Goal: Task Accomplishment & Management: Use online tool/utility

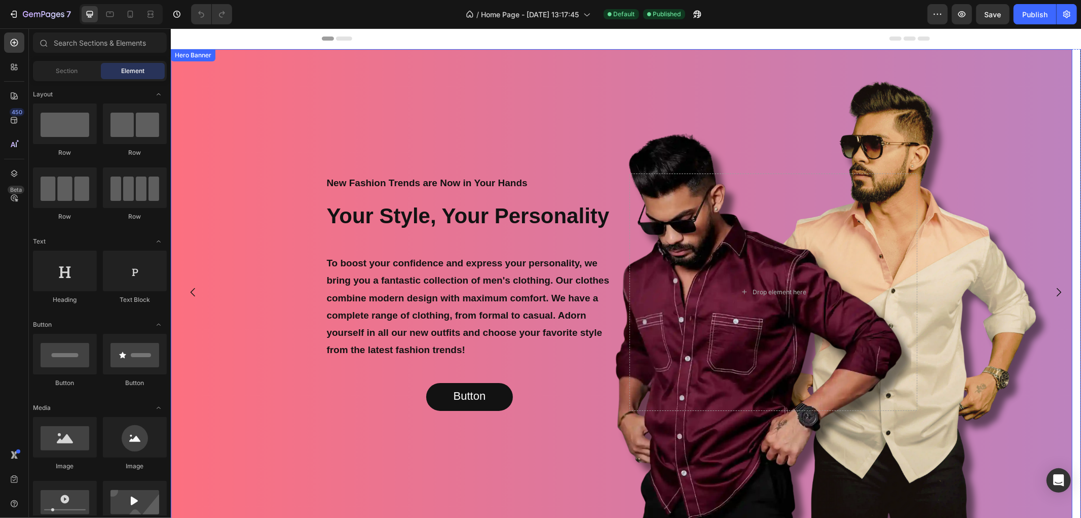
click at [713, 78] on div "Background Image" at bounding box center [621, 292] width 902 height 486
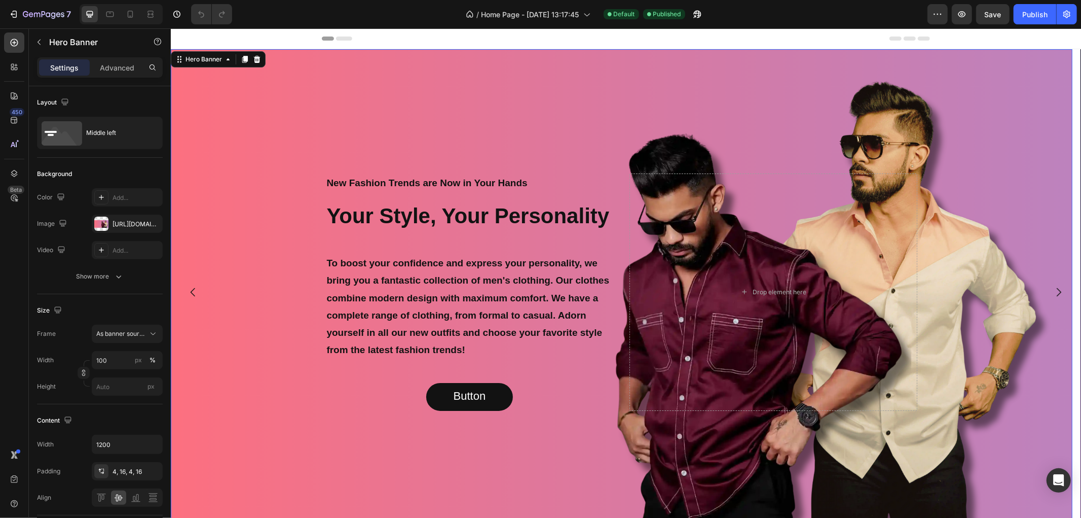
scroll to position [225, 0]
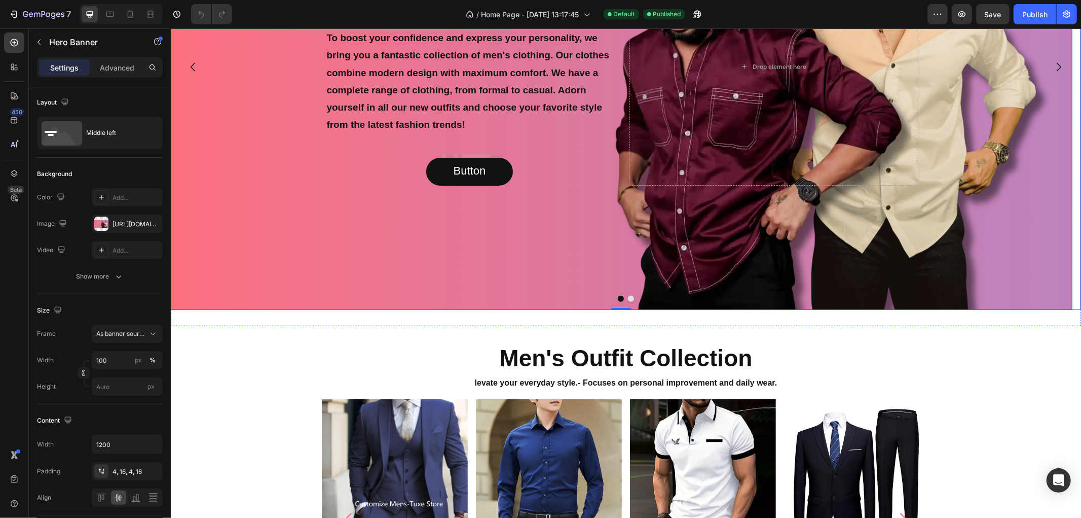
click at [628, 297] on button "Dot" at bounding box center [631, 298] width 6 height 6
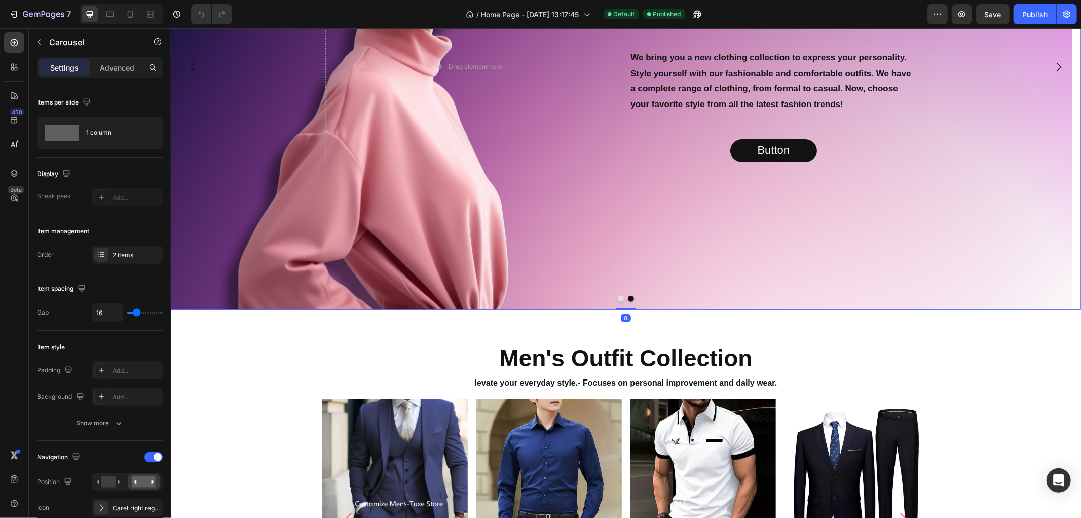
click at [618, 299] on button "Dot" at bounding box center [621, 298] width 6 height 6
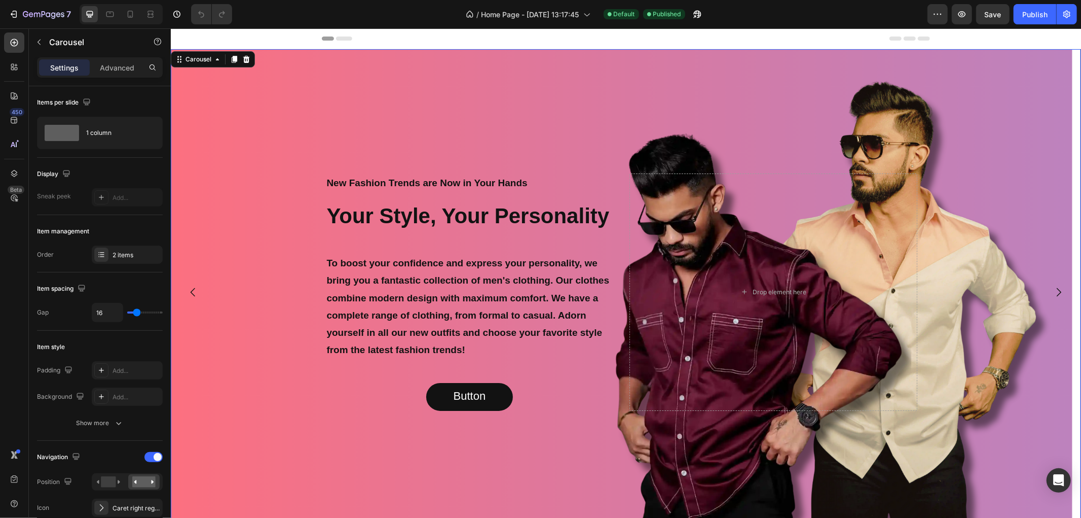
scroll to position [450, 0]
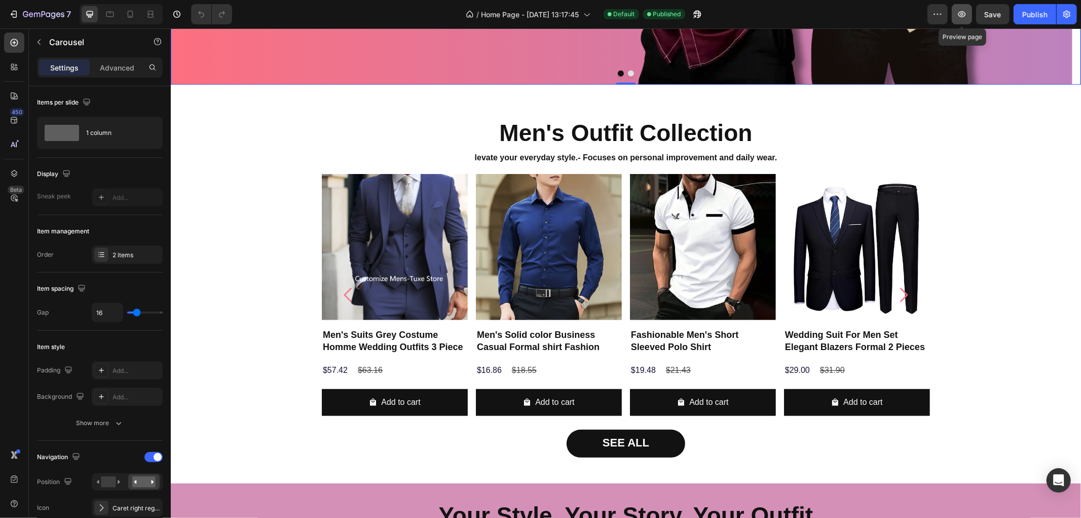
click at [960, 13] on icon "button" at bounding box center [963, 14] width 8 height 6
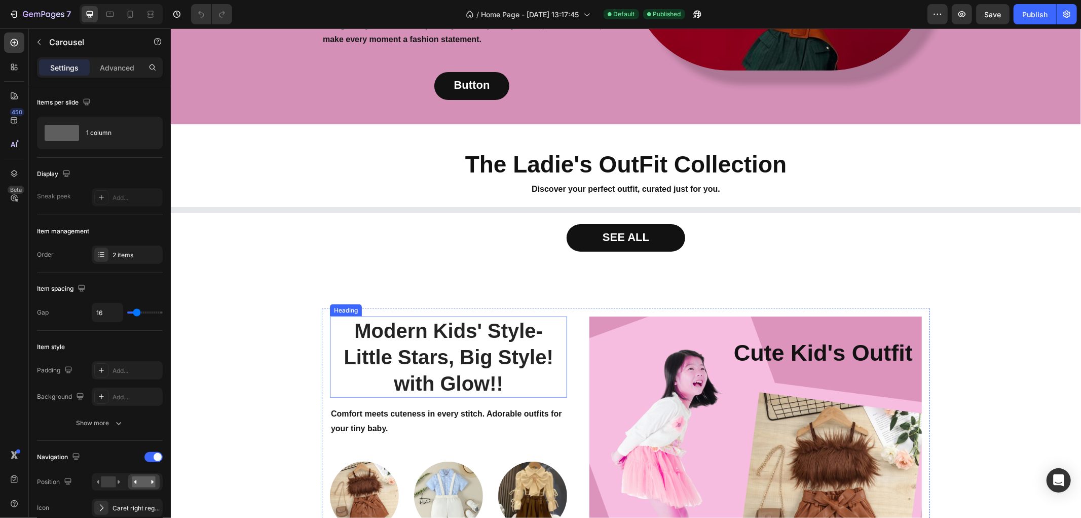
scroll to position [957, 0]
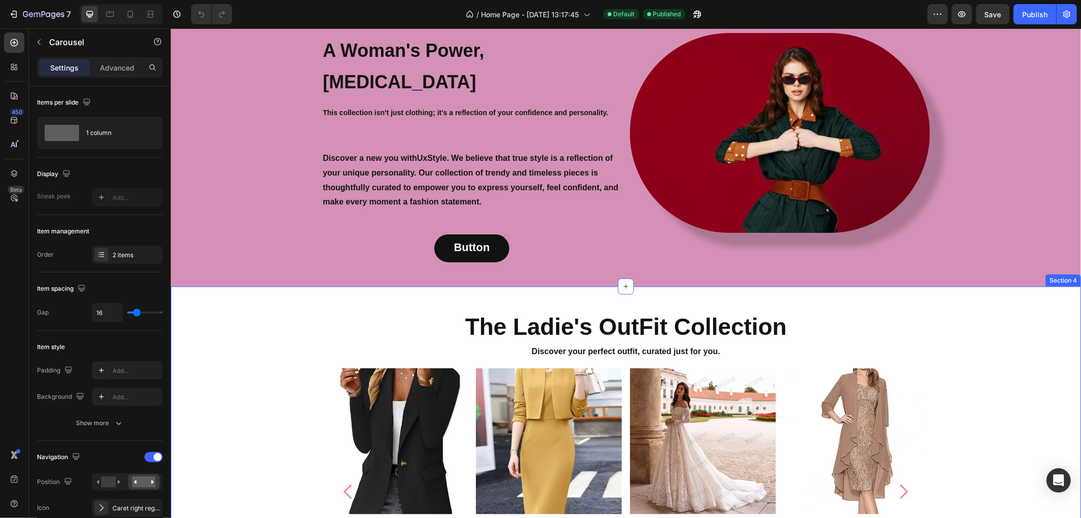
click at [242, 302] on div "The Ladie's OutFit Collection Heading Discover your perfect outfit, curated jus…" at bounding box center [625, 477] width 911 height 351
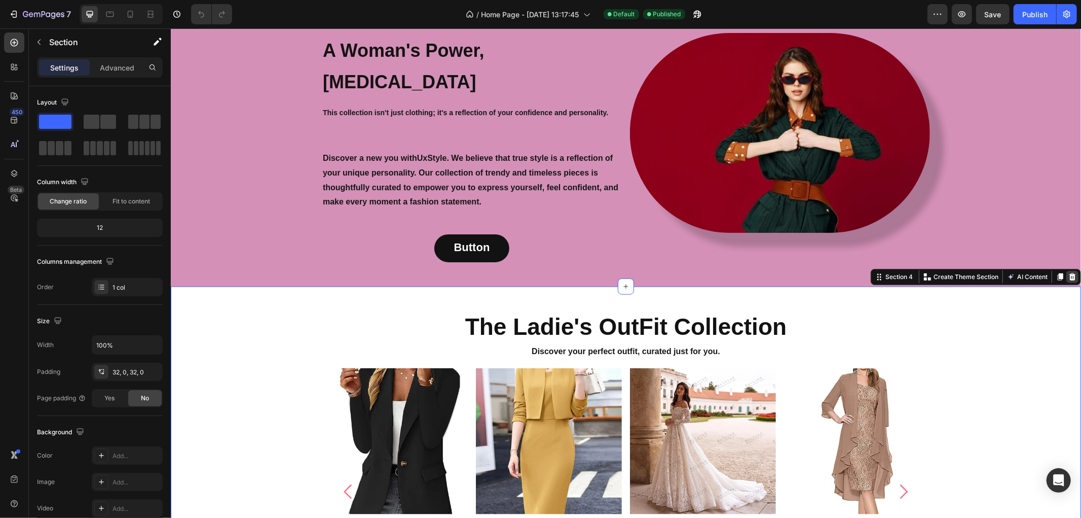
click at [1069, 273] on icon at bounding box center [1072, 276] width 7 height 7
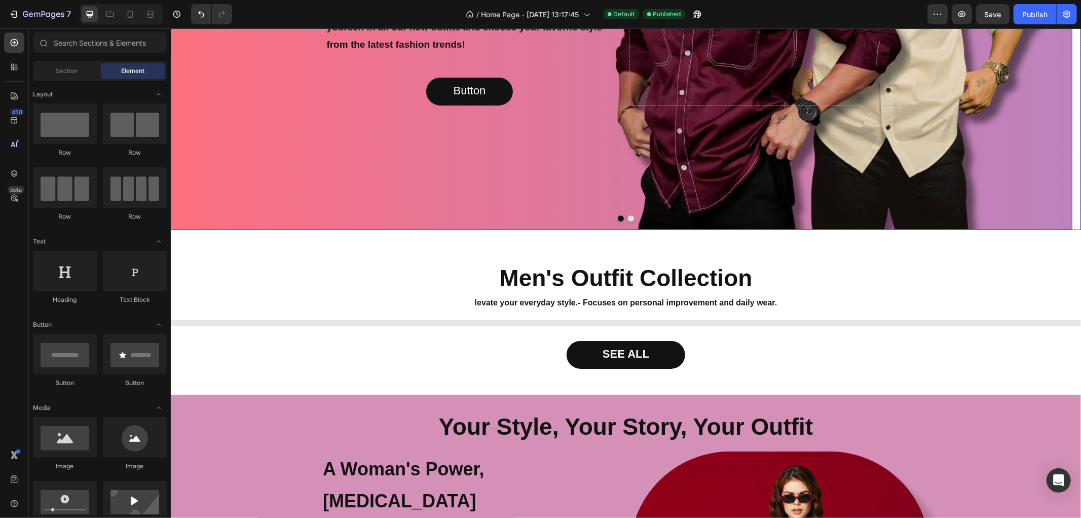
scroll to position [338, 0]
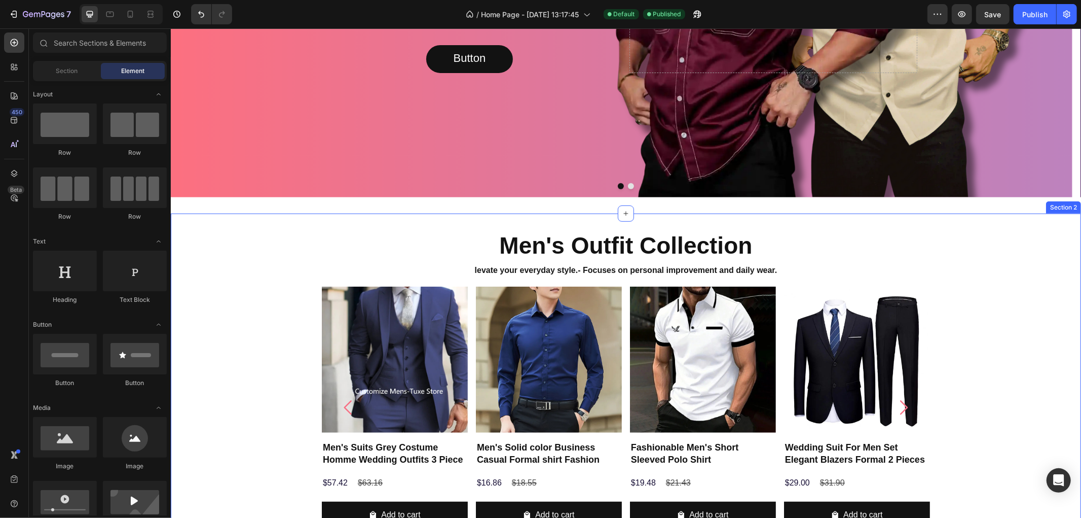
click at [961, 241] on div "Men's Outfit Collection Heading levate your everyday style. - Focuses on person…" at bounding box center [625, 407] width 911 height 357
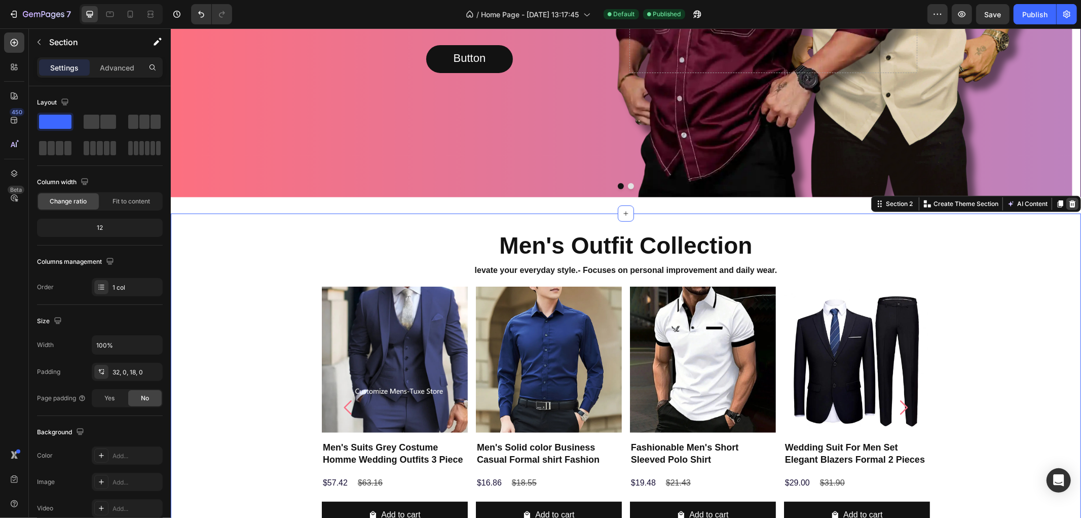
click at [1066, 207] on div at bounding box center [1072, 203] width 12 height 12
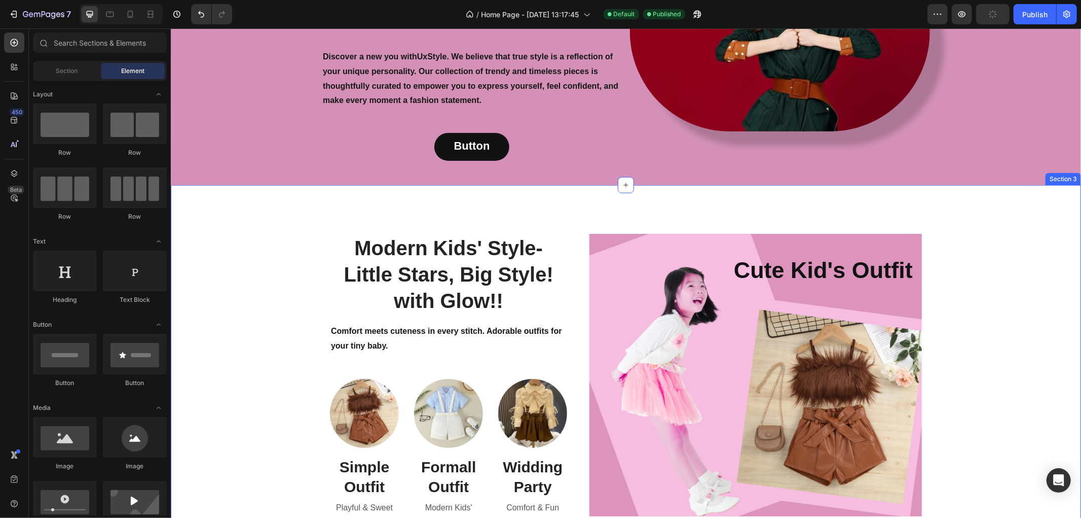
scroll to position [676, 0]
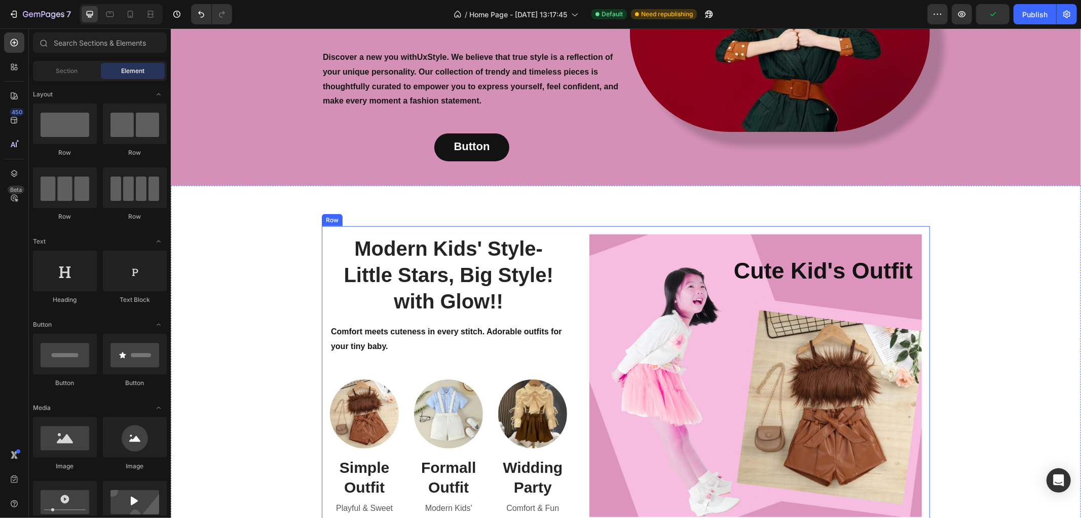
click at [580, 226] on div "Modern Kids' Style- Little Stars, Big Style! with Glow!! Heading Comfort meets …" at bounding box center [625, 375] width 608 height 299
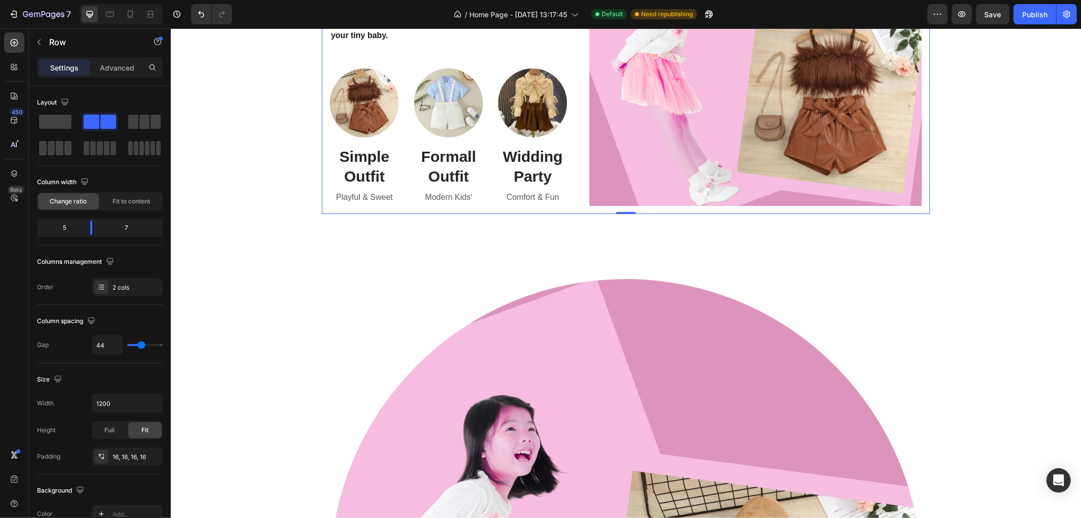
scroll to position [1239, 0]
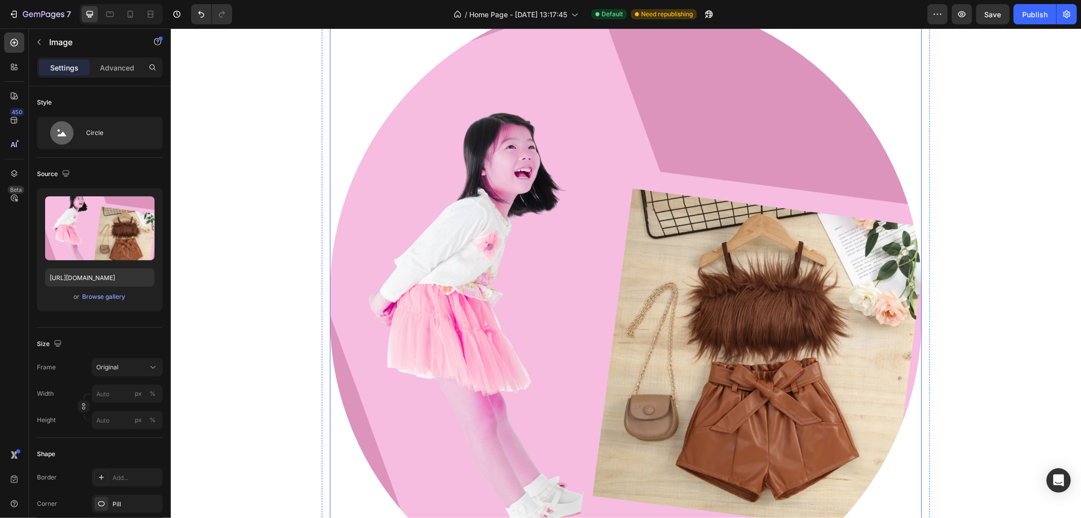
click at [577, 200] on img at bounding box center [626, 304] width 592 height 617
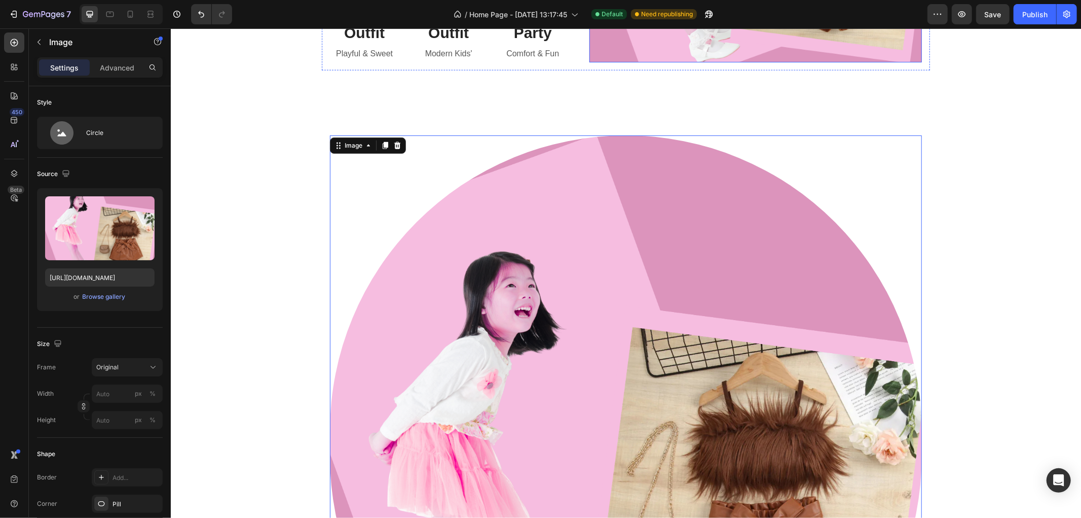
scroll to position [901, 0]
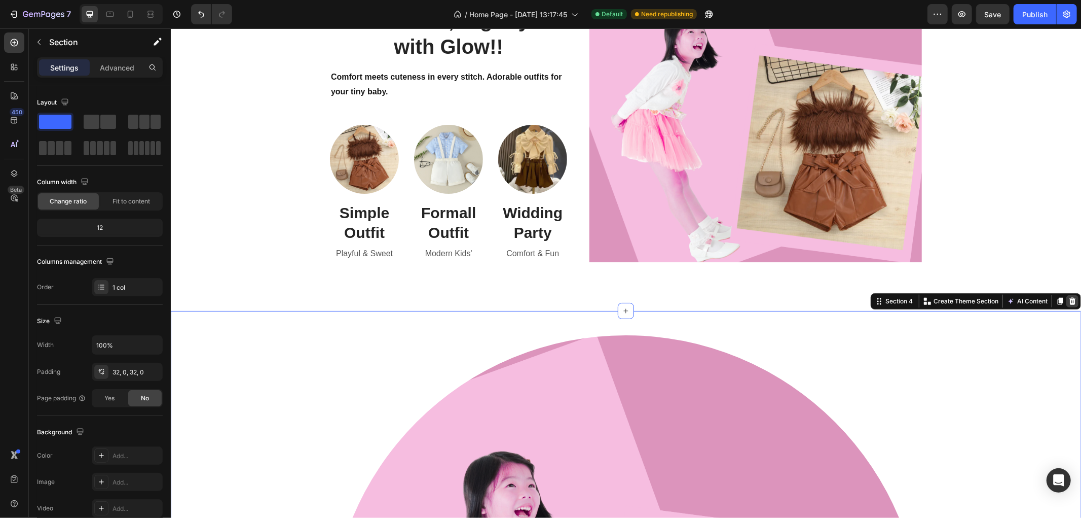
click at [1069, 303] on icon at bounding box center [1072, 300] width 7 height 7
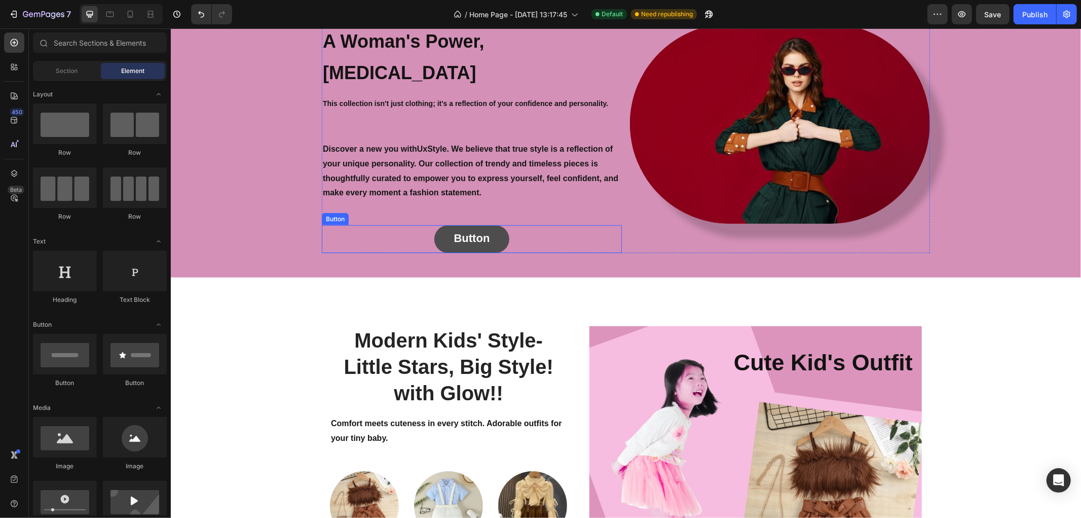
scroll to position [615, 0]
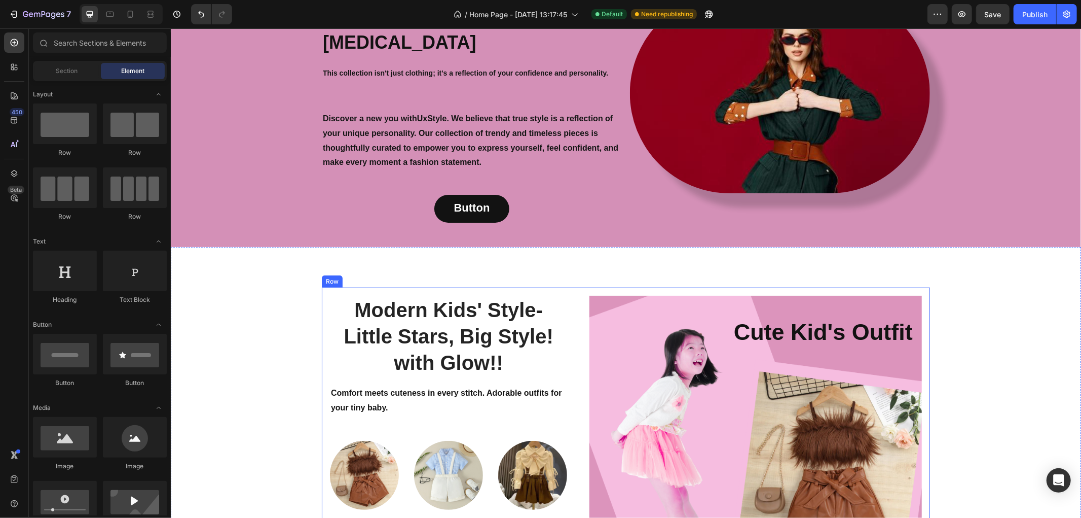
click at [569, 287] on div "Modern Kids' Style- Little Stars, Big Style! with Glow!! Heading Comfort meets …" at bounding box center [625, 436] width 608 height 299
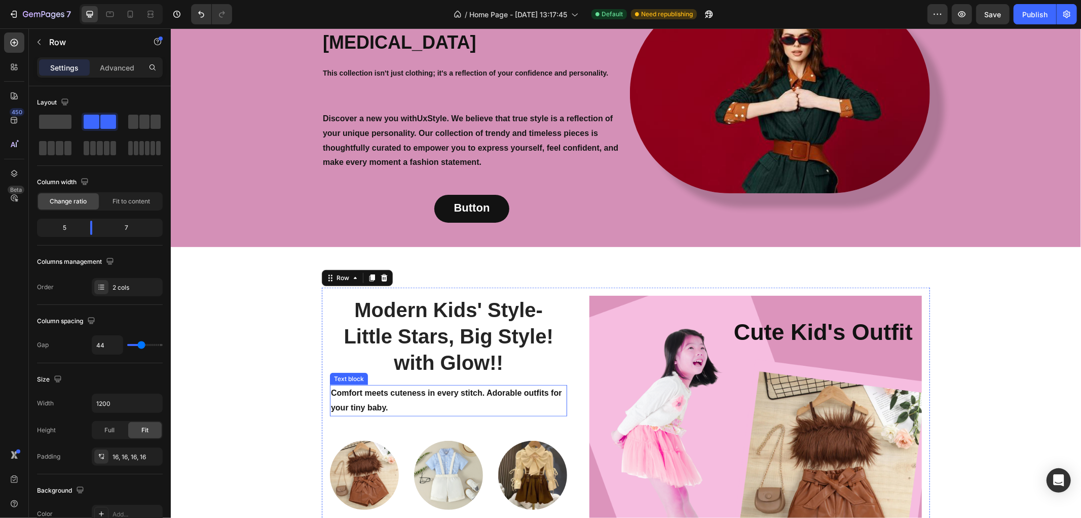
scroll to position [783, 0]
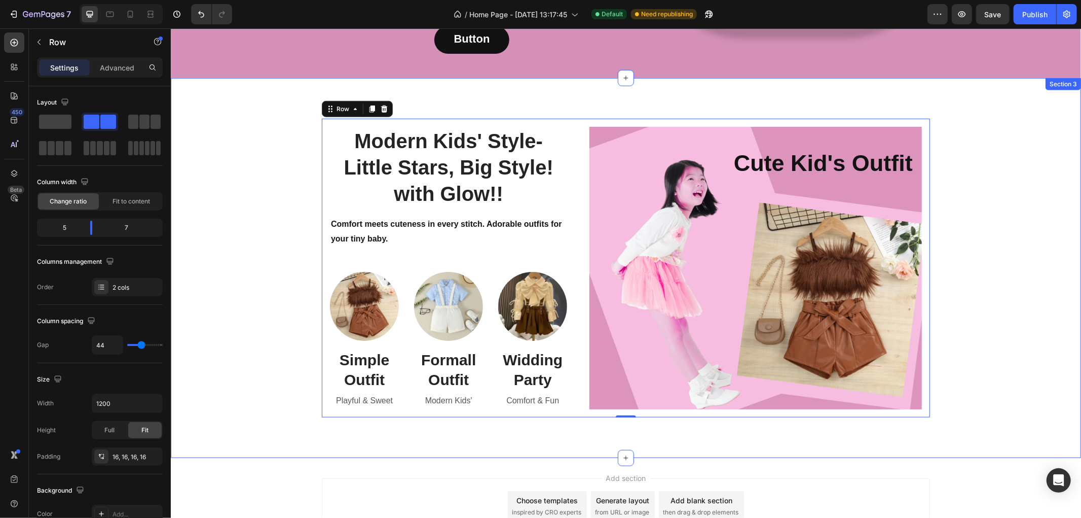
click at [261, 118] on div "Modern Kids' Style- Little Stars, Big Style! with Glow!! Heading Comfort meets …" at bounding box center [625, 267] width 895 height 299
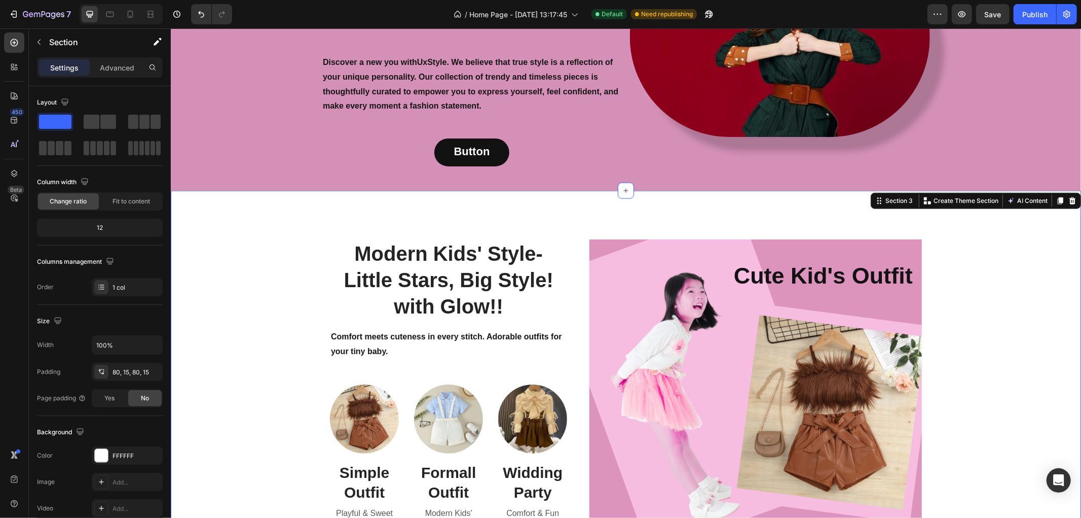
scroll to position [727, 0]
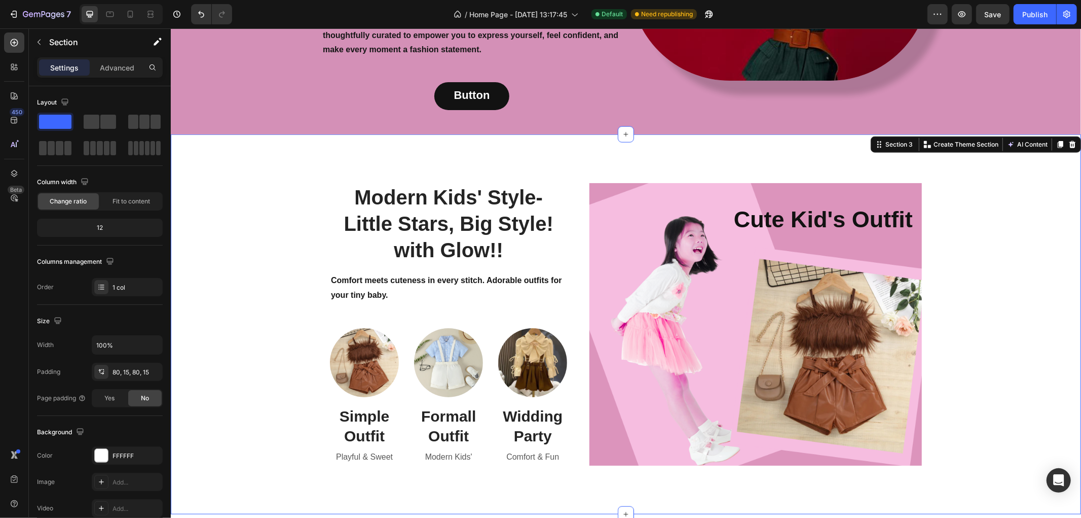
click at [312, 174] on div "Modern Kids' Style- Little Stars, Big Style! with Glow!! Heading Comfort meets …" at bounding box center [625, 323] width 895 height 299
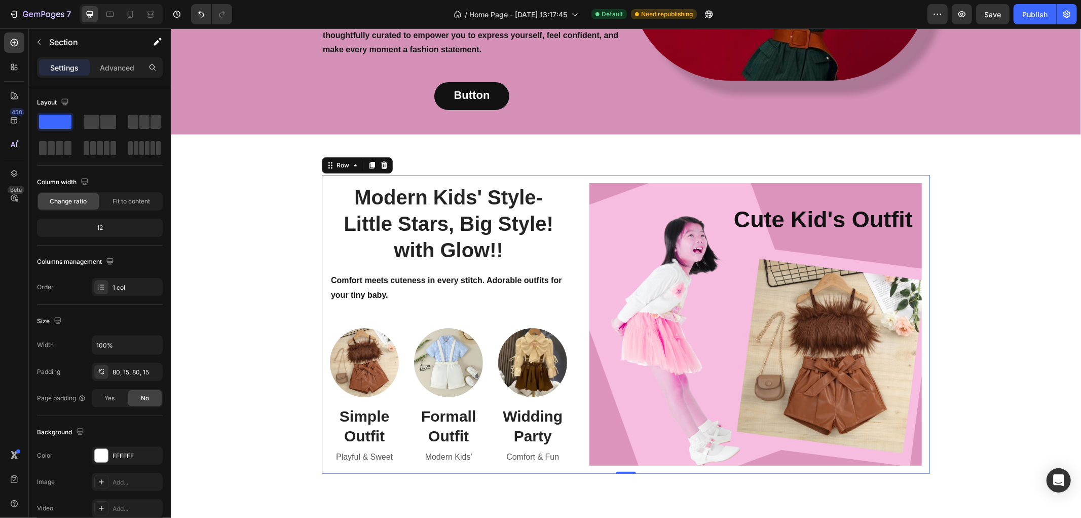
click at [569, 174] on div "Modern Kids' Style- Little Stars, Big Style! with Glow!! Heading Comfort meets …" at bounding box center [625, 323] width 608 height 299
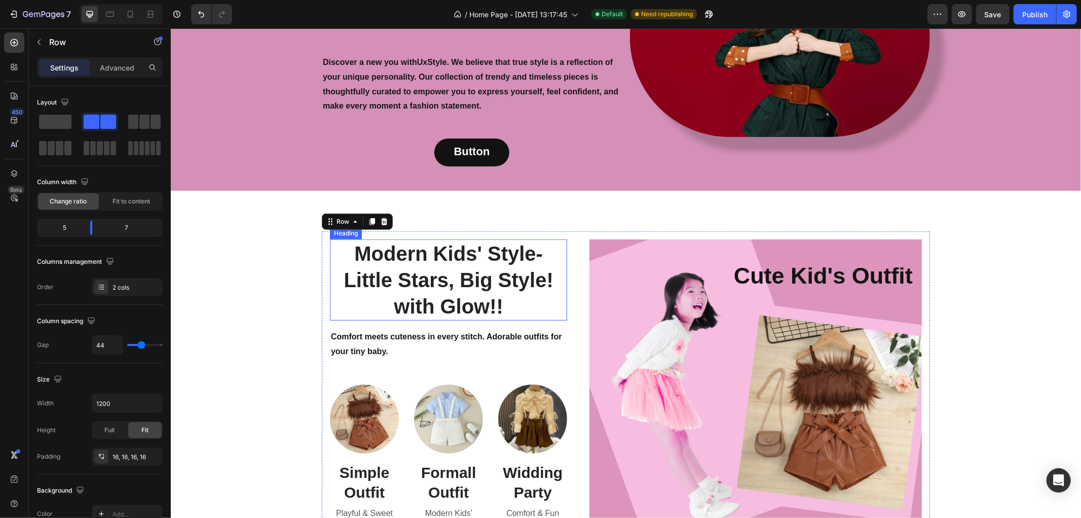
scroll to position [840, 0]
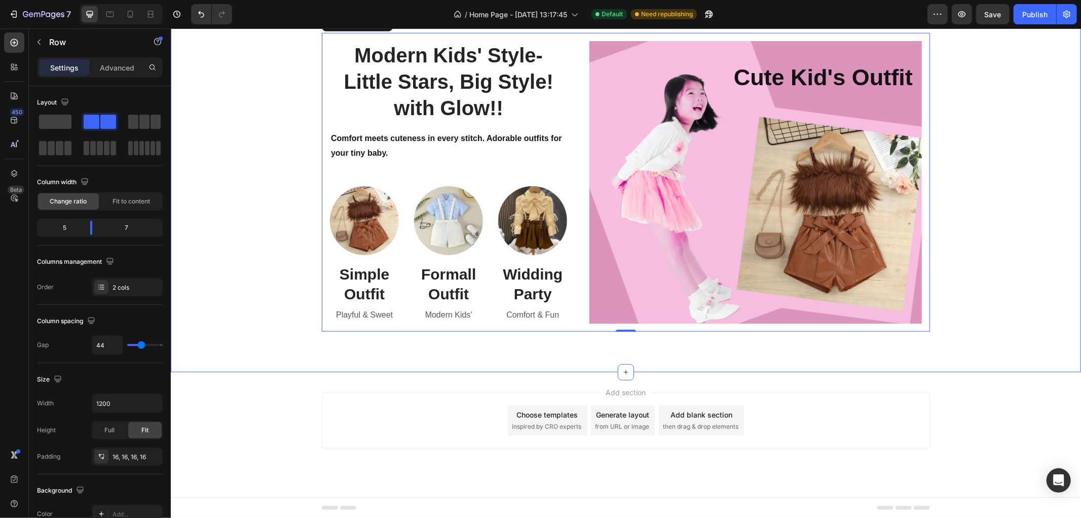
click at [436, 364] on div "Modern Kids' Style- Little Stars, Big Style! with Glow!! Heading Comfort meets …" at bounding box center [625, 182] width 911 height 380
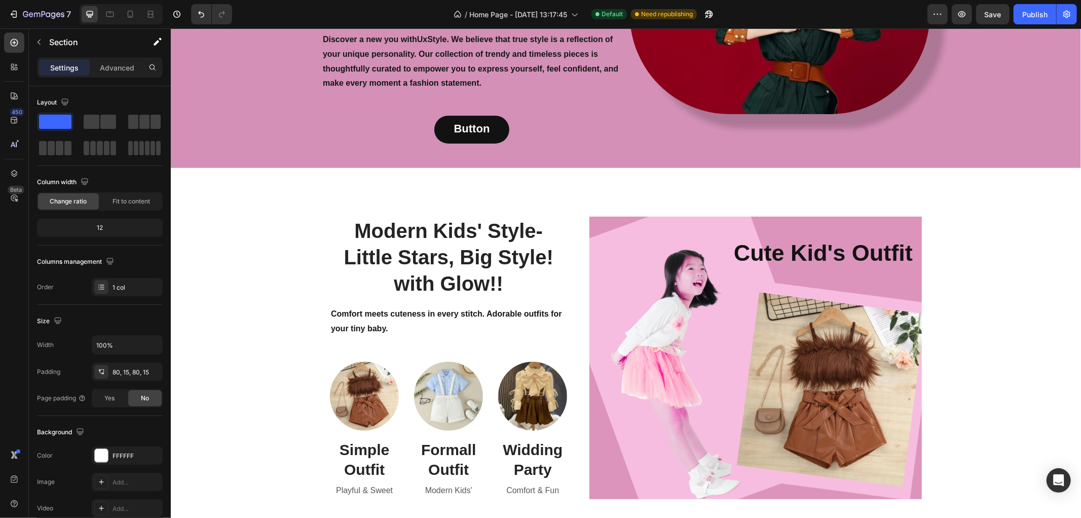
scroll to position [615, 0]
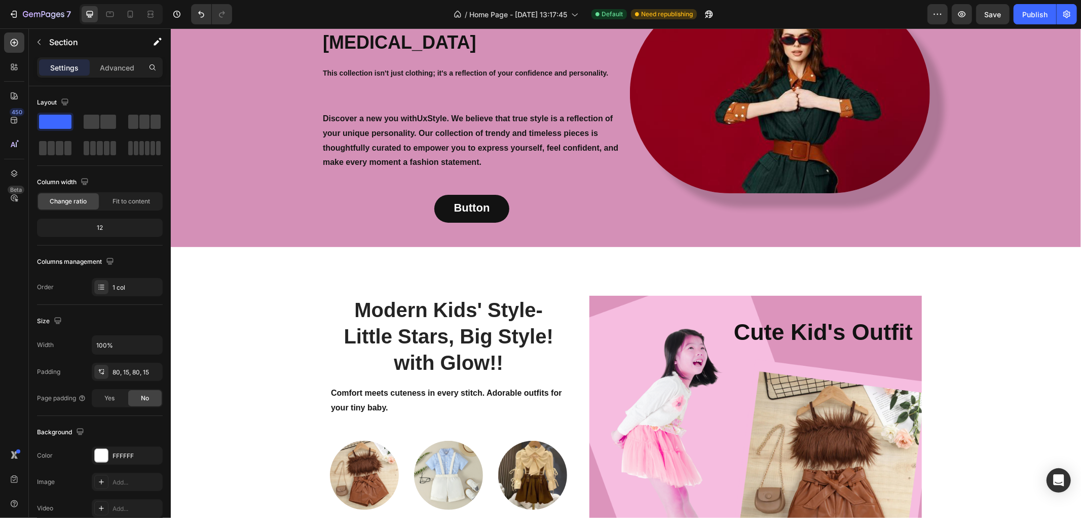
click at [263, 287] on div "Modern Kids' Style- Little Stars, Big Style! with Glow!! Heading Comfort meets …" at bounding box center [625, 436] width 895 height 299
click at [523, 248] on div "Modern Kids' Style- Little Stars, Big Style! with Glow!! Heading Comfort meets …" at bounding box center [625, 436] width 911 height 380
click at [272, 287] on div "Modern Kids' Style- Little Stars, Big Style! with Glow!! Heading Comfort meets …" at bounding box center [625, 436] width 895 height 299
click at [921, 287] on div "Modern Kids' Style- Little Stars, Big Style! with Glow!! Heading Comfort meets …" at bounding box center [625, 436] width 608 height 299
click at [988, 287] on div "Modern Kids' Style- Little Stars, Big Style! with Glow!! Heading Comfort meets …" at bounding box center [625, 436] width 895 height 299
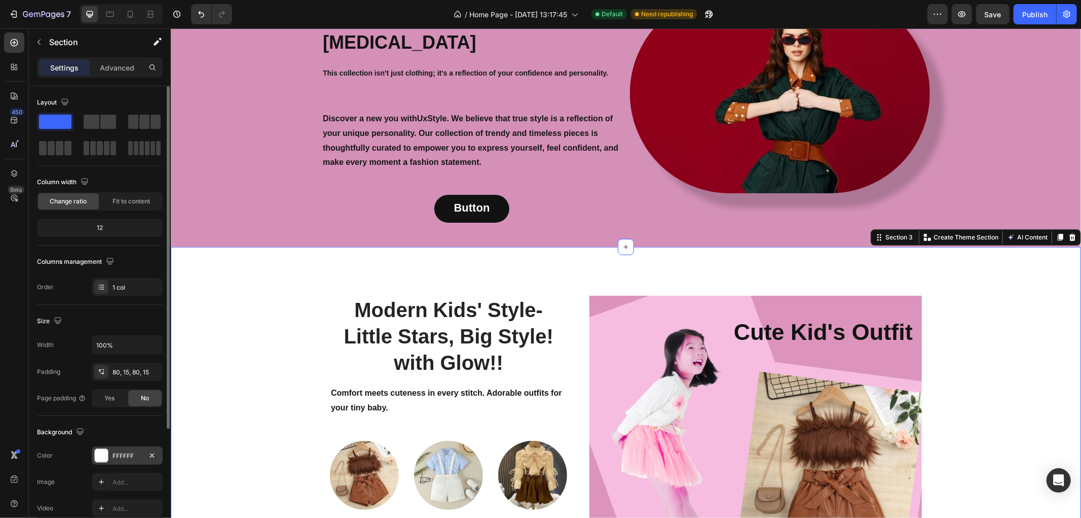
click at [99, 452] on div at bounding box center [101, 455] width 13 height 13
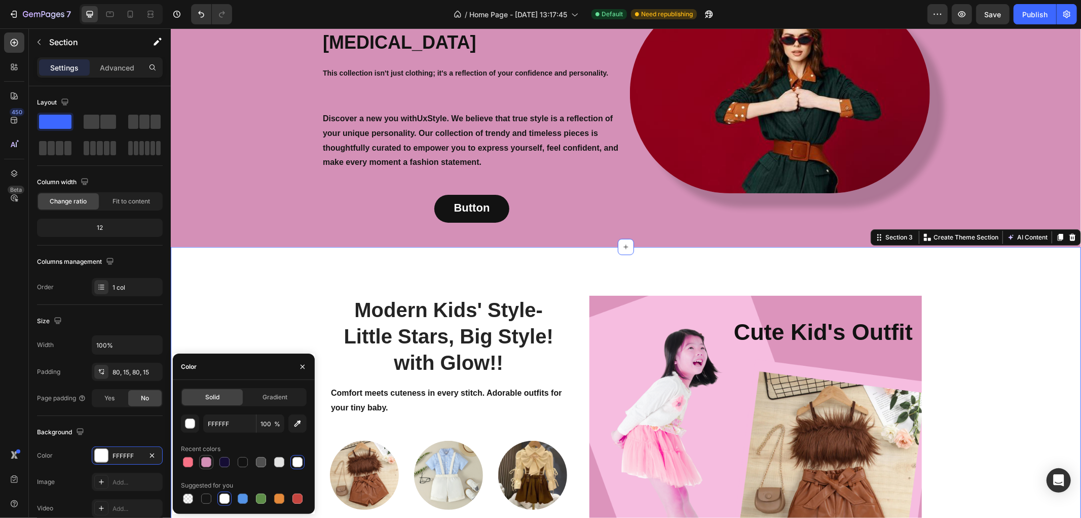
click at [204, 462] on div at bounding box center [206, 462] width 10 height 10
type input "D490B7"
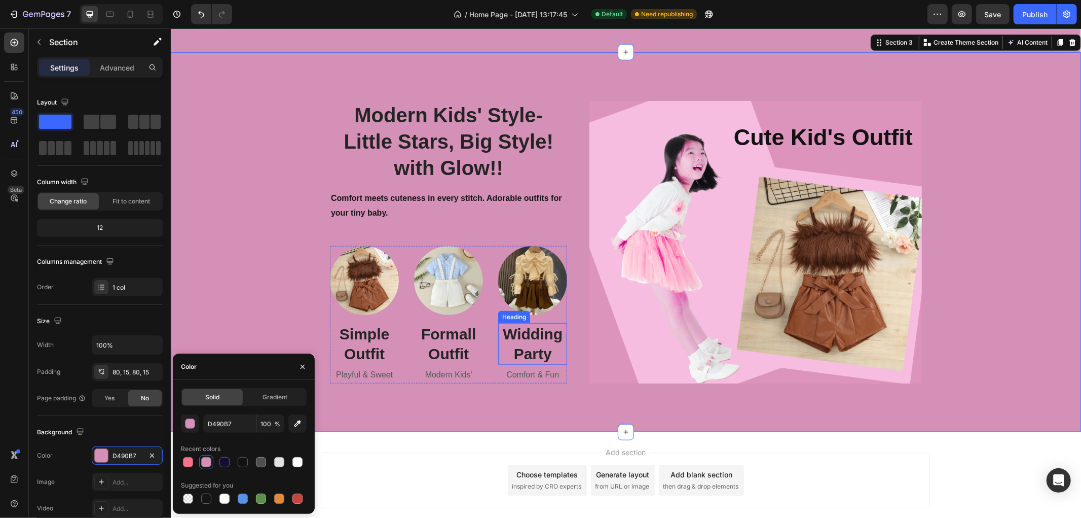
scroll to position [783, 0]
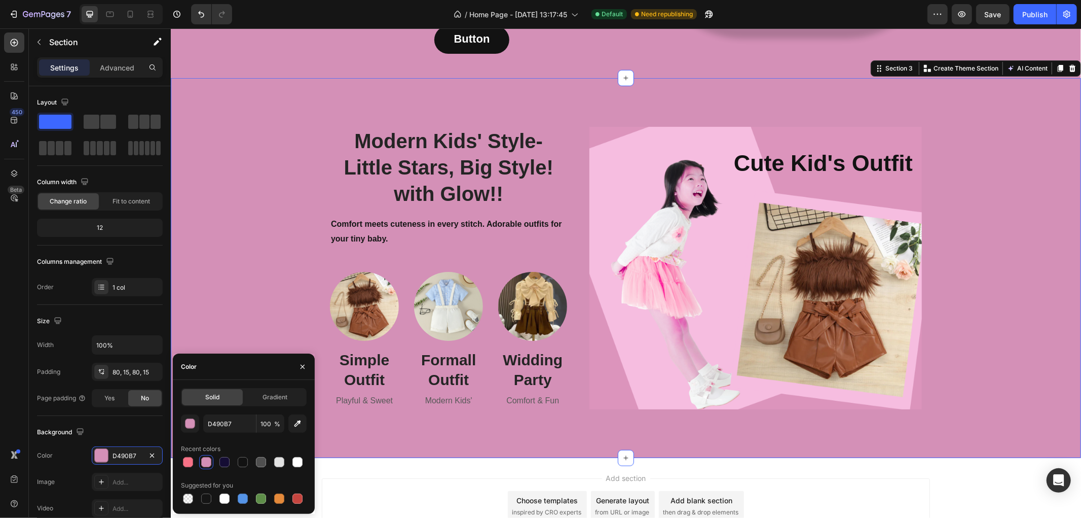
click at [1056, 239] on div "Modern Kids' Style- Little Stars, Big Style! with Glow!! Heading Comfort meets …" at bounding box center [625, 267] width 895 height 299
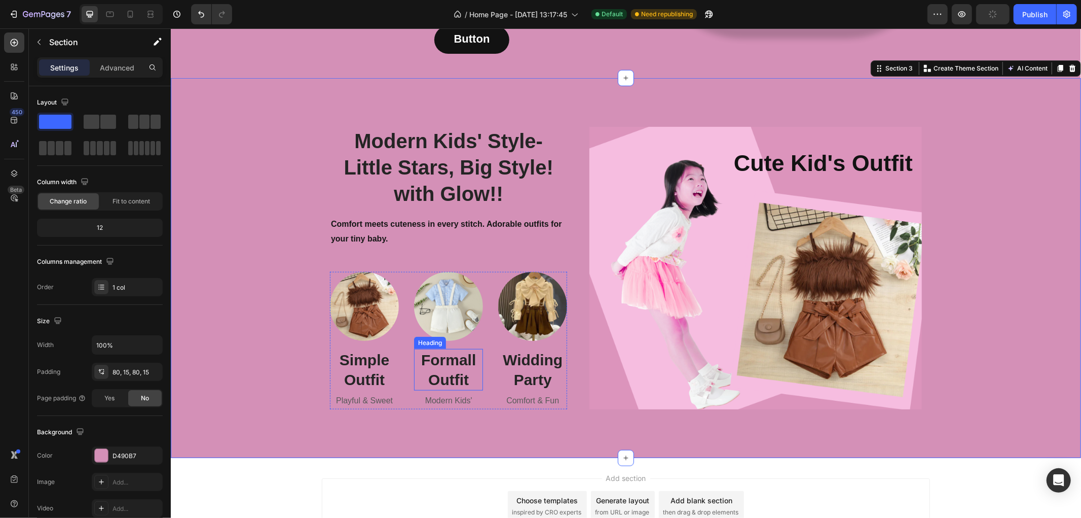
scroll to position [671, 0]
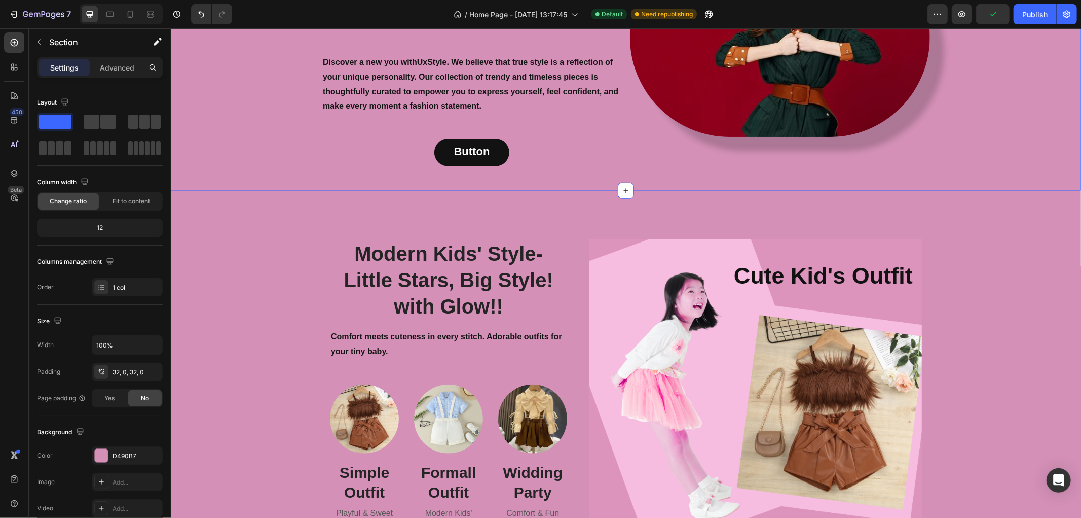
click at [223, 160] on div "Your Style, Your Story, Your Outfit Heading A Woman's Power, [MEDICAL_DATA] Hea…" at bounding box center [625, 35] width 911 height 310
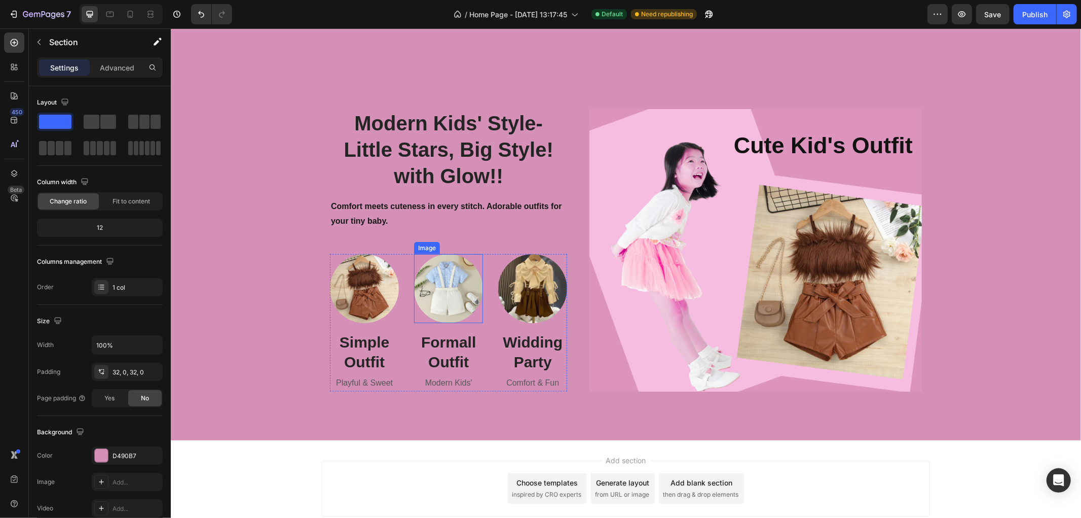
scroll to position [840, 0]
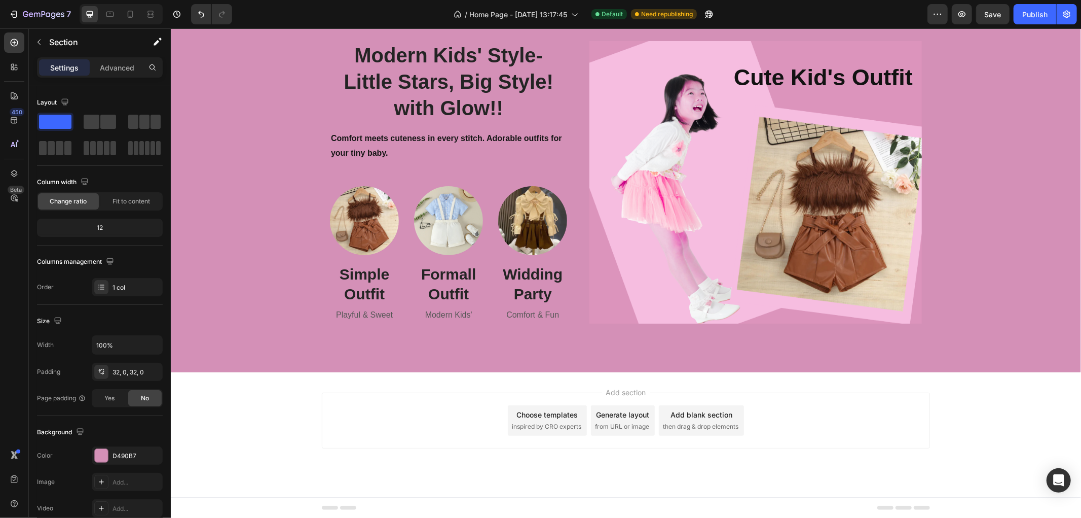
click at [241, 394] on div "Add section Choose templates inspired by CRO experts Generate layout from URL o…" at bounding box center [625, 434] width 911 height 125
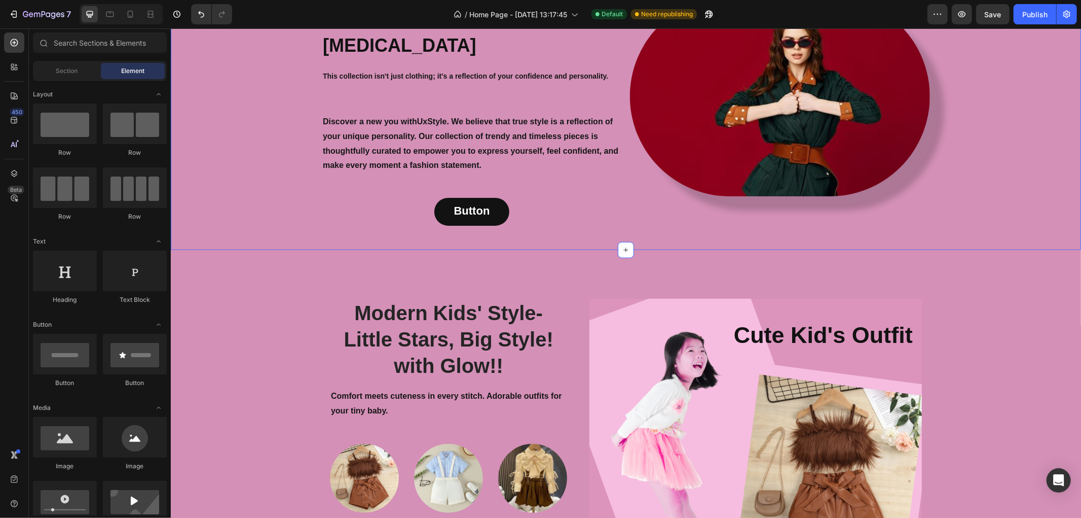
scroll to position [671, 0]
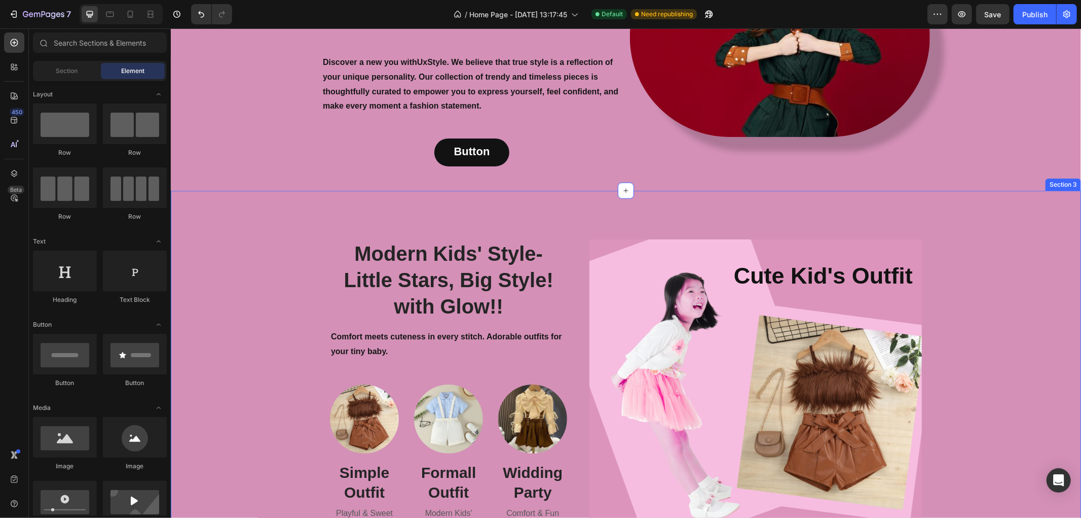
click at [259, 287] on div "Modern Kids' Style- Little Stars, Big Style! with Glow!! Heading Comfort meets …" at bounding box center [625, 380] width 895 height 299
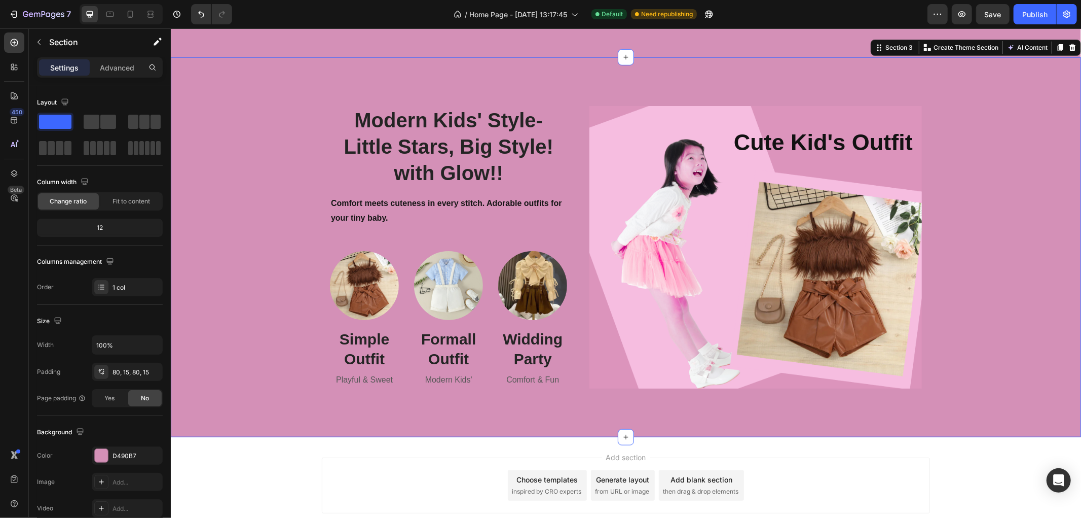
scroll to position [840, 0]
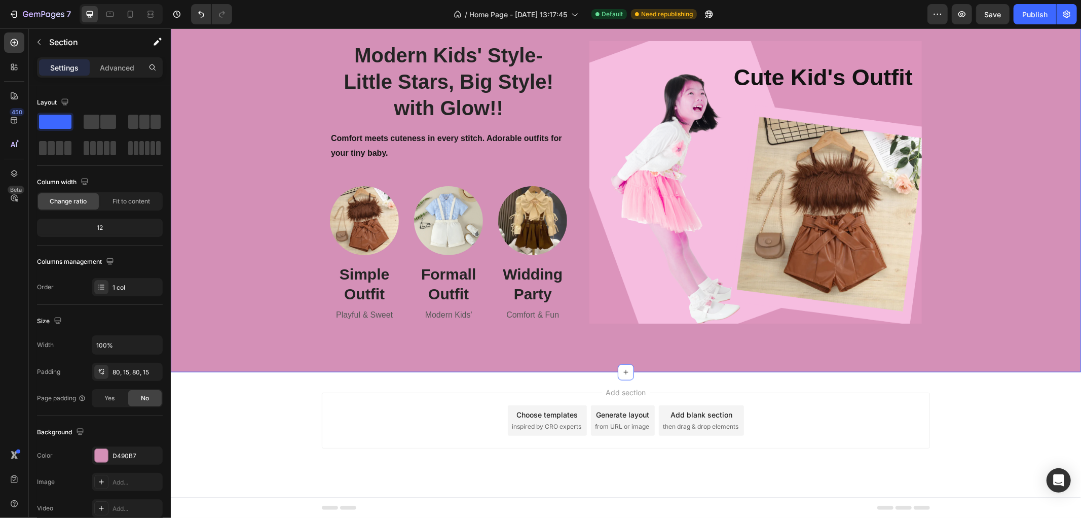
click at [269, 394] on div "Add section Choose templates inspired by CRO experts Generate layout from URL o…" at bounding box center [625, 434] width 911 height 125
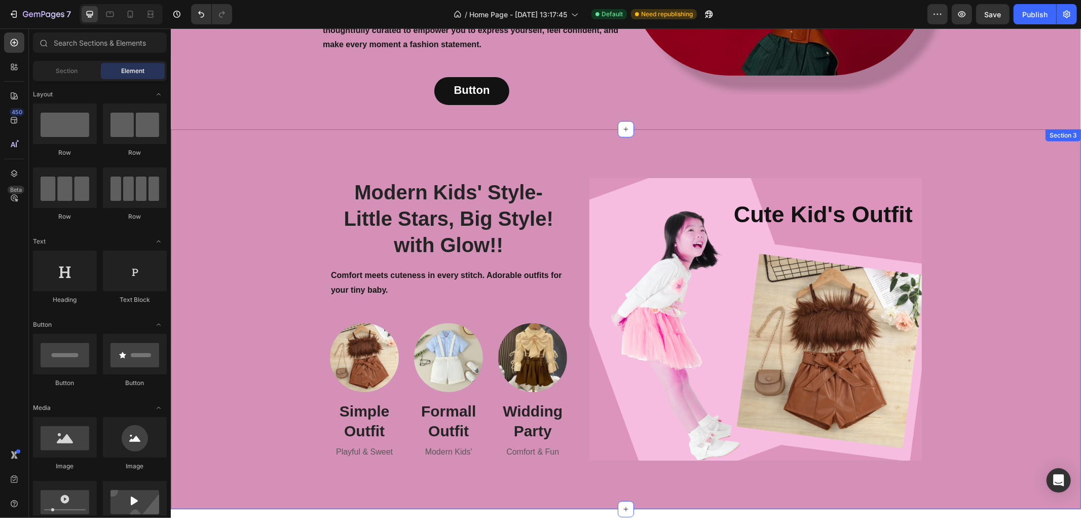
scroll to position [727, 0]
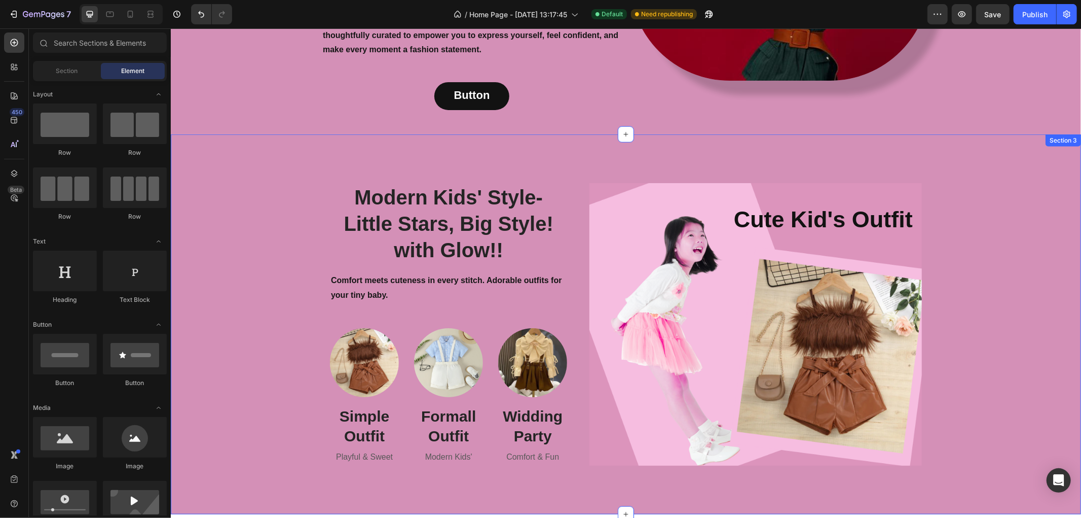
click at [220, 174] on div "Modern Kids' Style- Little Stars, Big Style! with Glow!! Heading Comfort meets …" at bounding box center [625, 323] width 895 height 299
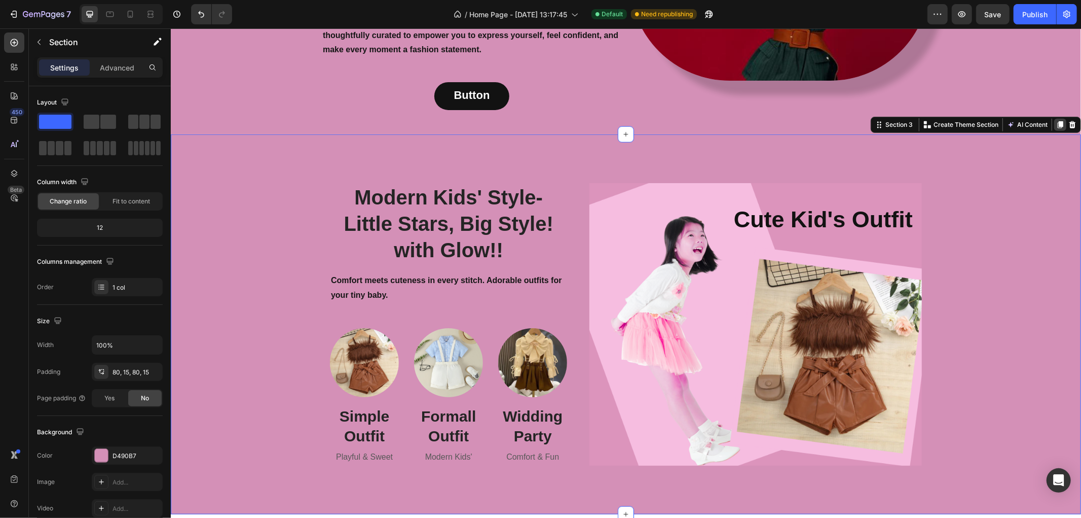
click at [1058, 121] on icon at bounding box center [1061, 124] width 6 height 7
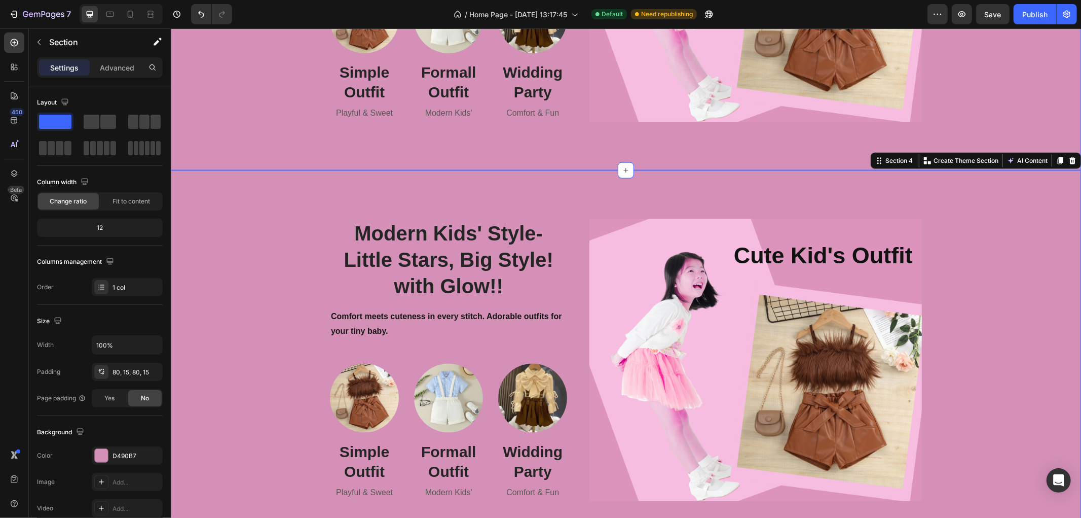
scroll to position [1051, 0]
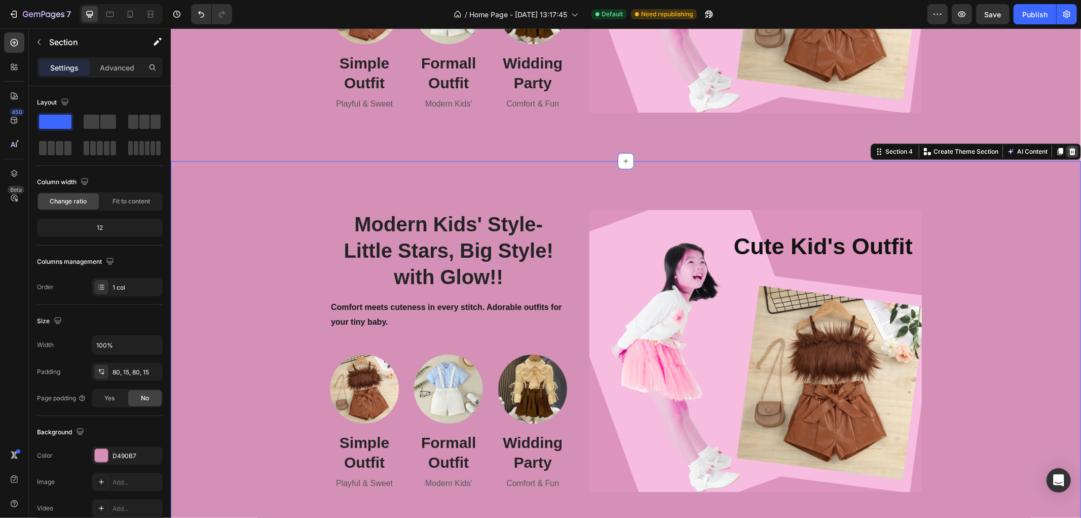
click at [1068, 150] on icon at bounding box center [1072, 151] width 8 height 8
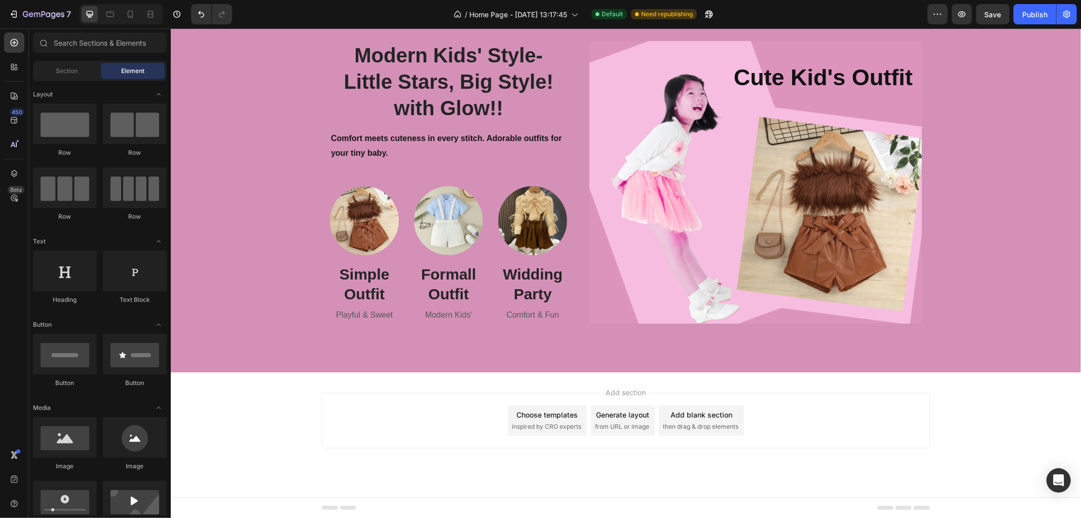
click at [246, 396] on div "Add section Choose templates inspired by CRO experts Generate layout from URL o…" at bounding box center [625, 434] width 911 height 125
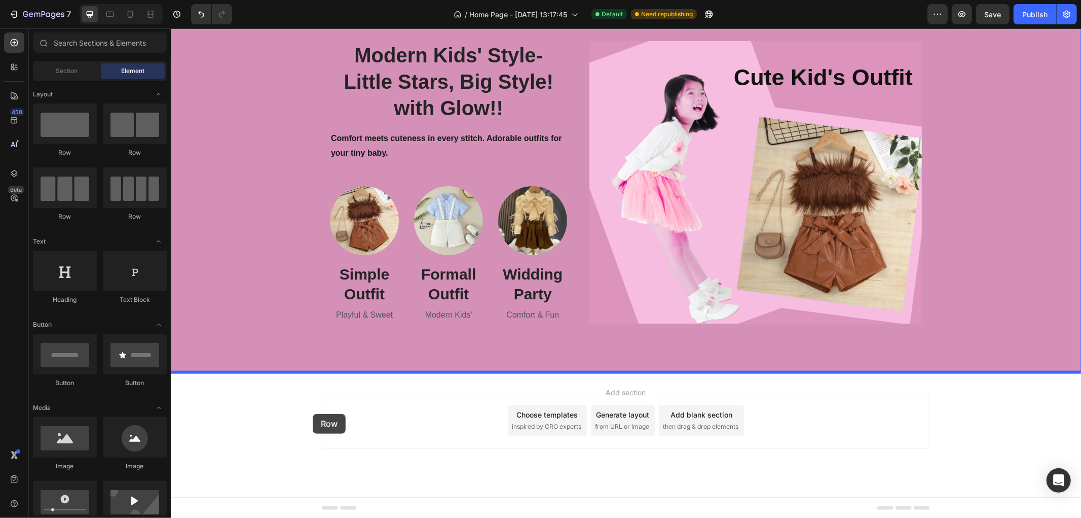
drag, startPoint x: 299, startPoint y: 213, endPoint x: 312, endPoint y: 413, distance: 200.2
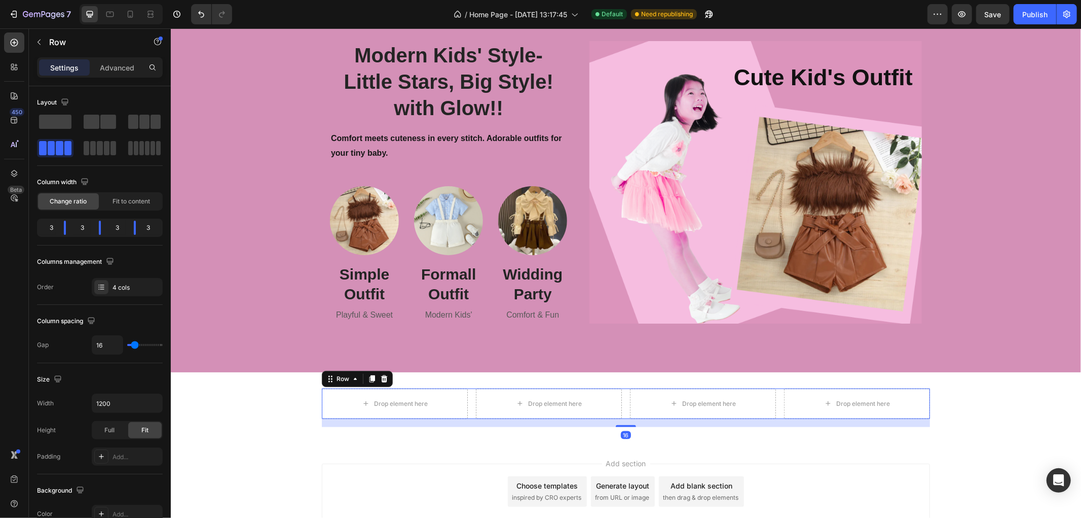
scroll to position [911, 0]
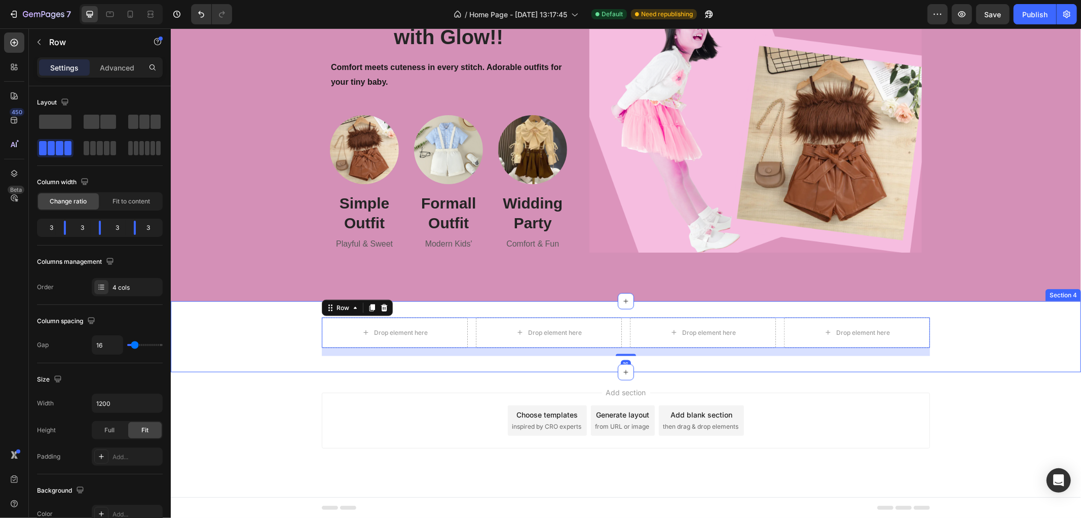
click at [262, 327] on div "Drop element here Drop element here Drop element here Drop element here Row 16" at bounding box center [625, 336] width 911 height 39
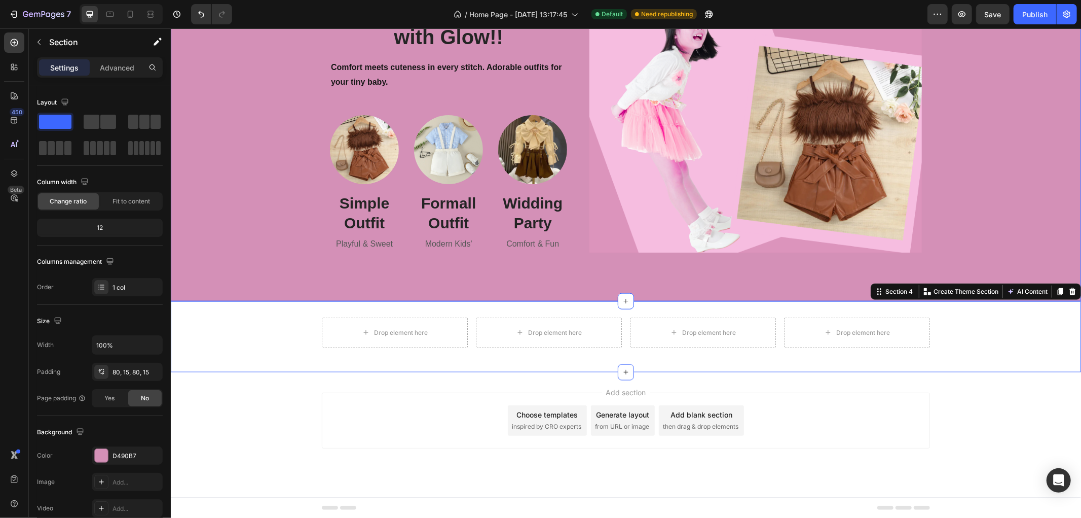
click at [288, 262] on div "Modern Kids' Style- Little Stars, Big Style! with Glow!! Heading Comfort meets …" at bounding box center [625, 111] width 911 height 380
click at [265, 324] on div "Drop element here Drop element here Drop element here Drop element here Row" at bounding box center [625, 336] width 911 height 39
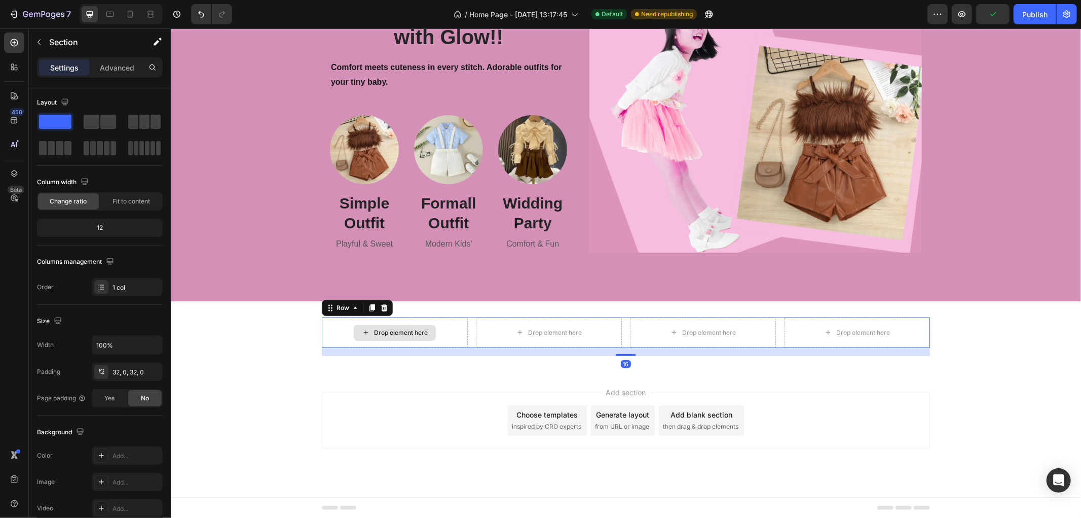
click at [321, 324] on div "Drop element here" at bounding box center [394, 332] width 146 height 30
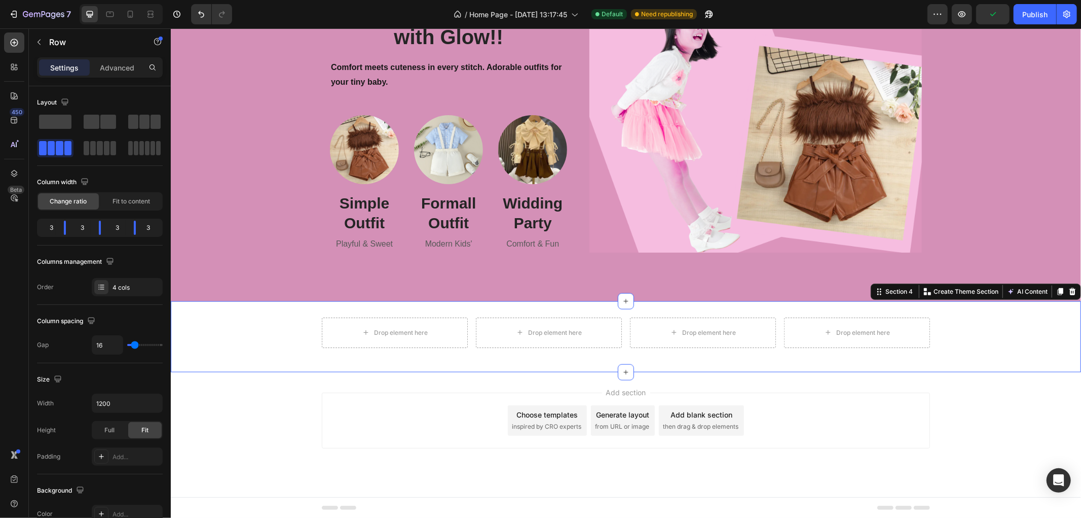
click at [291, 327] on div "Drop element here Drop element here Drop element here Drop element here Row" at bounding box center [625, 336] width 911 height 39
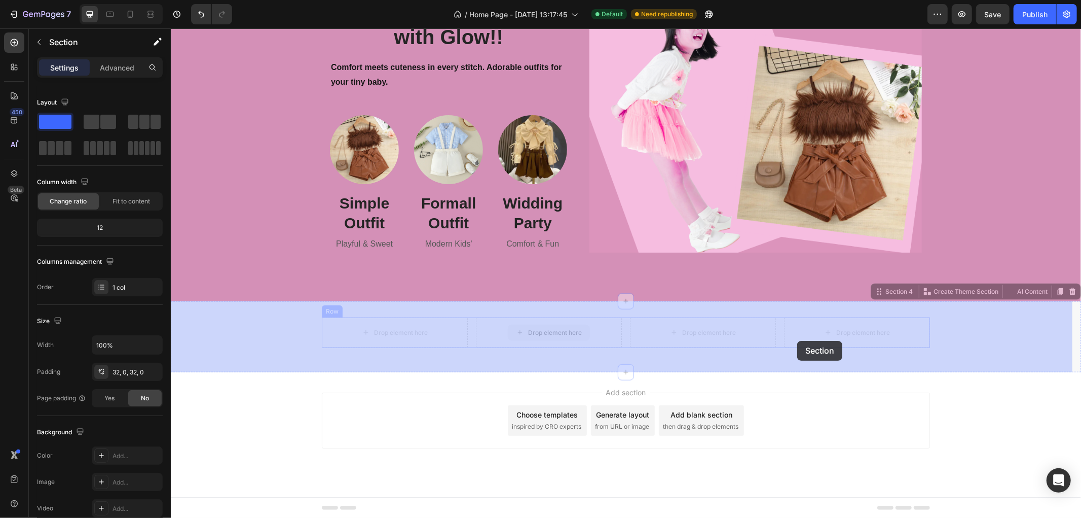
drag, startPoint x: 262, startPoint y: 334, endPoint x: 947, endPoint y: 340, distance: 684.5
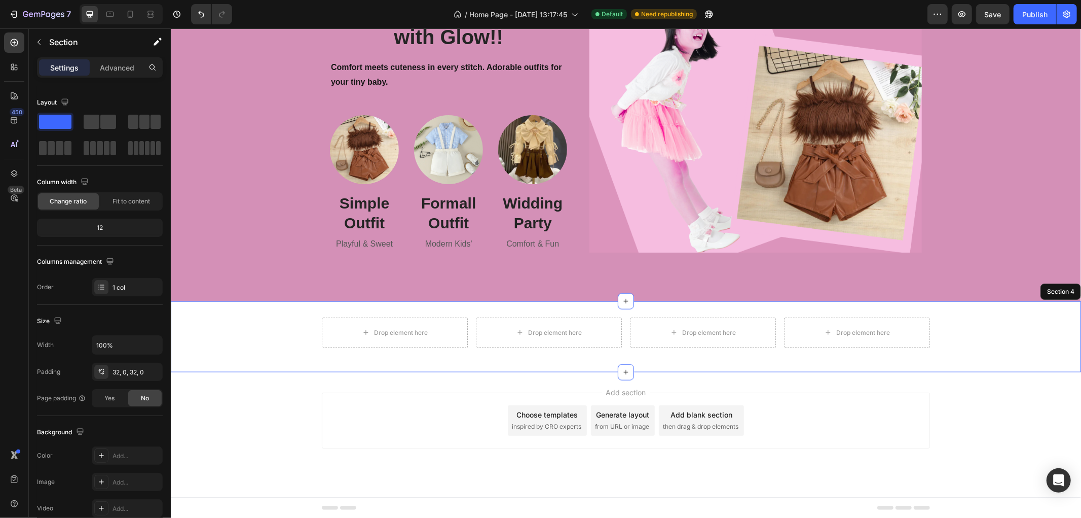
click at [1006, 333] on div "Drop element here Drop element here Drop element here Drop element here Row" at bounding box center [625, 336] width 911 height 39
click at [43, 40] on icon "button" at bounding box center [39, 42] width 8 height 8
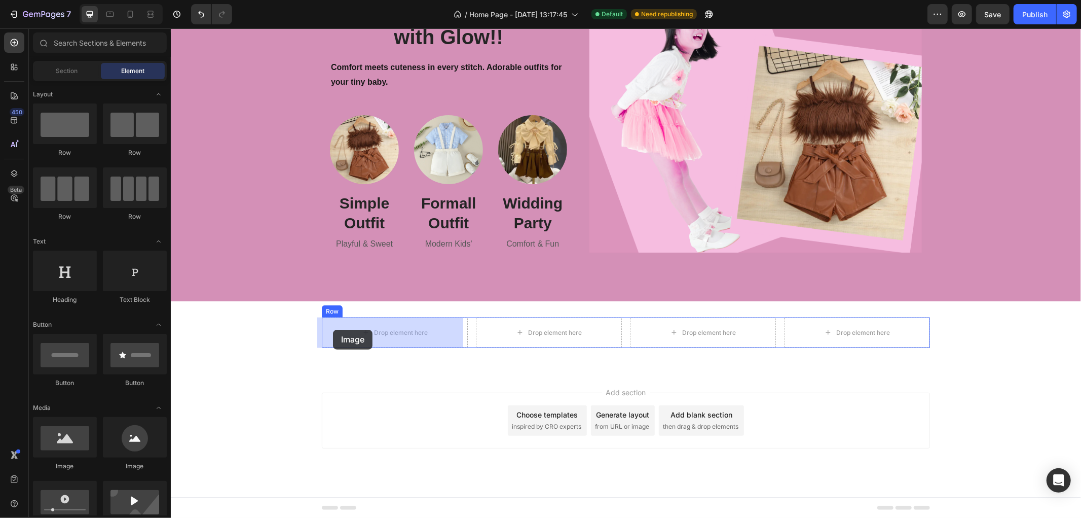
drag, startPoint x: 306, startPoint y: 481, endPoint x: 333, endPoint y: 329, distance: 153.9
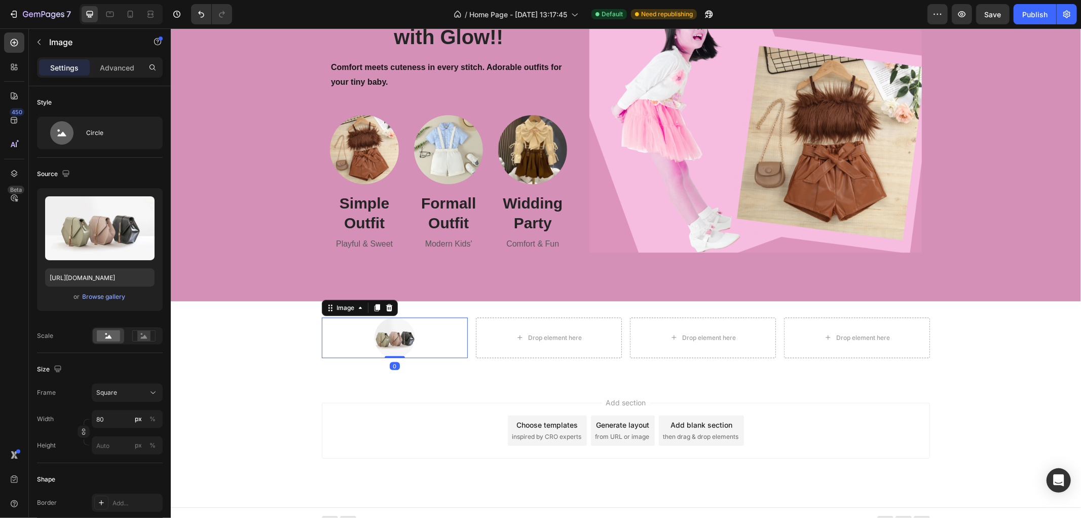
scroll to position [921, 0]
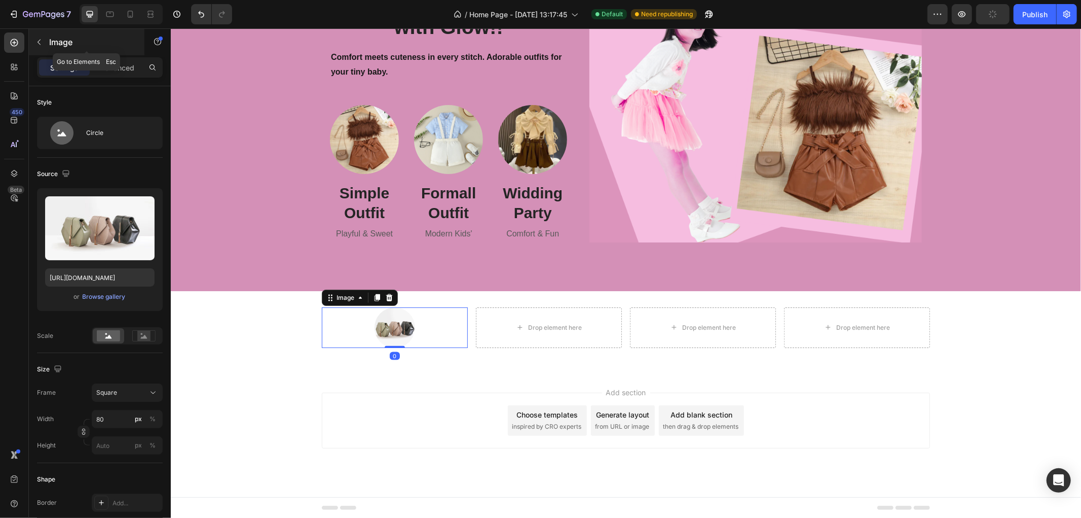
click at [35, 41] on icon "button" at bounding box center [39, 42] width 8 height 8
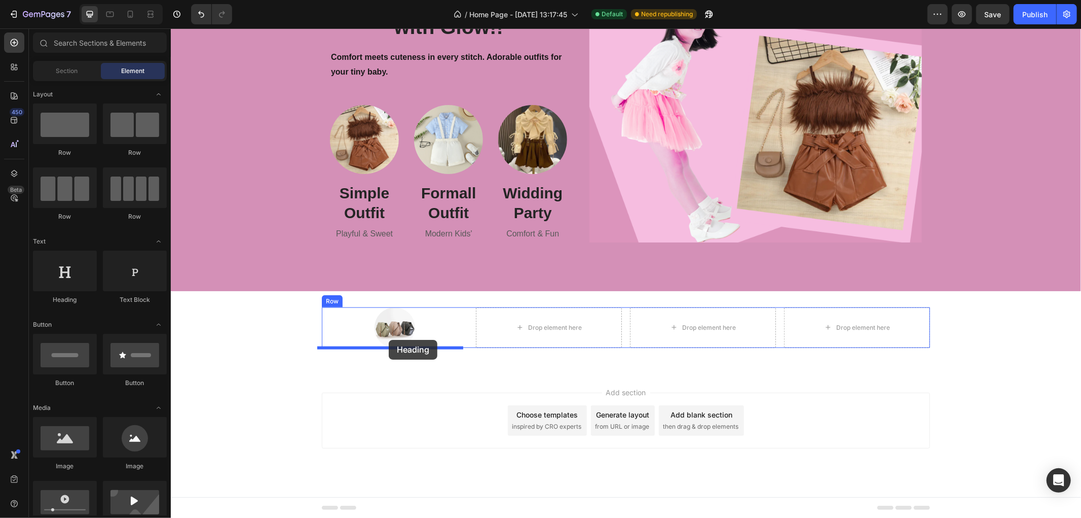
drag, startPoint x: 237, startPoint y: 300, endPoint x: 435, endPoint y: 351, distance: 203.8
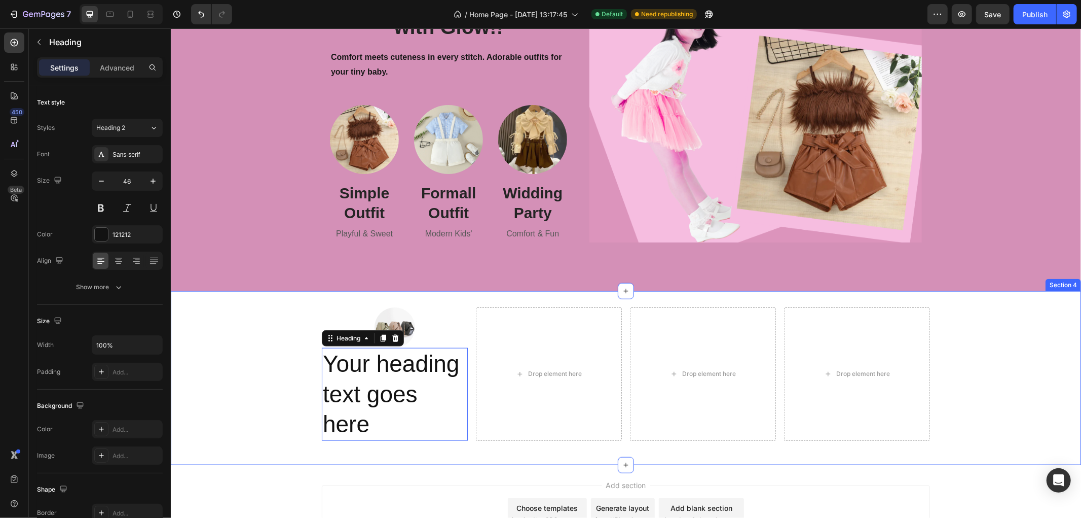
scroll to position [1014, 0]
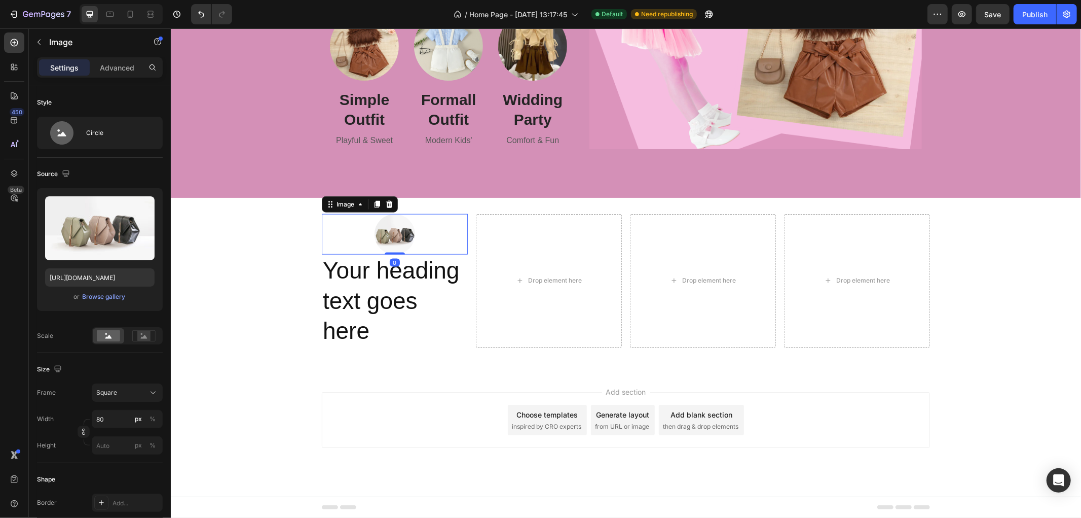
click at [425, 226] on div at bounding box center [394, 233] width 146 height 41
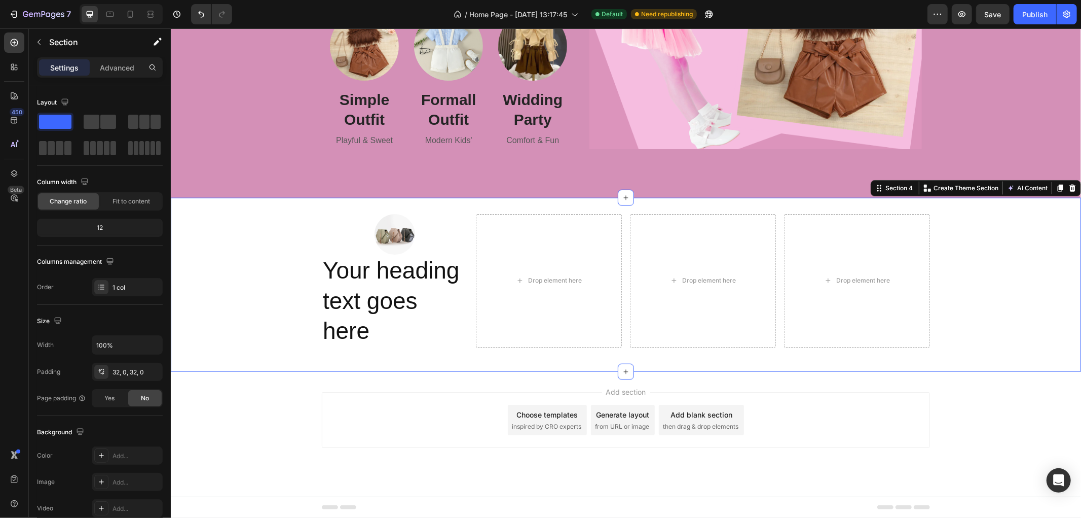
click at [253, 251] on div "Image Your heading text goes here Heading Drop element here Drop element here D…" at bounding box center [625, 283] width 911 height 141
click at [37, 39] on icon "button" at bounding box center [39, 42] width 8 height 8
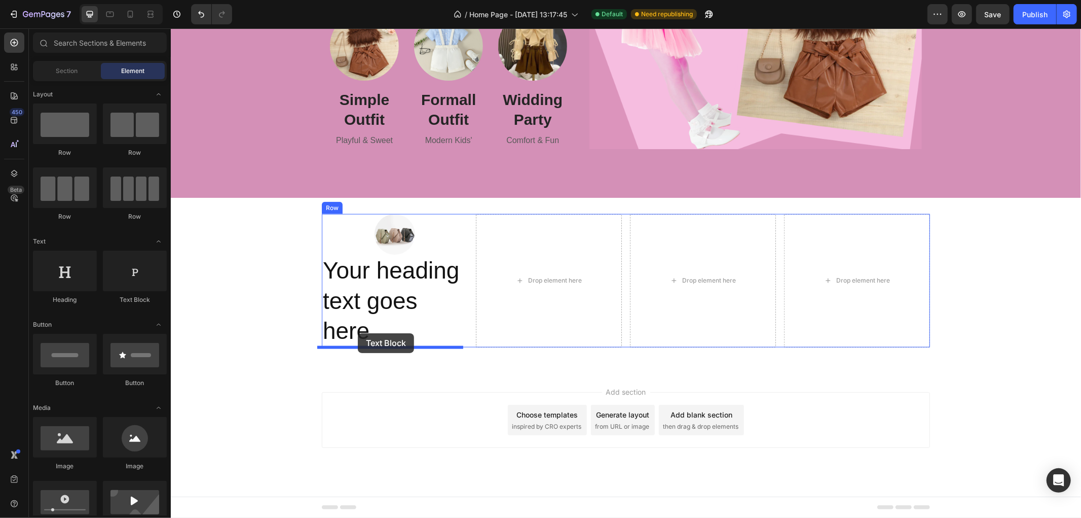
drag, startPoint x: 302, startPoint y: 306, endPoint x: 357, endPoint y: 333, distance: 61.5
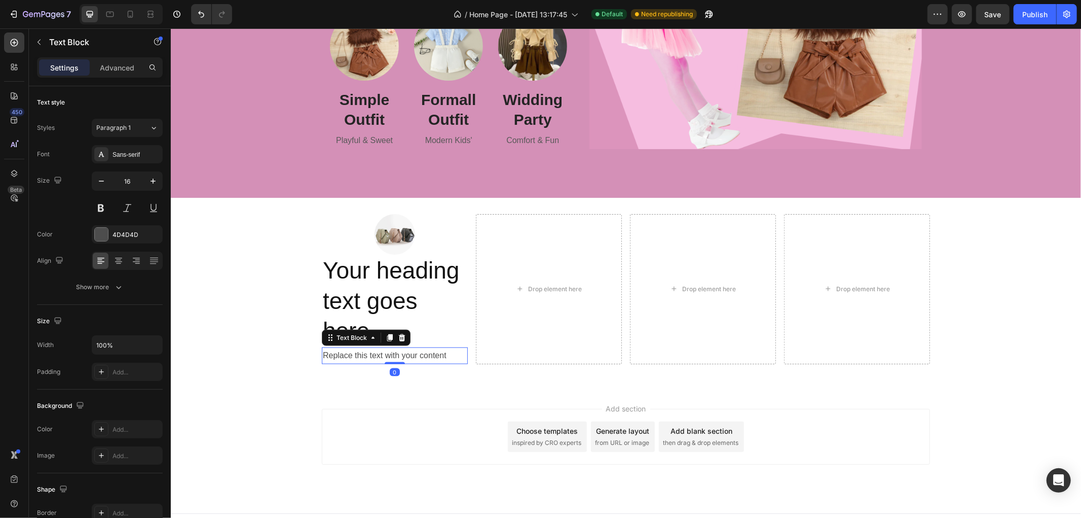
scroll to position [1030, 0]
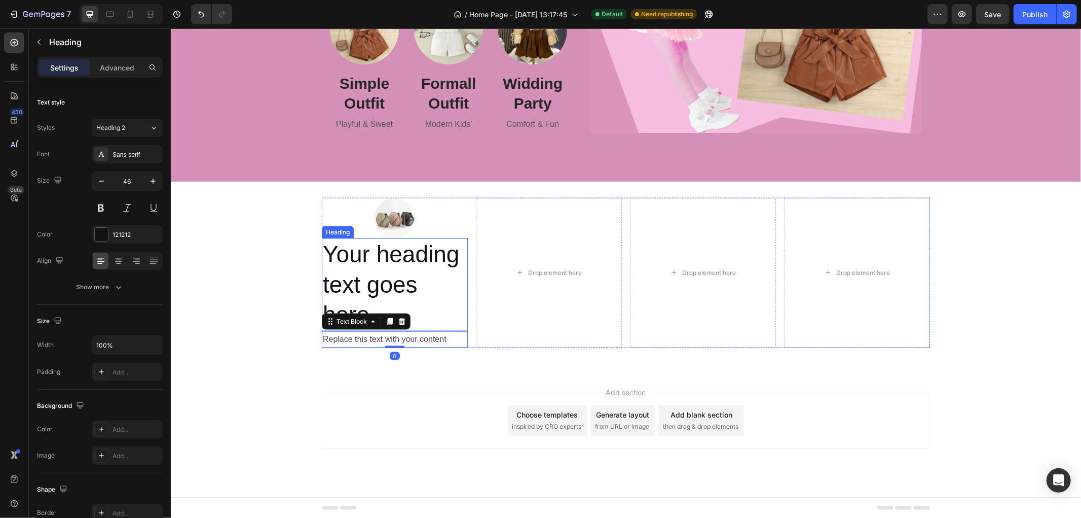
click at [425, 313] on h2 "Your heading text goes here" at bounding box center [394, 284] width 146 height 93
click at [455, 335] on div "Image Your heading text goes here Heading 0 Replace this text with your content…" at bounding box center [394, 272] width 146 height 150
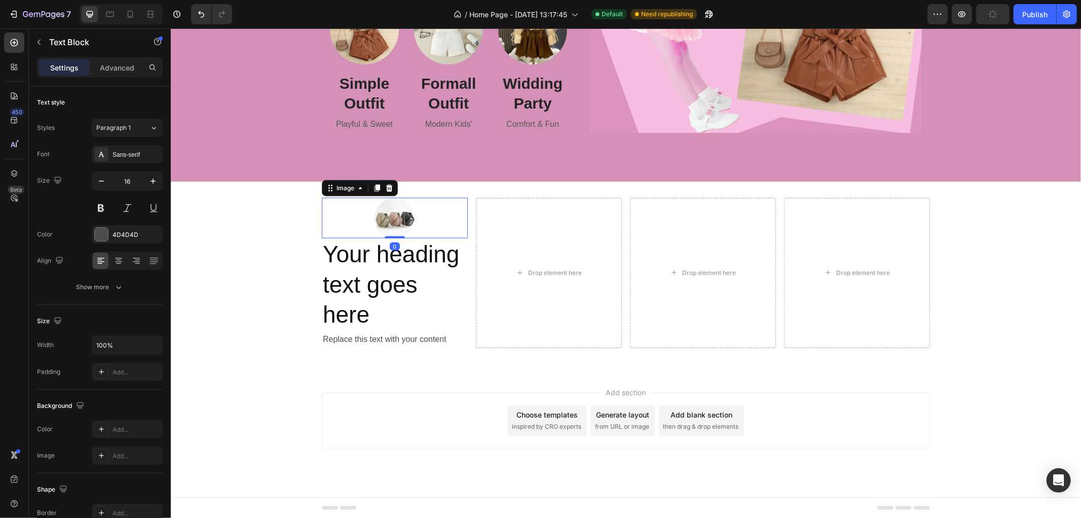
click at [329, 224] on div at bounding box center [394, 217] width 146 height 41
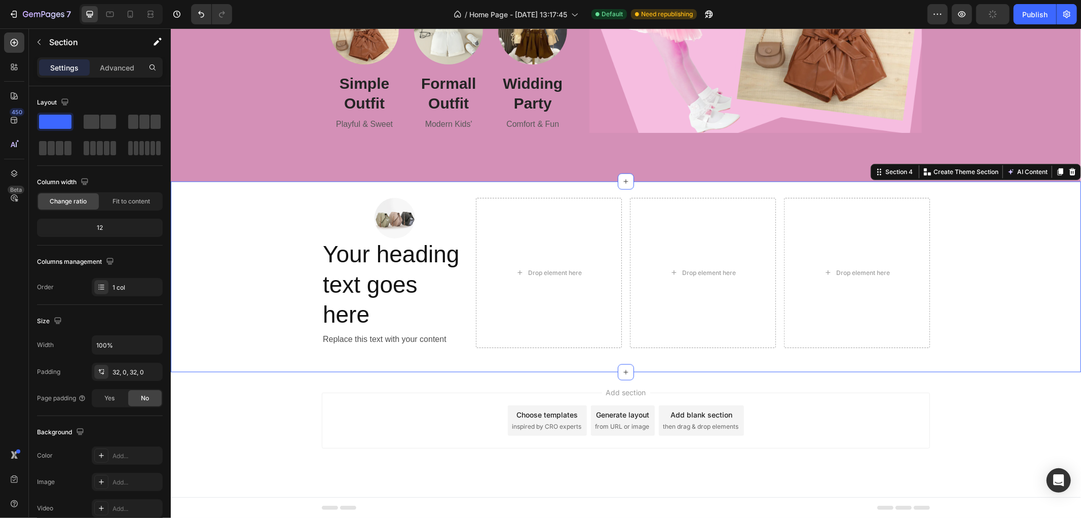
click at [311, 234] on div "Image Your heading text goes here Heading Replace this text with your content T…" at bounding box center [625, 276] width 911 height 158
click at [316, 246] on div "Image Your heading text goes here Heading Replace this text with your content T…" at bounding box center [625, 276] width 911 height 158
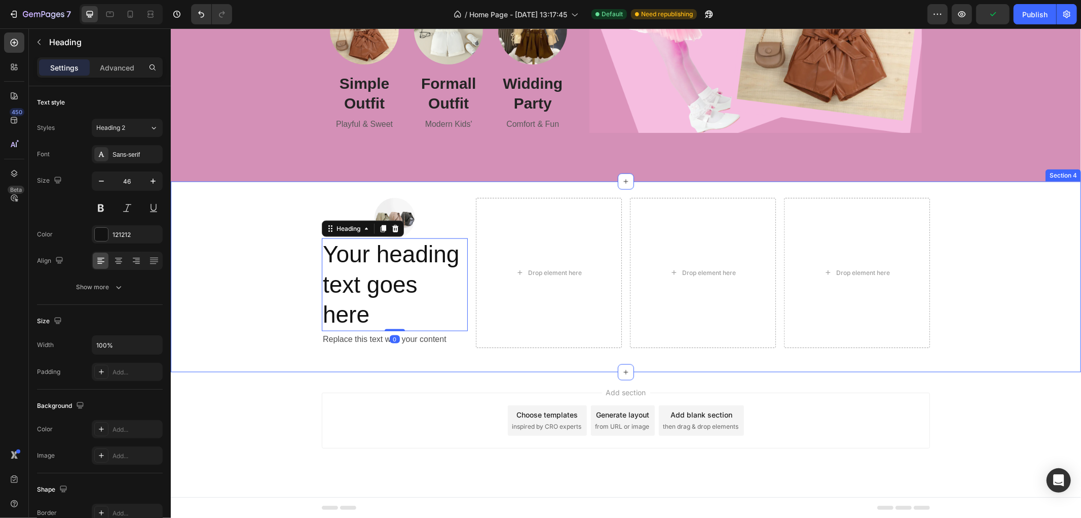
click at [231, 290] on div "Image Your heading text goes here Heading 0 Replace this text with your content…" at bounding box center [625, 276] width 911 height 158
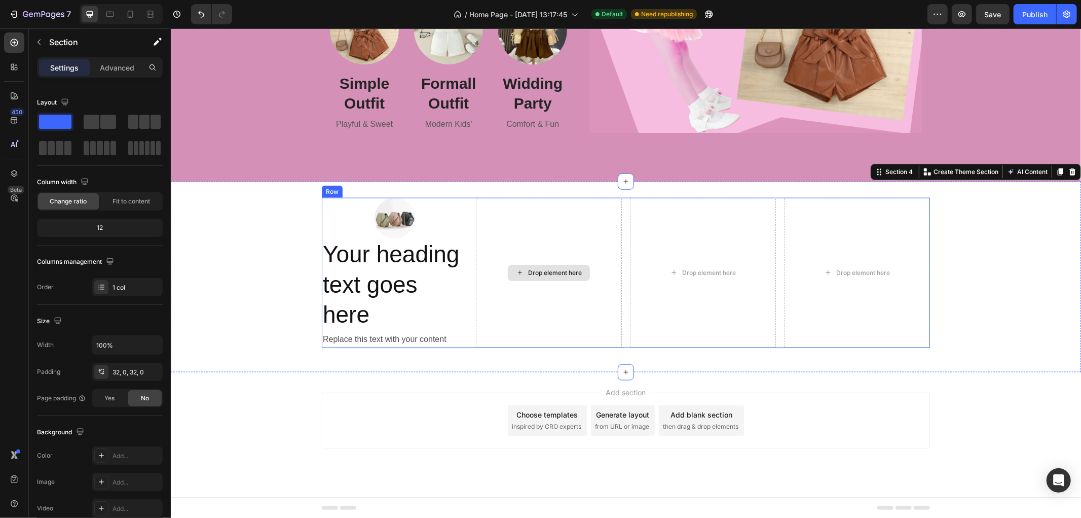
click at [552, 232] on div "Drop element here" at bounding box center [549, 272] width 146 height 150
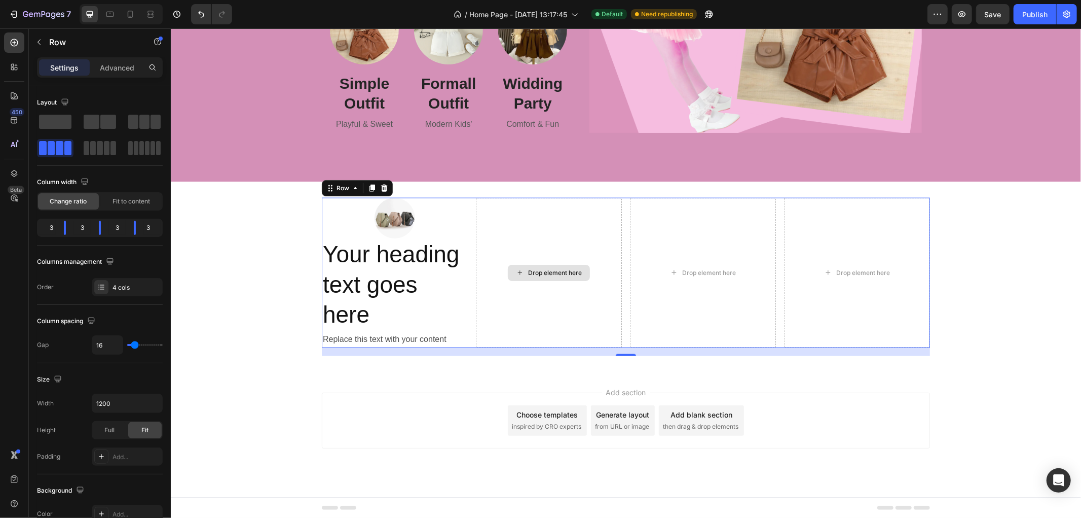
click at [506, 218] on div "Drop element here" at bounding box center [549, 272] width 146 height 150
click at [370, 188] on icon at bounding box center [372, 187] width 6 height 7
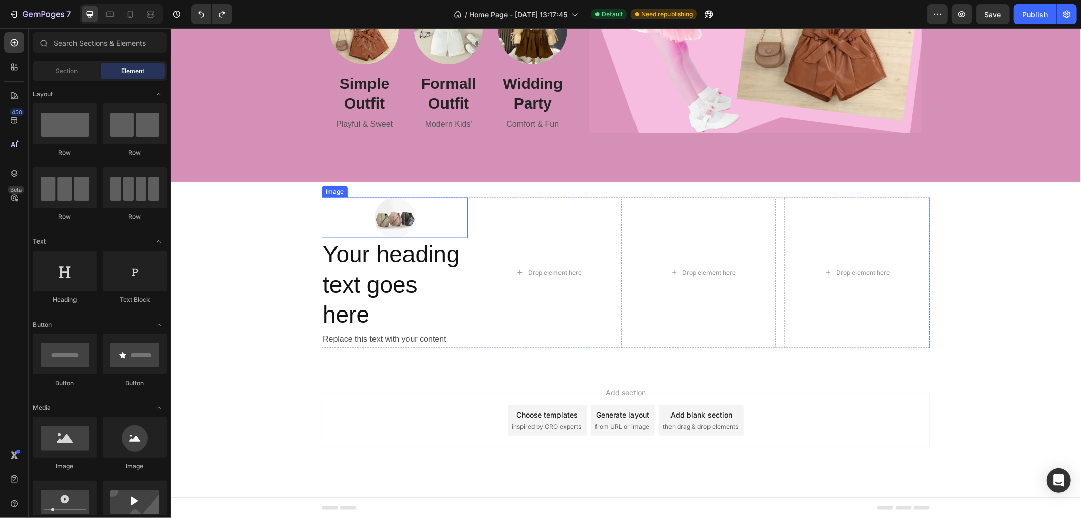
click at [324, 218] on div at bounding box center [394, 217] width 146 height 41
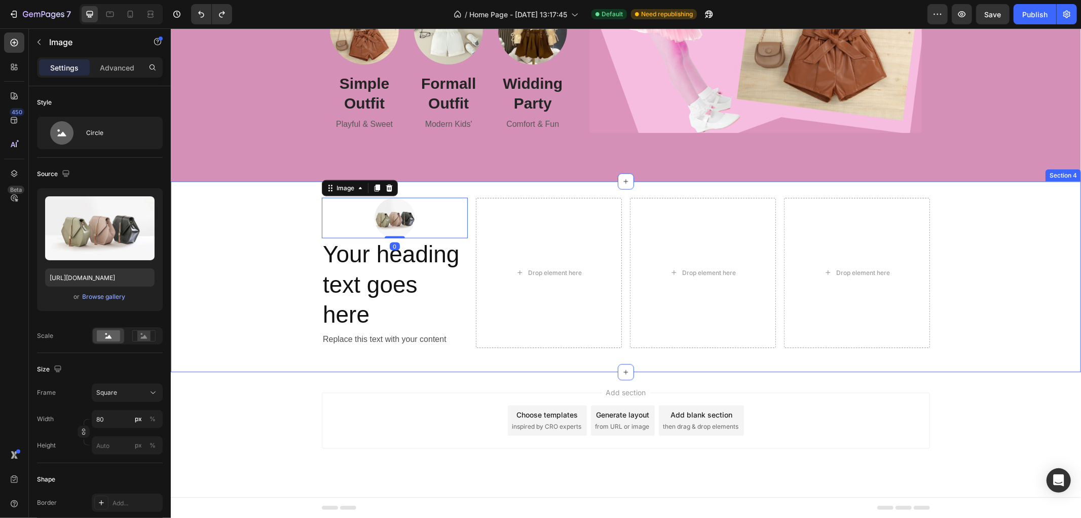
click at [291, 246] on div "Image 0 Your heading text goes here Heading Replace this text with your content…" at bounding box center [625, 276] width 911 height 158
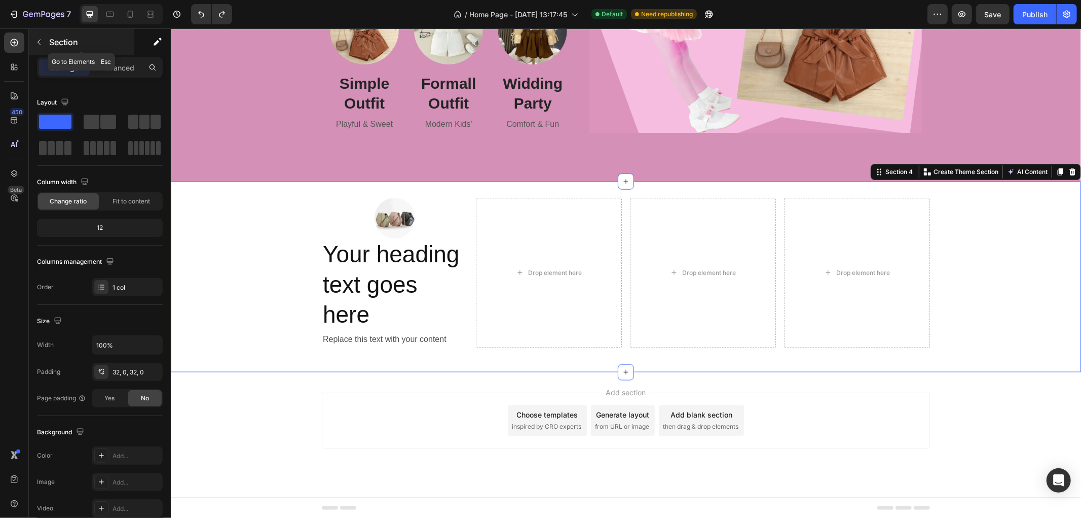
click at [41, 46] on button "button" at bounding box center [39, 42] width 16 height 16
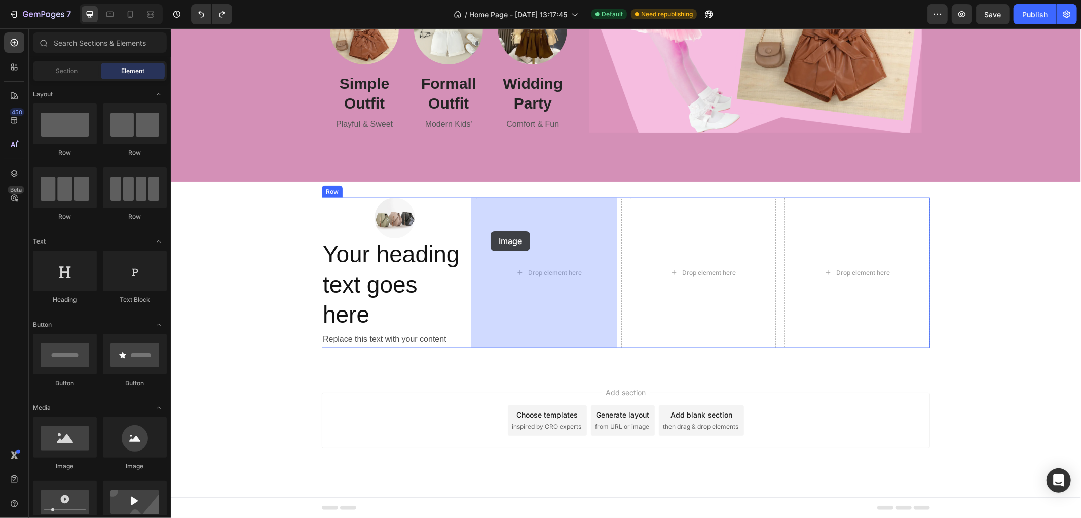
drag, startPoint x: 311, startPoint y: 470, endPoint x: 250, endPoint y: 352, distance: 132.7
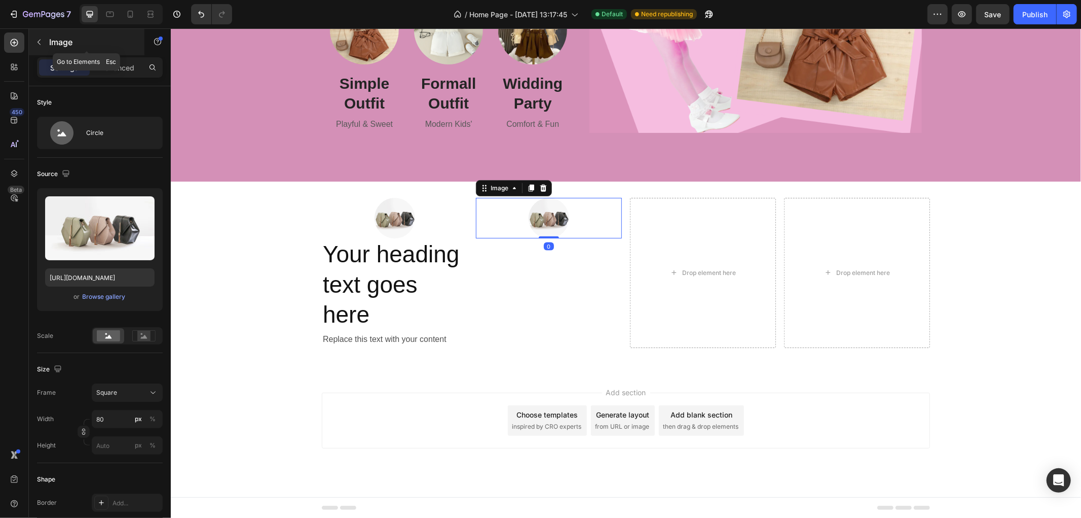
click at [36, 41] on icon "button" at bounding box center [39, 42] width 8 height 8
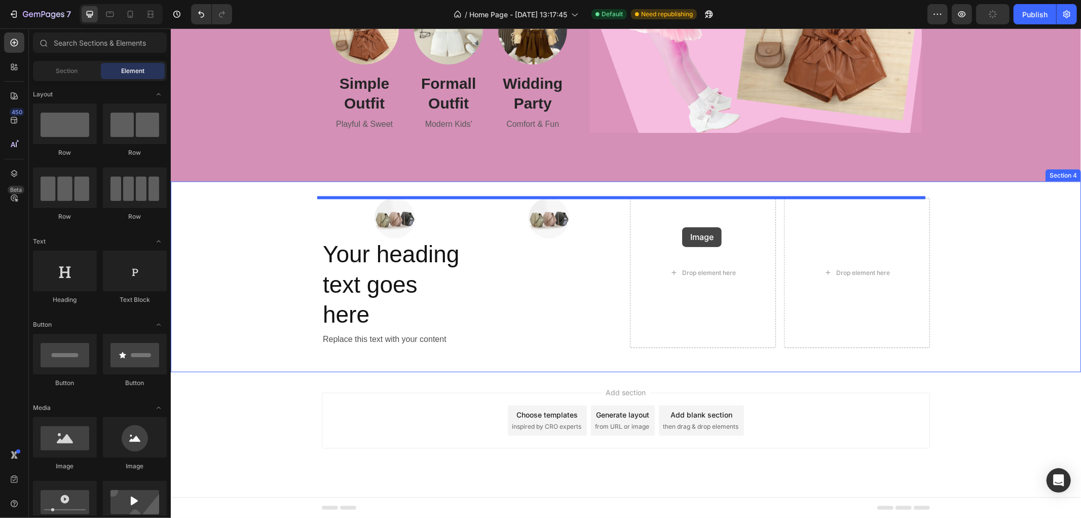
drag, startPoint x: 304, startPoint y: 466, endPoint x: 576, endPoint y: 250, distance: 347.5
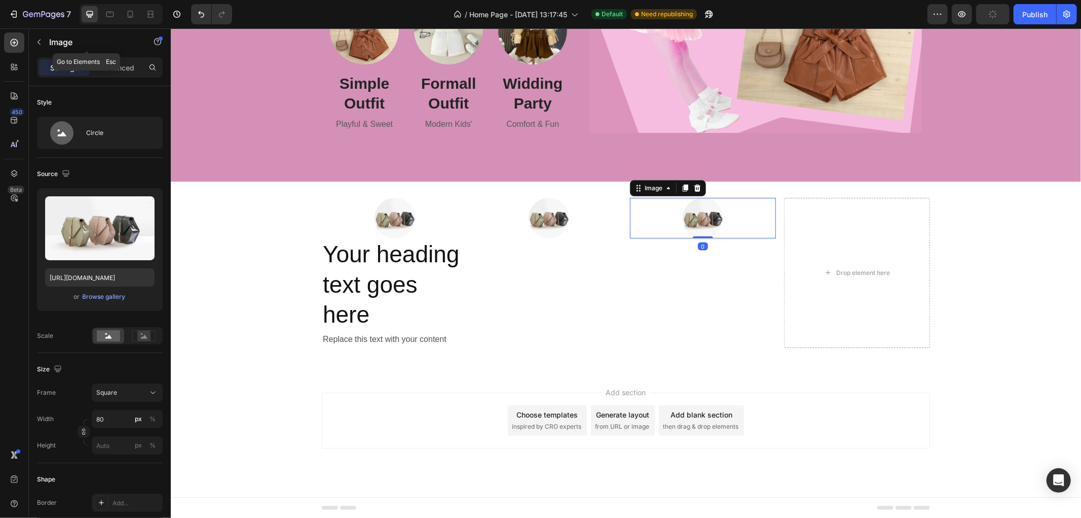
click at [34, 50] on button "button" at bounding box center [39, 42] width 16 height 16
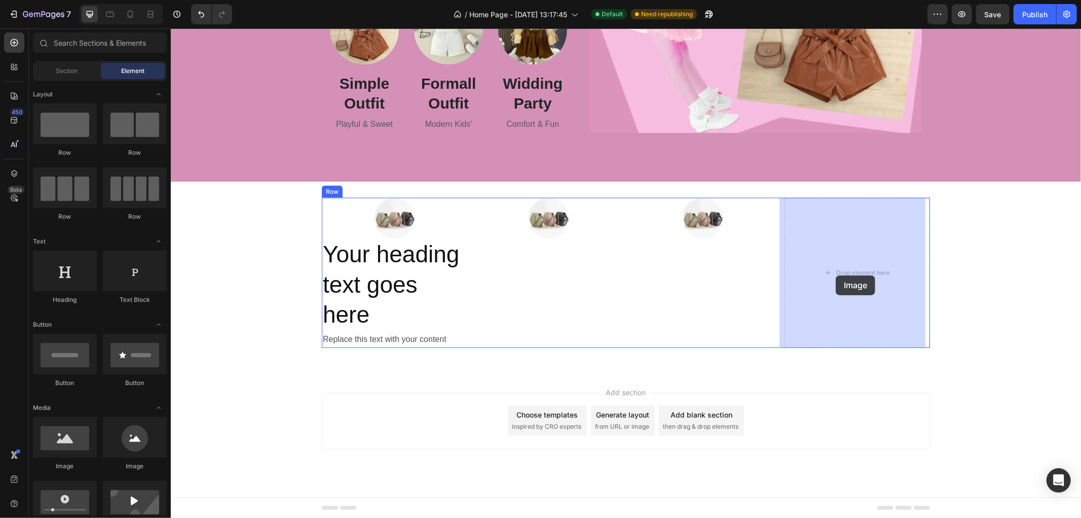
drag, startPoint x: 301, startPoint y: 485, endPoint x: 839, endPoint y: 256, distance: 584.5
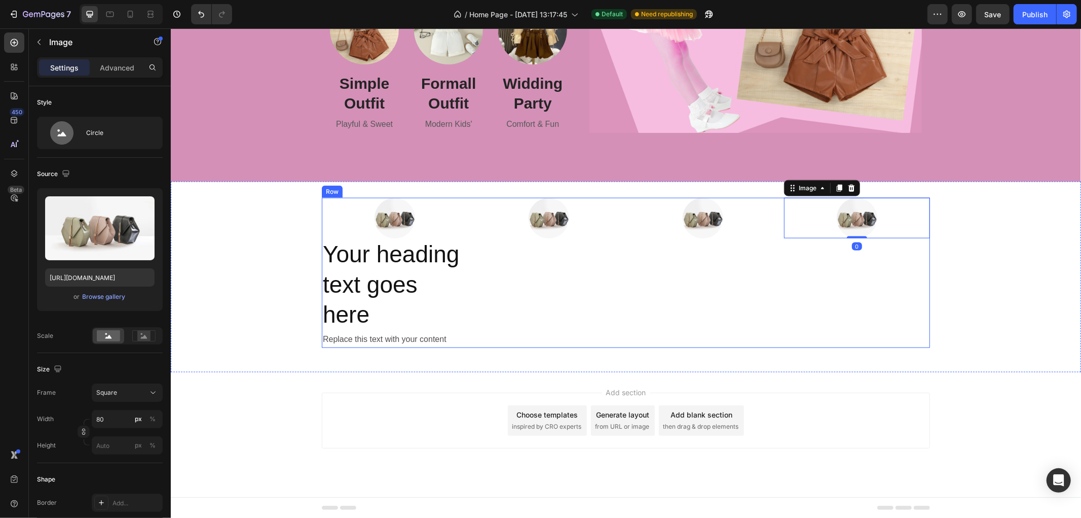
click at [517, 264] on div "Image" at bounding box center [549, 272] width 146 height 150
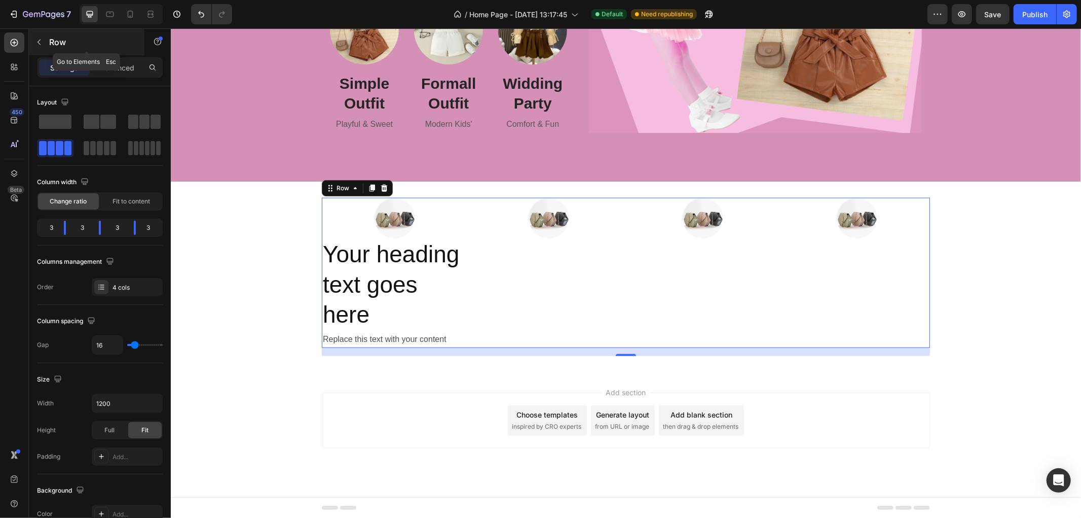
click at [38, 39] on icon "button" at bounding box center [39, 42] width 8 height 8
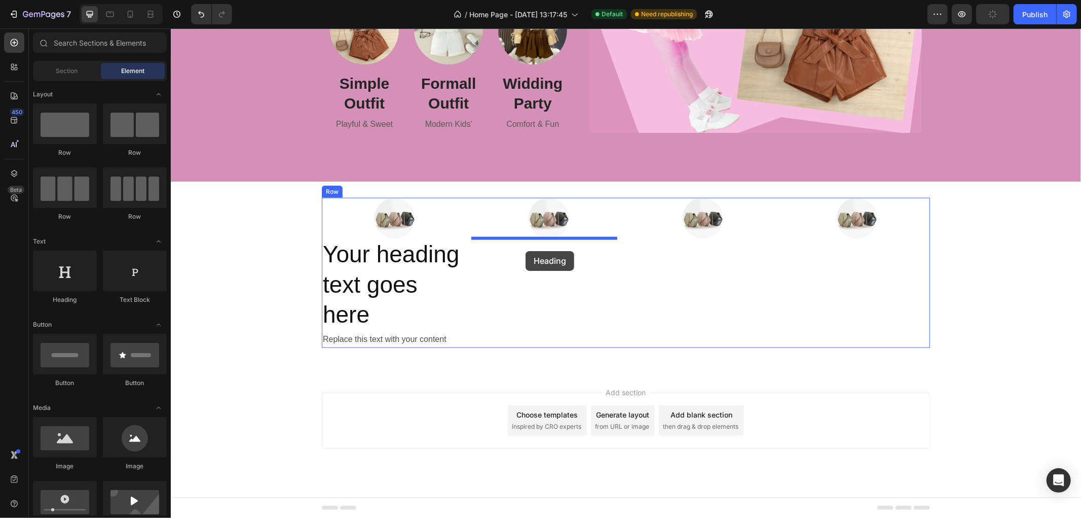
drag, startPoint x: 244, startPoint y: 314, endPoint x: 525, endPoint y: 250, distance: 288.0
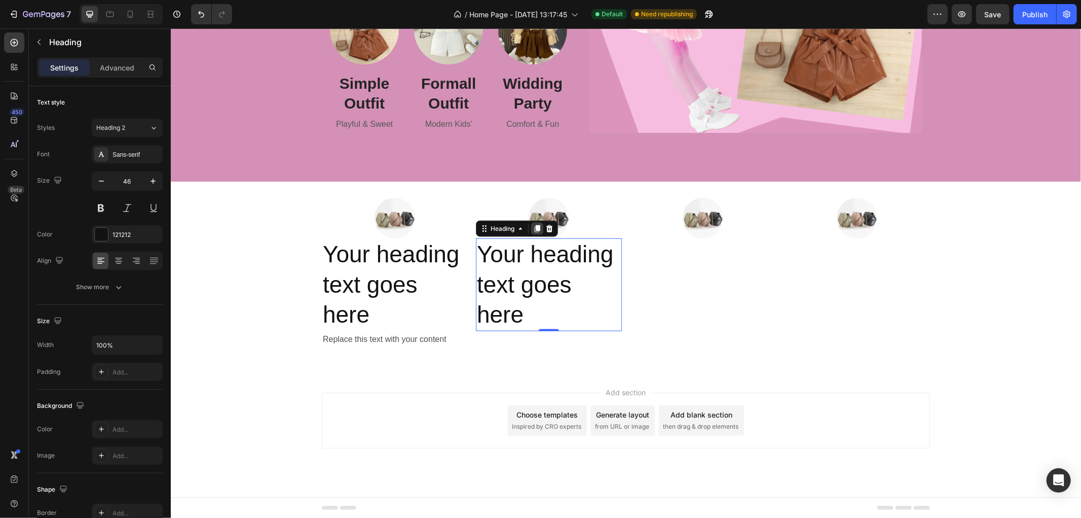
click at [534, 226] on icon at bounding box center [537, 228] width 6 height 7
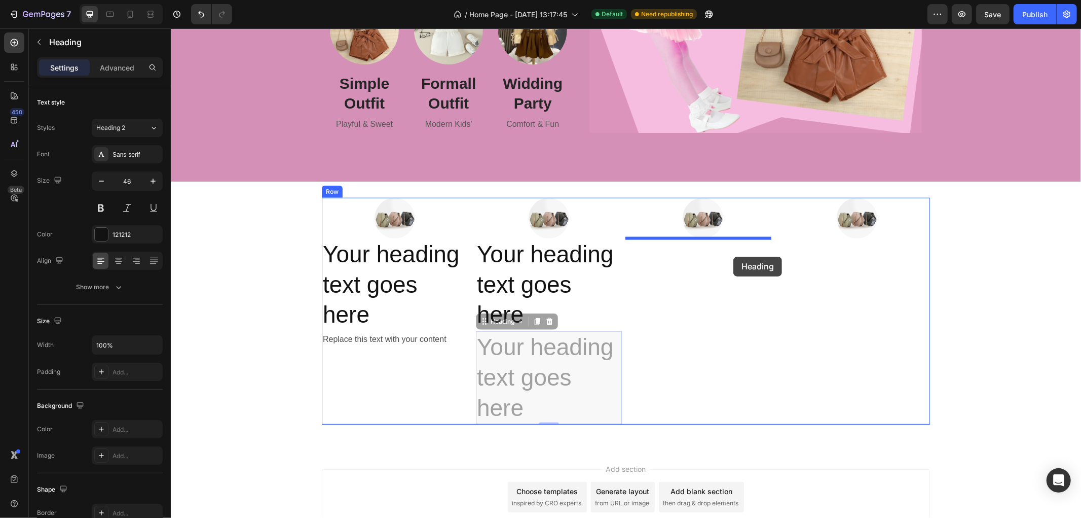
drag, startPoint x: 485, startPoint y: 322, endPoint x: 733, endPoint y: 256, distance: 256.7
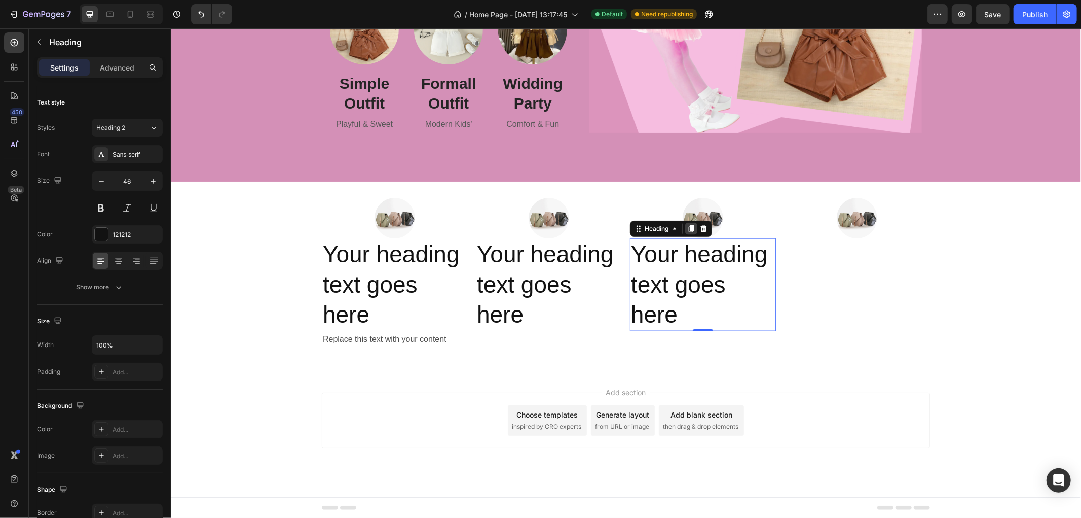
click at [689, 228] on icon at bounding box center [692, 228] width 6 height 7
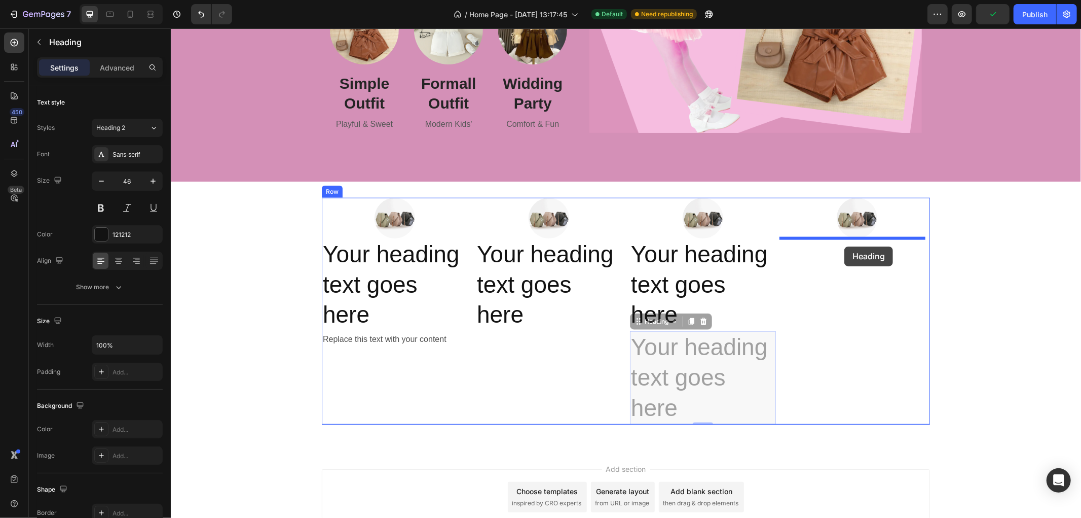
drag, startPoint x: 647, startPoint y: 323, endPoint x: 844, endPoint y: 246, distance: 211.8
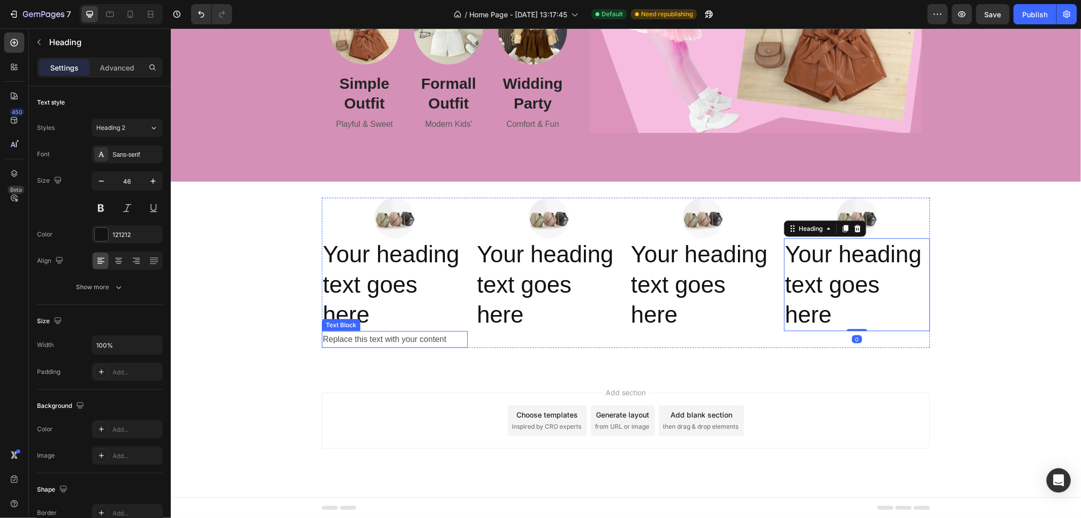
click at [358, 340] on div "Replace this text with your content" at bounding box center [394, 339] width 146 height 17
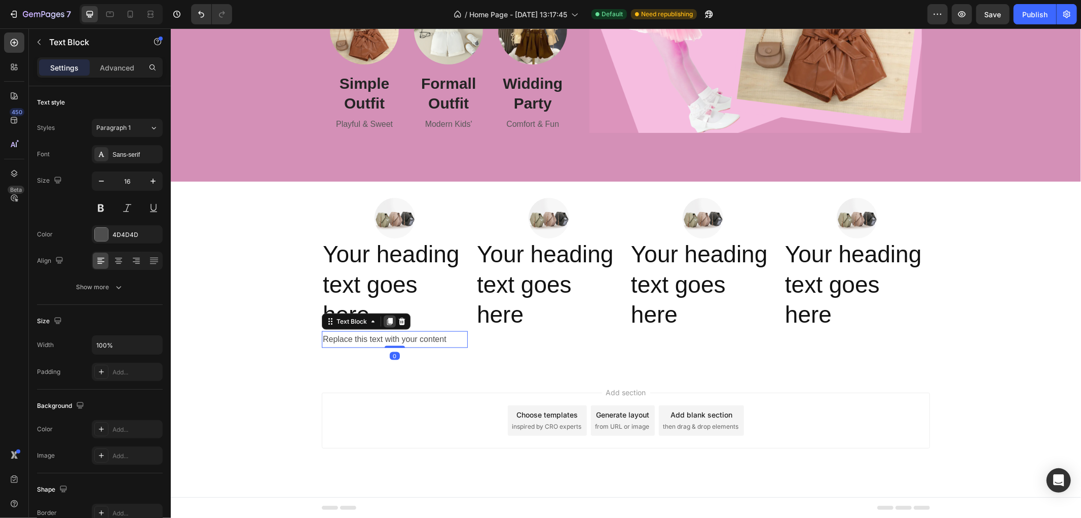
click at [387, 322] on icon at bounding box center [390, 320] width 6 height 7
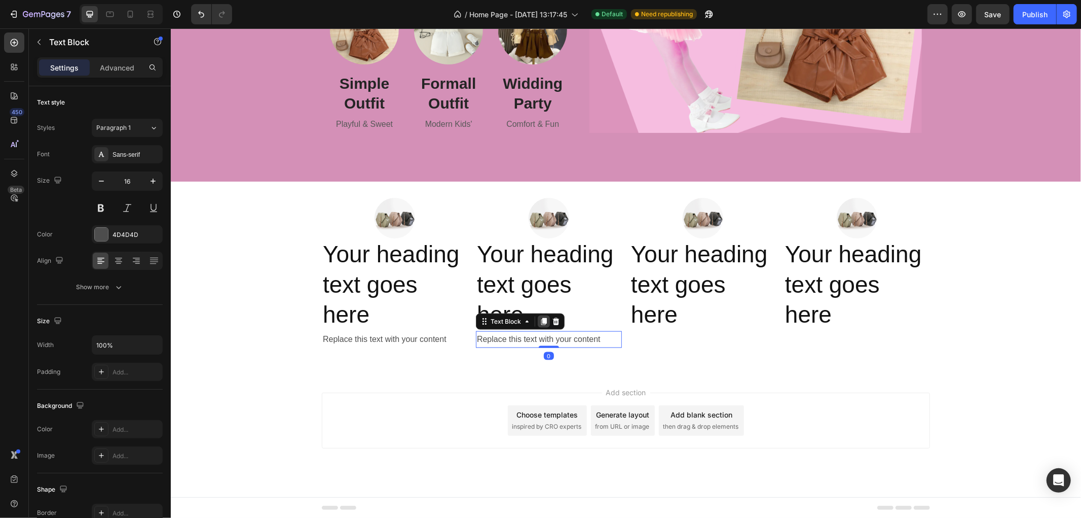
click at [543, 320] on div at bounding box center [543, 321] width 12 height 12
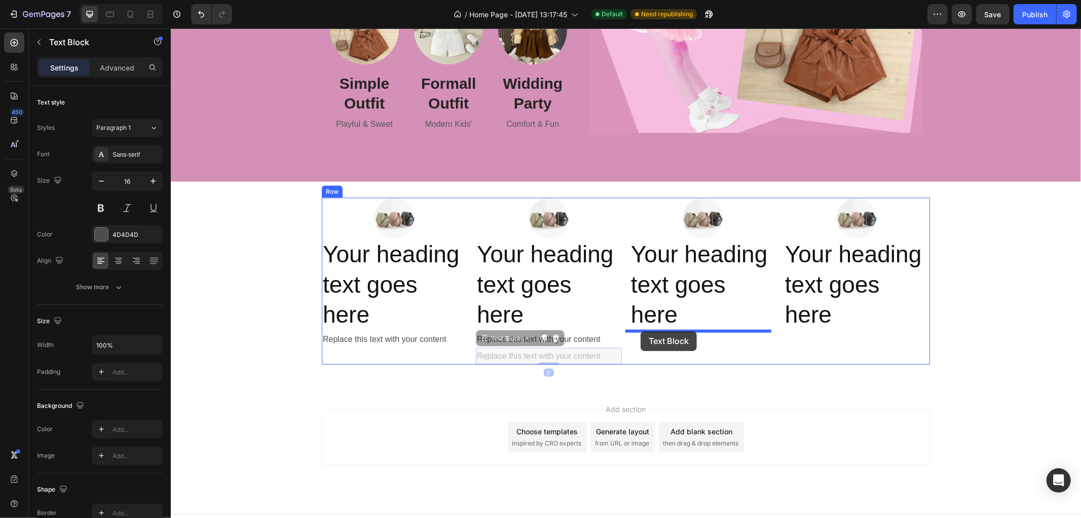
drag, startPoint x: 476, startPoint y: 338, endPoint x: 642, endPoint y: 330, distance: 166.5
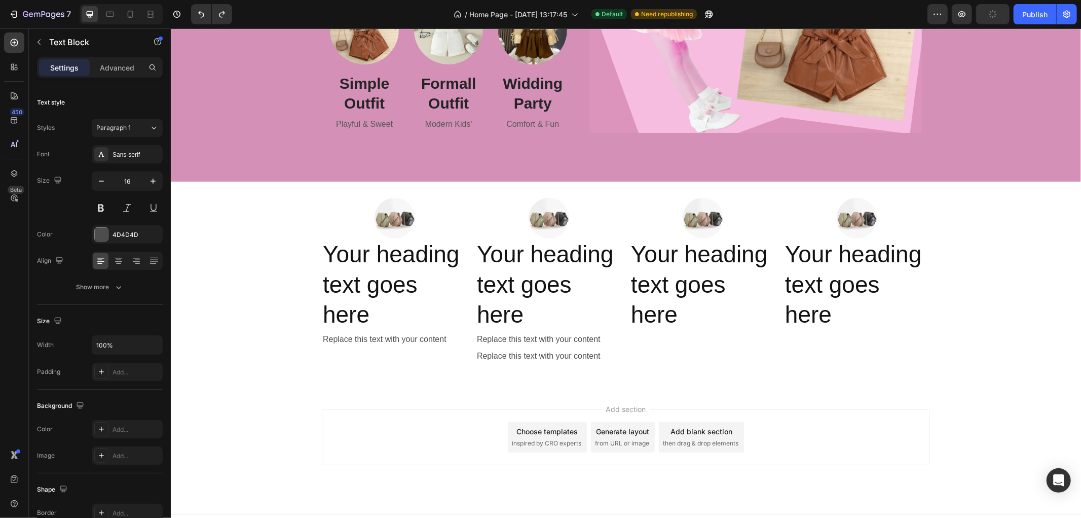
click at [481, 357] on div "Replace this text with your content" at bounding box center [549, 355] width 146 height 17
click at [542, 352] on p "Replace this text with your content" at bounding box center [549, 355] width 144 height 15
click at [461, 374] on div "Image Your heading text goes here Heading Replace this text with your content T…" at bounding box center [625, 284] width 911 height 207
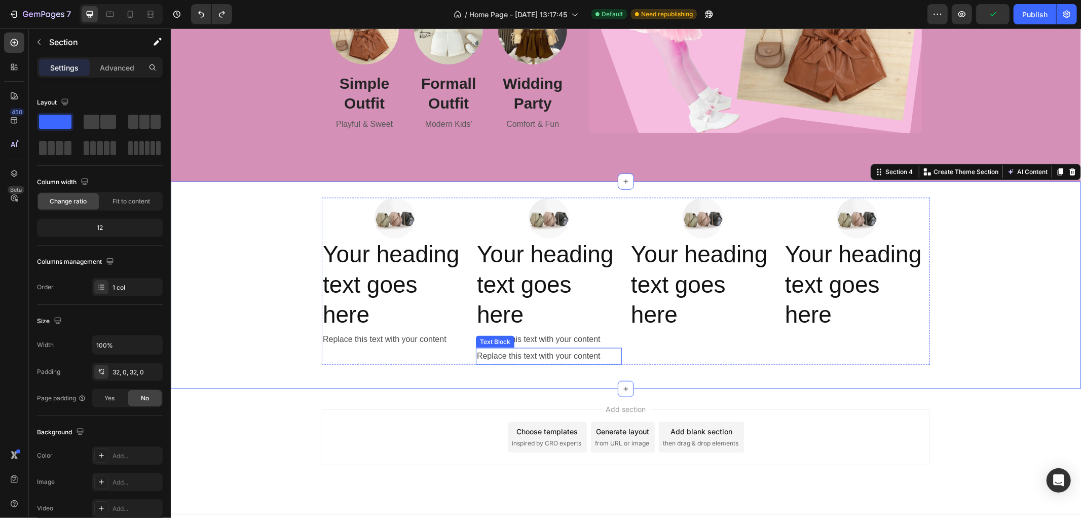
click at [503, 348] on p "Replace this text with your content" at bounding box center [549, 355] width 144 height 15
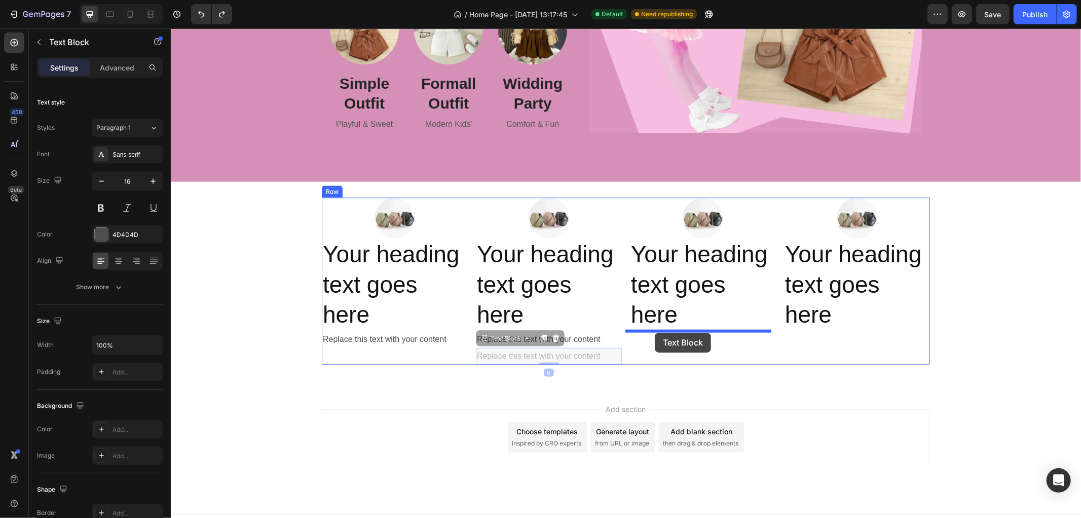
drag, startPoint x: 479, startPoint y: 337, endPoint x: 655, endPoint y: 332, distance: 176.0
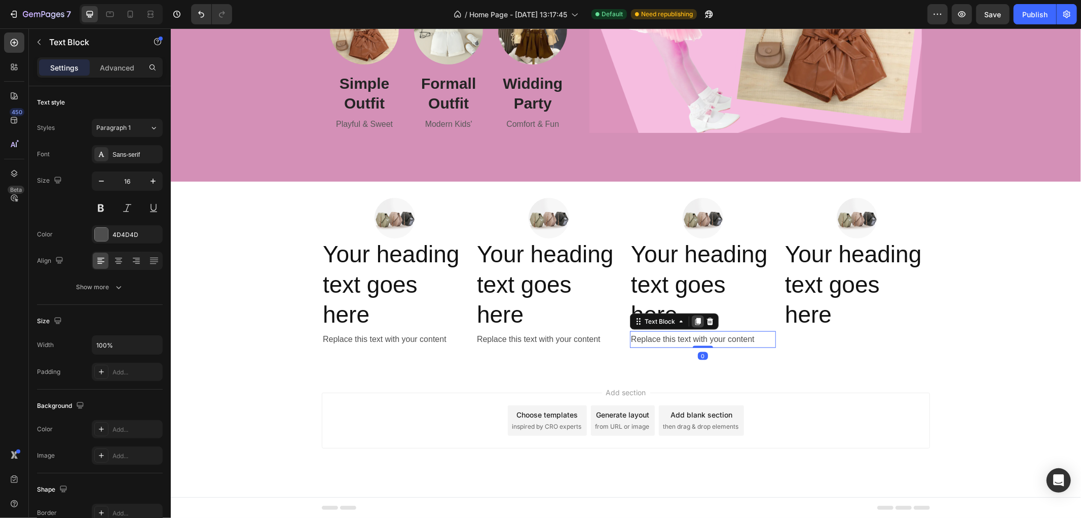
click at [695, 321] on icon at bounding box center [698, 320] width 6 height 7
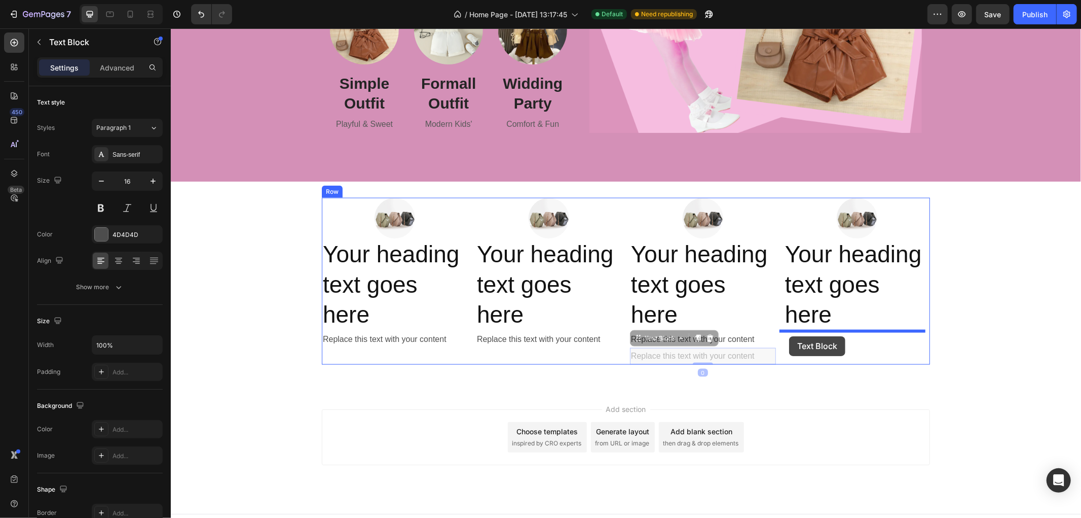
drag, startPoint x: 632, startPoint y: 336, endPoint x: 789, endPoint y: 335, distance: 157.2
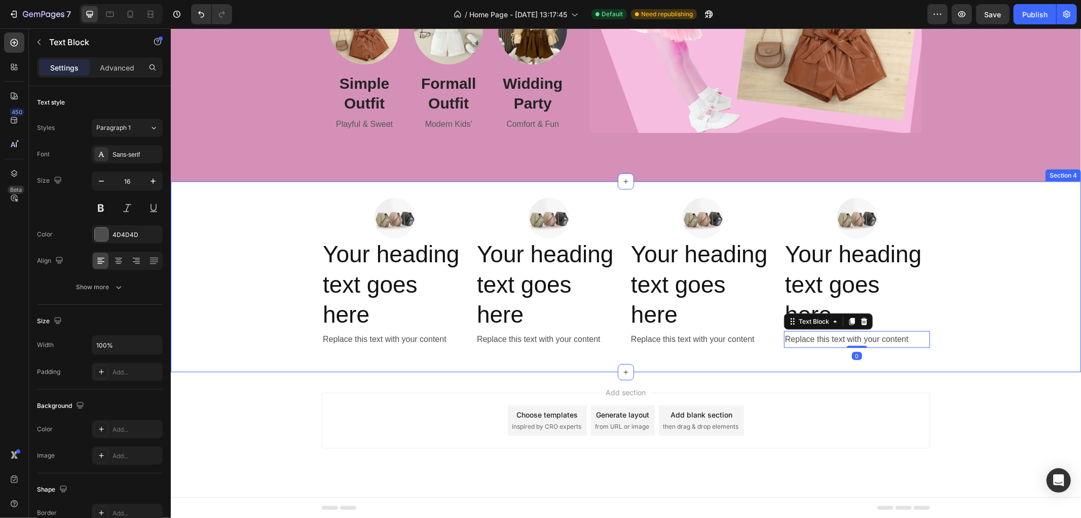
click at [1011, 303] on div "Image Your heading text goes here Heading Replace this text with your content T…" at bounding box center [625, 276] width 911 height 158
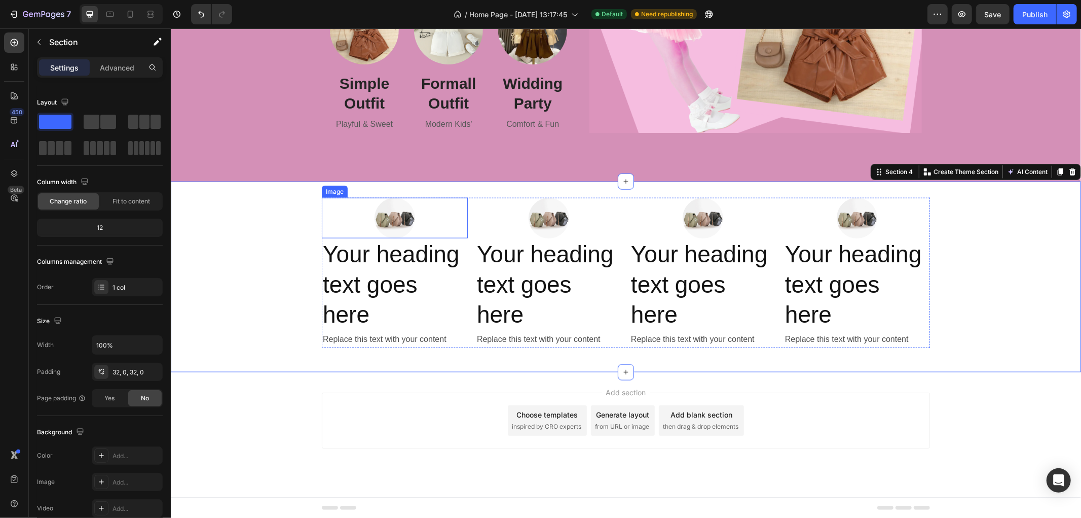
click at [381, 219] on img at bounding box center [394, 217] width 41 height 41
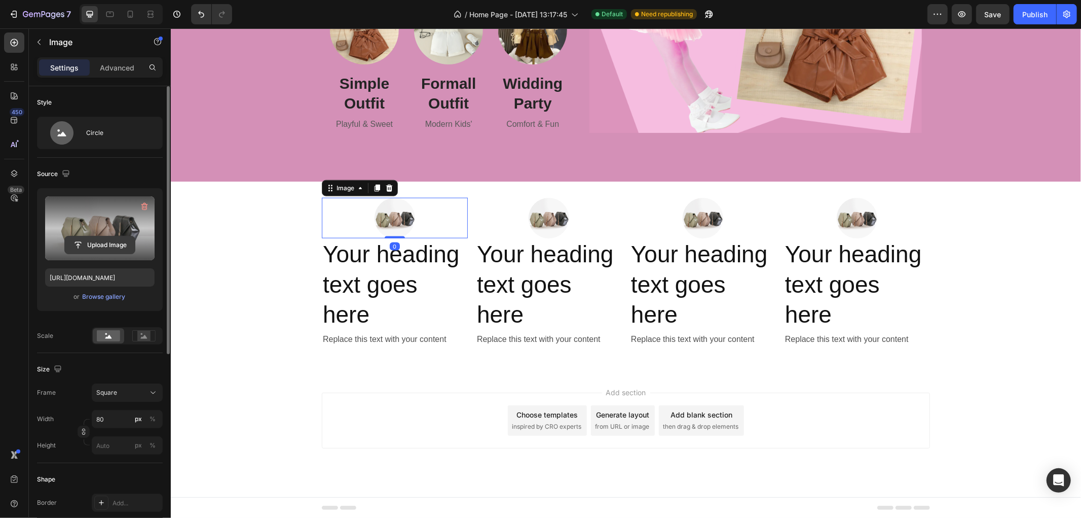
click at [98, 250] on input "file" at bounding box center [100, 244] width 70 height 17
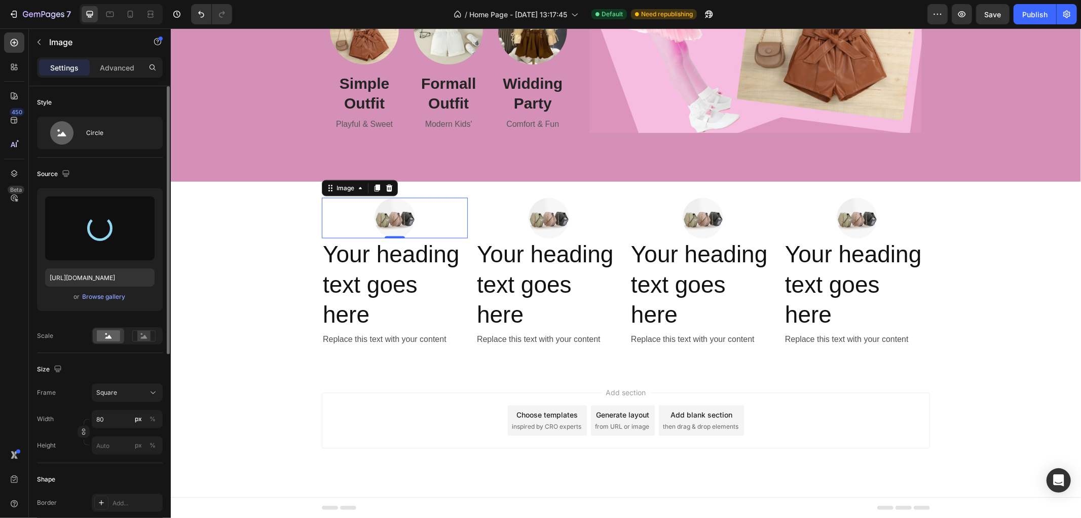
type input "[URL][DOMAIN_NAME]"
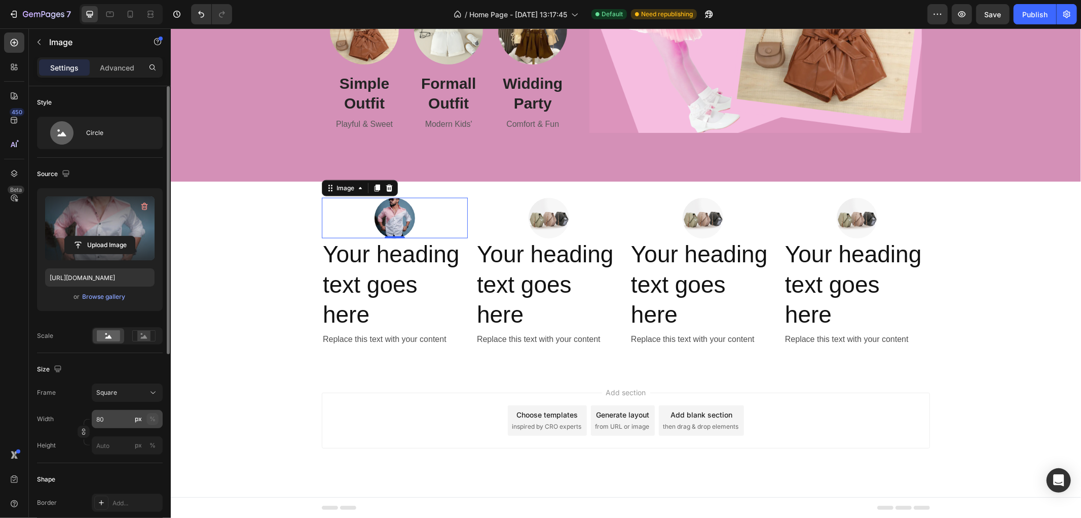
click at [151, 421] on div "%" at bounding box center [153, 418] width 6 height 9
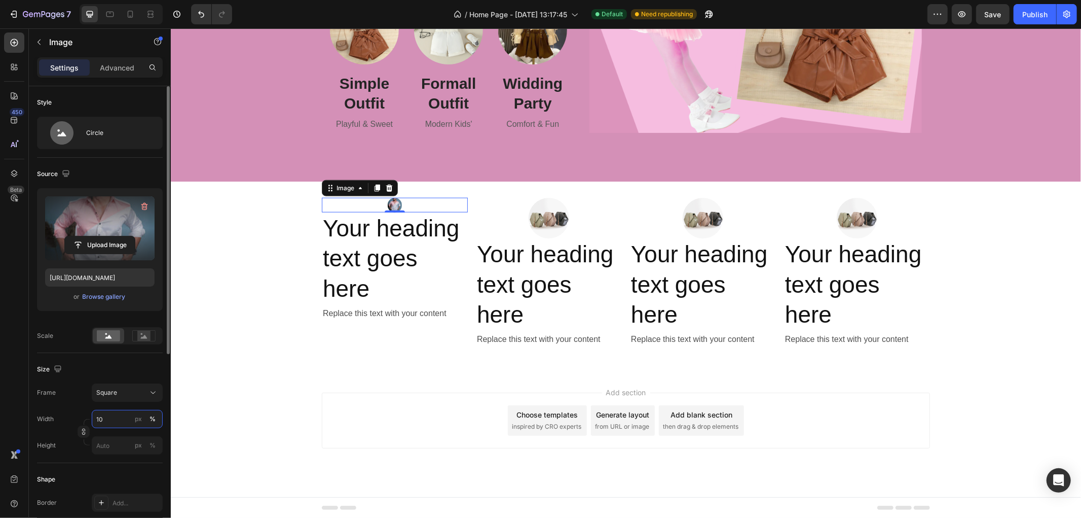
type input "100"
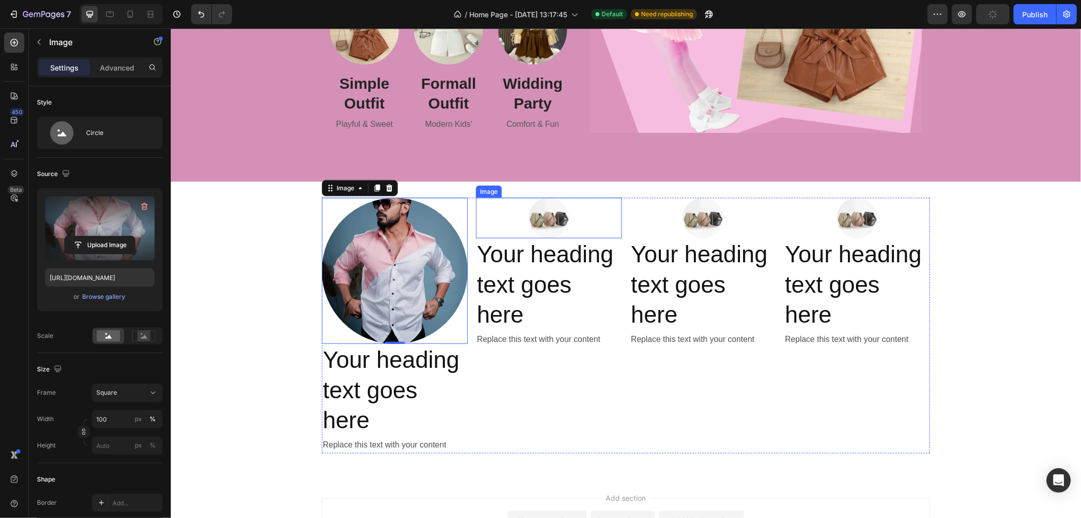
click at [554, 219] on img at bounding box center [548, 217] width 41 height 41
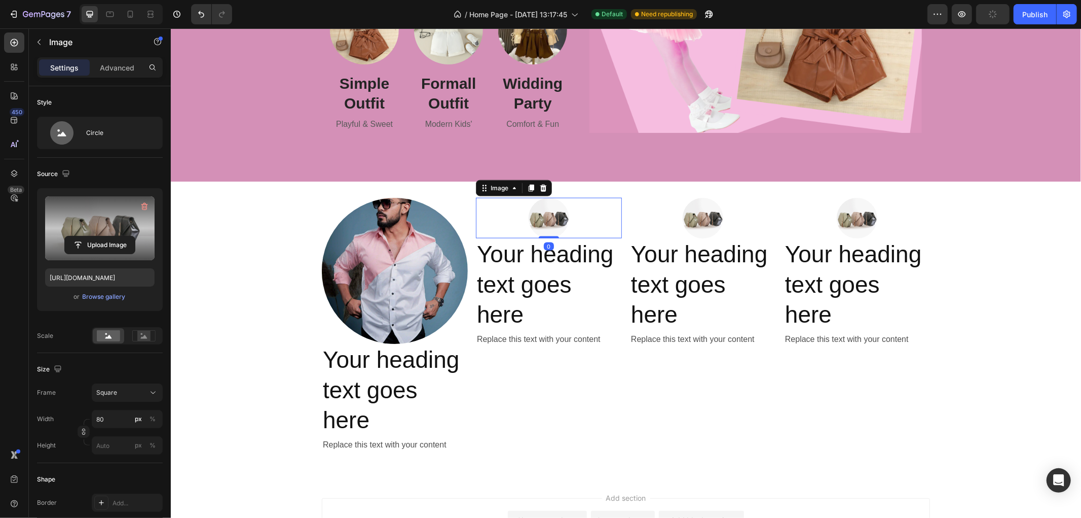
click at [84, 232] on label at bounding box center [100, 228] width 110 height 64
click at [84, 236] on input "file" at bounding box center [100, 244] width 70 height 17
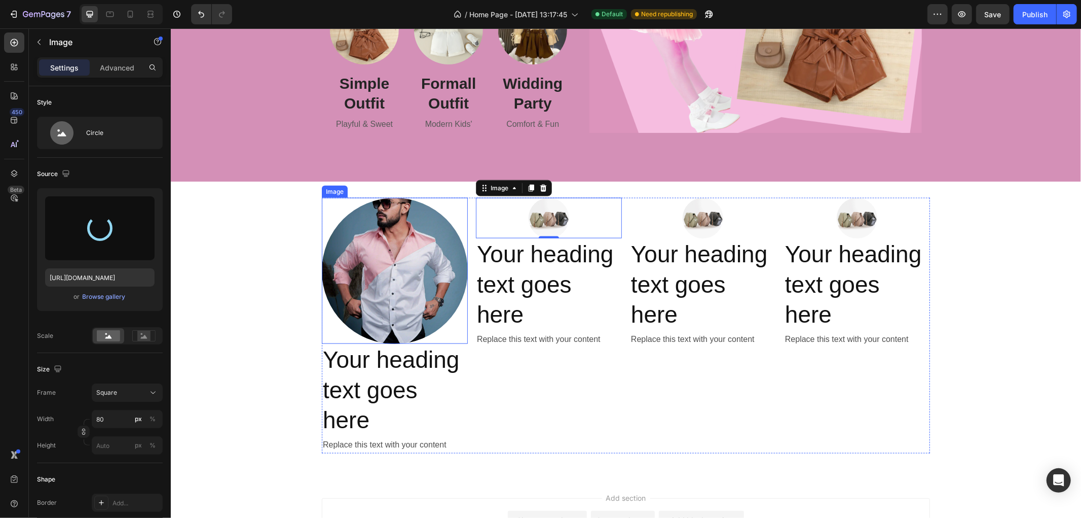
type input "[URL][DOMAIN_NAME]"
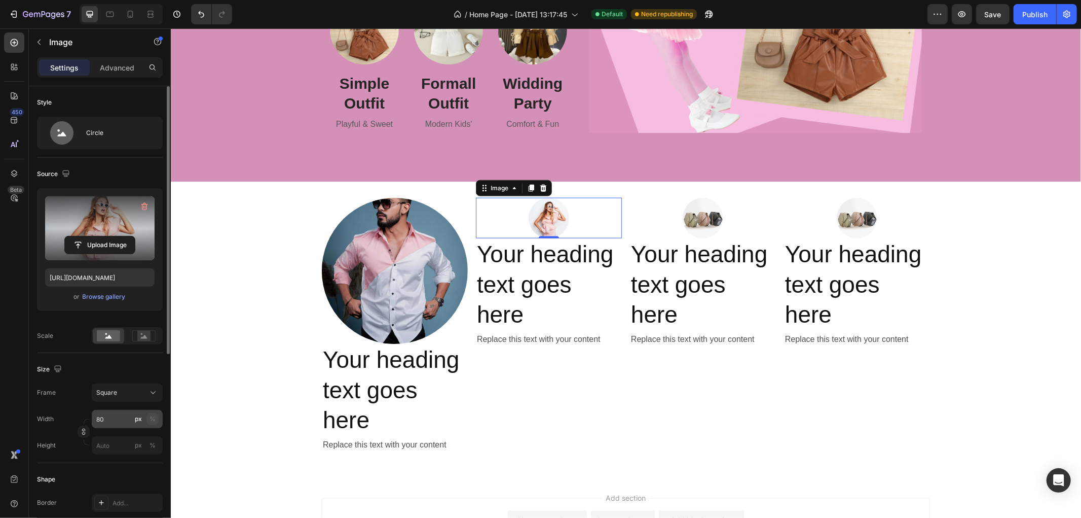
click at [156, 416] on button "%" at bounding box center [153, 419] width 12 height 12
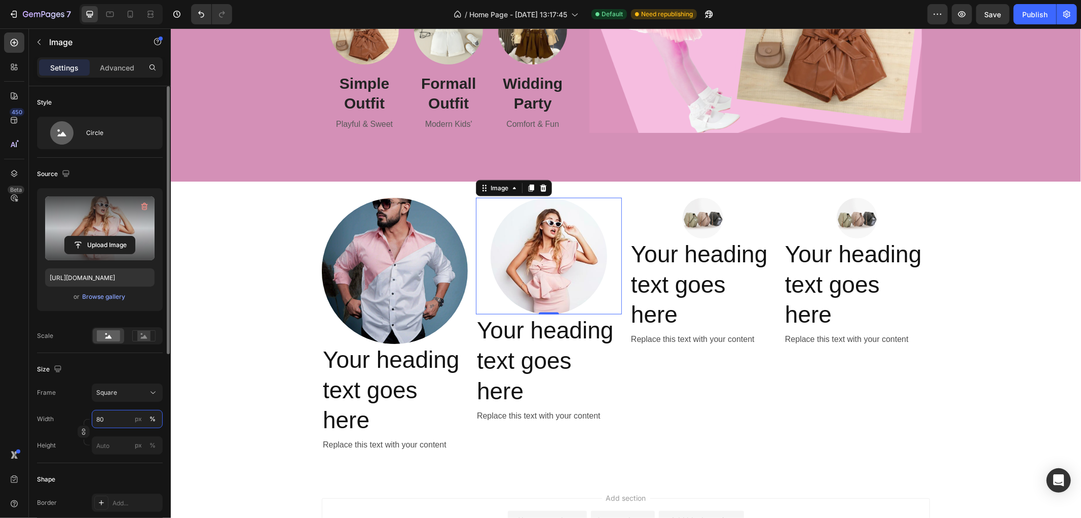
click at [110, 417] on input "80" at bounding box center [127, 419] width 71 height 18
click at [114, 417] on input "80" at bounding box center [127, 419] width 71 height 18
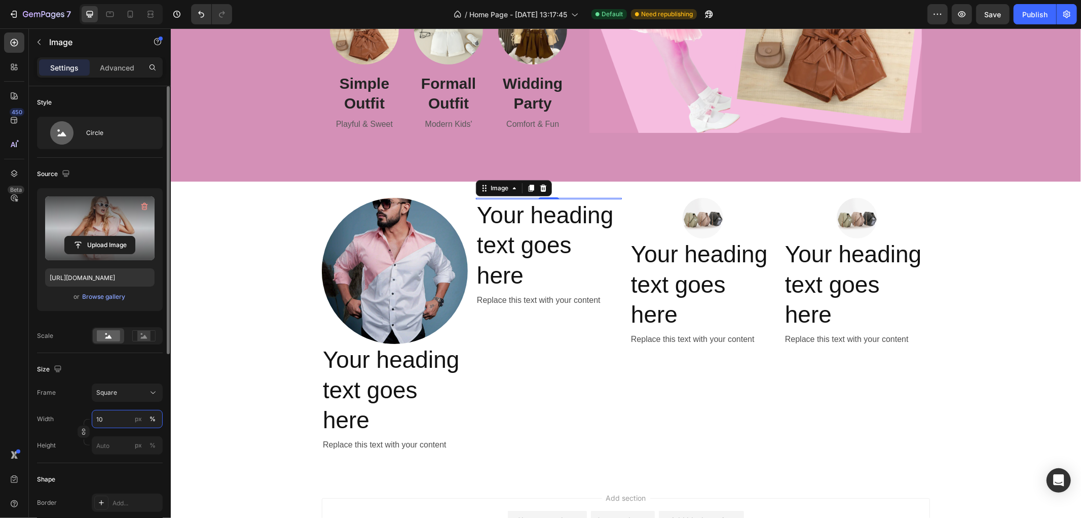
type input "100"
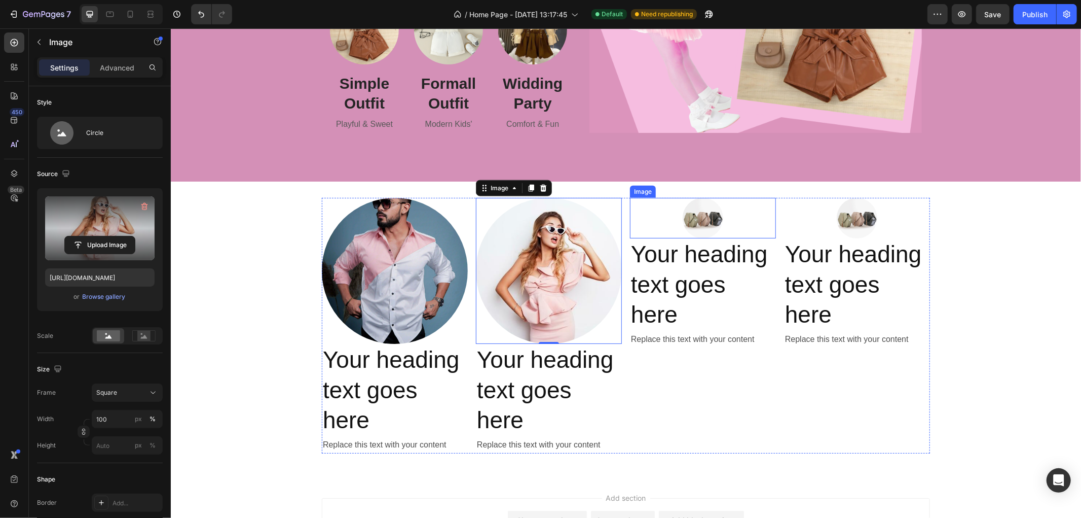
click at [711, 213] on img at bounding box center [702, 217] width 41 height 41
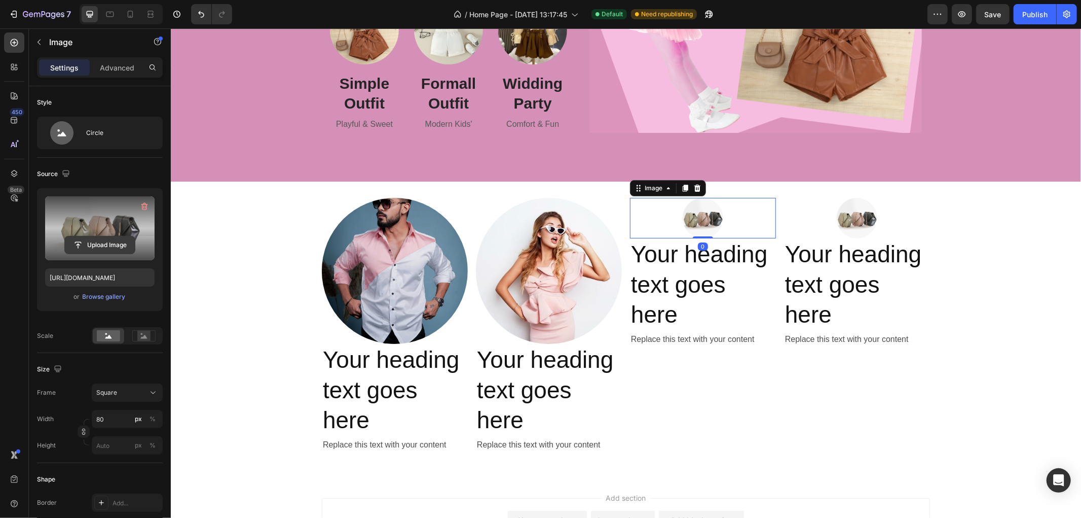
click at [103, 246] on input "file" at bounding box center [100, 244] width 70 height 17
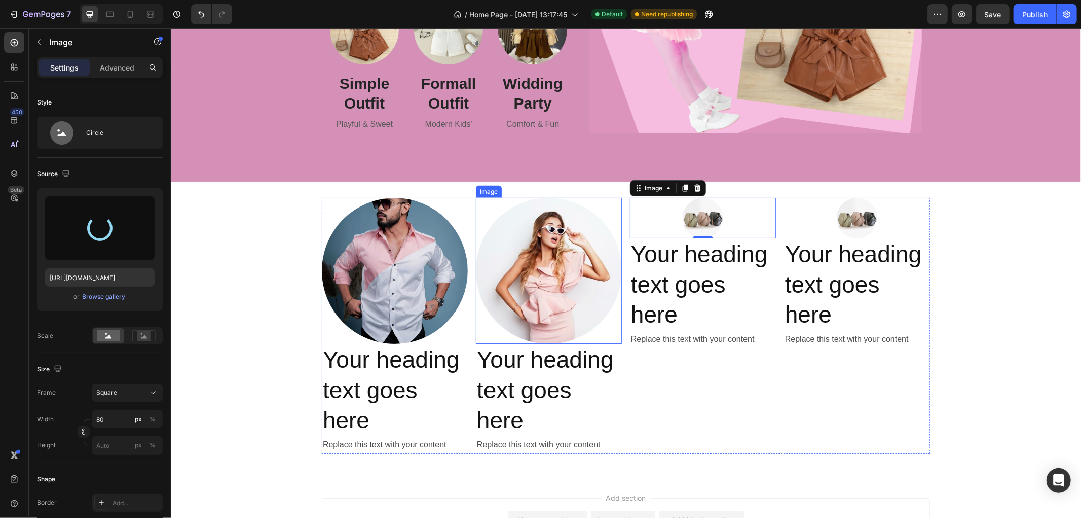
type input "[URL][DOMAIN_NAME]"
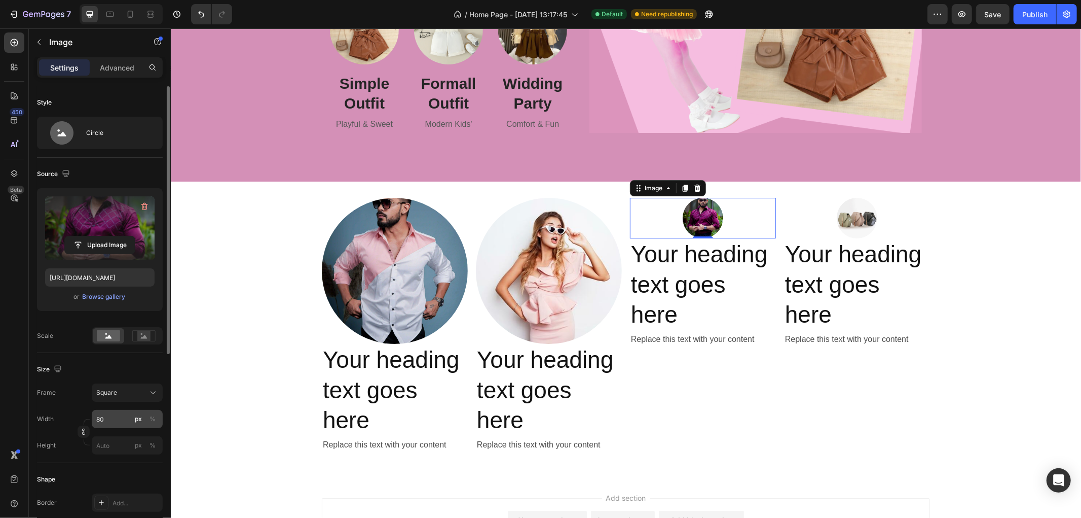
drag, startPoint x: 150, startPoint y: 420, endPoint x: 142, endPoint y: 424, distance: 9.3
click at [150, 421] on div "%" at bounding box center [153, 418] width 6 height 9
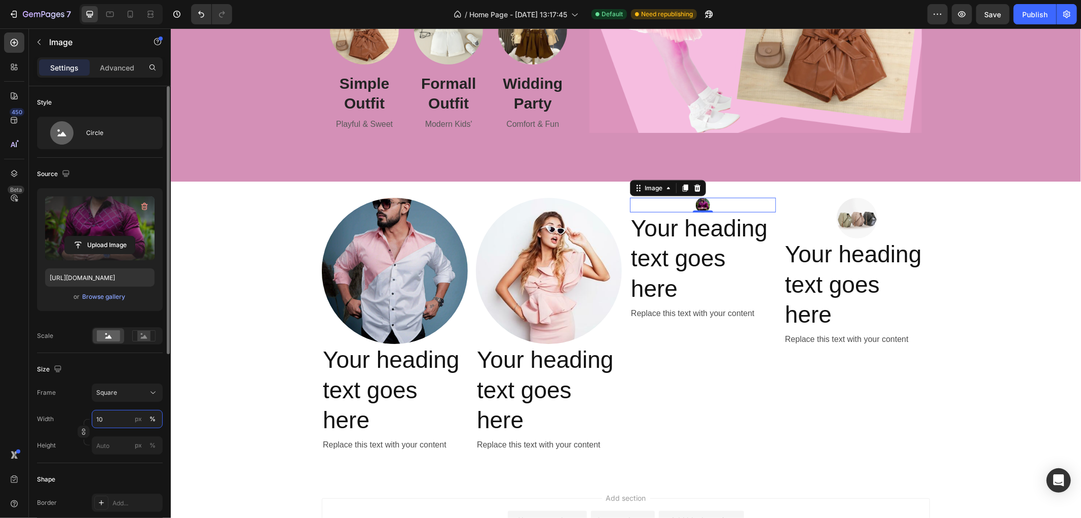
type input "100"
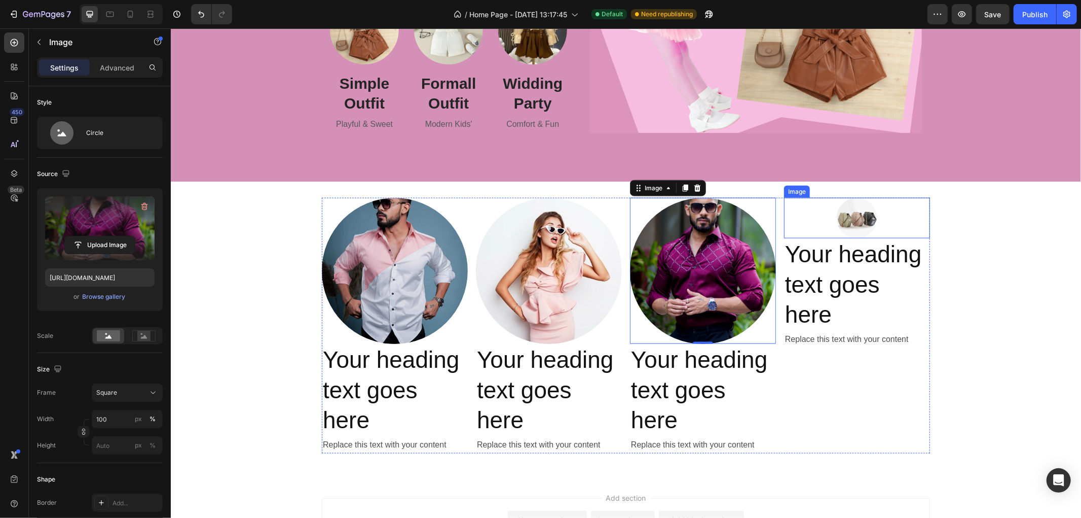
click at [856, 210] on img at bounding box center [857, 217] width 41 height 41
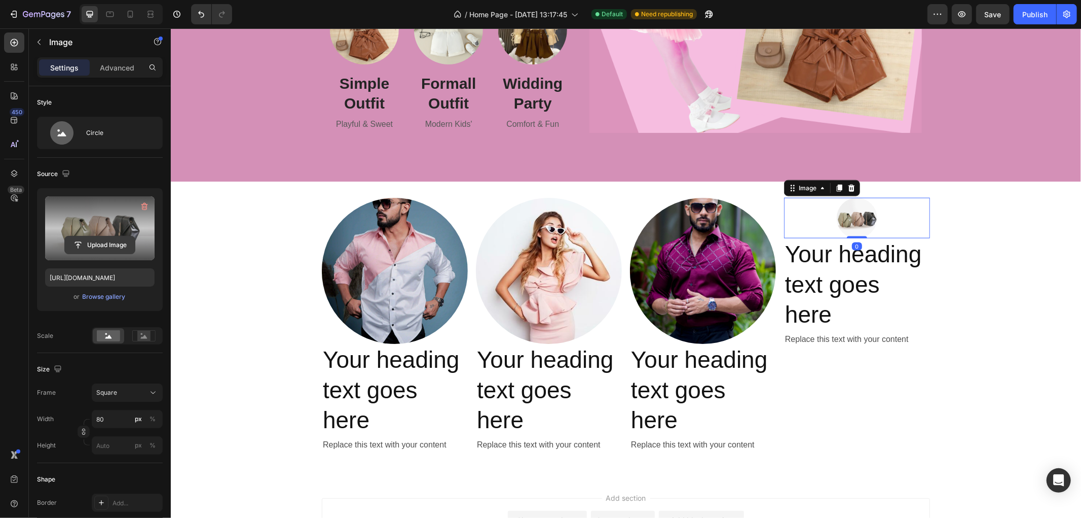
click at [89, 238] on input "file" at bounding box center [100, 244] width 70 height 17
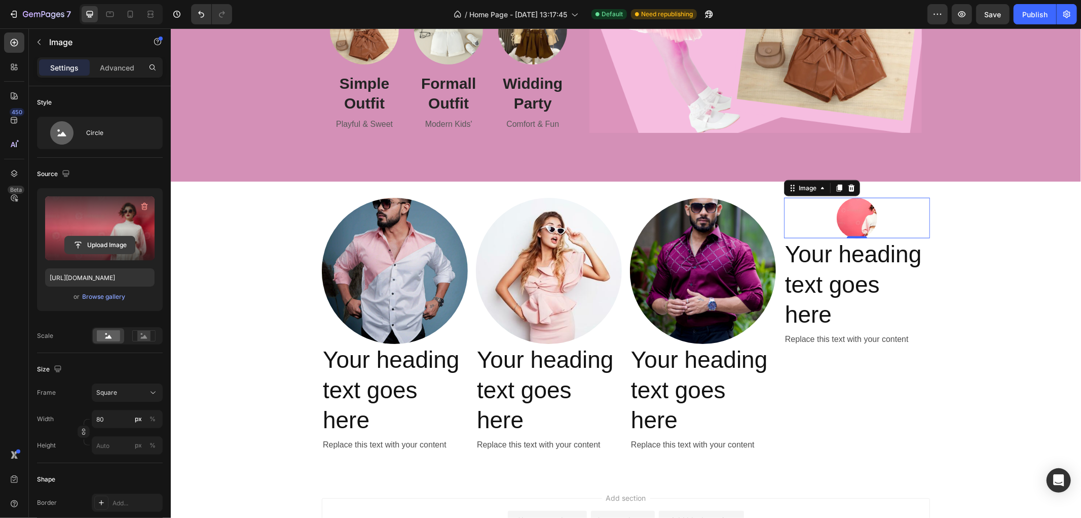
click at [85, 238] on input "file" at bounding box center [100, 244] width 70 height 17
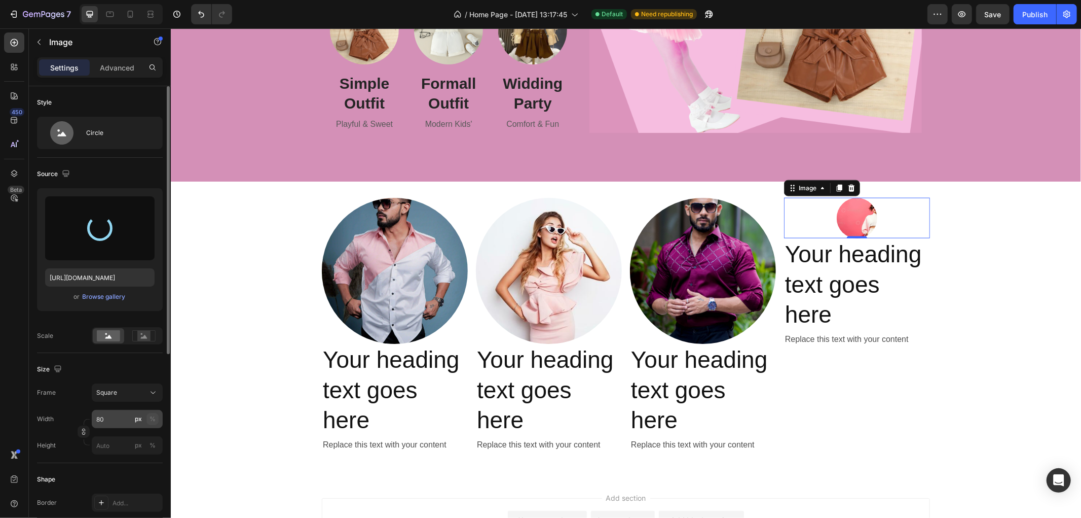
type input "[URL][DOMAIN_NAME]"
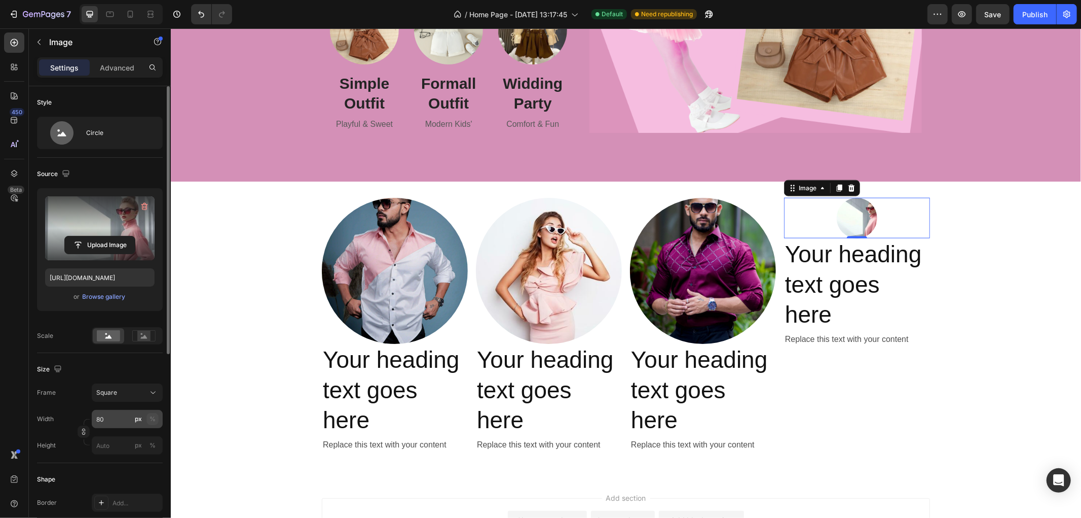
click at [154, 419] on div "%" at bounding box center [153, 418] width 6 height 9
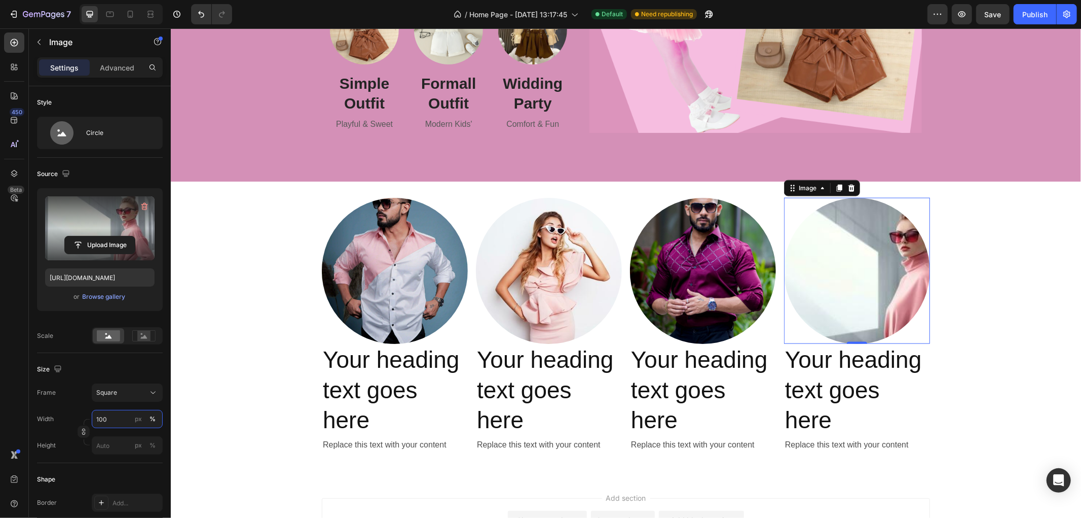
type input "100"
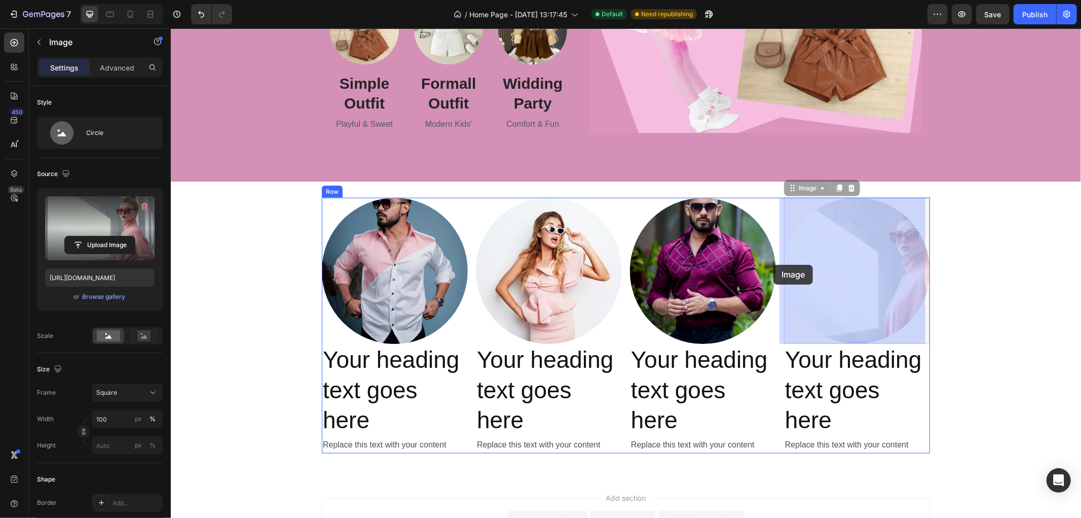
drag, startPoint x: 813, startPoint y: 264, endPoint x: 770, endPoint y: 264, distance: 43.1
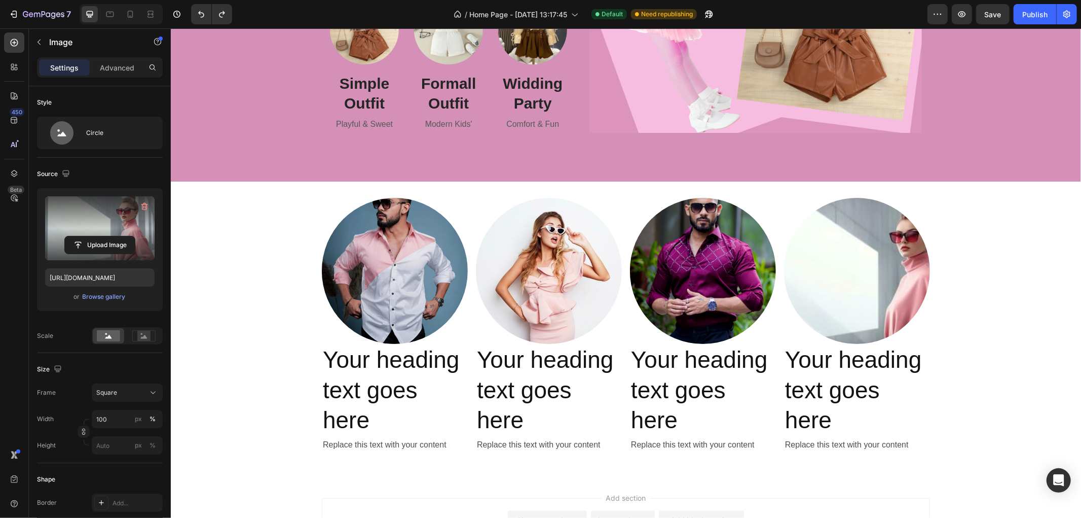
click at [825, 254] on img at bounding box center [857, 270] width 146 height 146
click at [87, 238] on input "file" at bounding box center [100, 244] width 70 height 17
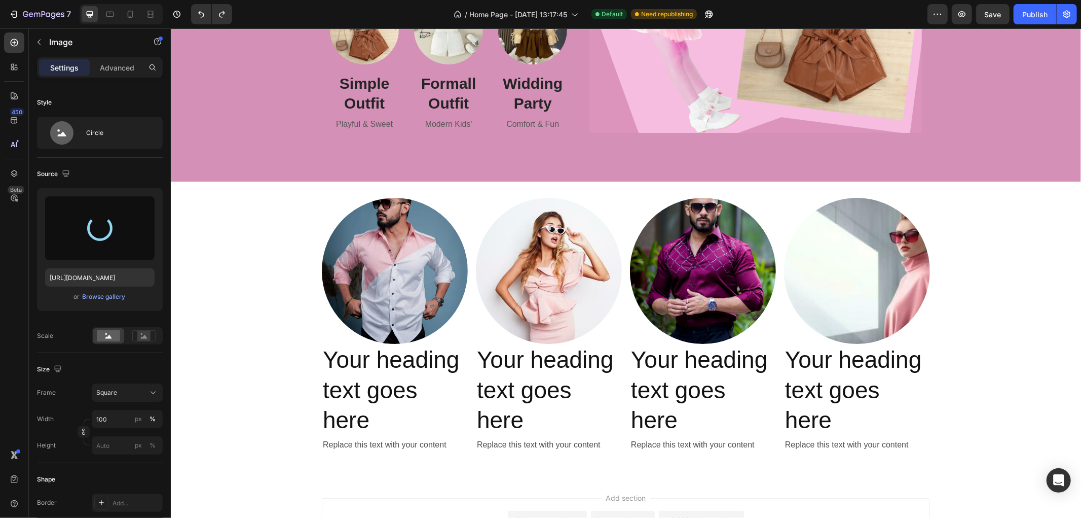
type input "[URL][DOMAIN_NAME]"
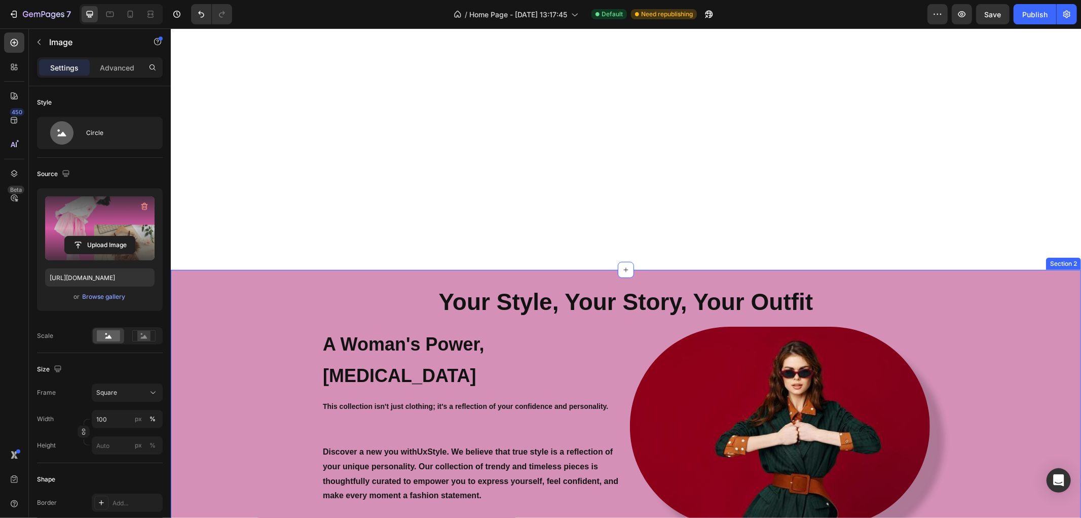
scroll to position [620, 0]
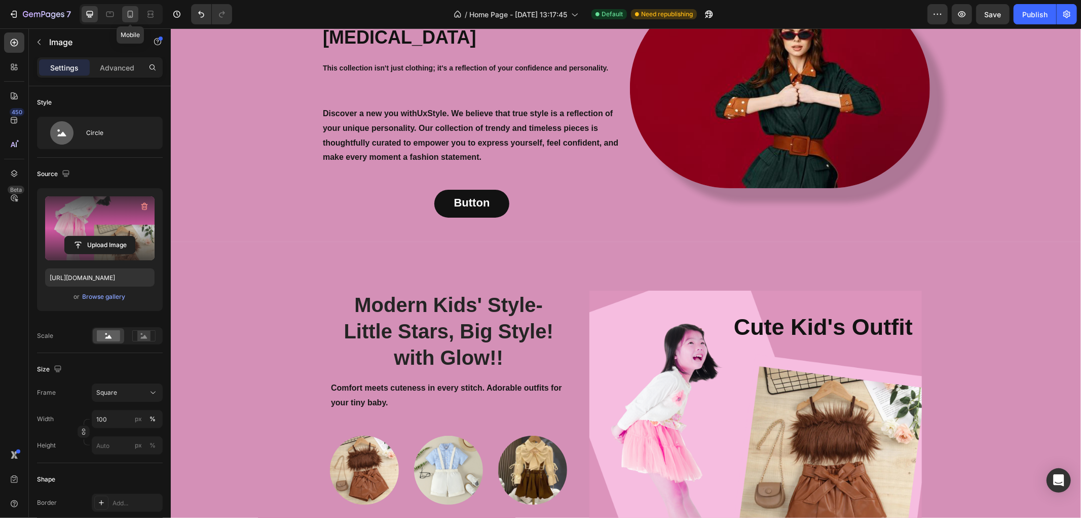
click at [128, 11] on icon at bounding box center [130, 14] width 10 height 10
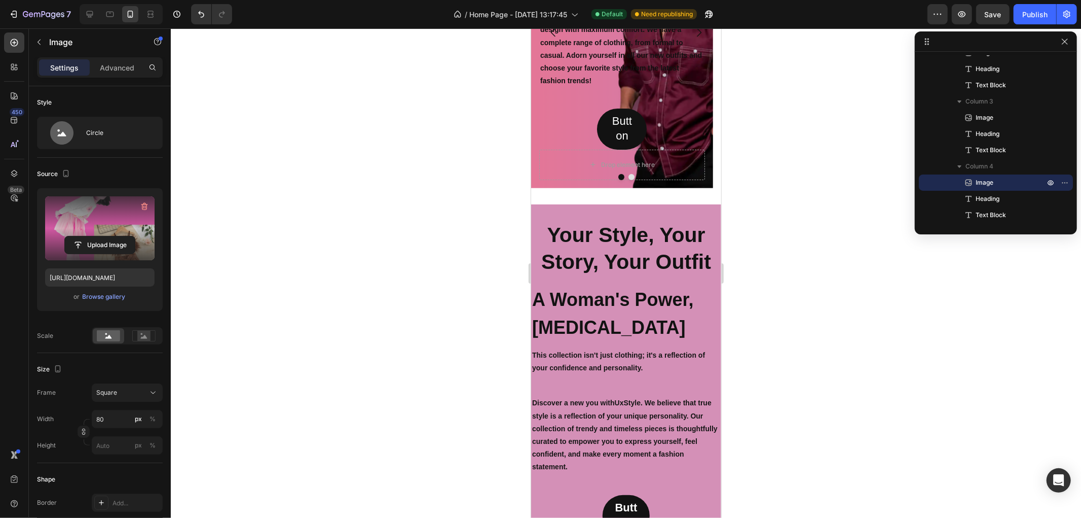
scroll to position [113, 0]
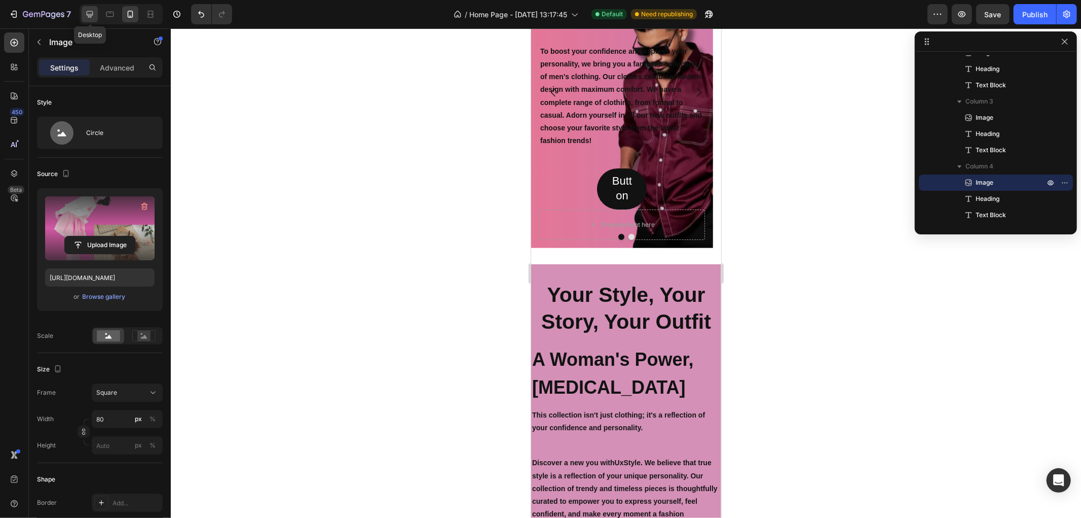
click at [90, 17] on icon at bounding box center [90, 14] width 10 height 10
type input "100"
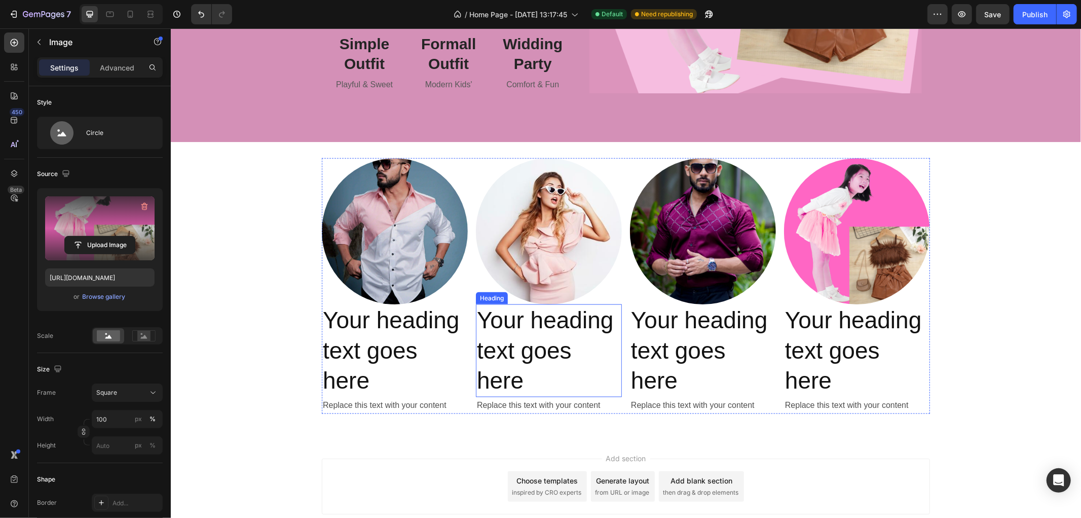
scroll to position [1070, 0]
click at [843, 234] on img at bounding box center [857, 230] width 146 height 146
click at [89, 241] on input "file" at bounding box center [100, 244] width 70 height 17
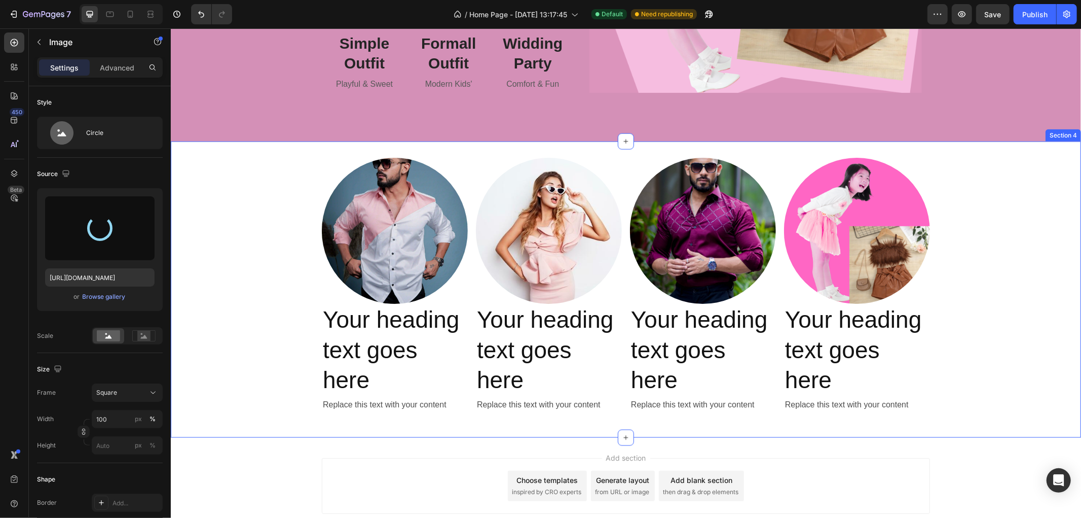
type input "[URL][DOMAIN_NAME]"
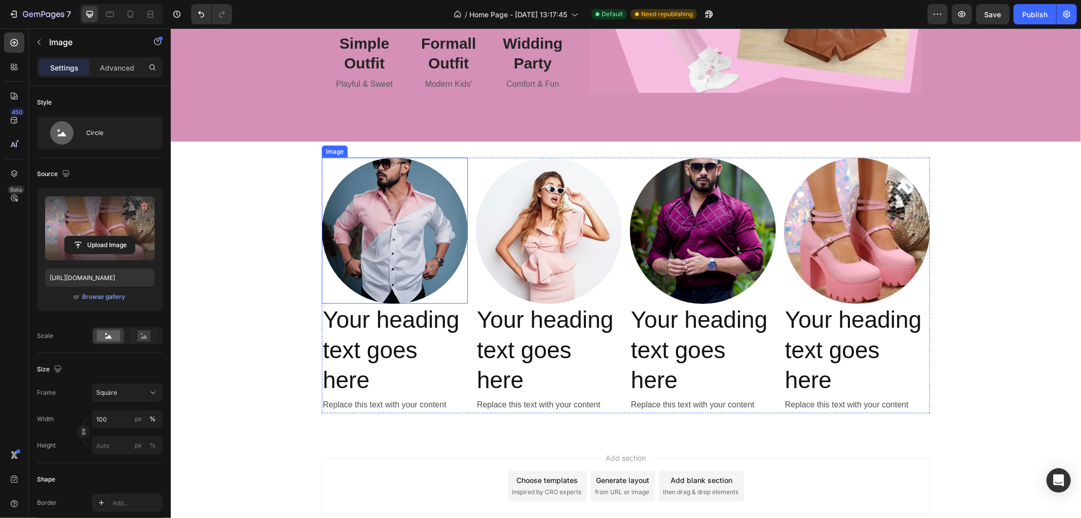
click at [384, 240] on img at bounding box center [394, 230] width 146 height 146
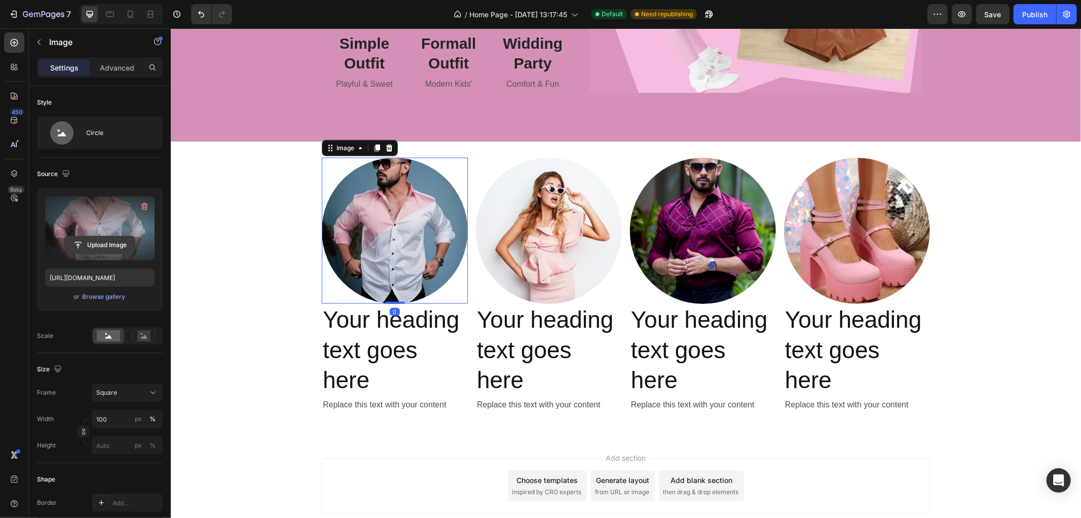
click at [102, 242] on input "file" at bounding box center [100, 244] width 70 height 17
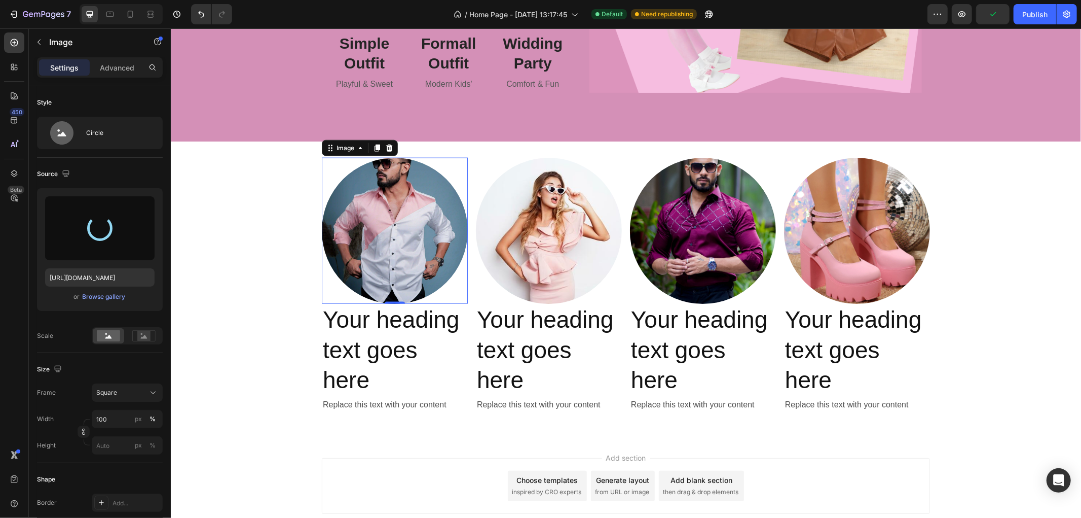
type input "[URL][DOMAIN_NAME]"
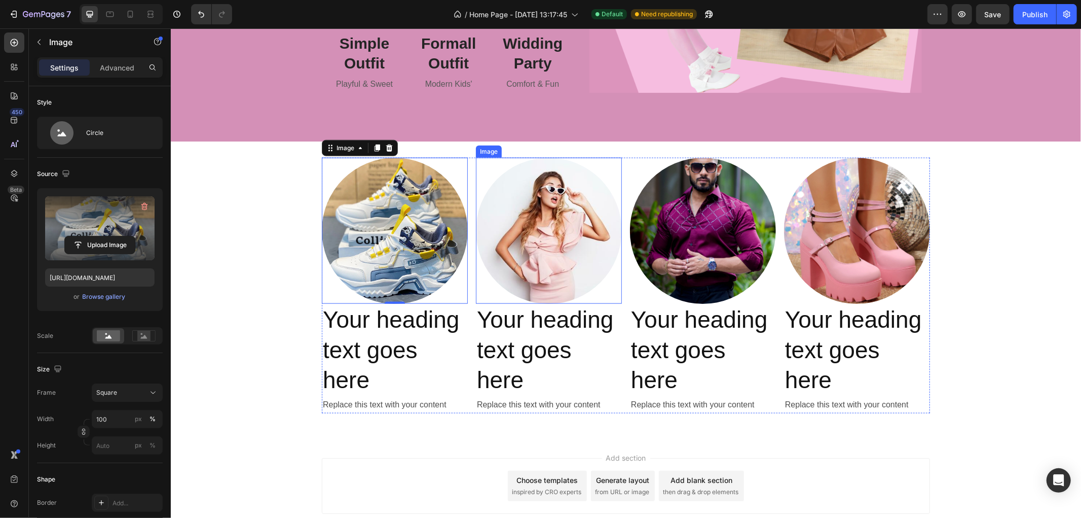
click at [562, 228] on img at bounding box center [549, 230] width 146 height 146
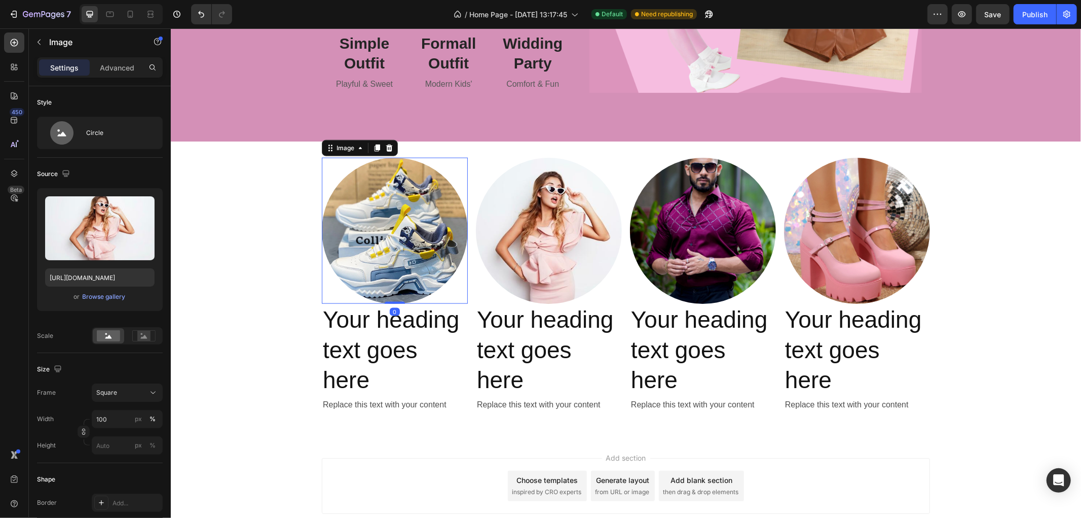
click at [399, 228] on img at bounding box center [394, 230] width 146 height 146
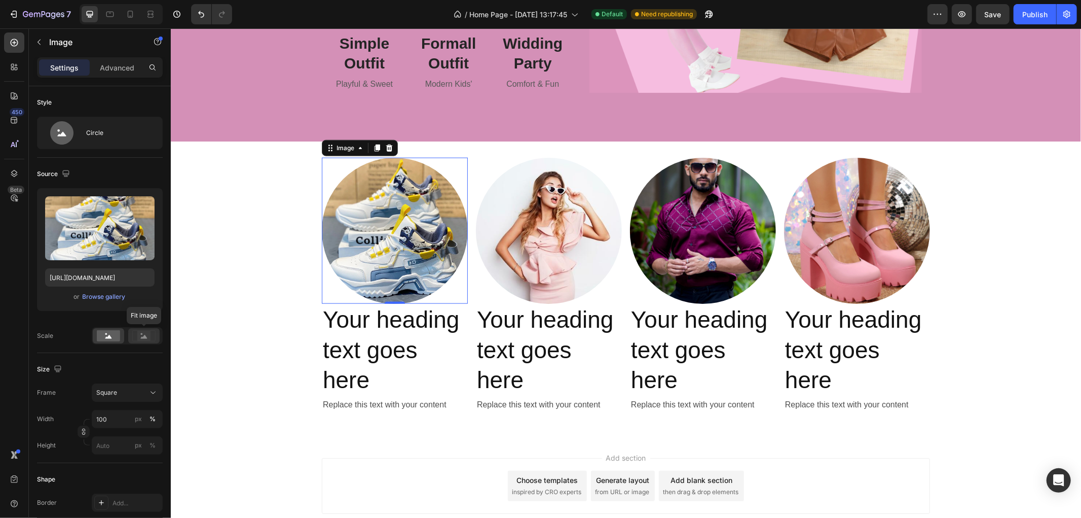
click at [151, 332] on icon at bounding box center [143, 335] width 23 height 11
click at [107, 335] on rect at bounding box center [108, 335] width 23 height 11
click at [148, 394] on icon at bounding box center [153, 392] width 10 height 10
click at [81, 363] on div "Size" at bounding box center [100, 369] width 126 height 16
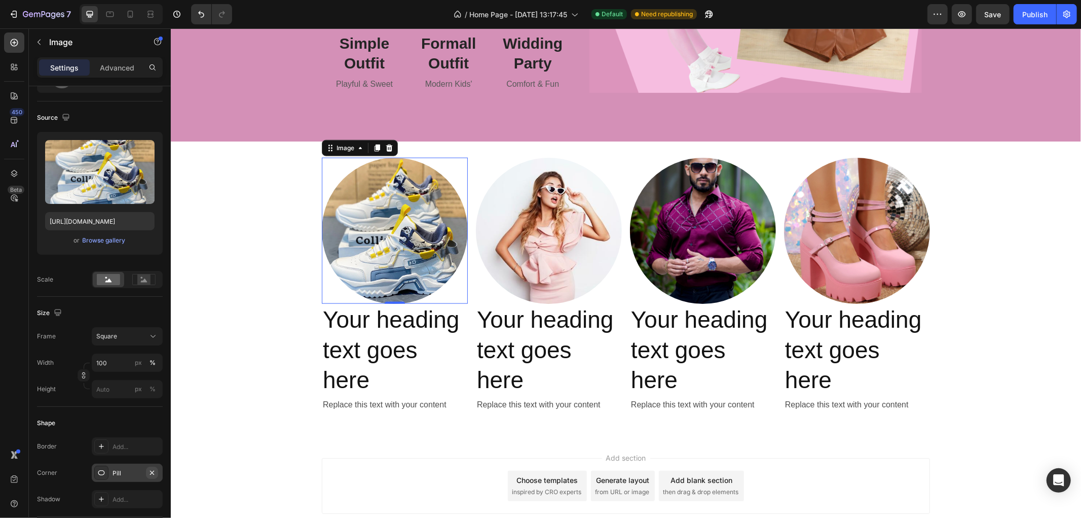
click at [151, 471] on icon "button" at bounding box center [152, 472] width 8 height 8
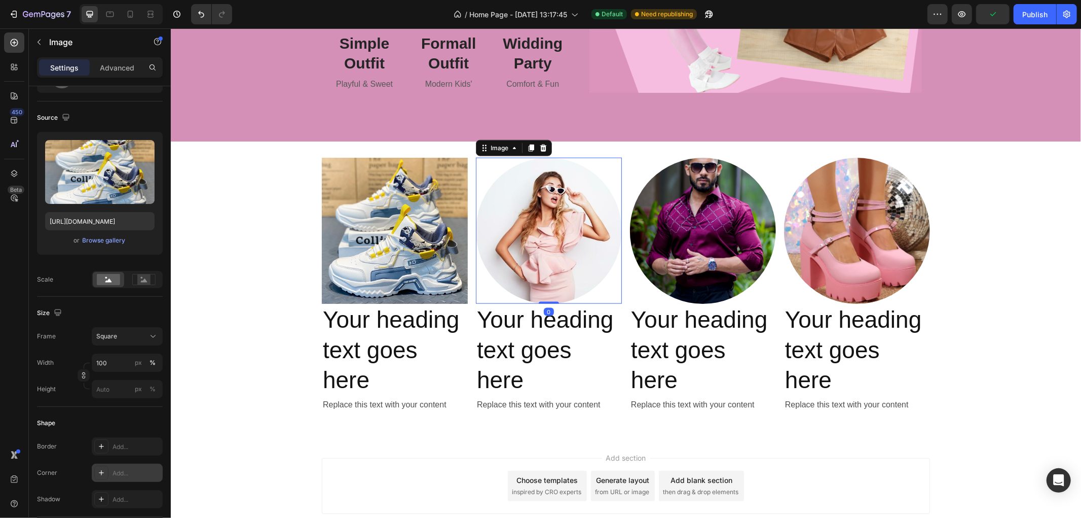
click at [567, 222] on img at bounding box center [549, 230] width 146 height 146
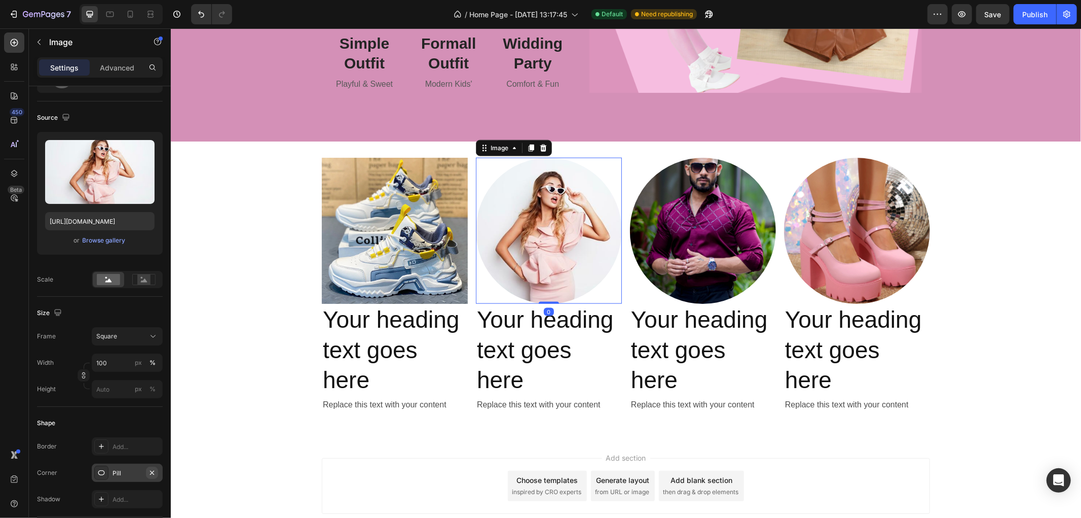
click at [155, 473] on icon "button" at bounding box center [152, 472] width 8 height 8
click at [533, 233] on img at bounding box center [549, 230] width 146 height 146
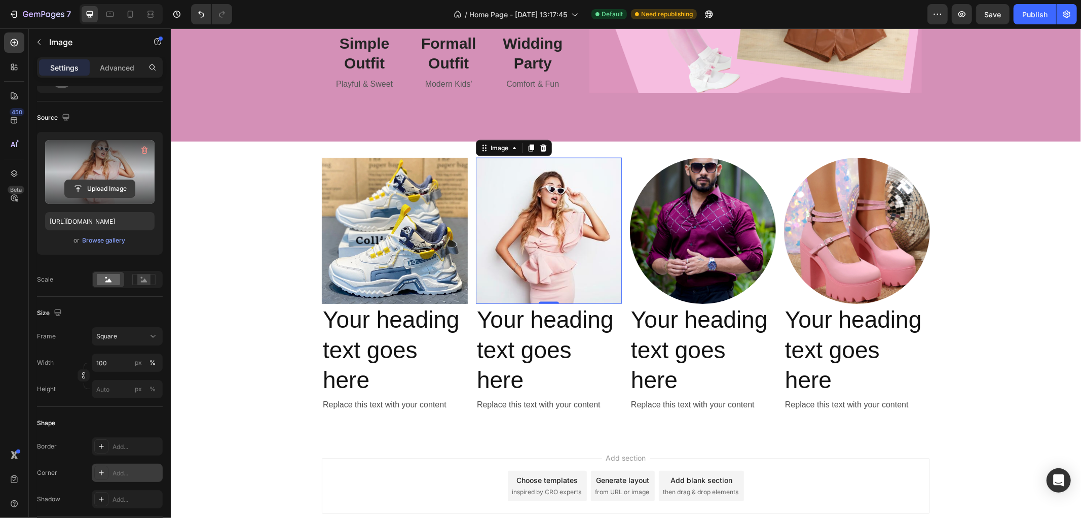
click at [100, 184] on input "file" at bounding box center [100, 188] width 70 height 17
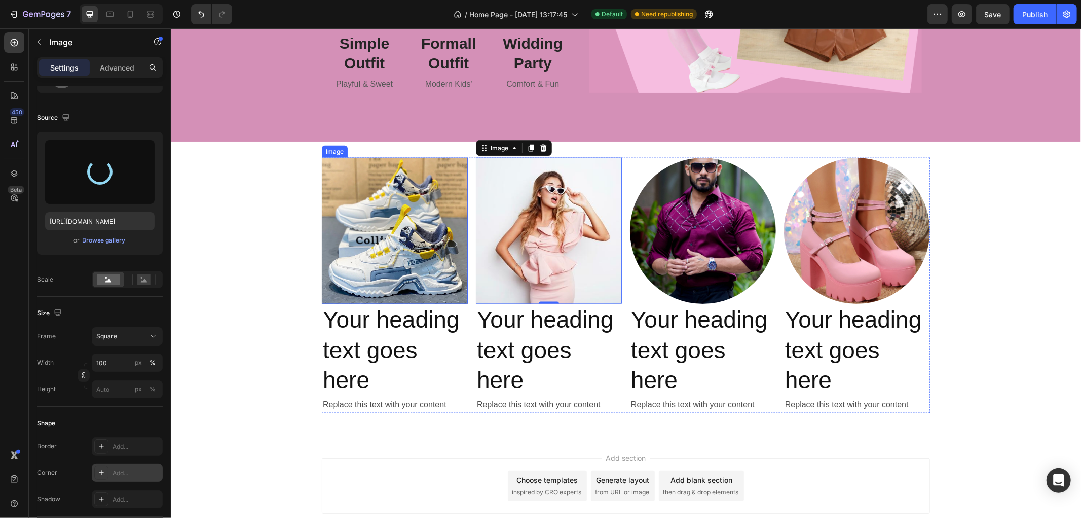
type input "[URL][DOMAIN_NAME]"
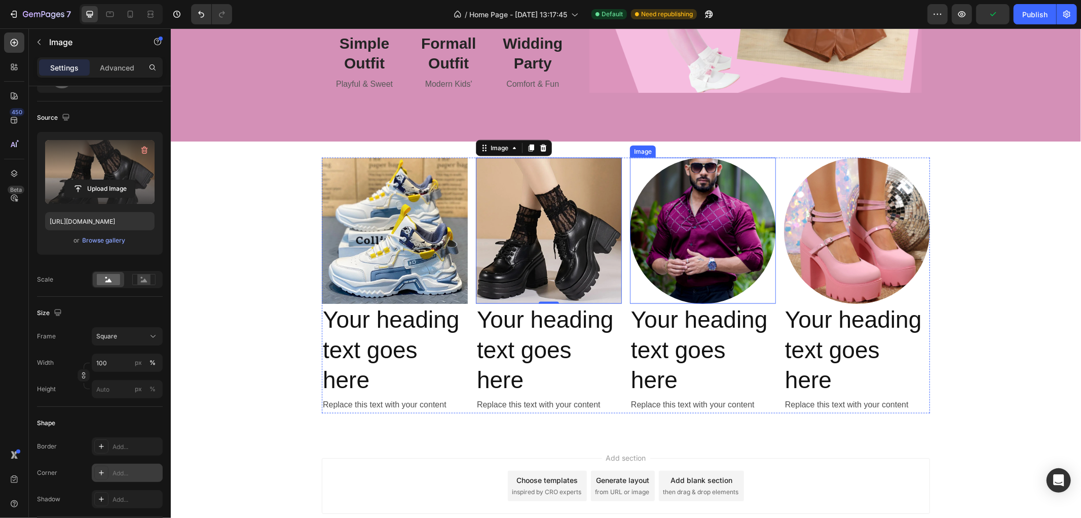
click at [688, 224] on img at bounding box center [703, 230] width 146 height 146
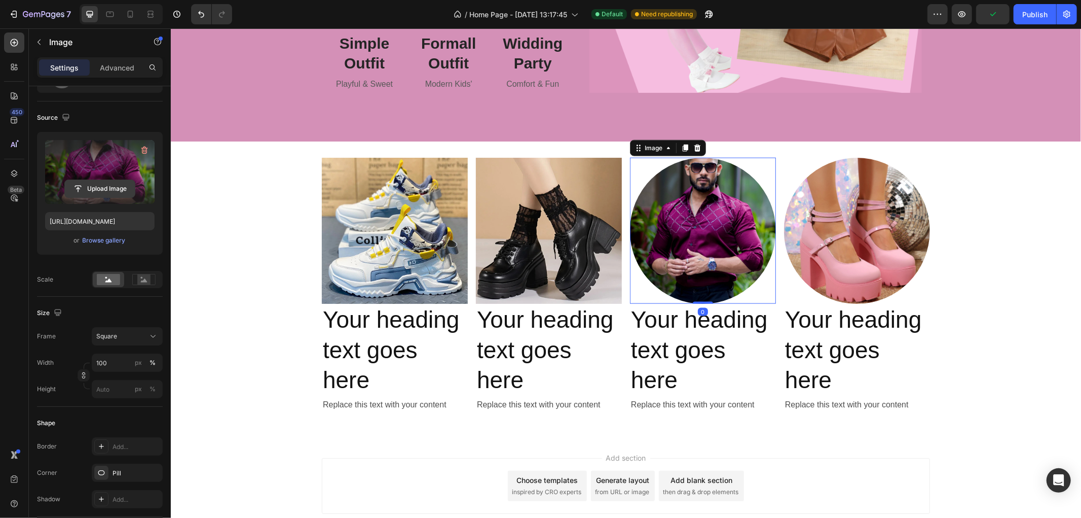
click at [89, 184] on input "file" at bounding box center [100, 188] width 70 height 17
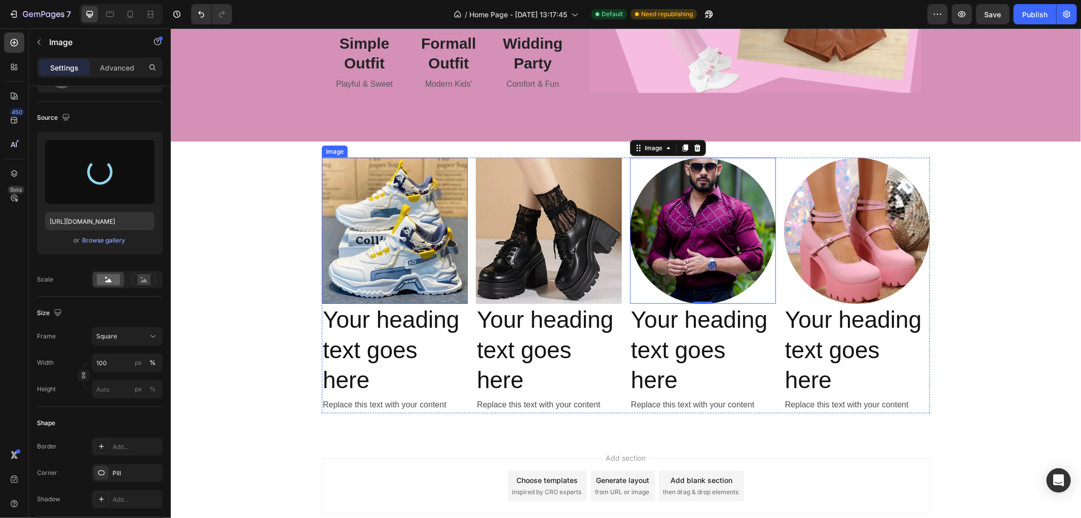
type input "[URL][DOMAIN_NAME]"
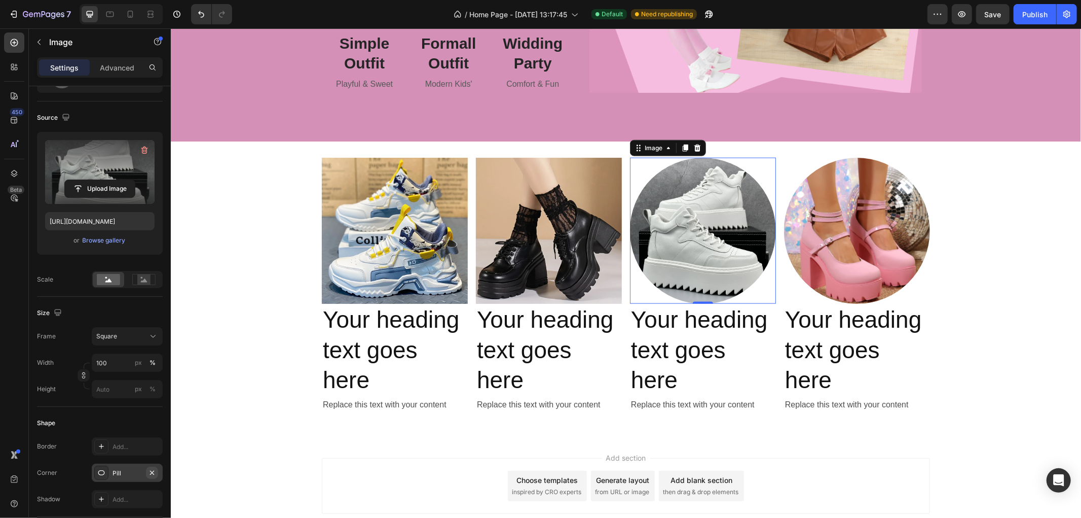
click at [151, 474] on icon "button" at bounding box center [152, 472] width 8 height 8
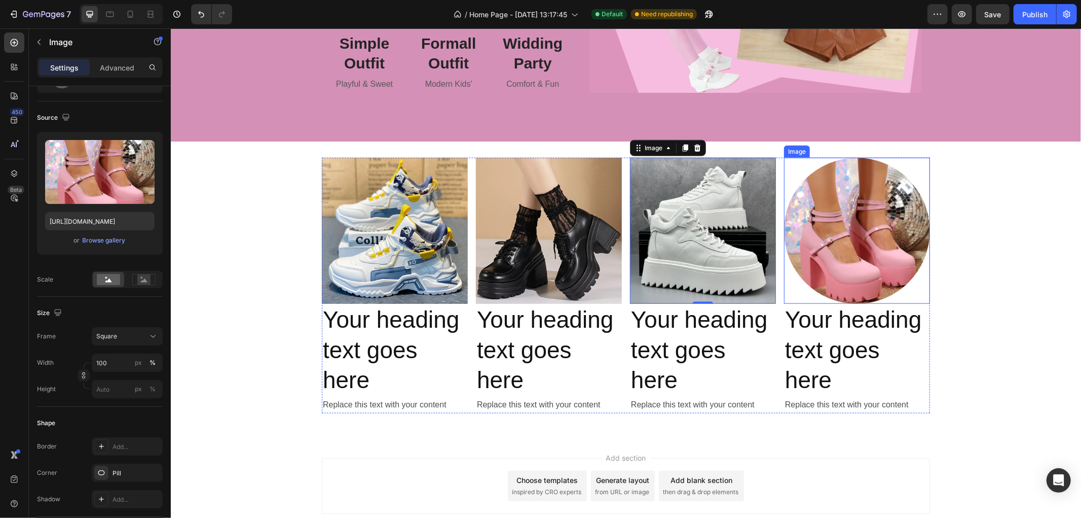
click at [854, 245] on img at bounding box center [857, 230] width 146 height 146
click at [154, 470] on icon "button" at bounding box center [152, 472] width 8 height 8
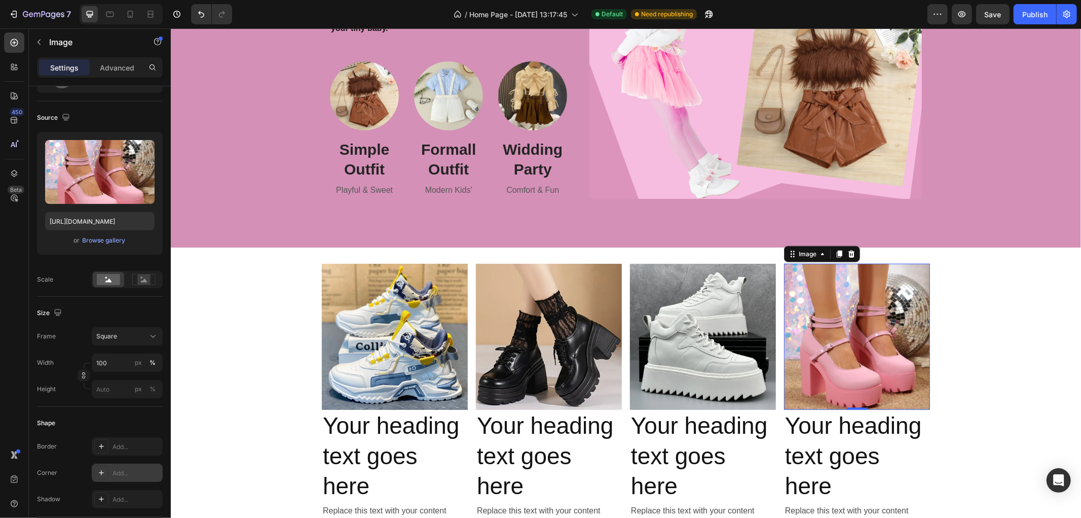
scroll to position [957, 0]
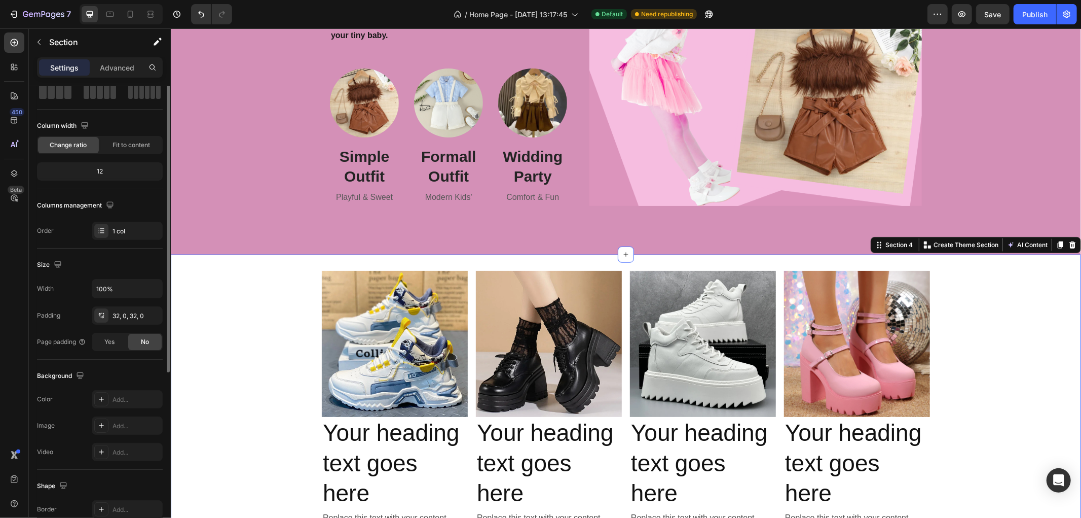
click at [967, 279] on div "Image Your heading text goes here Heading Replace this text with your content T…" at bounding box center [625, 402] width 911 height 264
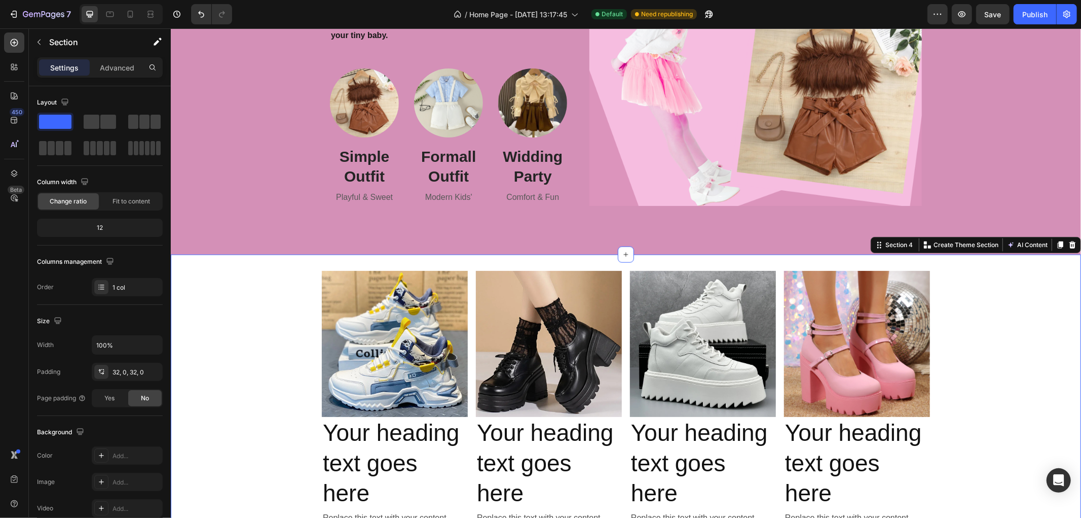
click at [288, 314] on div "Image Your heading text goes here Heading Replace this text with your content T…" at bounding box center [625, 402] width 911 height 264
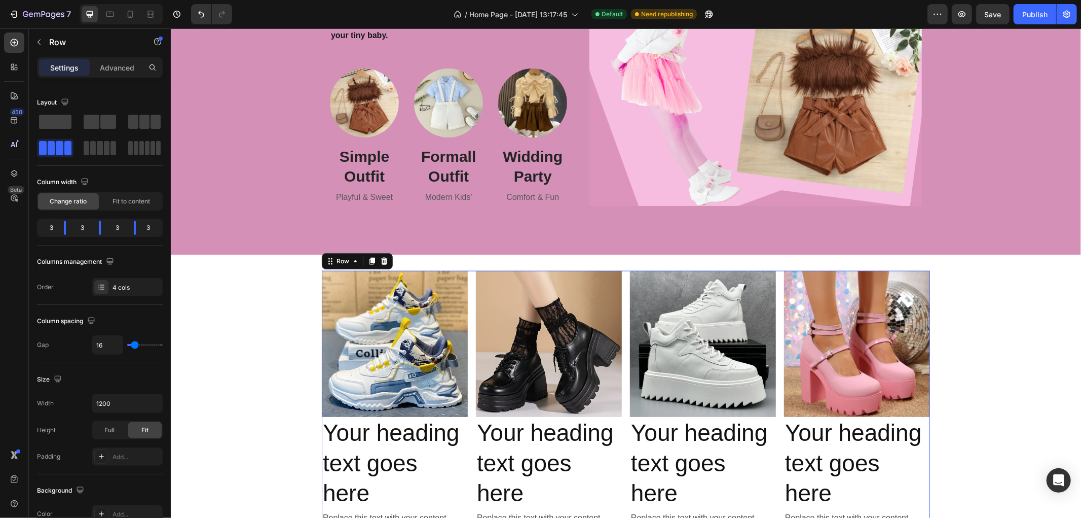
click at [465, 275] on div "Image Your heading text goes here Heading Replace this text with your content T…" at bounding box center [625, 398] width 608 height 256
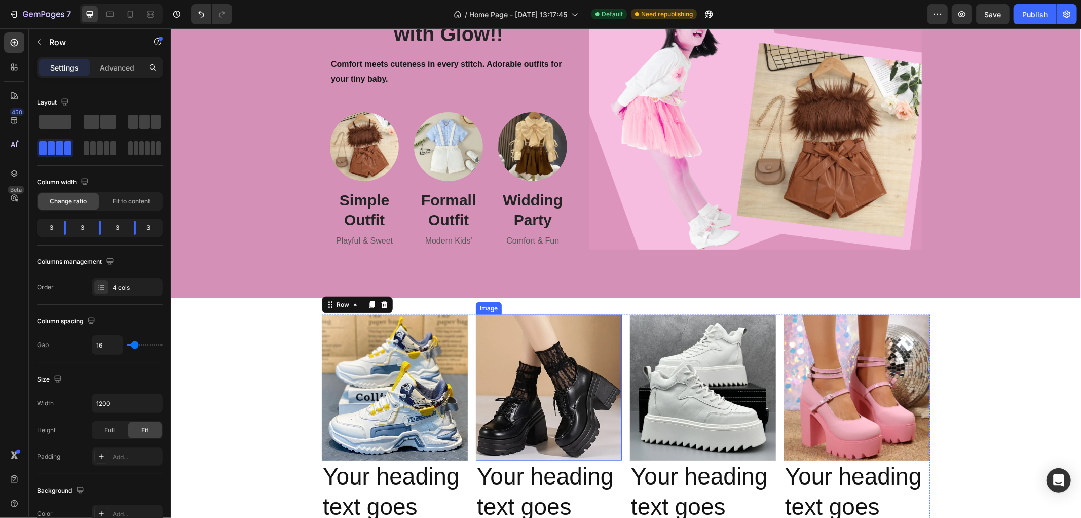
scroll to position [1070, 0]
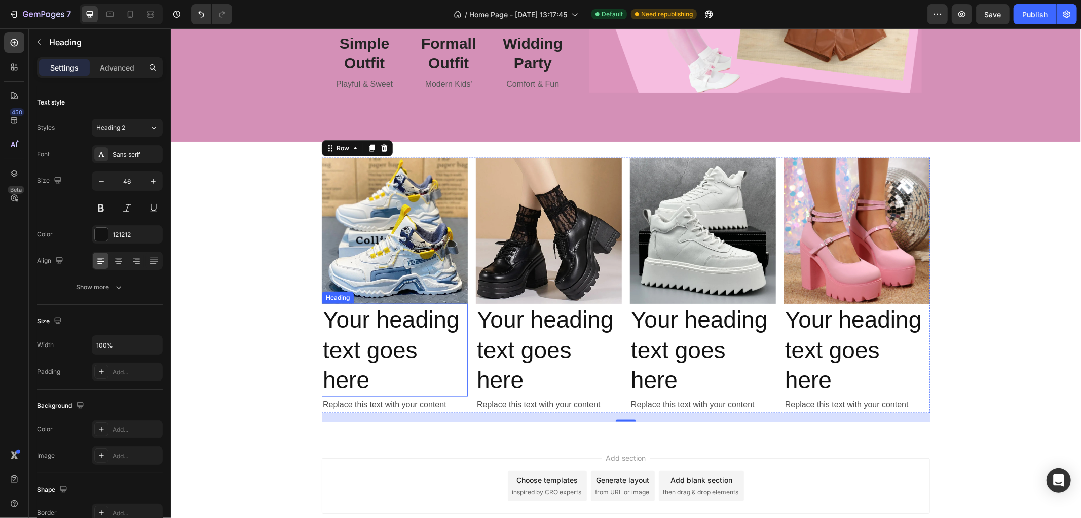
click at [367, 342] on h2 "Your heading text goes here" at bounding box center [394, 349] width 146 height 93
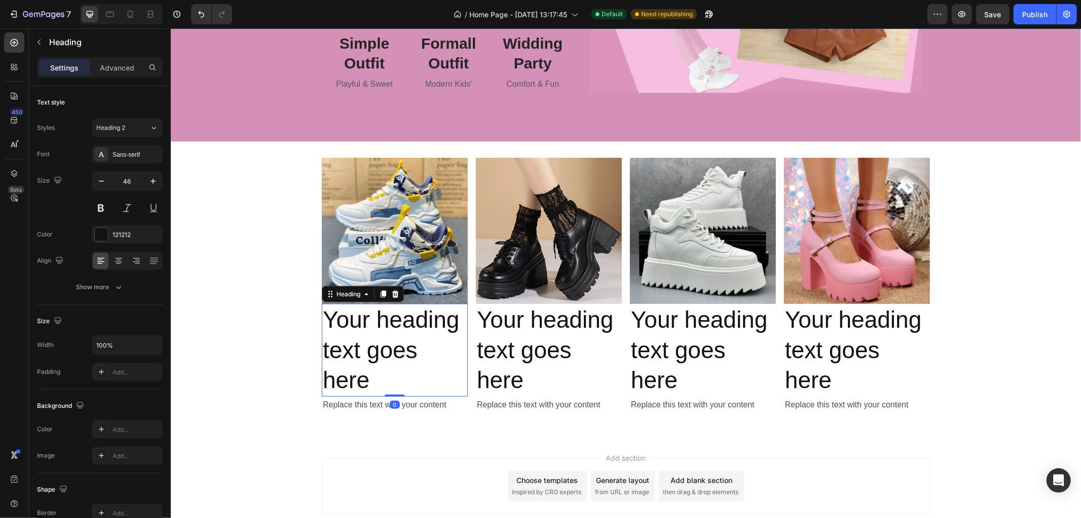
click at [374, 338] on h2 "Your heading text goes here" at bounding box center [394, 349] width 146 height 93
click at [374, 338] on p "Your heading text goes here" at bounding box center [394, 349] width 144 height 91
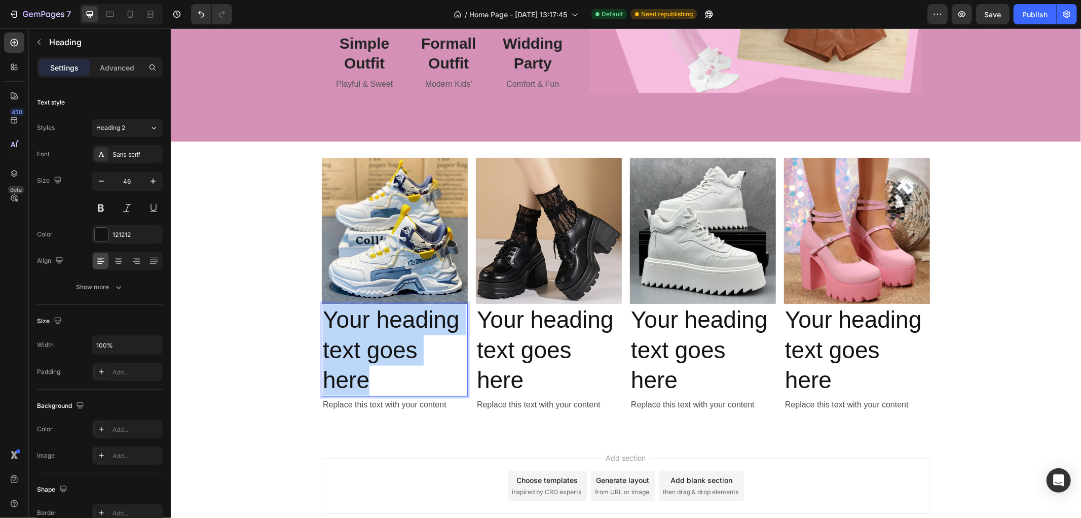
click at [374, 338] on p "Your heading text goes here" at bounding box center [394, 349] width 144 height 91
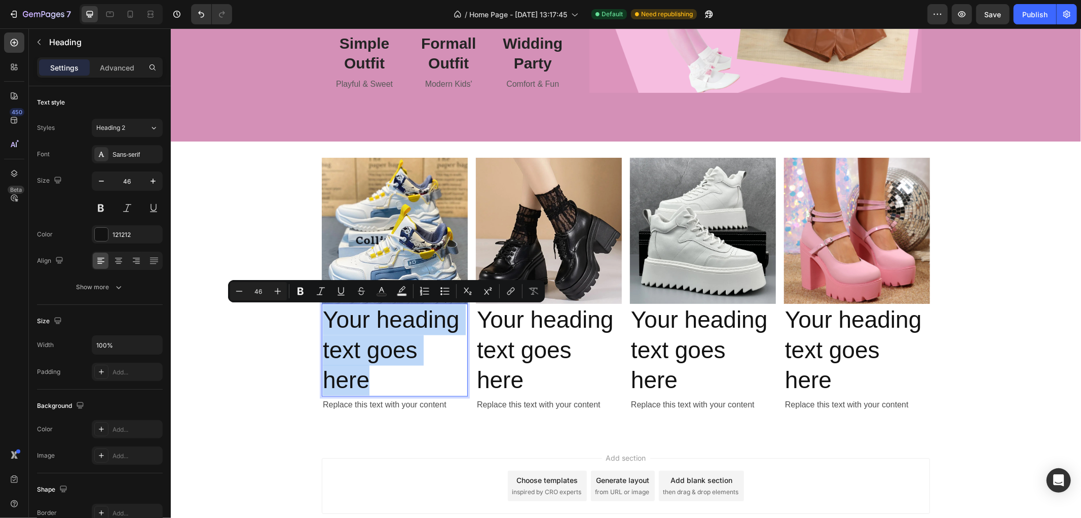
click at [400, 338] on p "Your heading text goes here" at bounding box center [394, 349] width 144 height 91
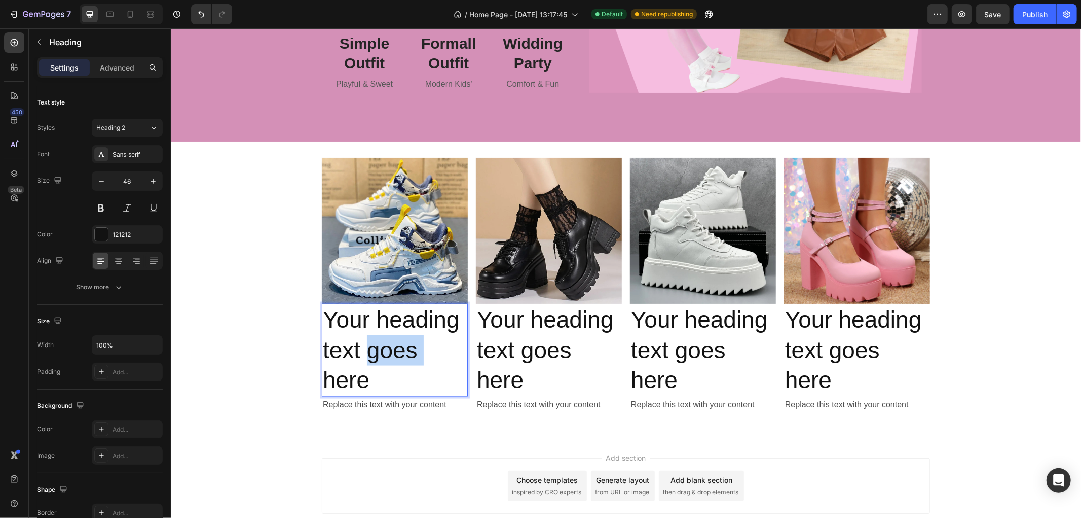
click at [400, 338] on p "Your heading text goes here" at bounding box center [394, 349] width 144 height 91
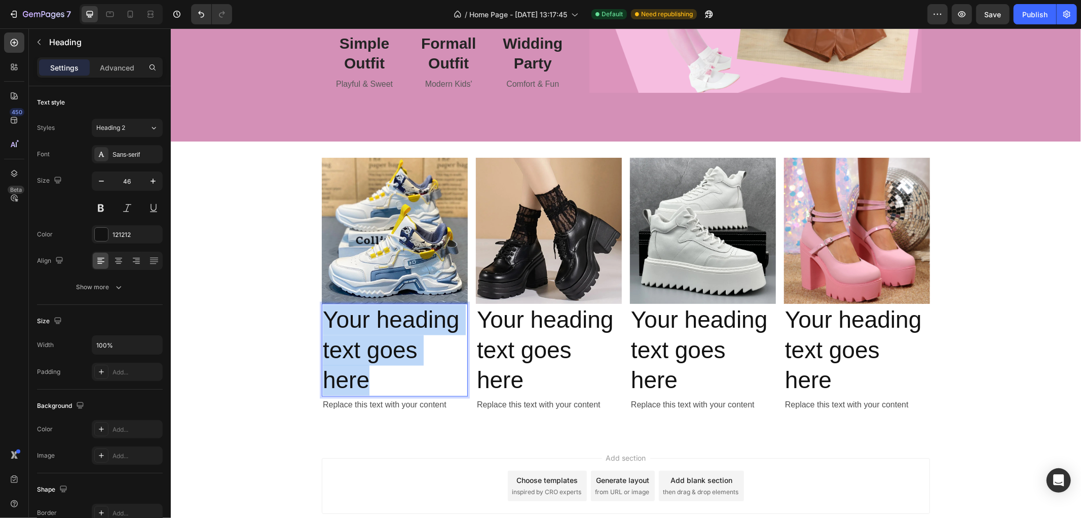
click at [400, 338] on p "Your heading text goes here" at bounding box center [394, 349] width 144 height 91
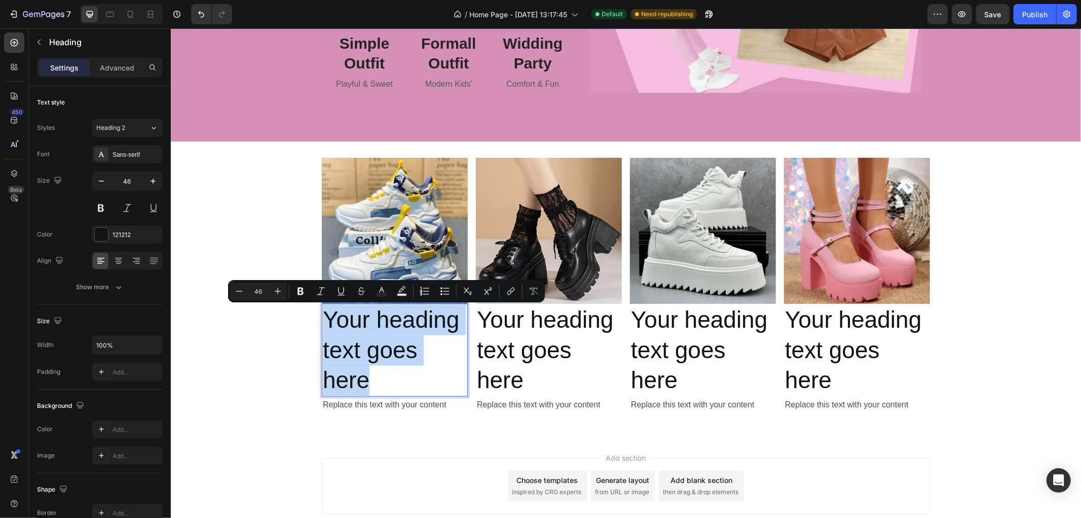
click at [418, 328] on p "Your heading text goes here" at bounding box center [394, 349] width 144 height 91
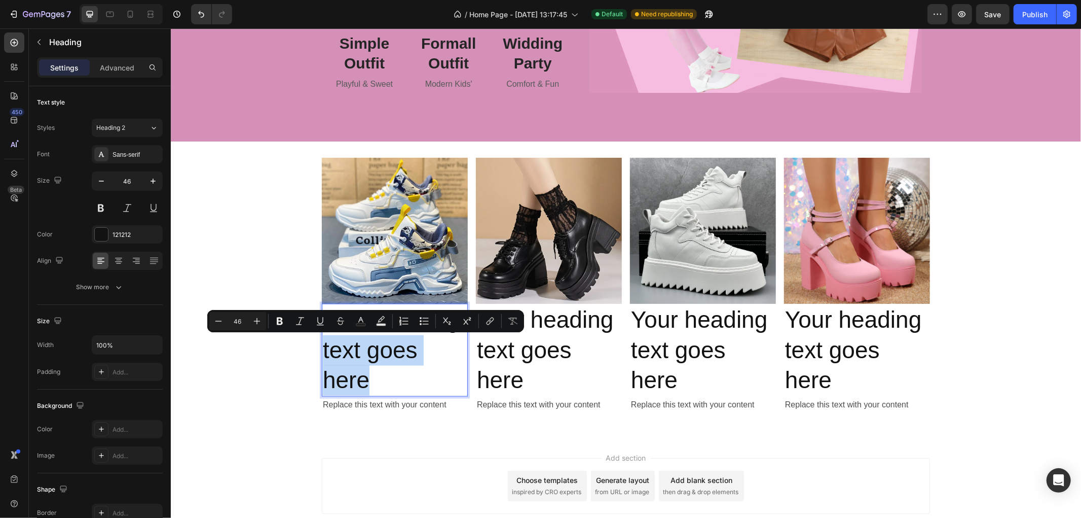
drag, startPoint x: 452, startPoint y: 318, endPoint x: 455, endPoint y: 372, distance: 53.8
click at [455, 372] on p "Your heading text goes here" at bounding box center [394, 349] width 144 height 91
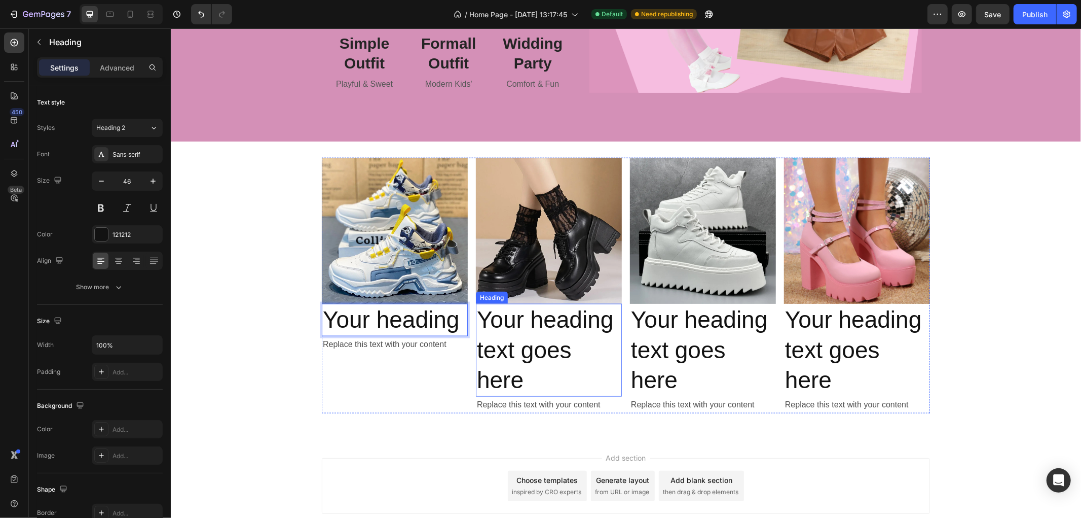
click at [518, 326] on h2 "Your heading text goes here" at bounding box center [549, 349] width 146 height 93
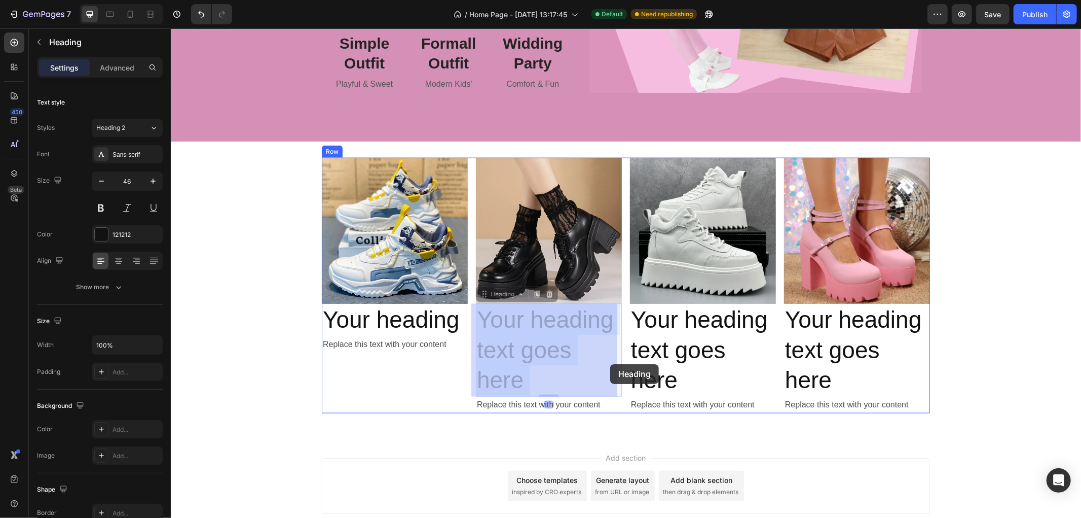
drag, startPoint x: 606, startPoint y: 320, endPoint x: 610, endPoint y: 364, distance: 43.8
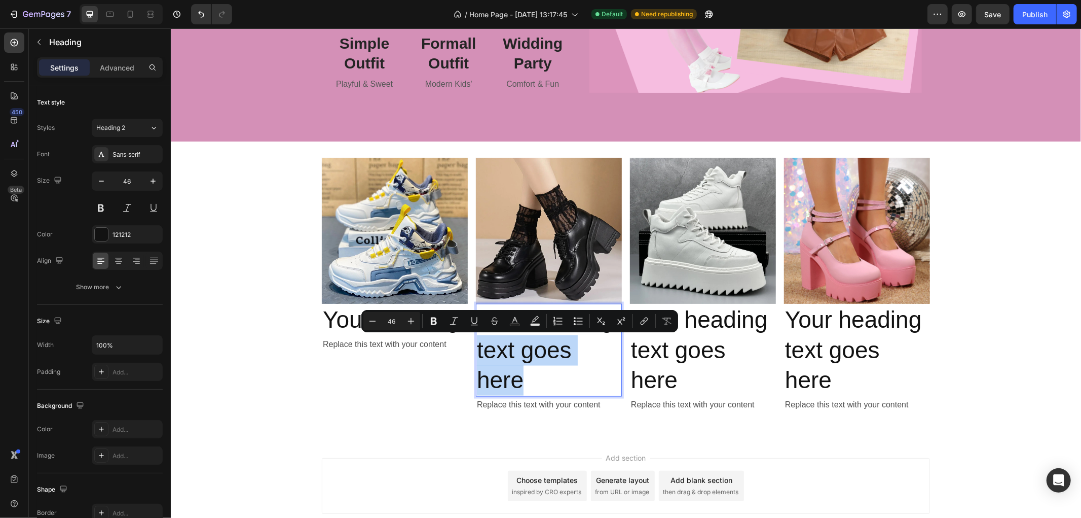
drag, startPoint x: 611, startPoint y: 325, endPoint x: 588, endPoint y: 366, distance: 47.2
click at [582, 372] on p "Your heading text goes here" at bounding box center [549, 349] width 144 height 91
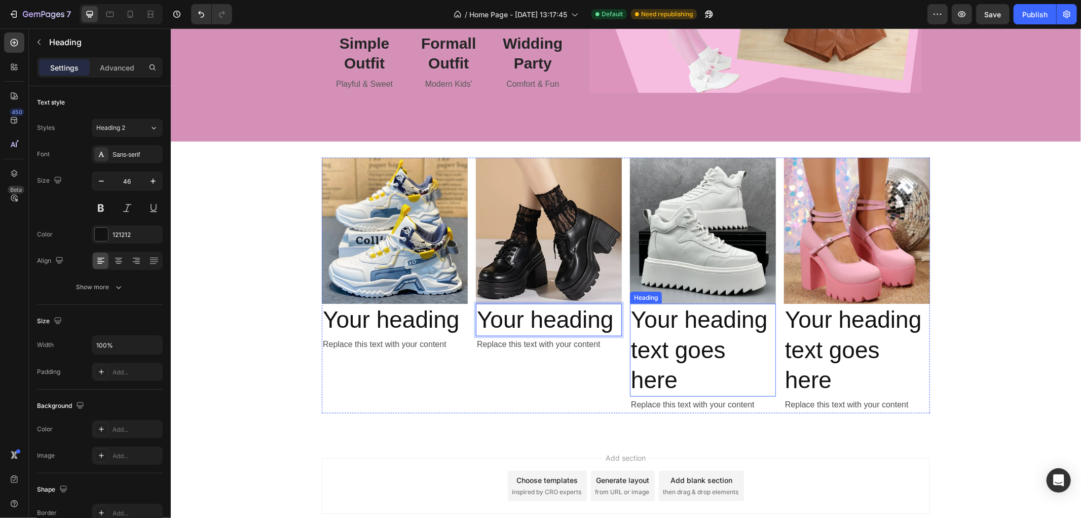
click at [693, 320] on h2 "Your heading text goes here" at bounding box center [703, 349] width 146 height 93
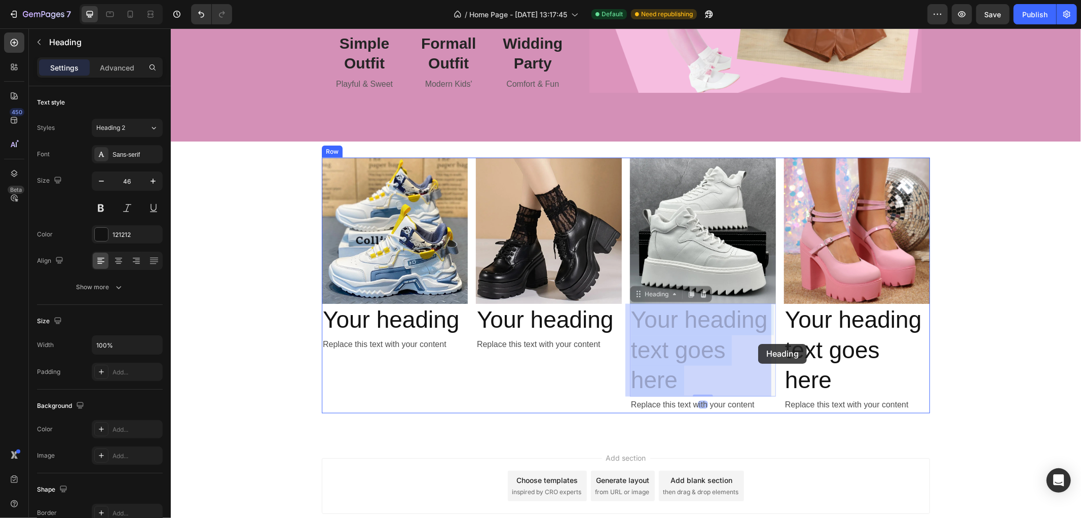
drag, startPoint x: 765, startPoint y: 320, endPoint x: 717, endPoint y: 332, distance: 49.2
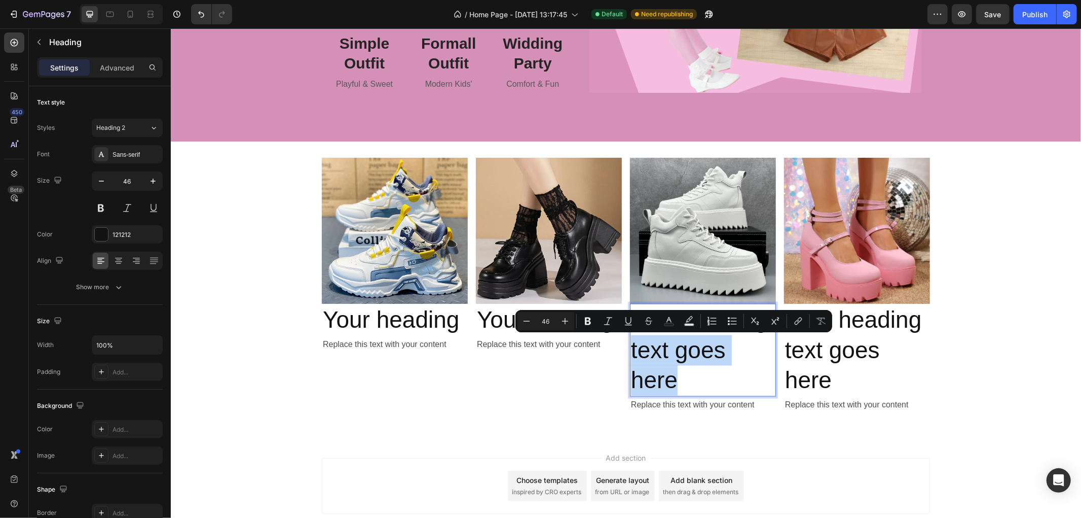
drag, startPoint x: 760, startPoint y: 326, endPoint x: 756, endPoint y: 371, distance: 44.8
click at [757, 374] on p "Your heading text goes here" at bounding box center [703, 349] width 144 height 91
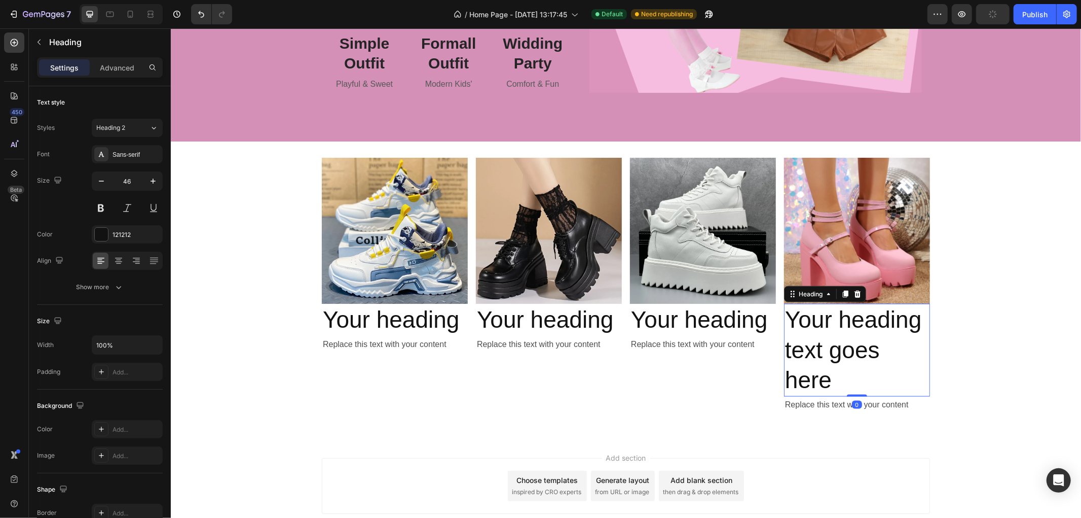
click at [880, 316] on h2 "Your heading text goes here" at bounding box center [857, 349] width 146 height 93
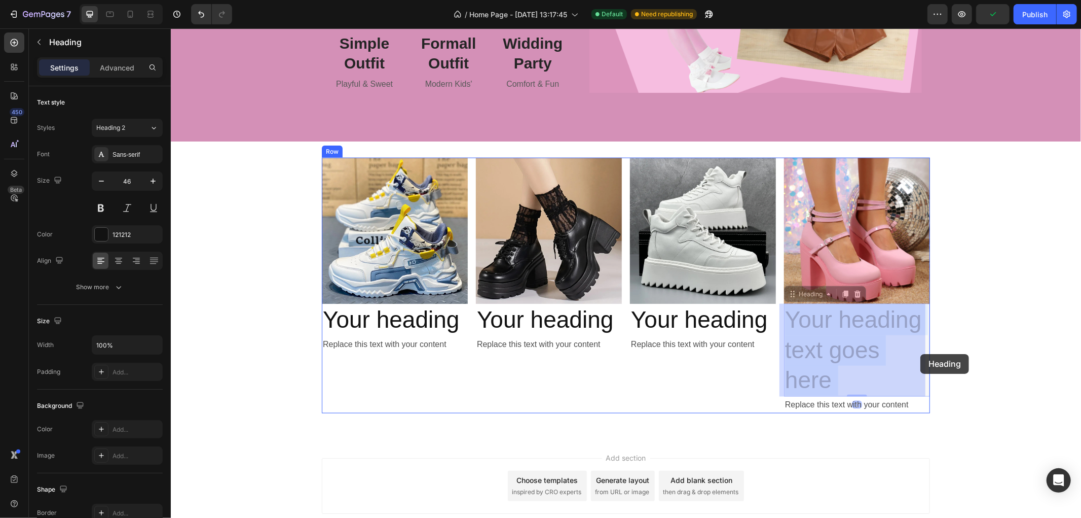
drag, startPoint x: 920, startPoint y: 320, endPoint x: 890, endPoint y: 330, distance: 31.4
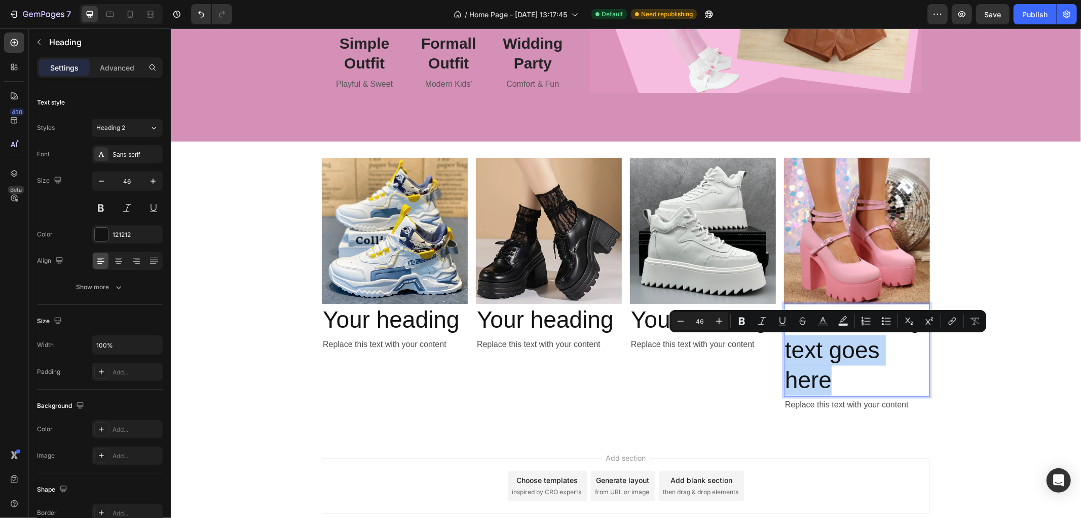
drag, startPoint x: 919, startPoint y: 325, endPoint x: 894, endPoint y: 367, distance: 48.9
click at [896, 369] on p "Your heading text goes here" at bounding box center [857, 349] width 144 height 91
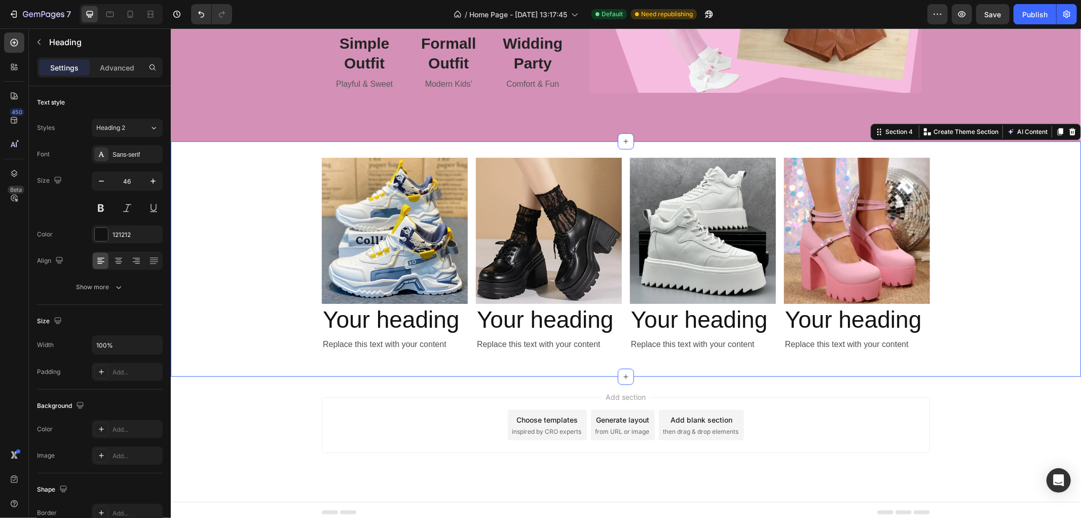
click at [987, 323] on div "Image Your heading Heading Replace this text with your content Text Block Image…" at bounding box center [625, 258] width 911 height 203
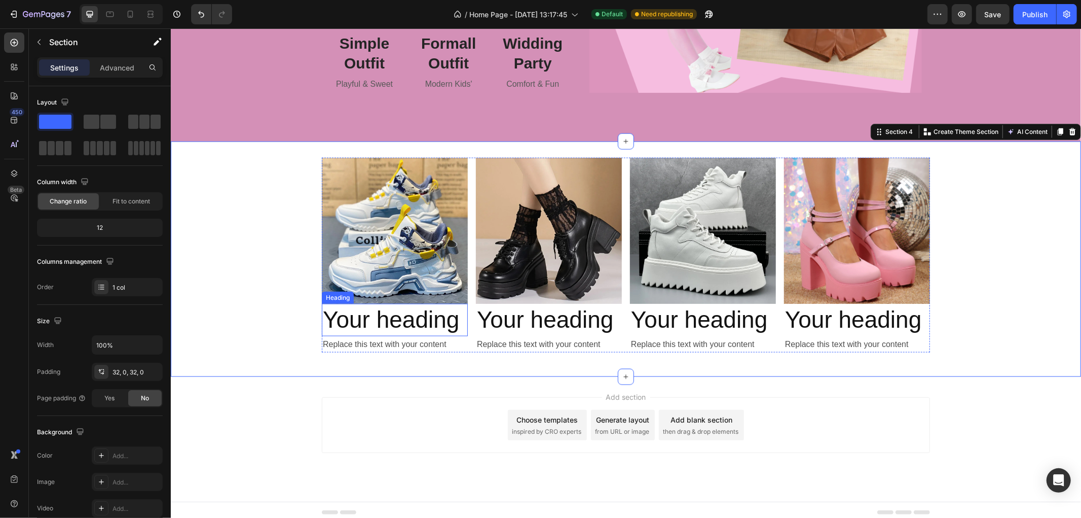
click at [381, 324] on p "Your heading" at bounding box center [394, 319] width 144 height 30
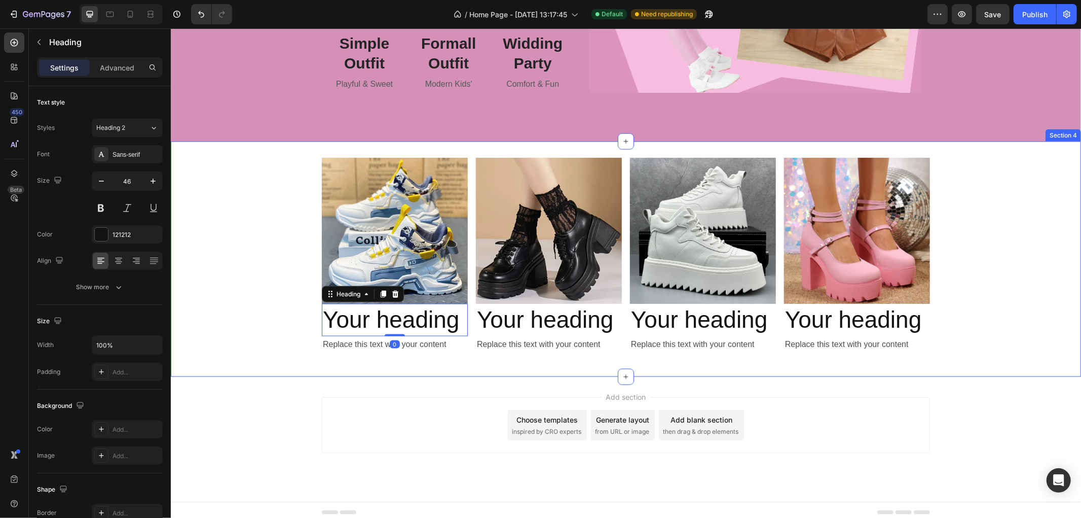
click at [273, 213] on div "Image Your heading Heading 0 Replace this text with your content Text Block Ima…" at bounding box center [625, 258] width 911 height 203
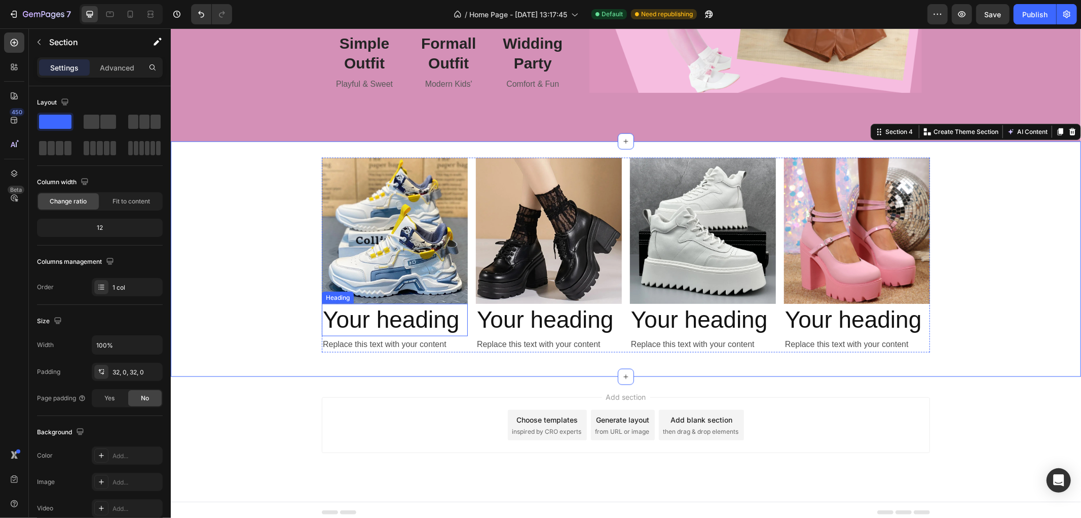
click at [382, 322] on p "Your heading" at bounding box center [394, 319] width 144 height 30
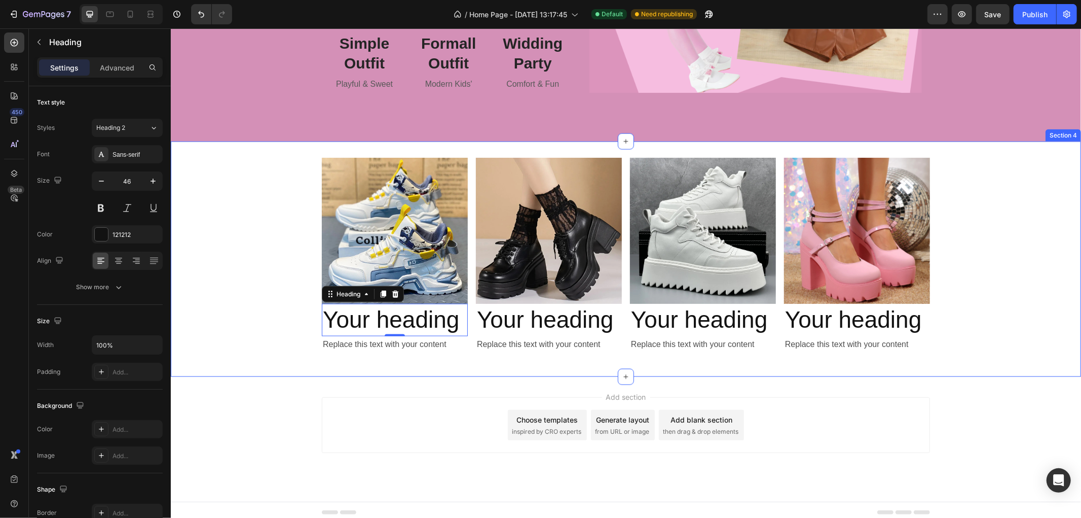
click at [1025, 220] on div "Image Your heading Heading 0 Replace this text with your content Text Block Ima…" at bounding box center [625, 258] width 911 height 203
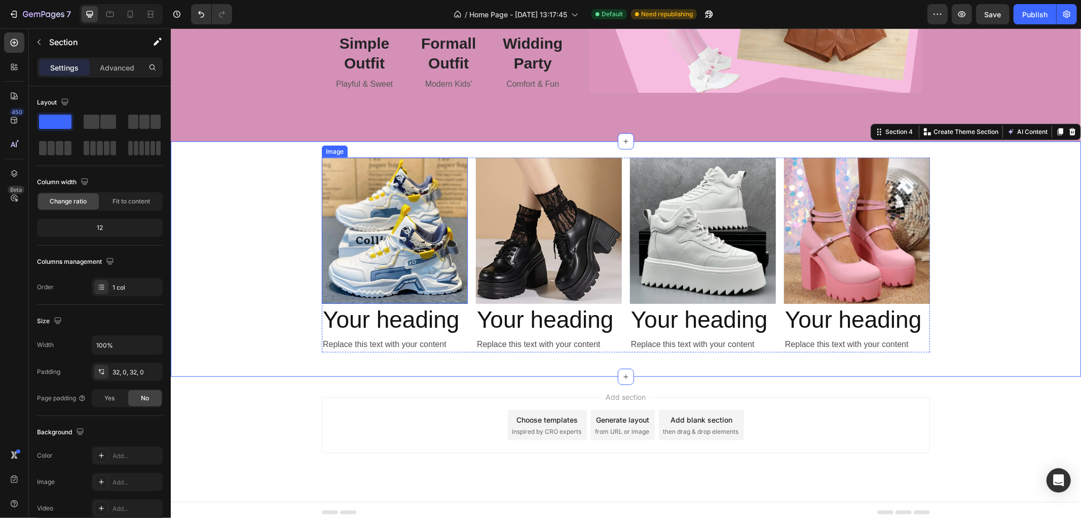
click at [389, 199] on img at bounding box center [394, 230] width 146 height 146
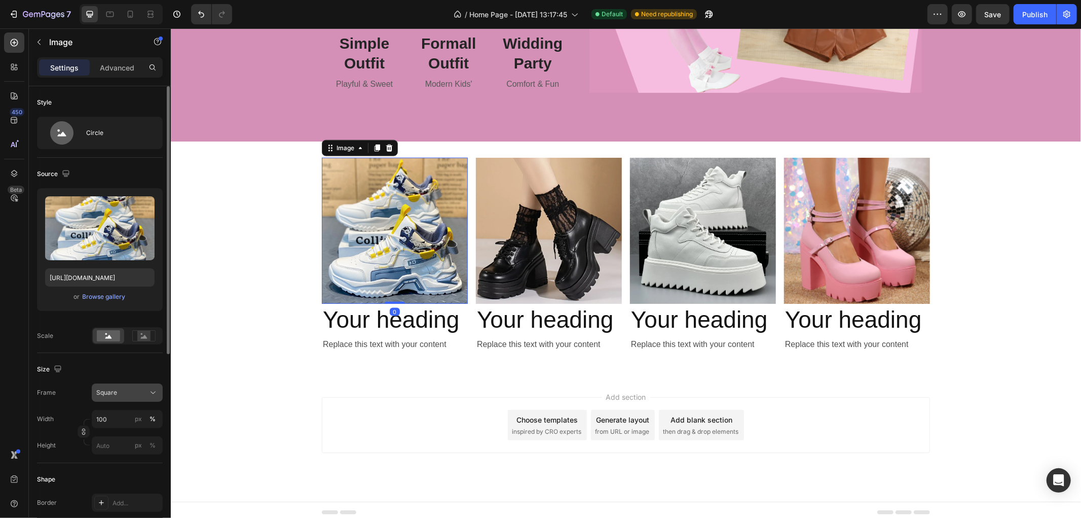
click at [150, 389] on icon at bounding box center [153, 392] width 10 height 10
click at [0, 378] on div "450 Beta" at bounding box center [14, 272] width 29 height 489
click at [414, 265] on img at bounding box center [394, 230] width 146 height 146
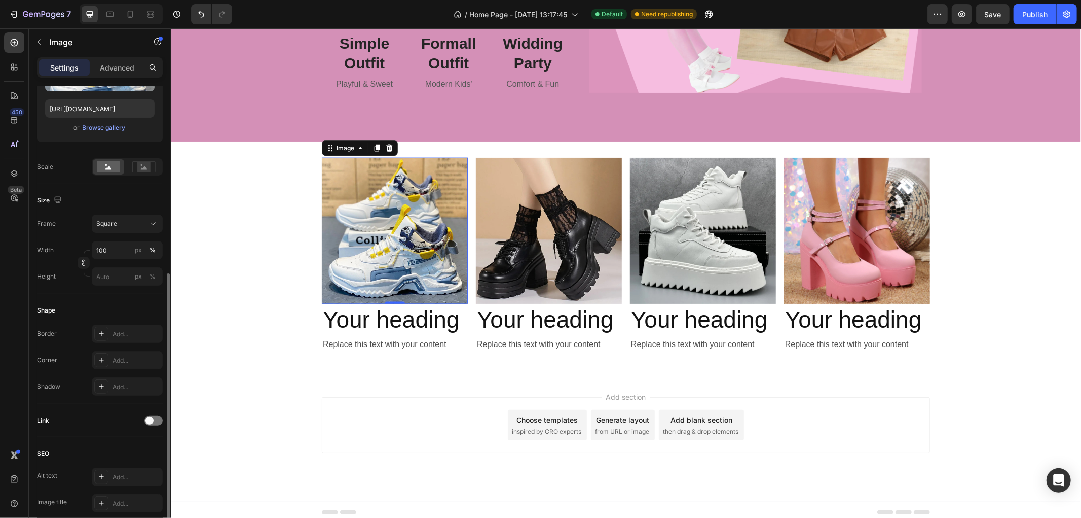
scroll to position [225, 0]
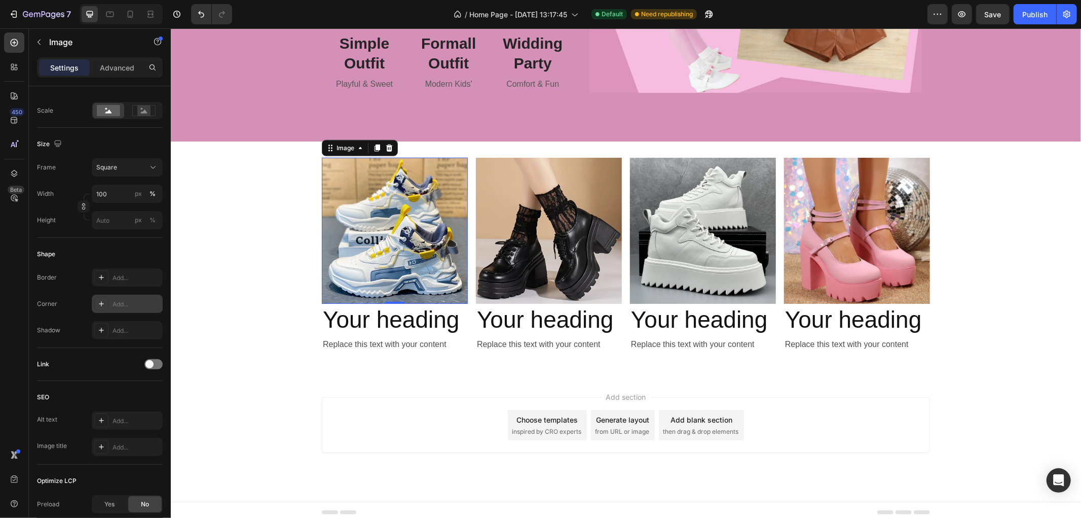
click at [124, 303] on div "Add..." at bounding box center [137, 304] width 48 height 9
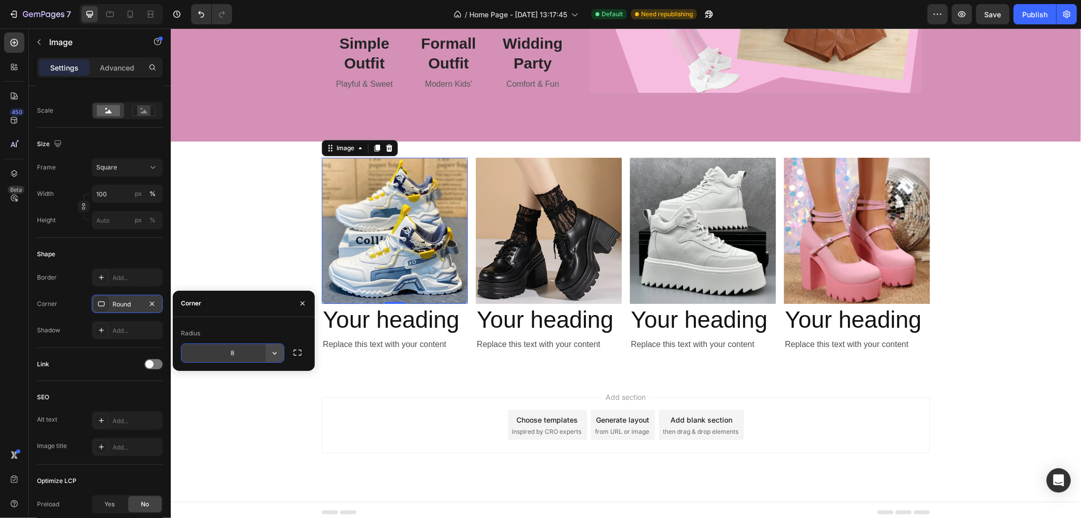
click at [269, 355] on button "button" at bounding box center [275, 353] width 18 height 18
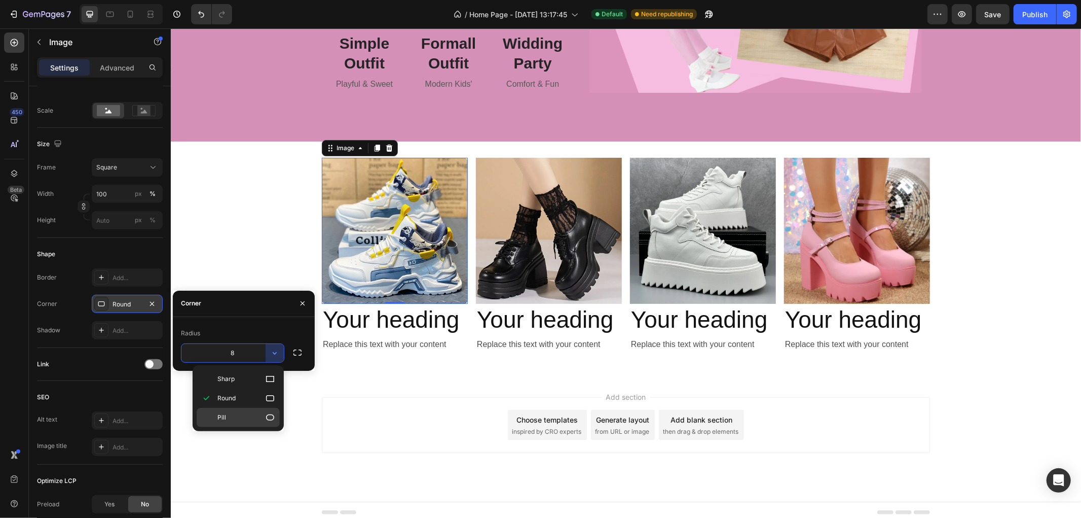
click at [235, 411] on div "Pill" at bounding box center [238, 417] width 83 height 19
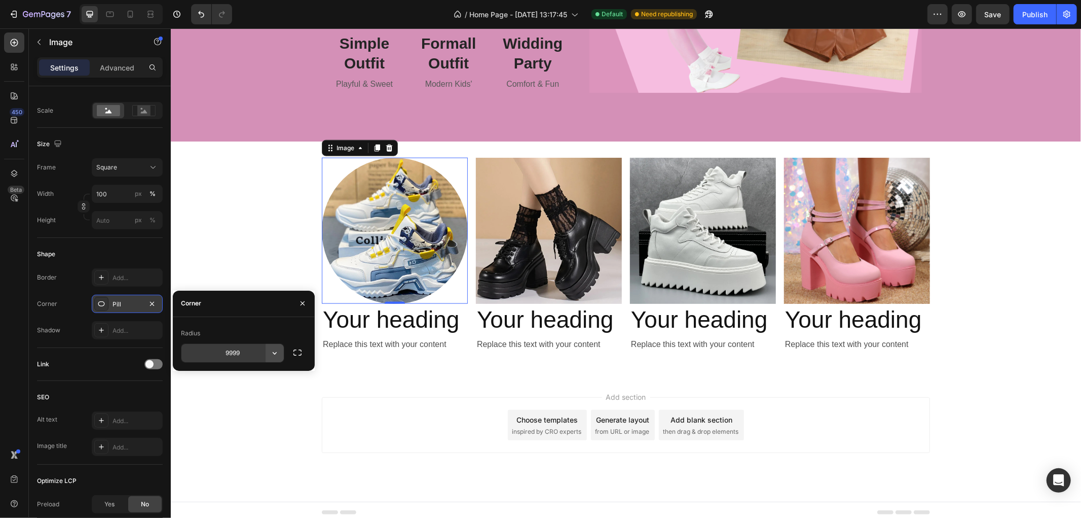
click at [277, 353] on icon "button" at bounding box center [275, 353] width 10 height 10
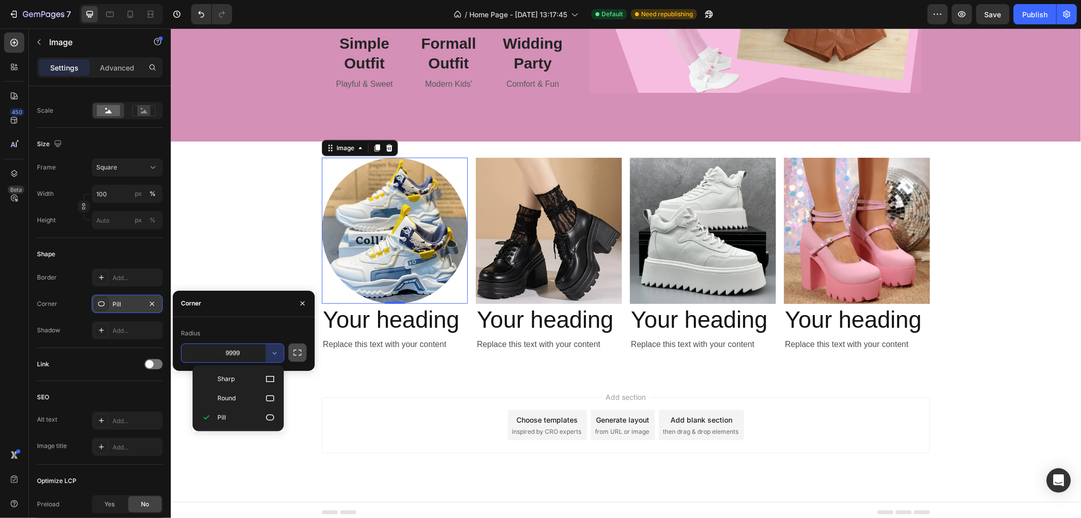
click at [292, 350] on button "button" at bounding box center [298, 352] width 18 height 18
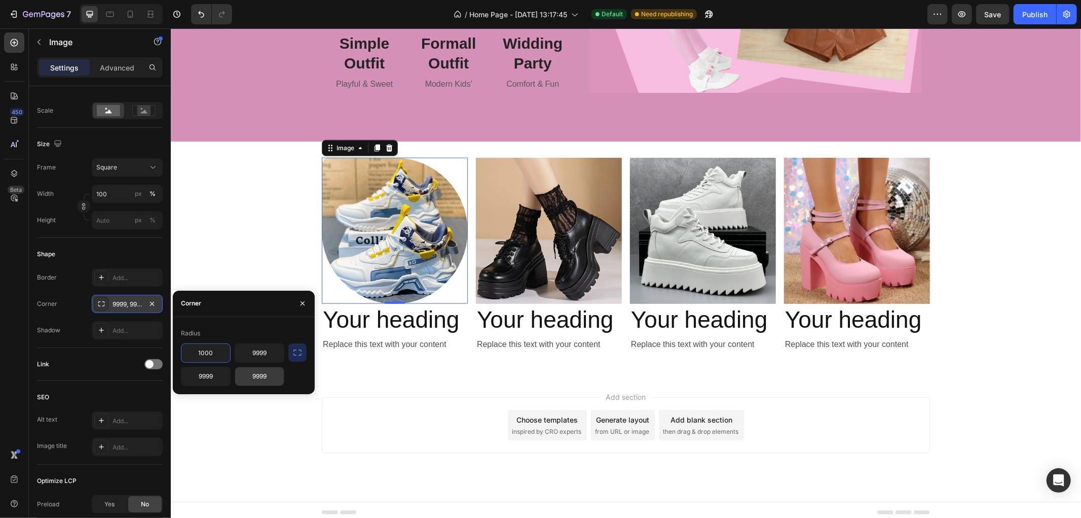
type input "1000"
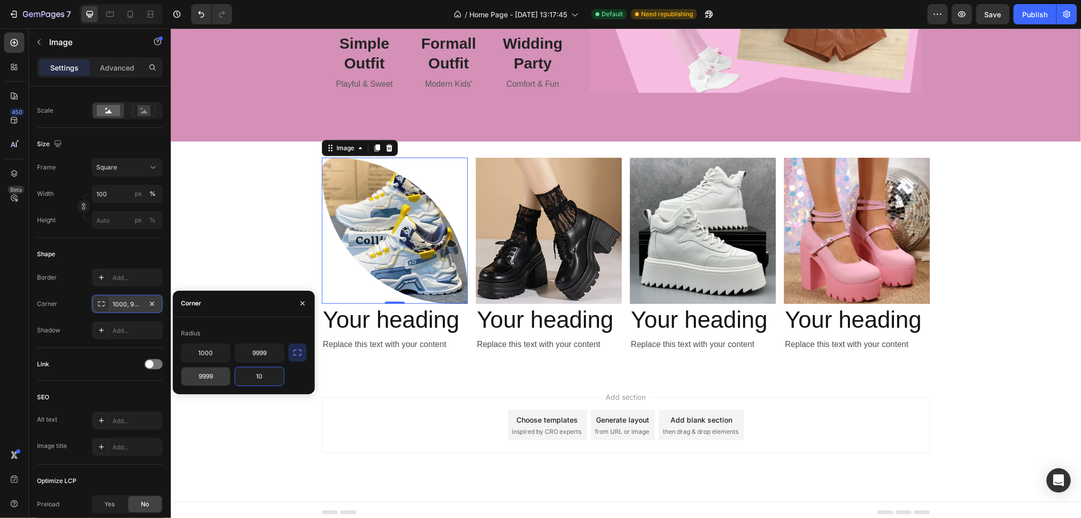
type input "1"
click at [249, 322] on div "Radius 1000 9999 9999" at bounding box center [244, 355] width 142 height 77
click at [262, 352] on input "9999" at bounding box center [259, 353] width 49 height 18
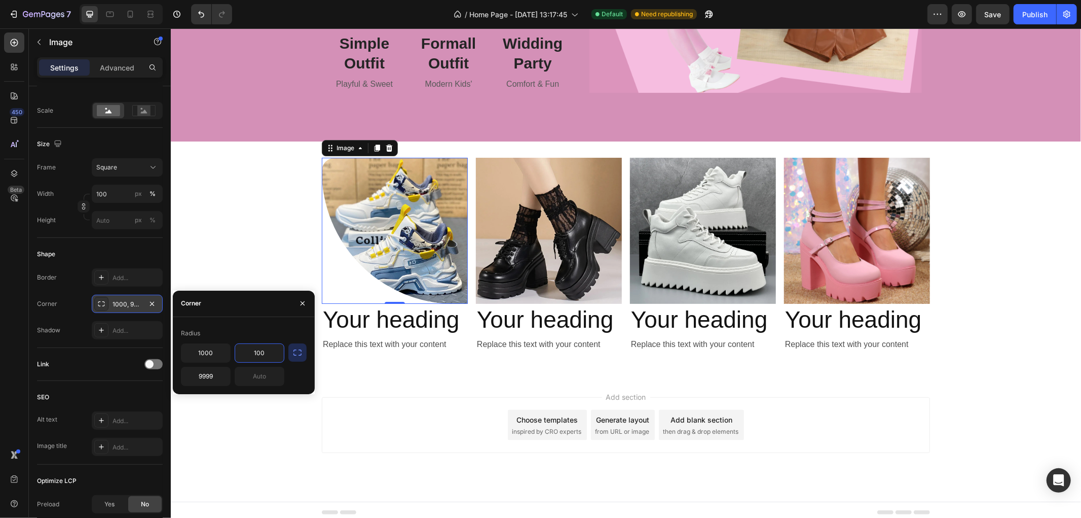
type input "100"
click at [264, 327] on div "Radius" at bounding box center [244, 333] width 126 height 16
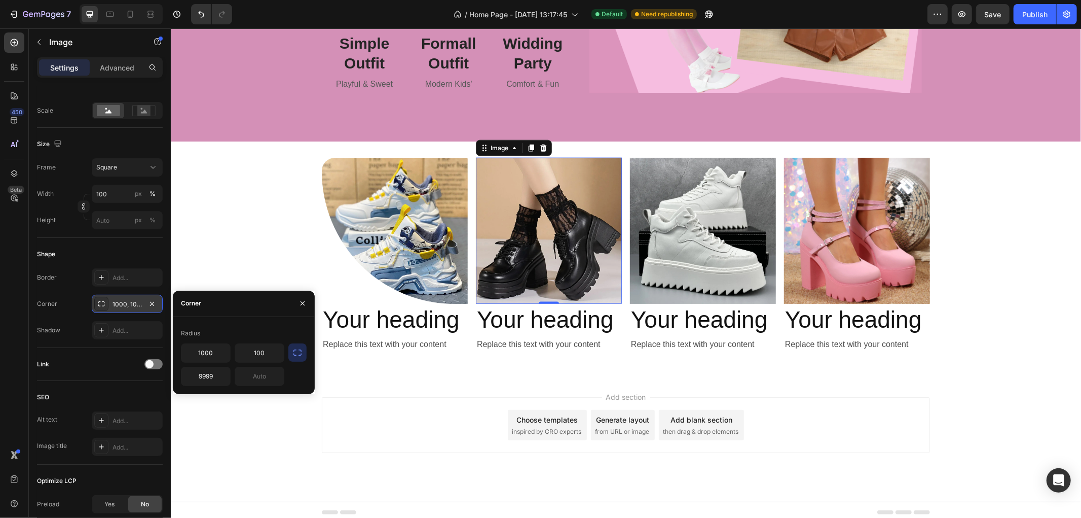
click at [554, 199] on img at bounding box center [549, 230] width 146 height 146
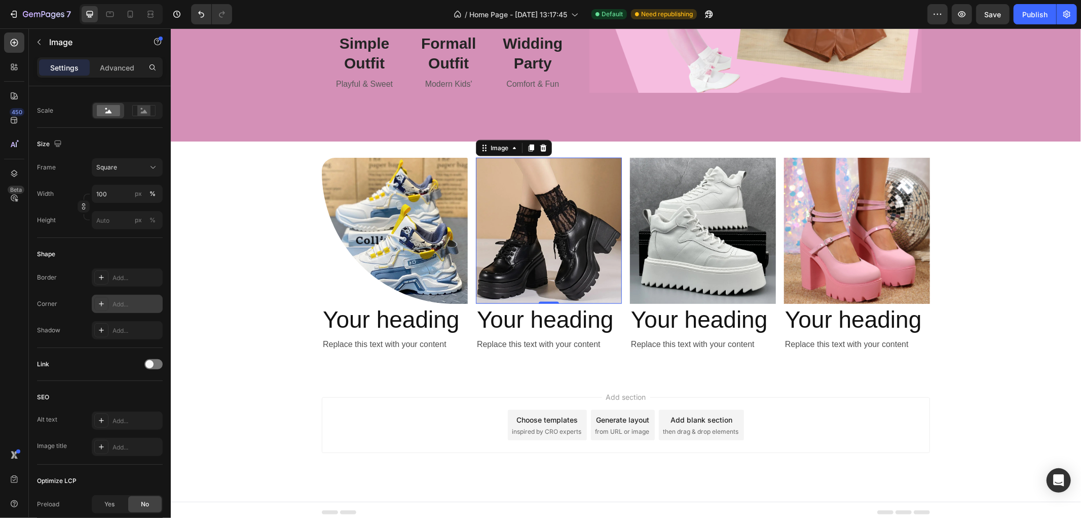
click at [127, 306] on div "Add..." at bounding box center [137, 304] width 48 height 9
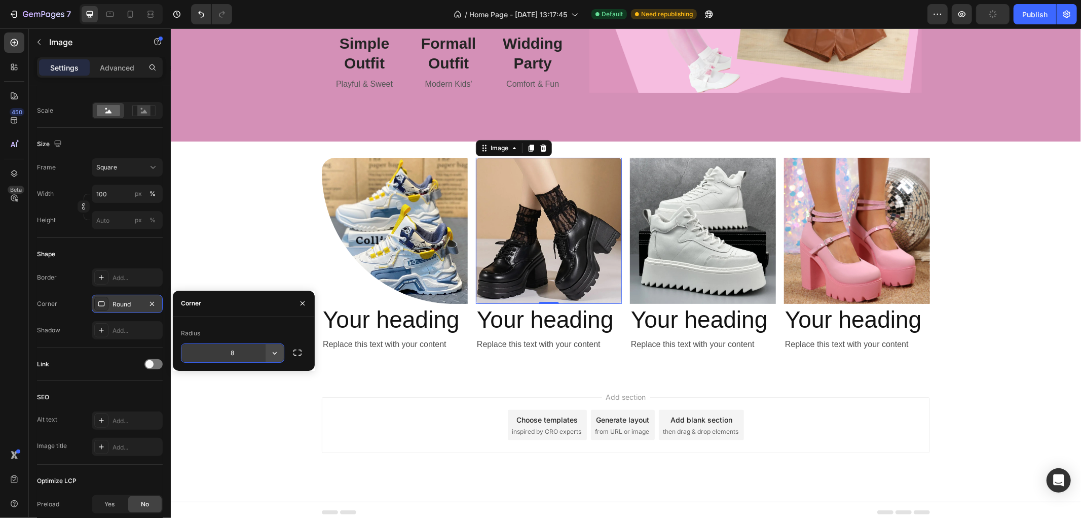
click at [276, 350] on icon "button" at bounding box center [275, 353] width 10 height 10
click at [295, 354] on icon "button" at bounding box center [298, 352] width 10 height 10
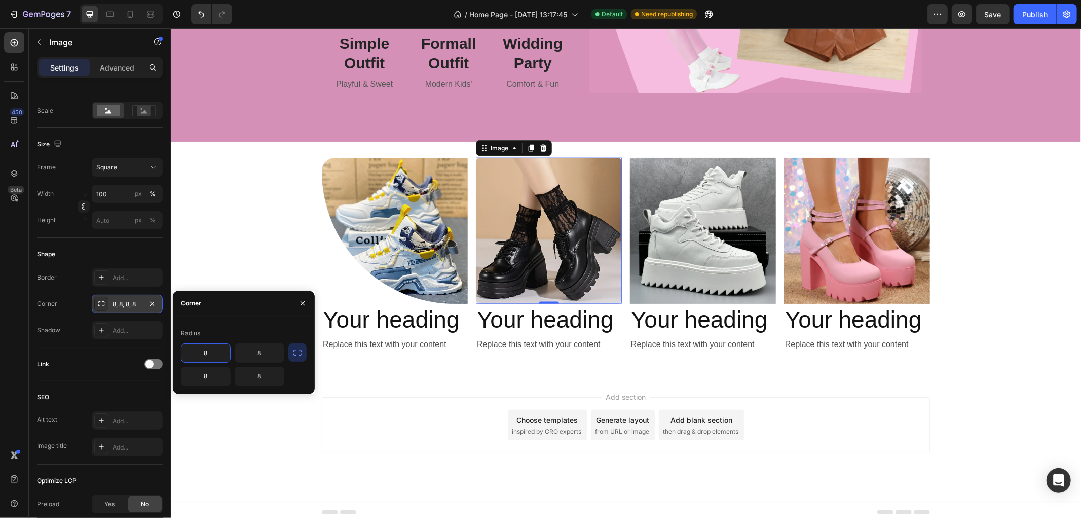
click at [209, 350] on input "8" at bounding box center [206, 353] width 49 height 18
type input "1"
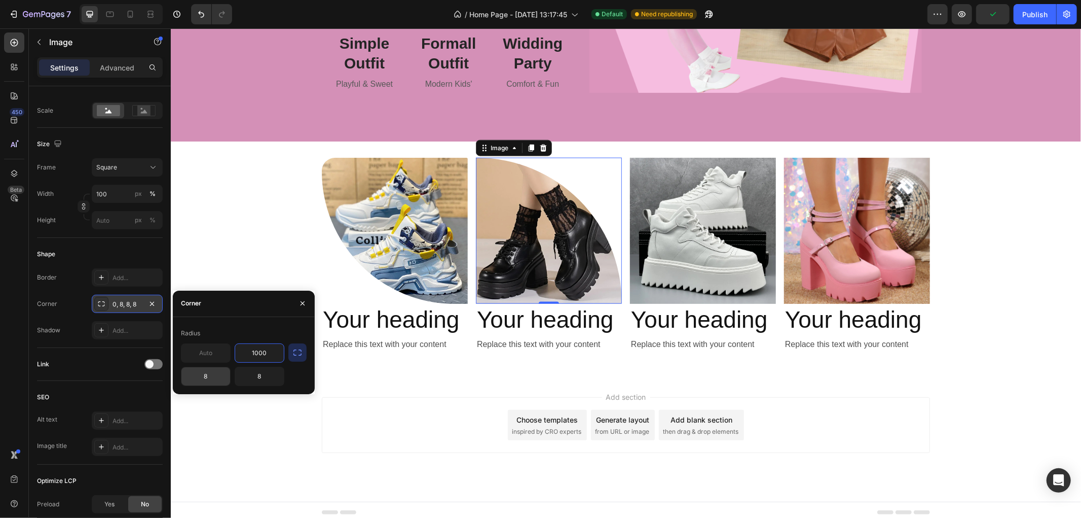
type input "1000"
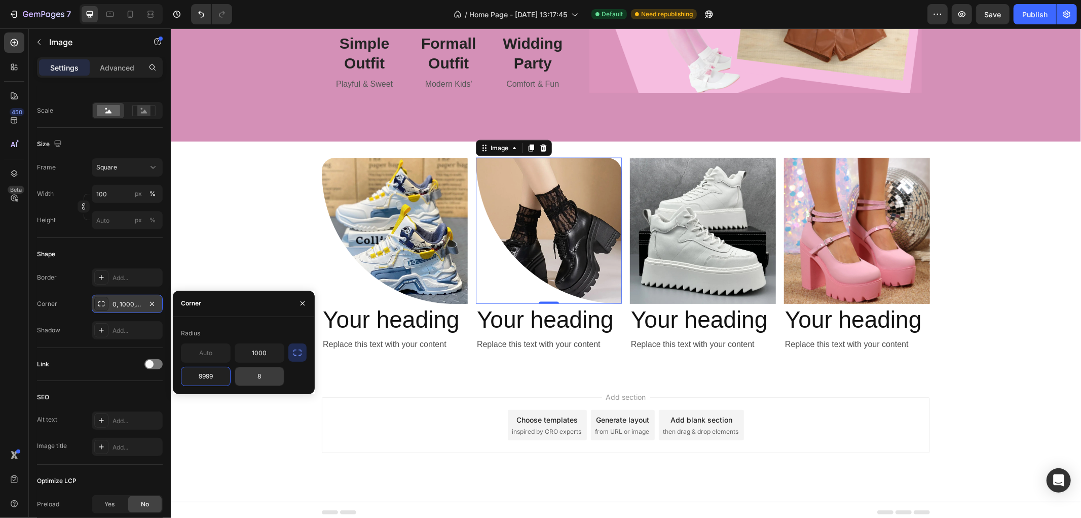
type input "9999"
click at [279, 372] on input "8" at bounding box center [259, 376] width 49 height 18
type input "9"
click at [276, 272] on div "Image Your heading Heading Replace this text with your content Text Block Image…" at bounding box center [625, 258] width 911 height 203
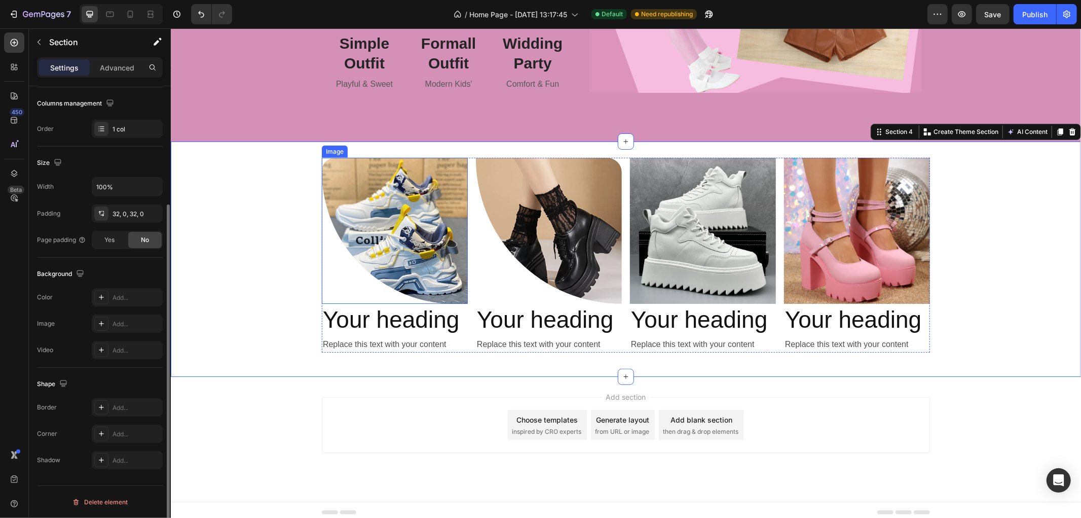
scroll to position [0, 0]
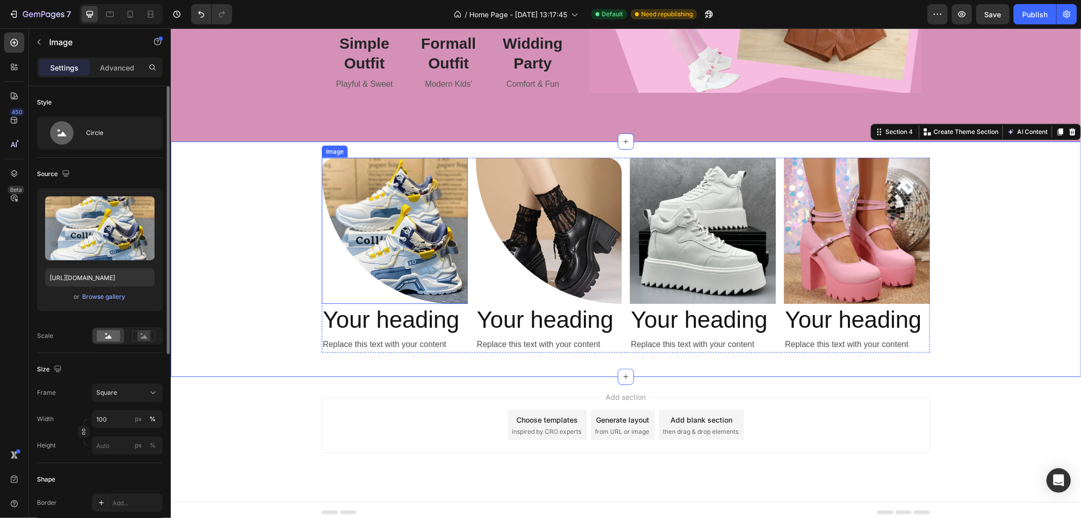
click at [371, 230] on img at bounding box center [394, 230] width 146 height 146
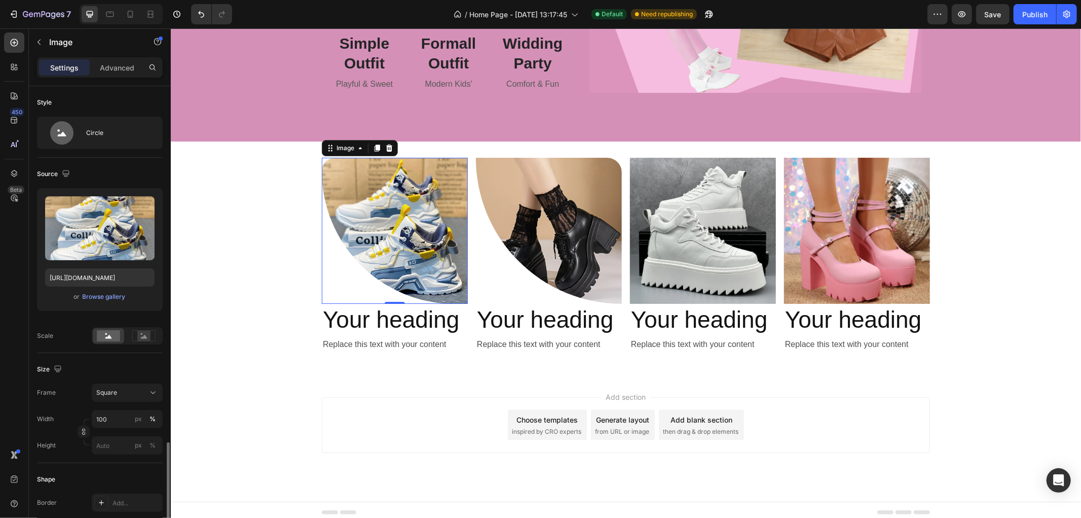
scroll to position [225, 0]
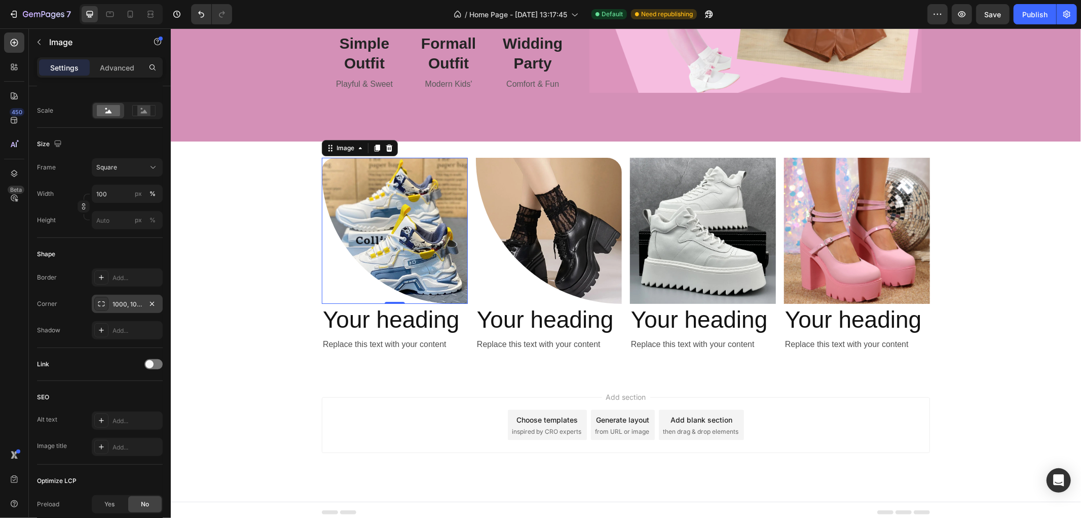
click at [134, 303] on div "1000, 100, 9999, 0" at bounding box center [127, 304] width 29 height 9
click at [519, 220] on img at bounding box center [549, 230] width 146 height 146
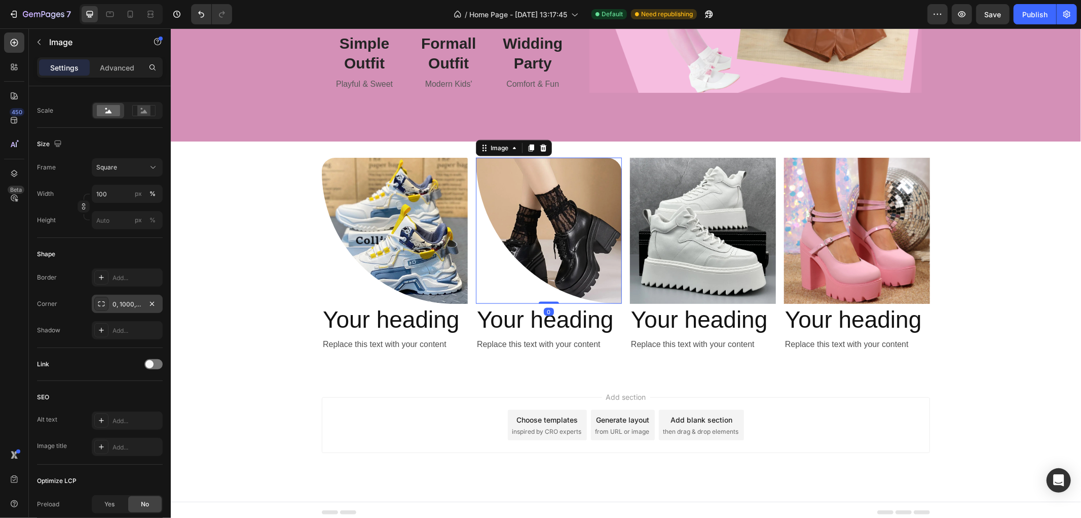
click at [131, 305] on div "0, 1000, 9999, 0" at bounding box center [127, 304] width 29 height 9
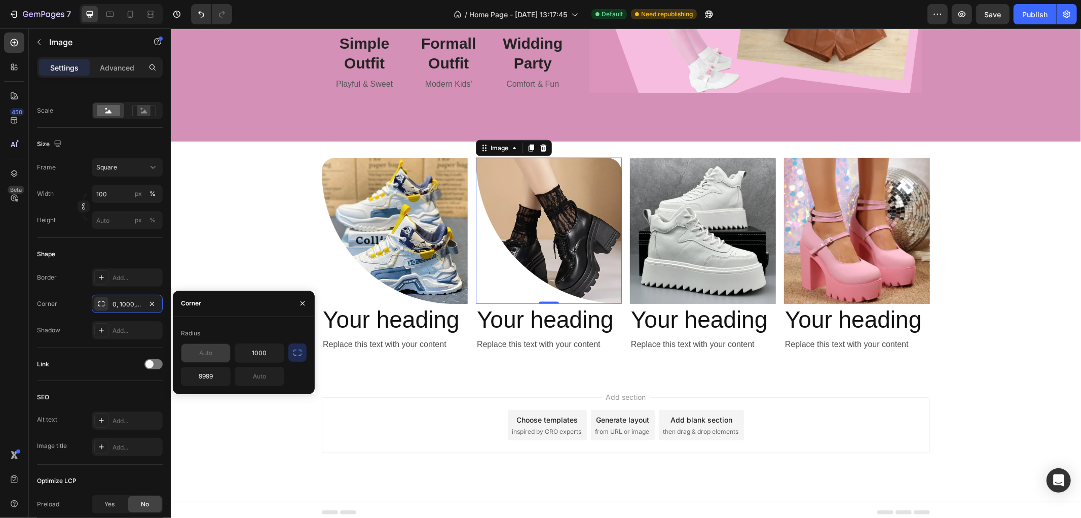
click at [206, 352] on input "text" at bounding box center [206, 353] width 49 height 18
type input "100"
click at [255, 376] on input "text" at bounding box center [259, 376] width 49 height 18
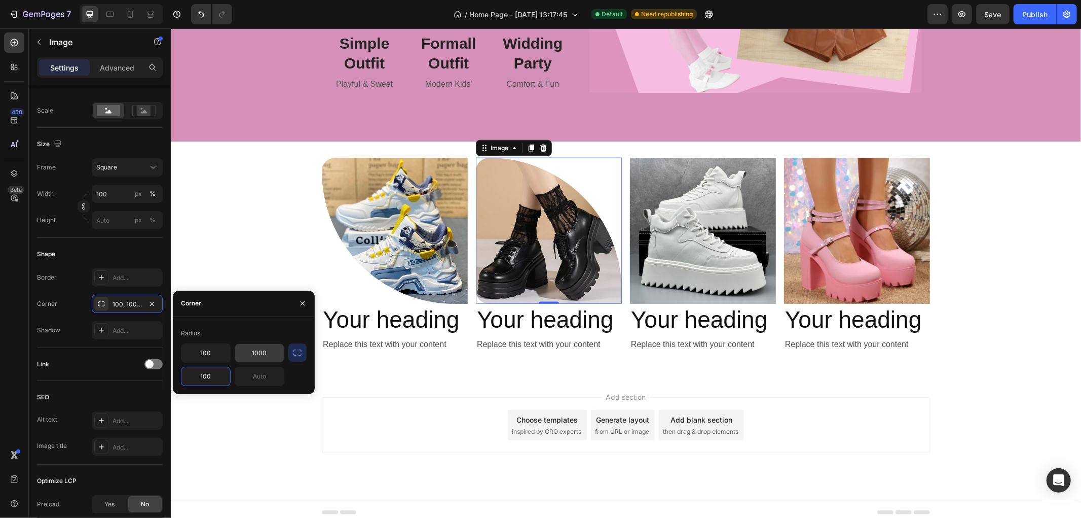
type input "100"
click at [265, 354] on input "1000" at bounding box center [259, 353] width 49 height 18
type input "9999"
click at [261, 249] on div "Image Your heading Heading Replace this text with your content Text Block Image…" at bounding box center [625, 258] width 911 height 203
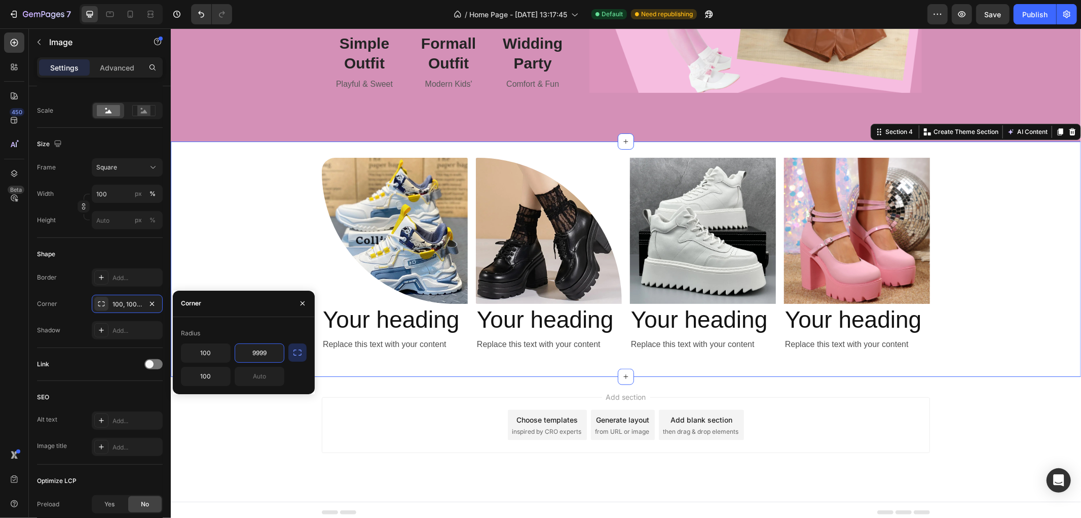
scroll to position [0, 0]
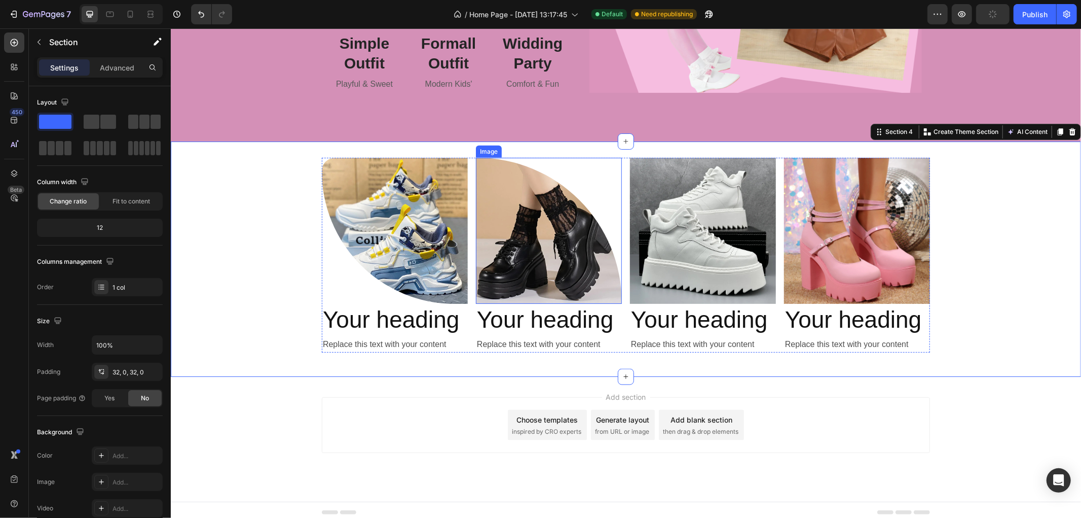
click at [536, 228] on img at bounding box center [549, 230] width 146 height 146
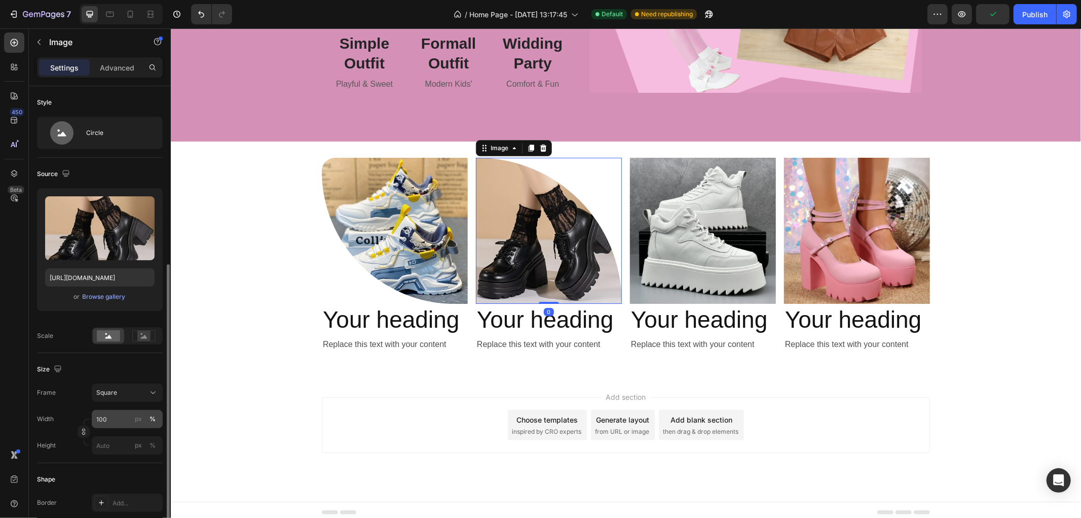
scroll to position [113, 0]
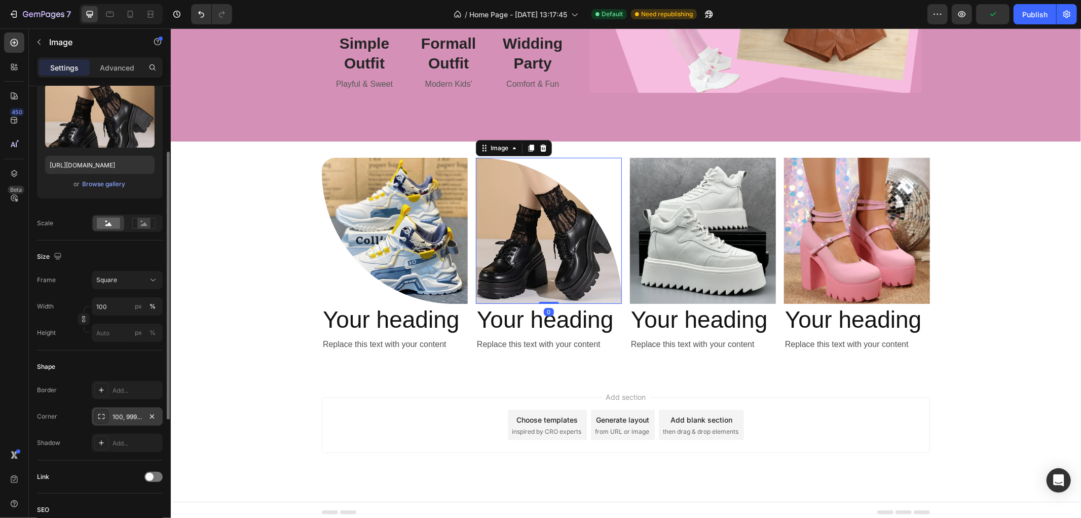
click at [122, 417] on div "100, 9999, 100, 0" at bounding box center [127, 416] width 29 height 9
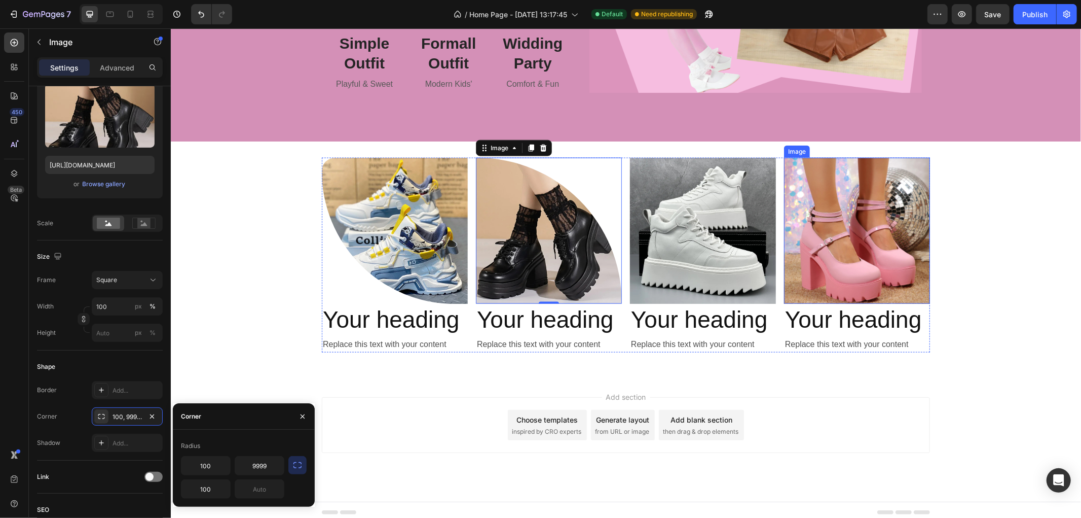
click at [835, 223] on img at bounding box center [857, 230] width 146 height 146
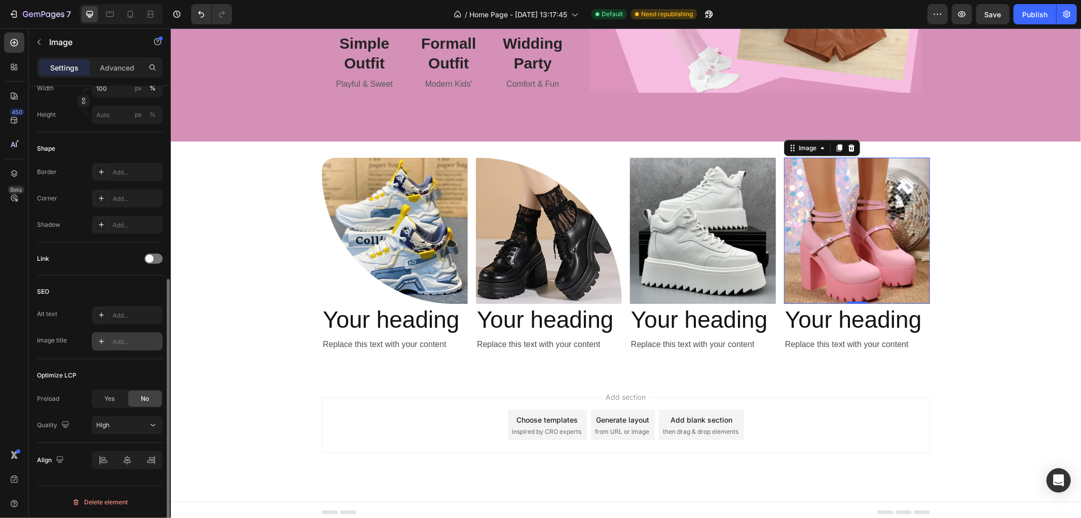
scroll to position [218, 0]
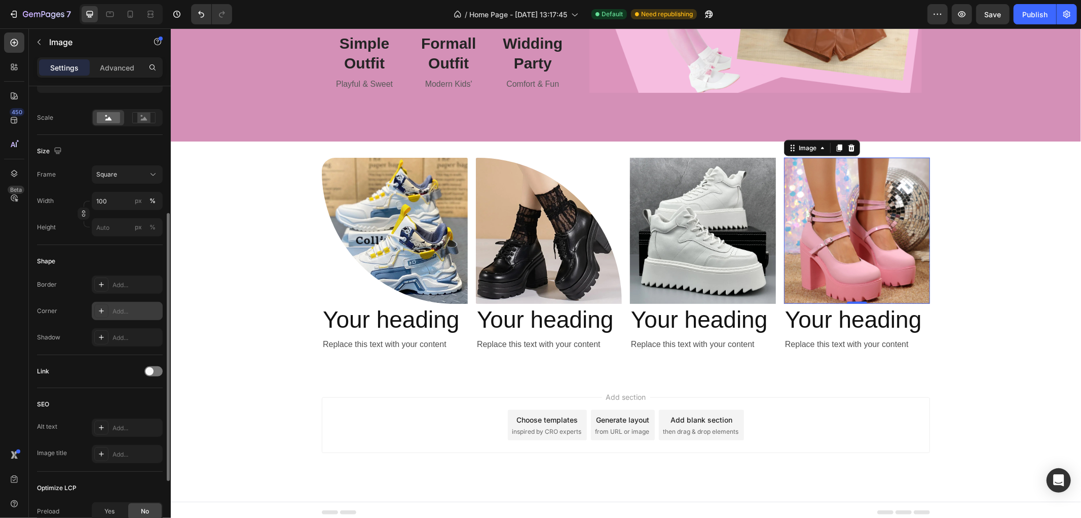
click at [130, 313] on div "Add..." at bounding box center [137, 311] width 48 height 9
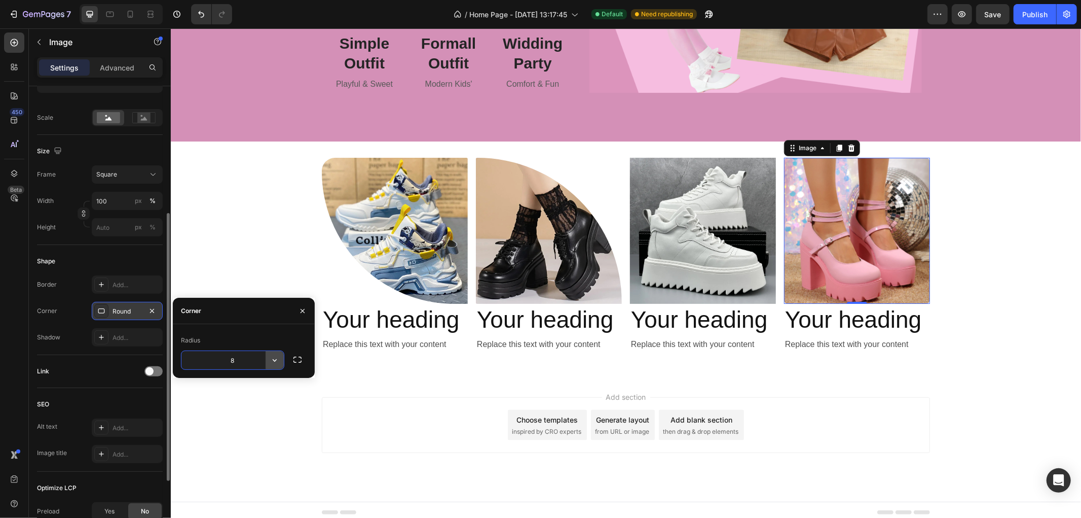
click at [272, 360] on icon "button" at bounding box center [275, 360] width 10 height 10
click at [291, 364] on button "button" at bounding box center [298, 359] width 18 height 18
click at [264, 366] on input "8" at bounding box center [259, 360] width 49 height 18
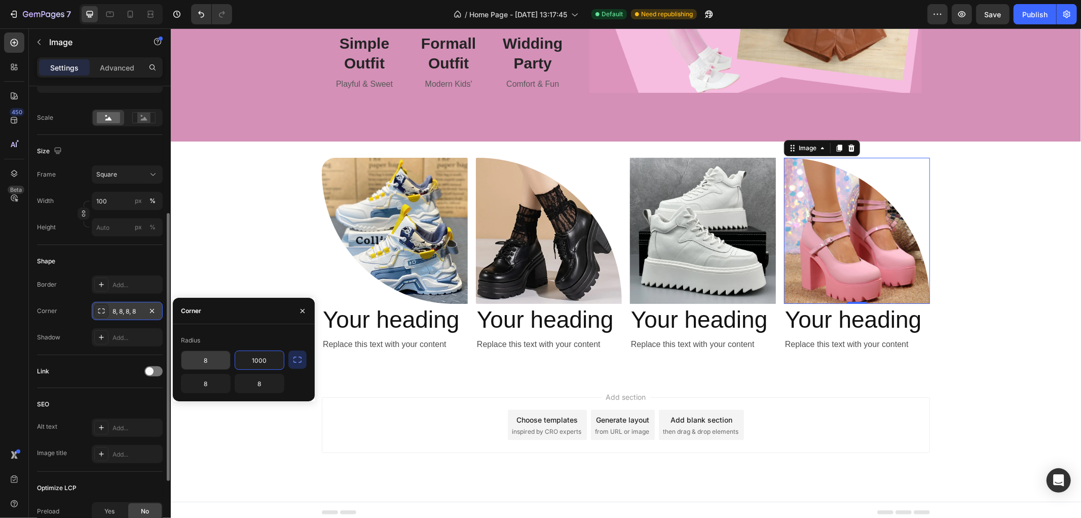
type input "1000"
click at [209, 360] on input "8" at bounding box center [206, 360] width 49 height 18
type input "100"
type input "9"
type input "9999"
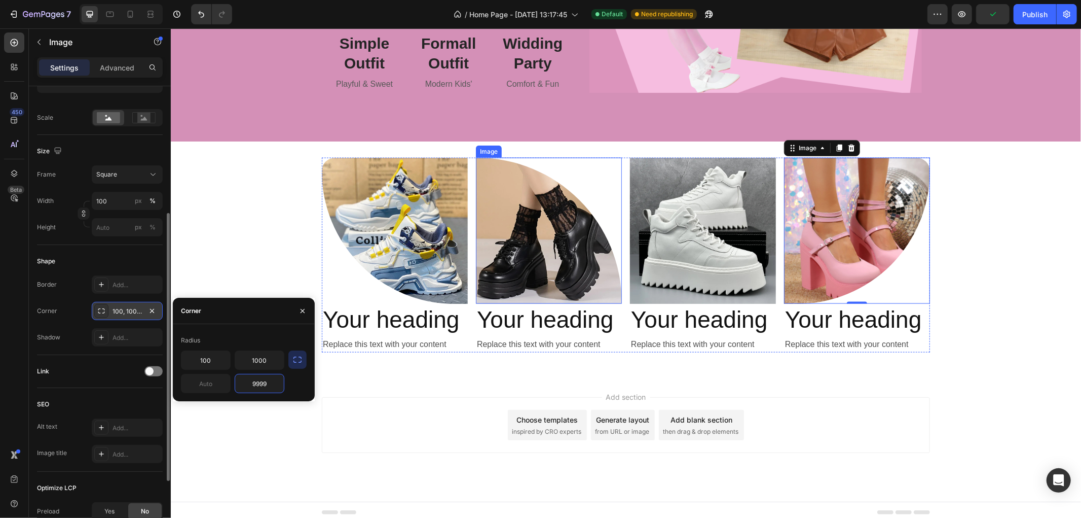
click at [535, 256] on img at bounding box center [549, 230] width 146 height 146
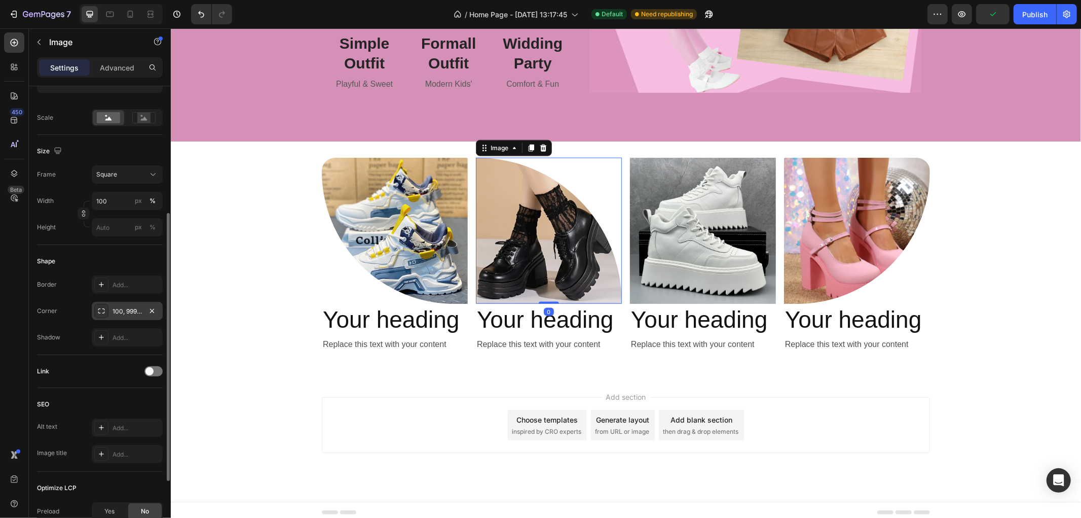
click at [129, 308] on div "100, 9999, 100, 0" at bounding box center [127, 311] width 29 height 9
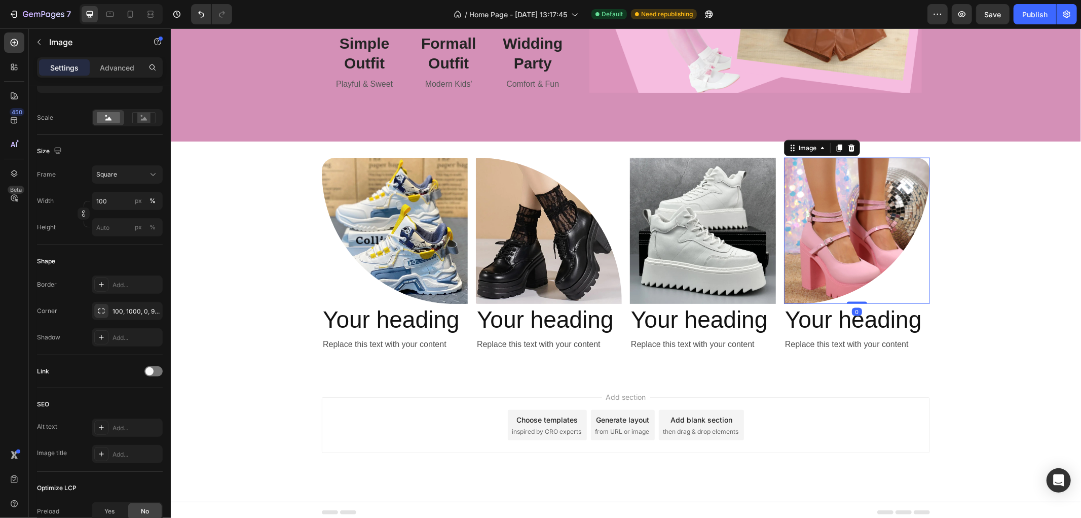
click at [849, 235] on img at bounding box center [857, 230] width 146 height 146
click at [128, 316] on div "100, 1000, 0, 9999" at bounding box center [127, 311] width 71 height 18
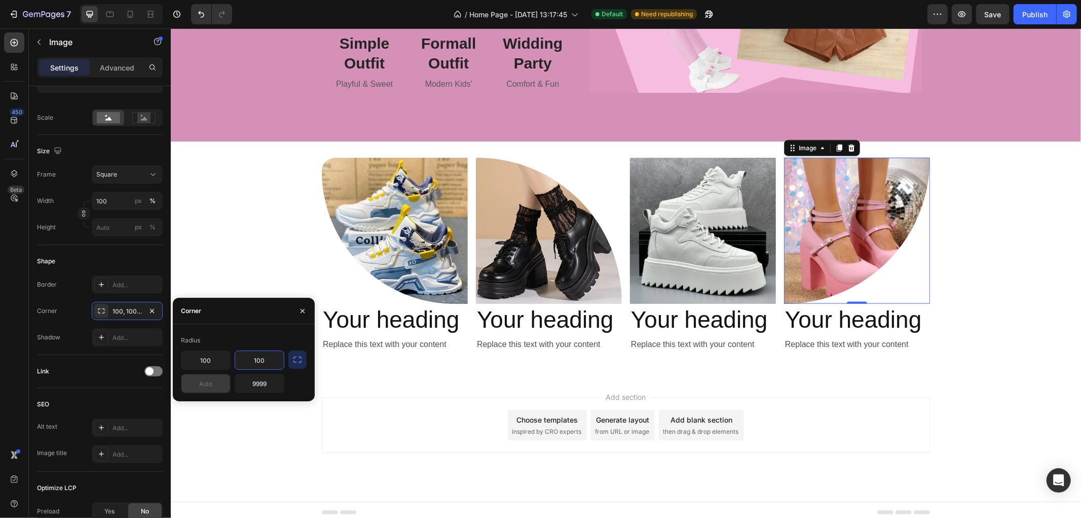
type input "100"
click at [194, 379] on input "text" at bounding box center [206, 383] width 49 height 18
click at [258, 387] on input "9999" at bounding box center [259, 383] width 49 height 18
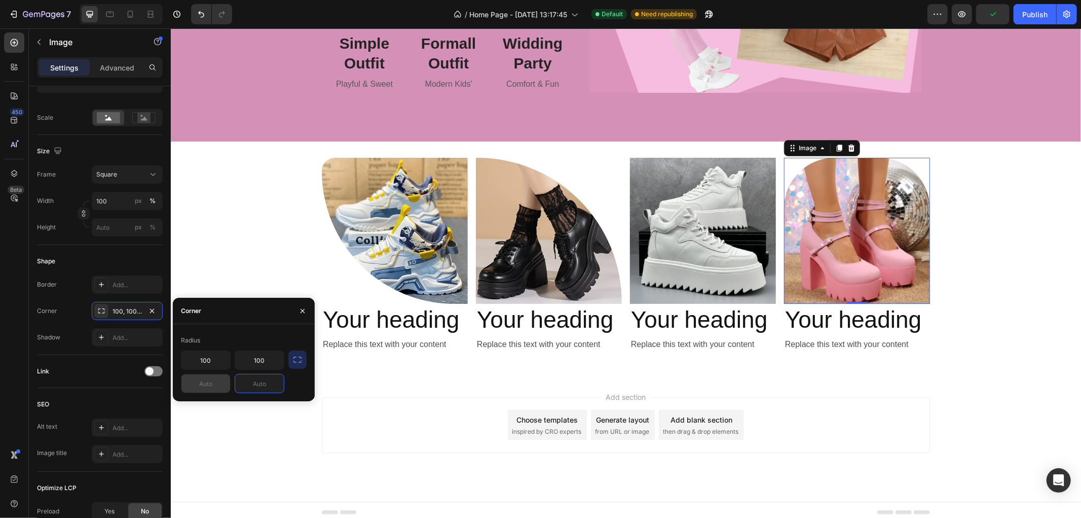
click at [204, 383] on input "text" at bounding box center [206, 383] width 49 height 18
type input "9"
click at [274, 385] on input "text" at bounding box center [259, 383] width 49 height 18
type input "9"
click at [276, 360] on input "100" at bounding box center [259, 360] width 49 height 18
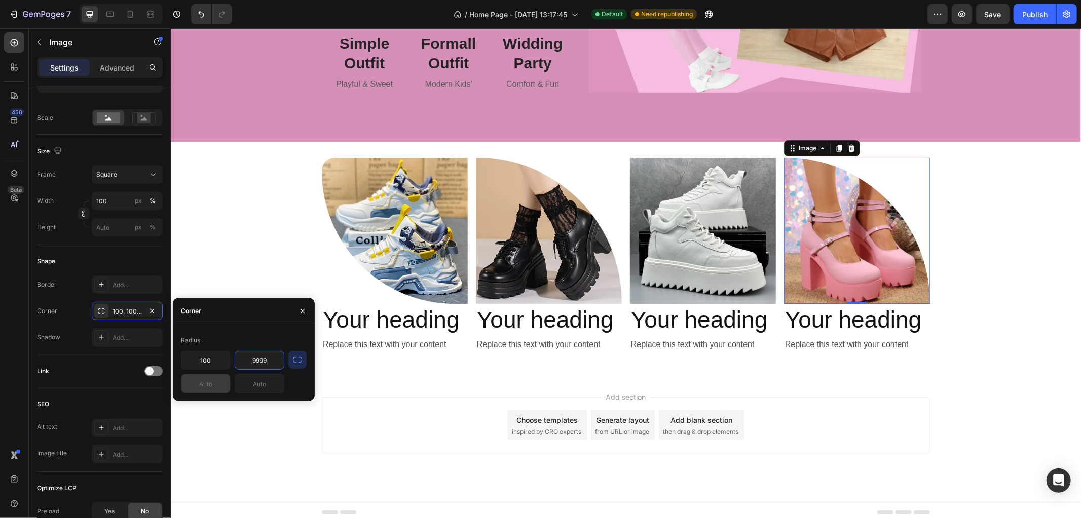
type input "9999"
click at [193, 384] on input "text" at bounding box center [206, 383] width 49 height 18
type input "100"
click at [253, 386] on input "text" at bounding box center [259, 383] width 49 height 18
type input "100"
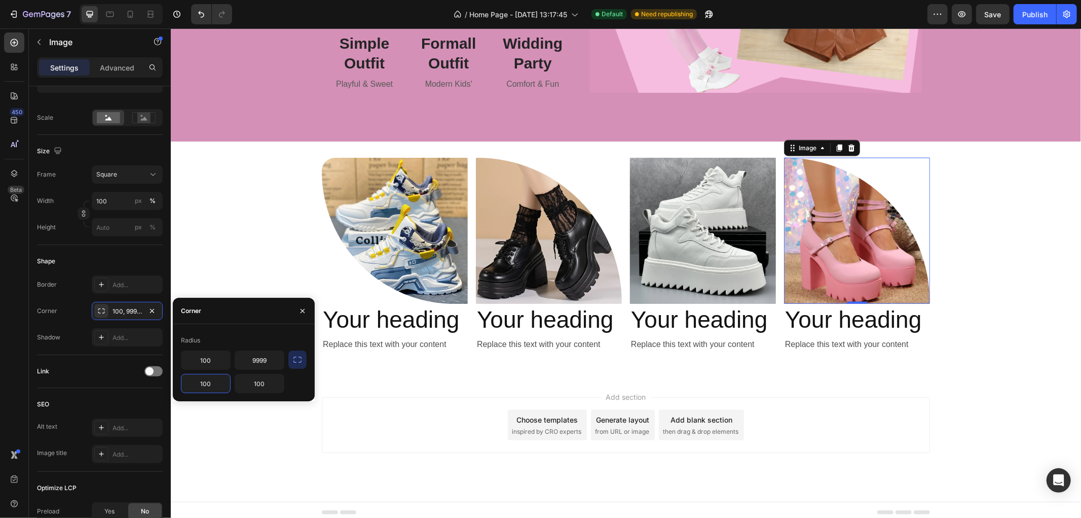
click at [210, 384] on input "100" at bounding box center [206, 383] width 49 height 18
click at [238, 417] on div "Add section Choose templates inspired by CRO experts Generate layout from URL o…" at bounding box center [625, 438] width 911 height 125
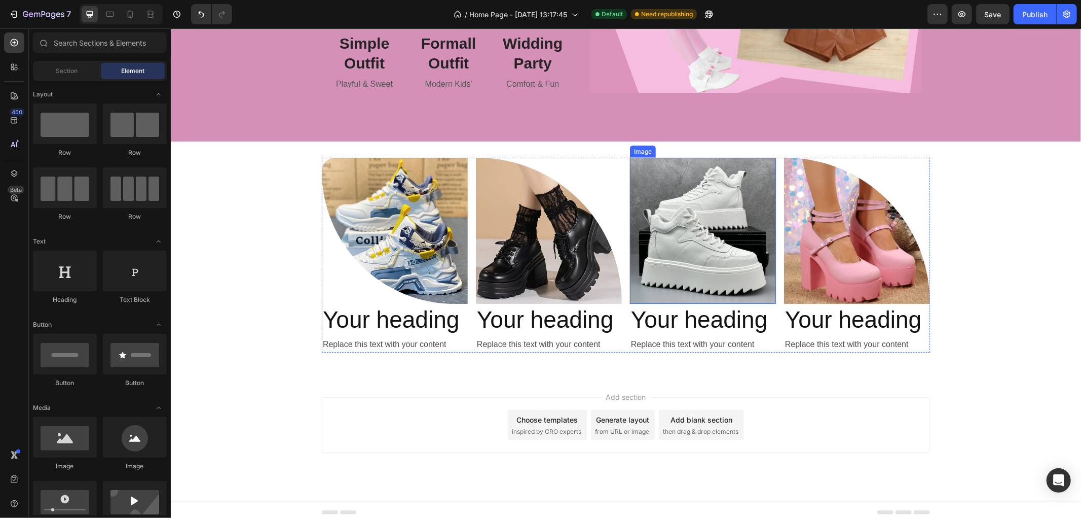
click at [729, 230] on img at bounding box center [703, 230] width 146 height 146
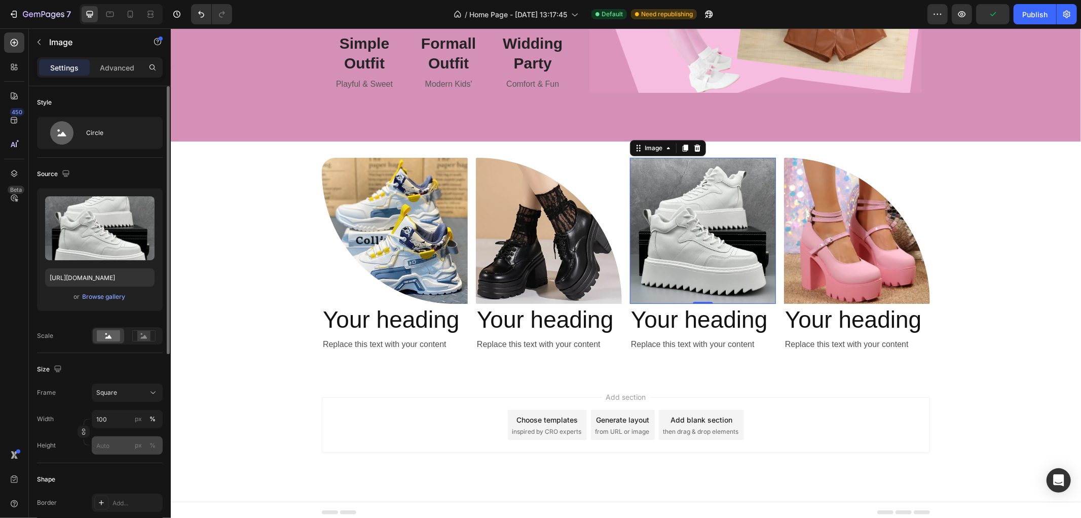
scroll to position [56, 0]
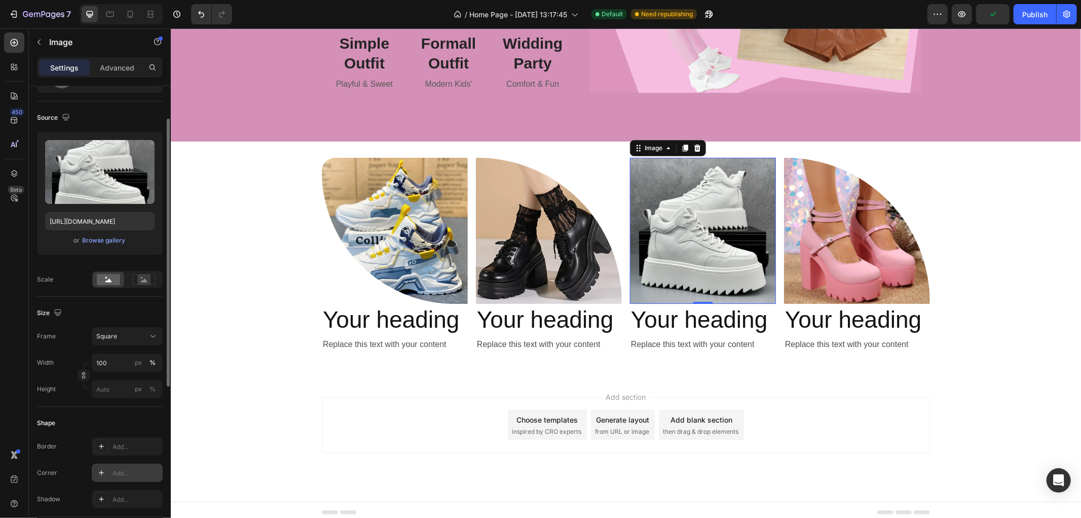
click at [118, 475] on div "Add..." at bounding box center [137, 472] width 48 height 9
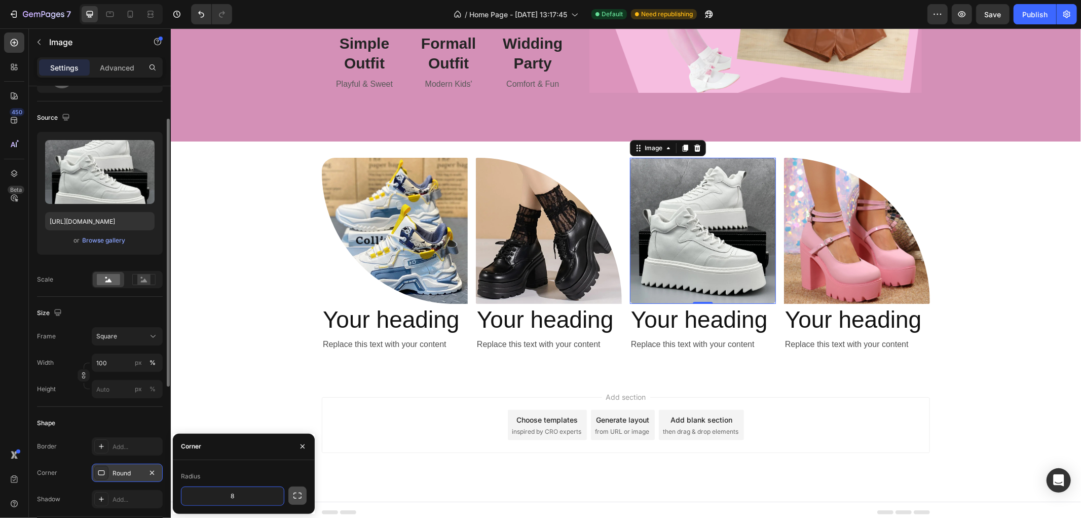
click at [296, 498] on icon "button" at bounding box center [298, 495] width 10 height 10
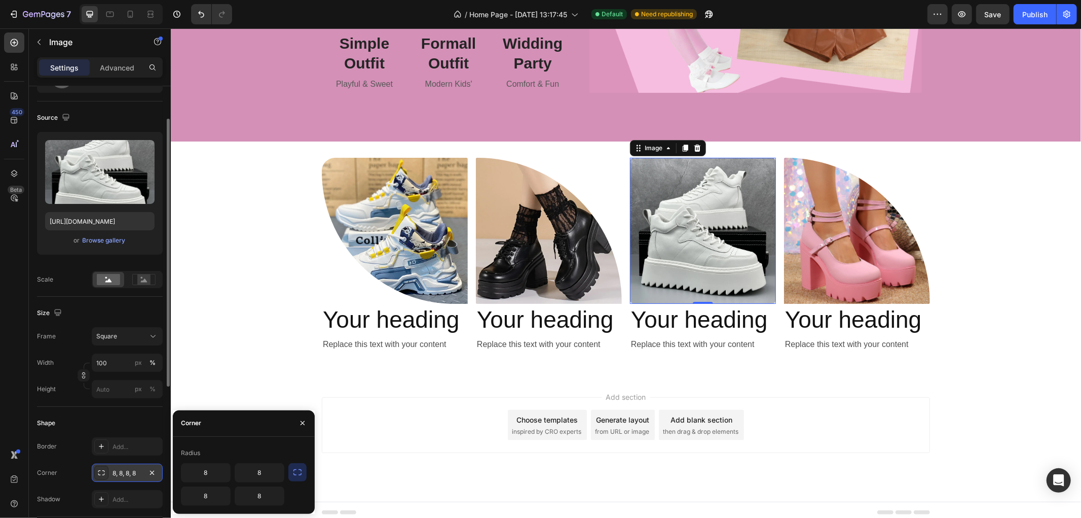
click at [143, 475] on div "8, 8, 8, 8" at bounding box center [127, 472] width 71 height 18
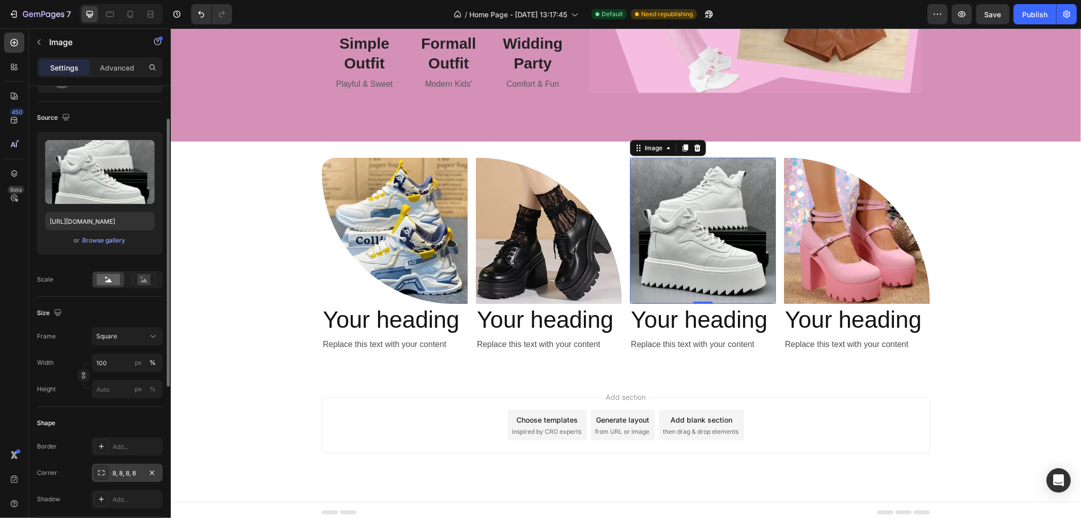
click at [143, 475] on div "8, 8, 8, 8" at bounding box center [127, 472] width 71 height 18
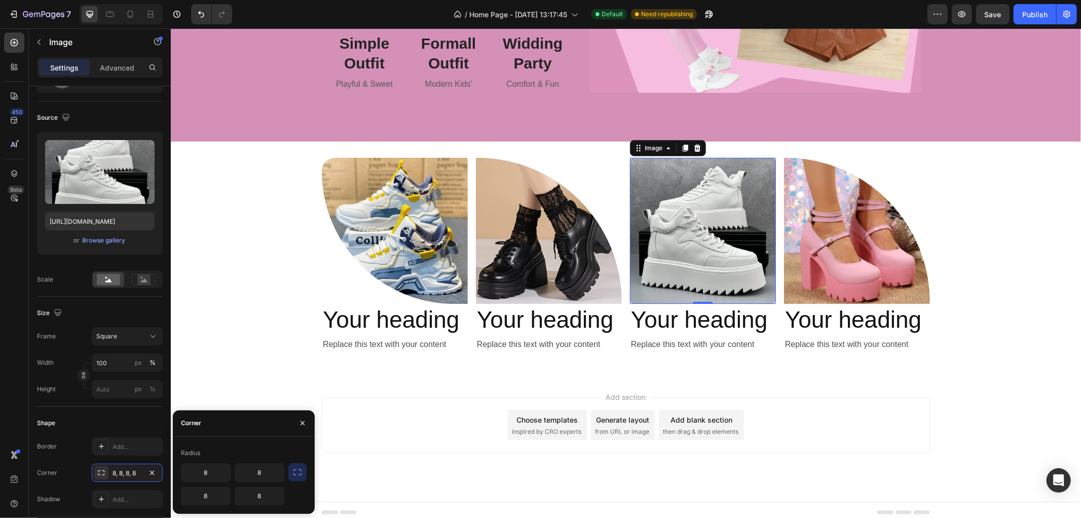
click at [670, 219] on img at bounding box center [703, 230] width 146 height 146
click at [218, 470] on input "8" at bounding box center [206, 472] width 49 height 18
type input "1"
click at [270, 473] on input "8" at bounding box center [259, 472] width 49 height 18
click at [235, 473] on input "10" at bounding box center [259, 472] width 49 height 18
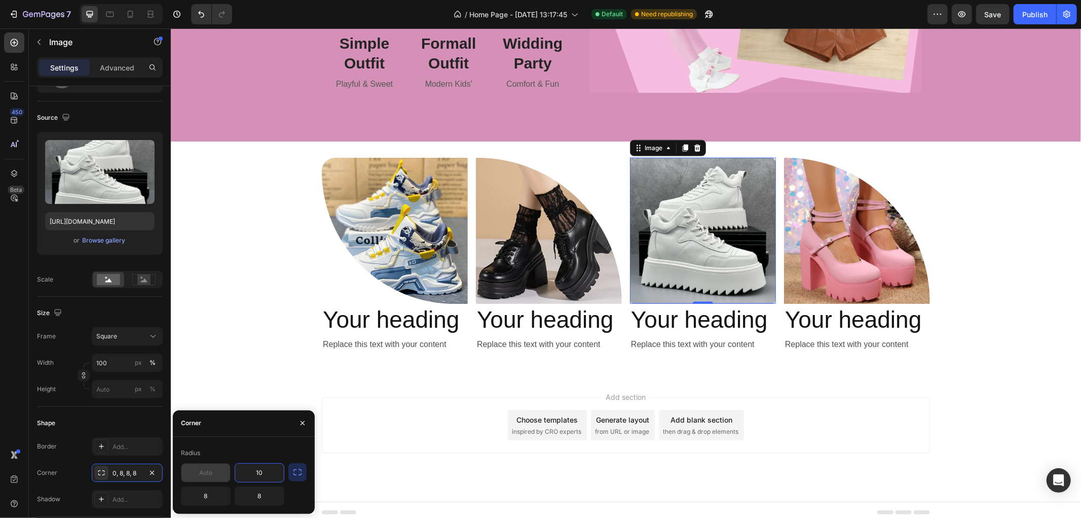
type input "10"
click at [205, 473] on input "text" at bounding box center [206, 472] width 49 height 18
type input "10"
type input "1"
click at [204, 495] on input "8" at bounding box center [206, 496] width 49 height 18
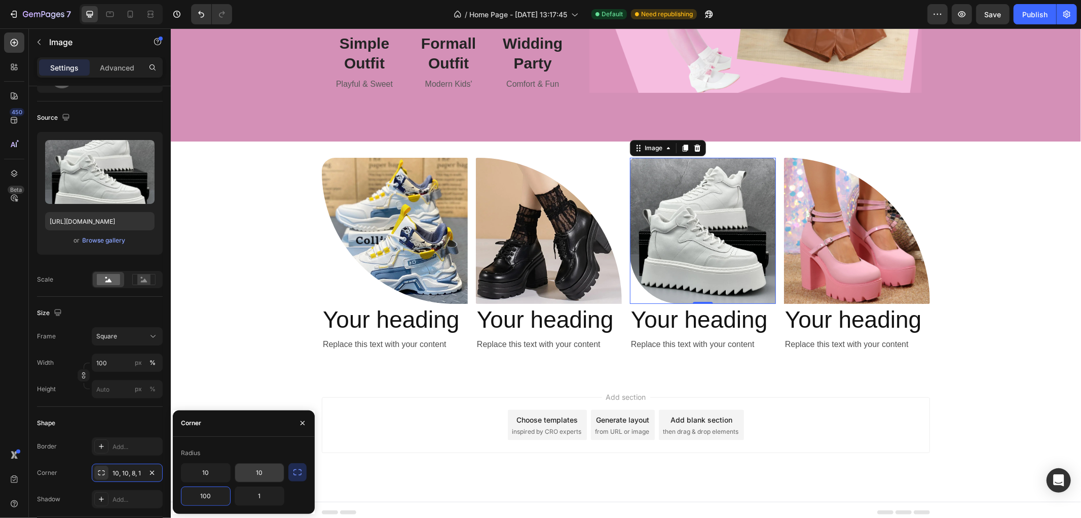
type input "100"
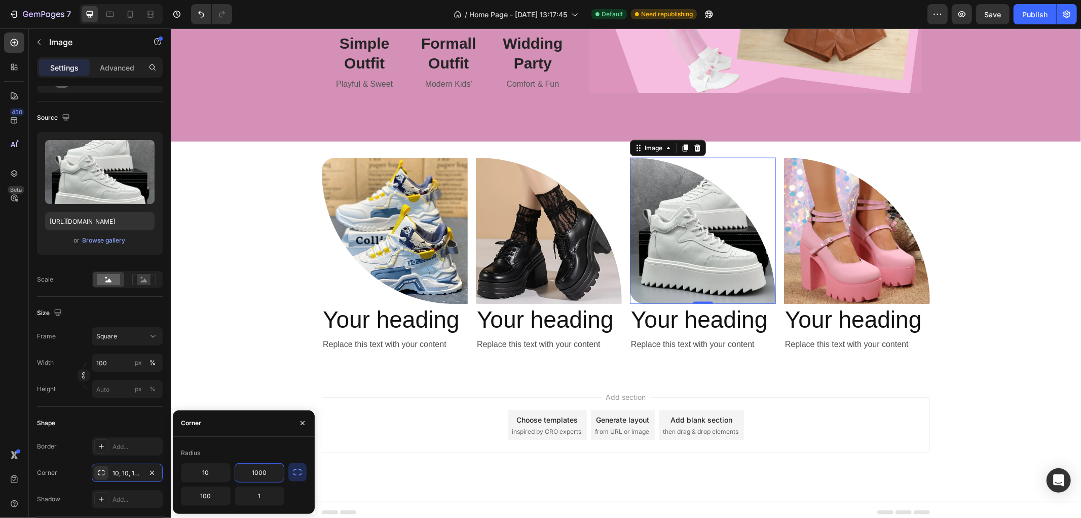
type input "100"
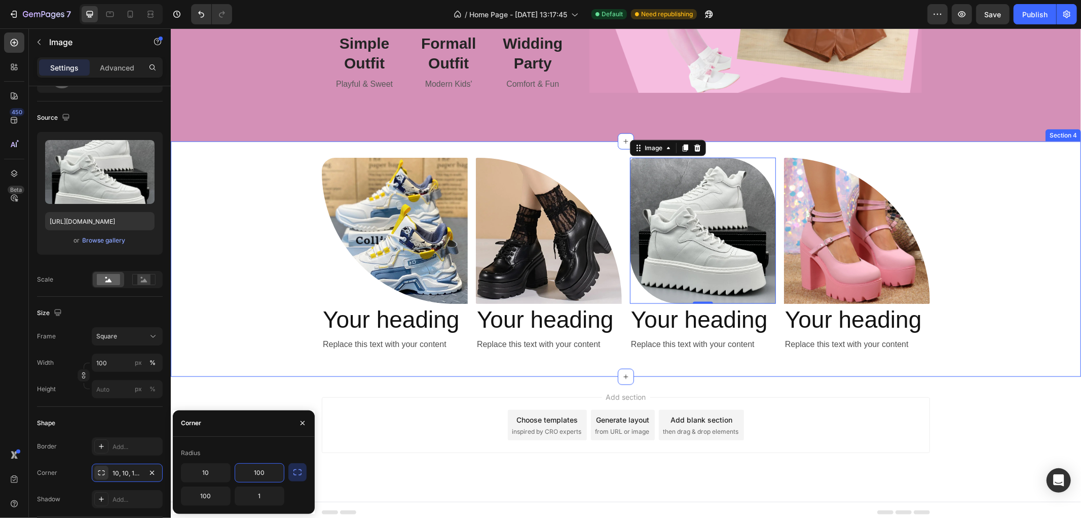
click at [250, 307] on div "Image Your heading Heading Replace this text with your content Text Block Image…" at bounding box center [625, 258] width 911 height 203
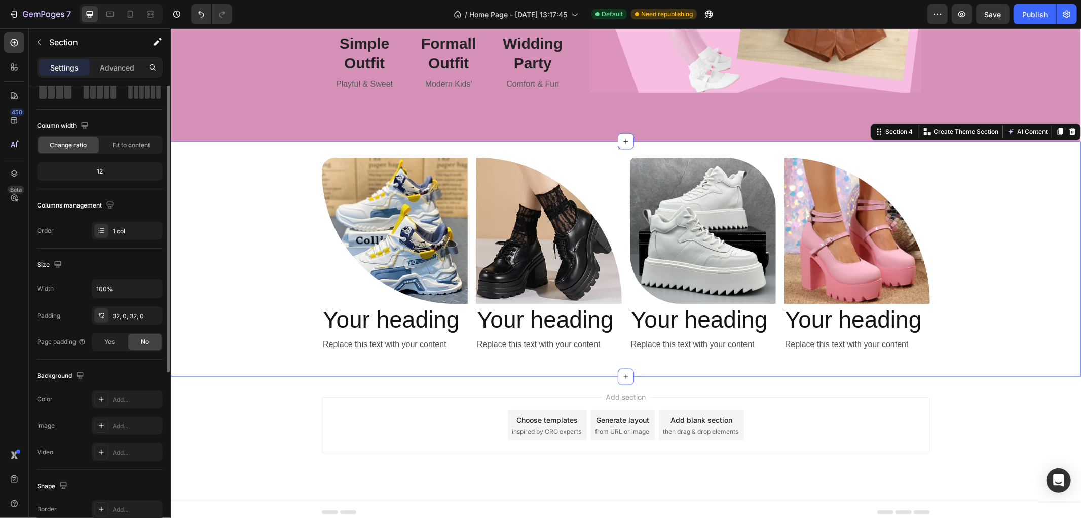
scroll to position [0, 0]
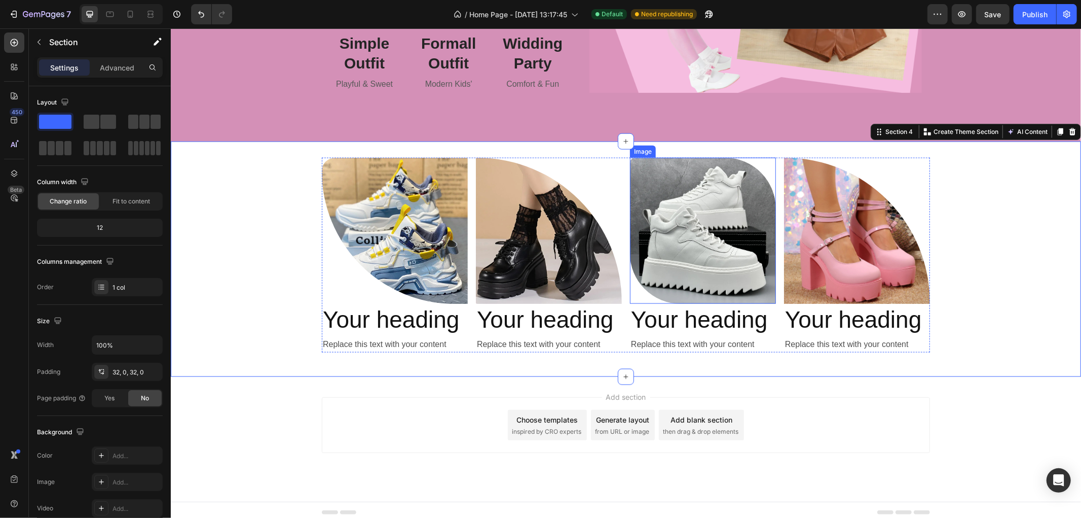
click at [714, 241] on img at bounding box center [703, 230] width 146 height 146
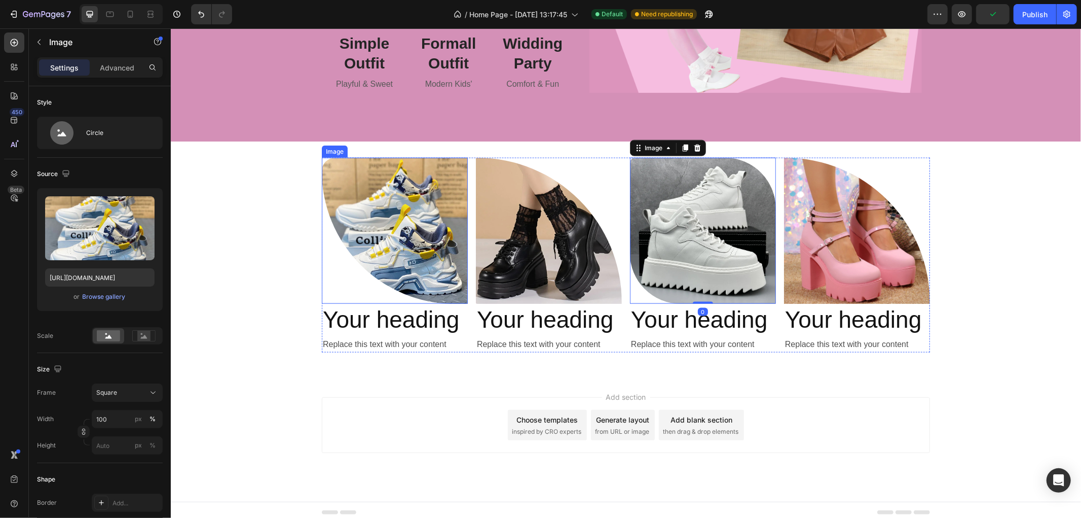
click at [404, 224] on img at bounding box center [394, 230] width 146 height 146
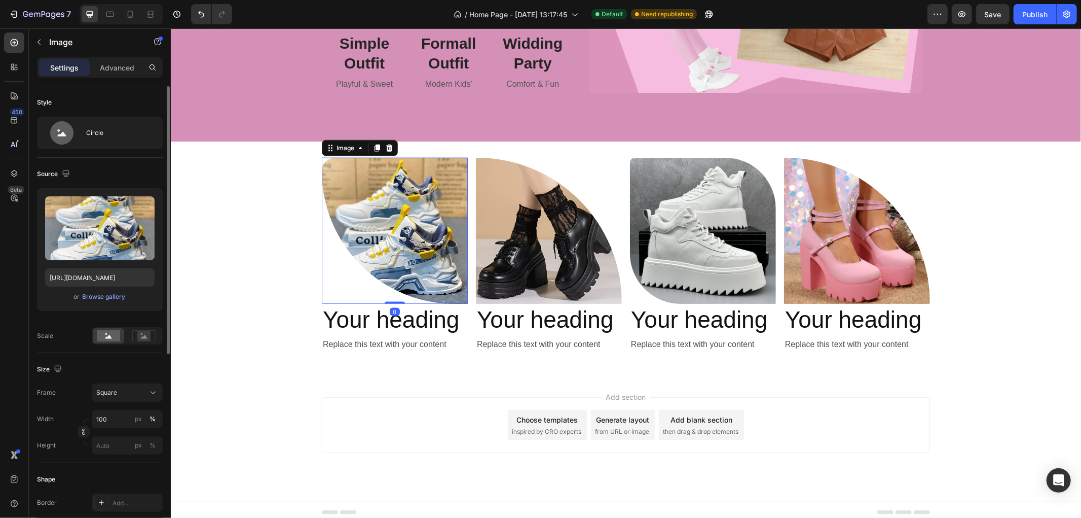
scroll to position [113, 0]
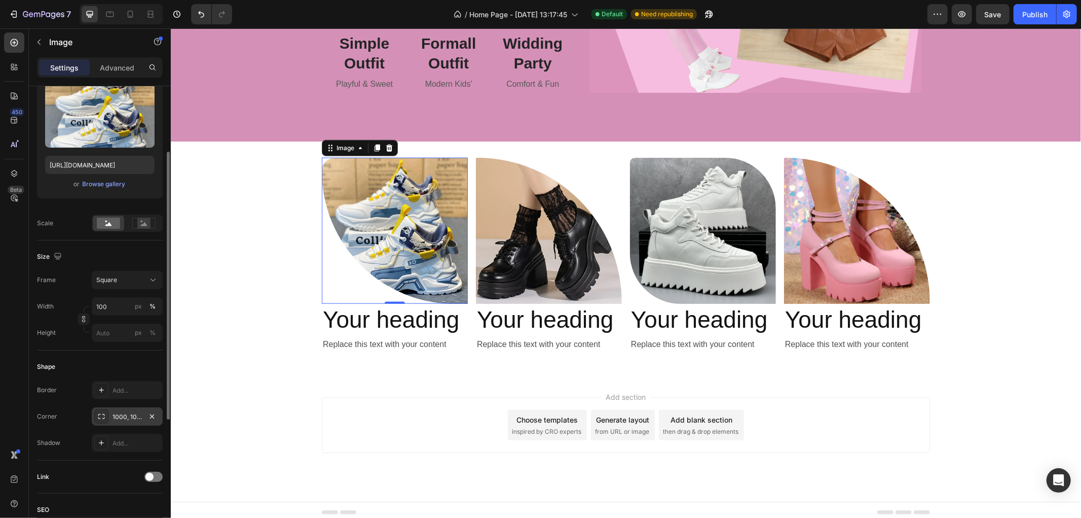
click at [124, 416] on div "1000, 100, 9999, 0" at bounding box center [127, 416] width 29 height 9
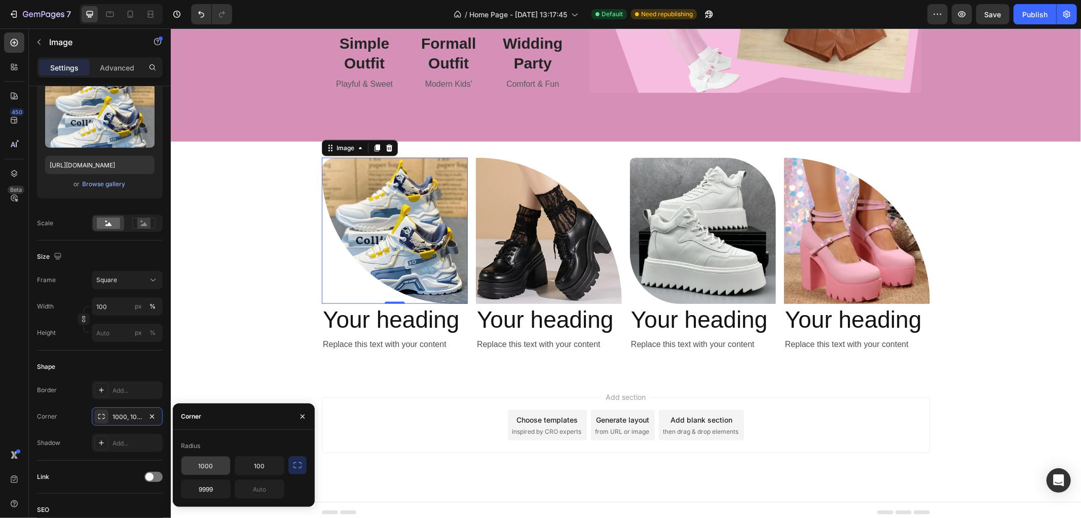
click at [223, 465] on input "1000" at bounding box center [206, 465] width 49 height 18
type input "1"
type input "1000"
click at [273, 470] on input "100" at bounding box center [259, 465] width 49 height 18
click at [266, 472] on input "0" at bounding box center [259, 465] width 49 height 18
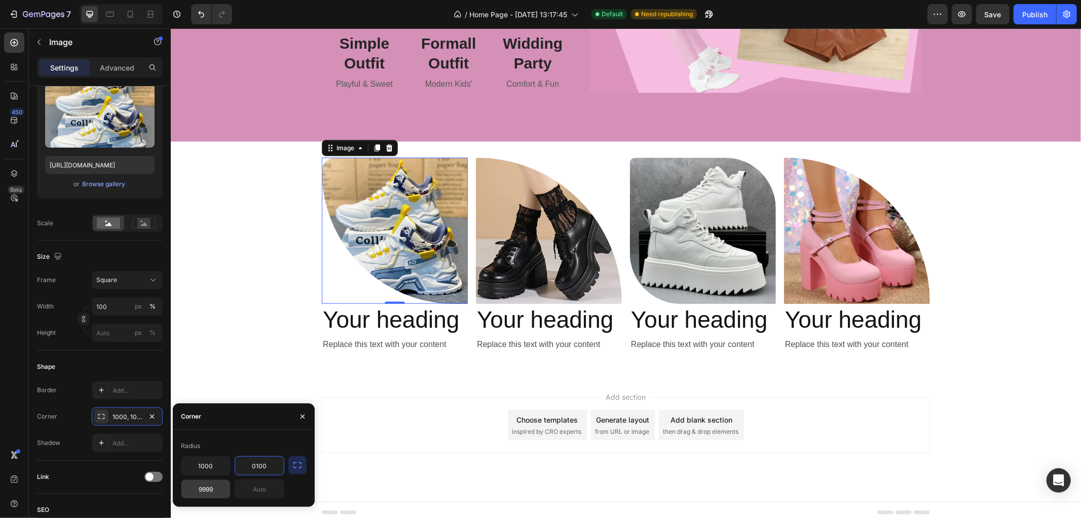
click at [223, 486] on input "9999" at bounding box center [206, 489] width 49 height 18
type input "100"
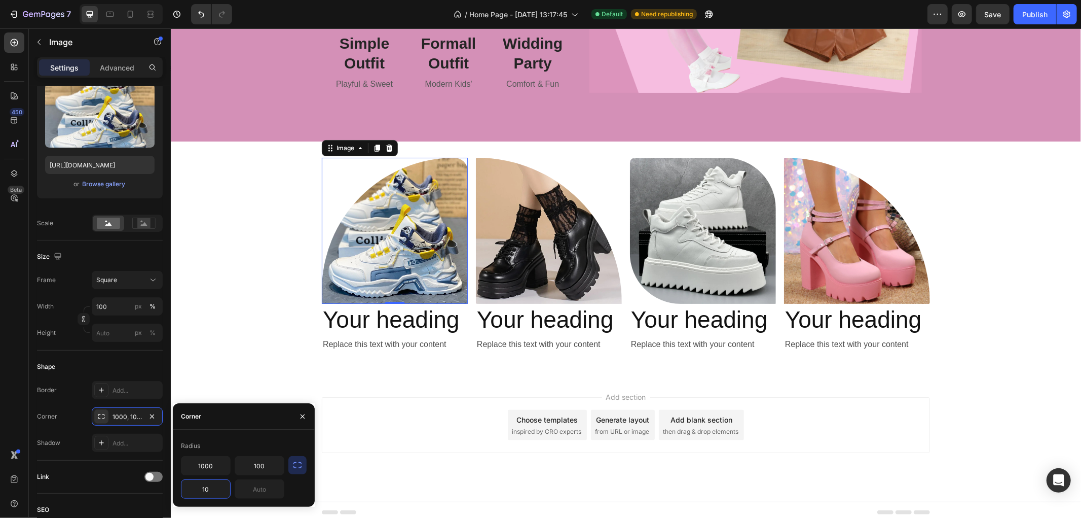
type input "1"
click at [251, 490] on input "text" at bounding box center [259, 489] width 49 height 18
type input "1"
click at [299, 413] on icon "button" at bounding box center [303, 416] width 8 height 8
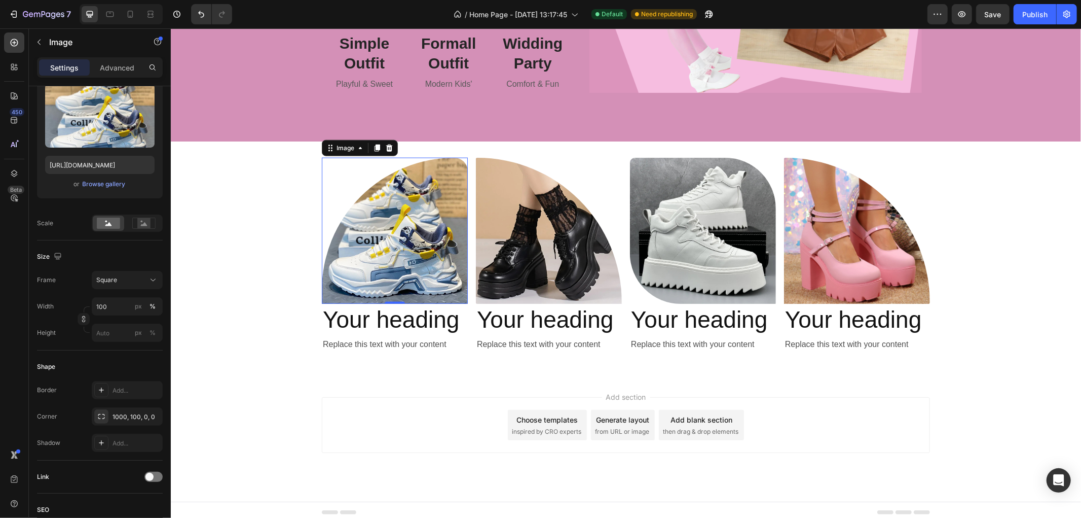
click at [253, 317] on div "Image 0 Your heading Heading Replace this text with your content Text Block Ima…" at bounding box center [625, 258] width 911 height 203
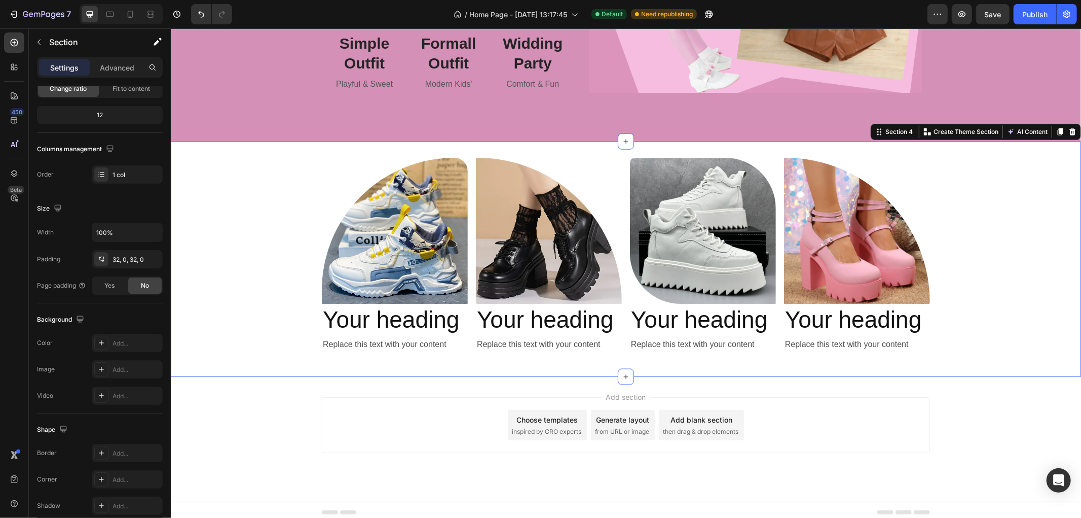
scroll to position [0, 0]
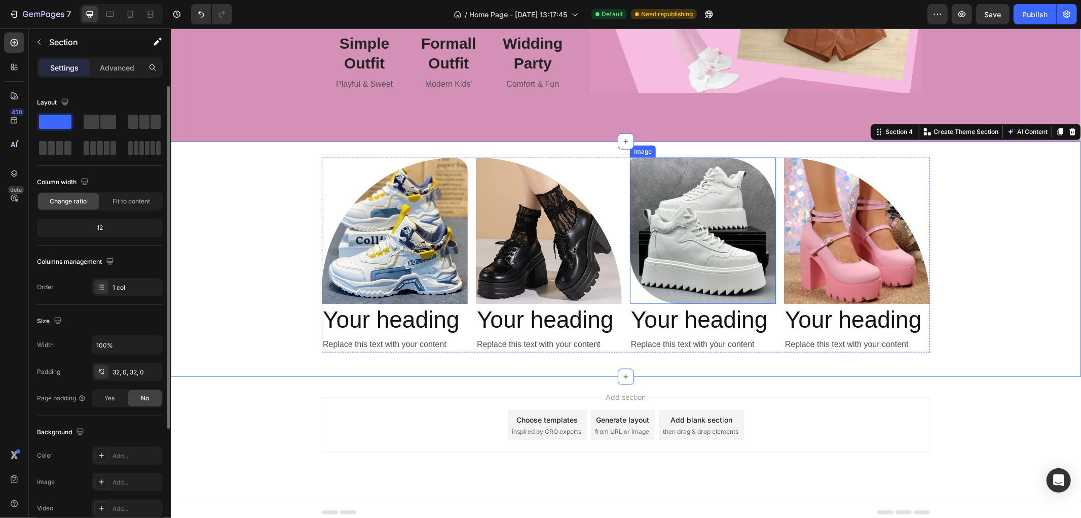
click at [746, 230] on img at bounding box center [703, 230] width 146 height 146
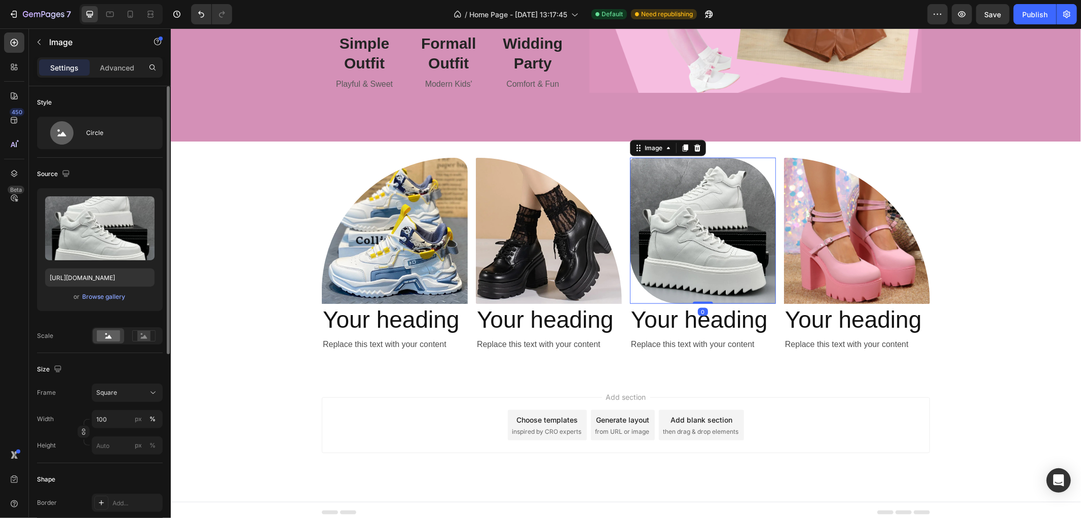
scroll to position [169, 0]
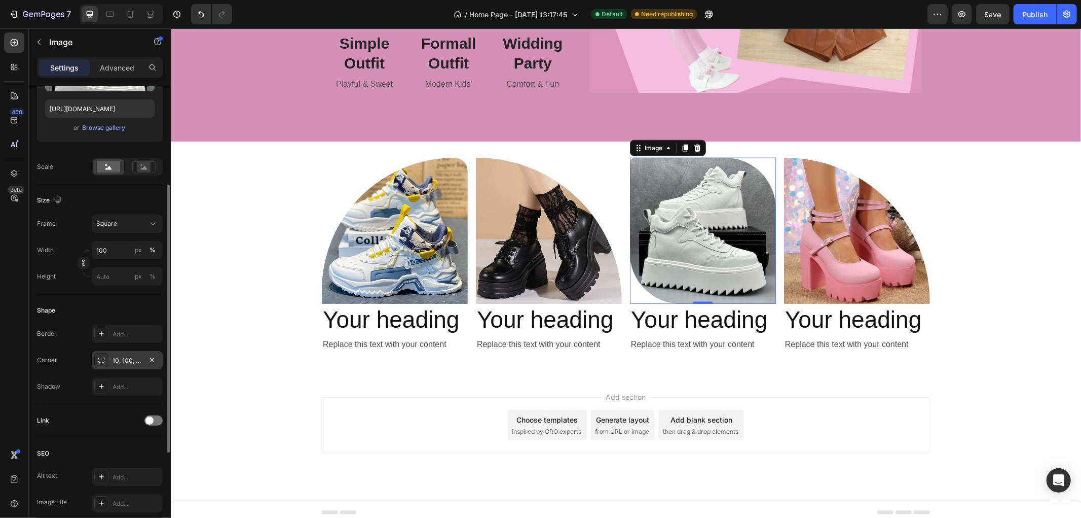
click at [129, 357] on div "10, 100, 100, 1" at bounding box center [127, 360] width 29 height 9
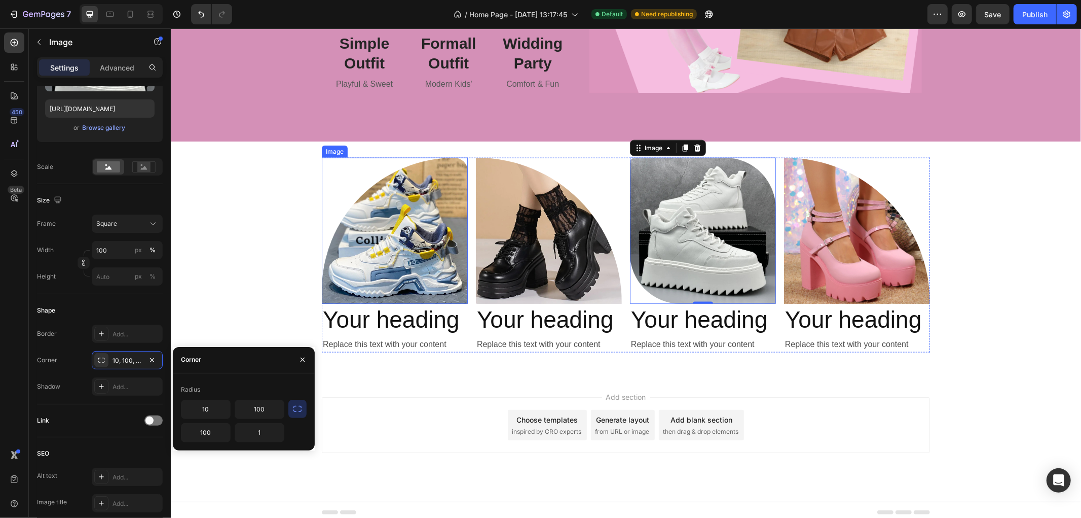
click at [411, 259] on img at bounding box center [394, 230] width 146 height 146
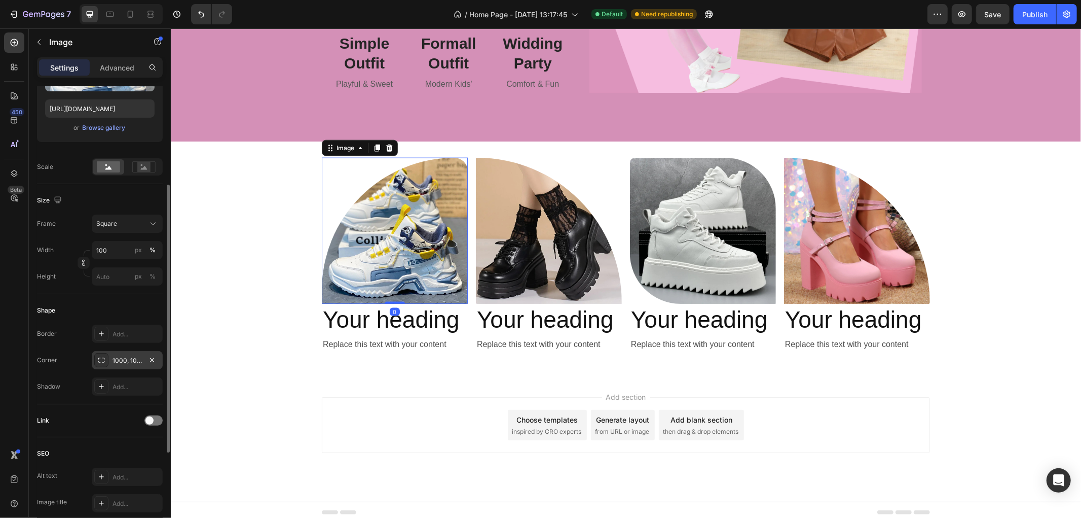
click at [121, 363] on div "1000, 100, 0, 0" at bounding box center [127, 360] width 29 height 9
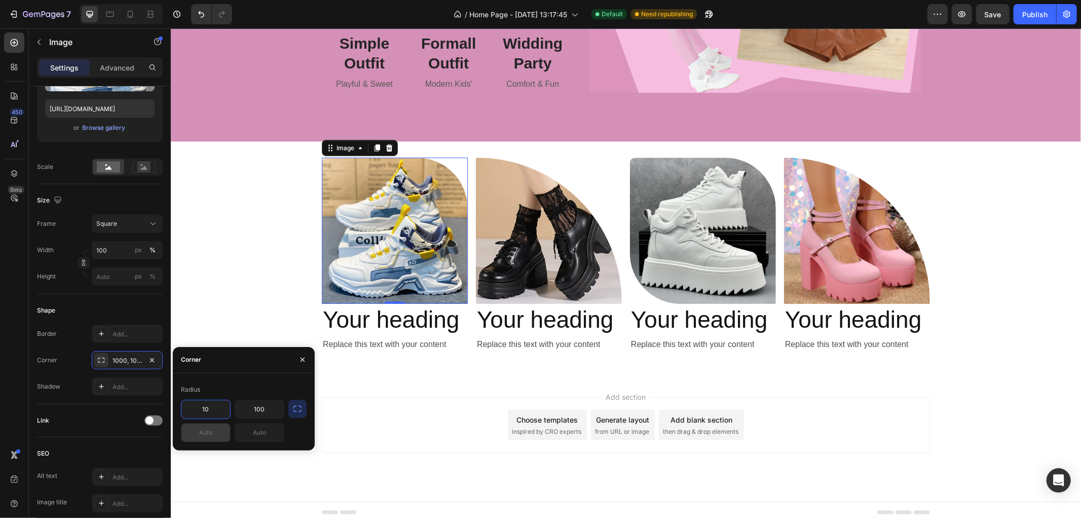
type input "10"
click at [205, 432] on input "text" at bounding box center [206, 432] width 49 height 18
type input "100"
click at [271, 434] on input "text" at bounding box center [259, 432] width 49 height 18
type input "1"
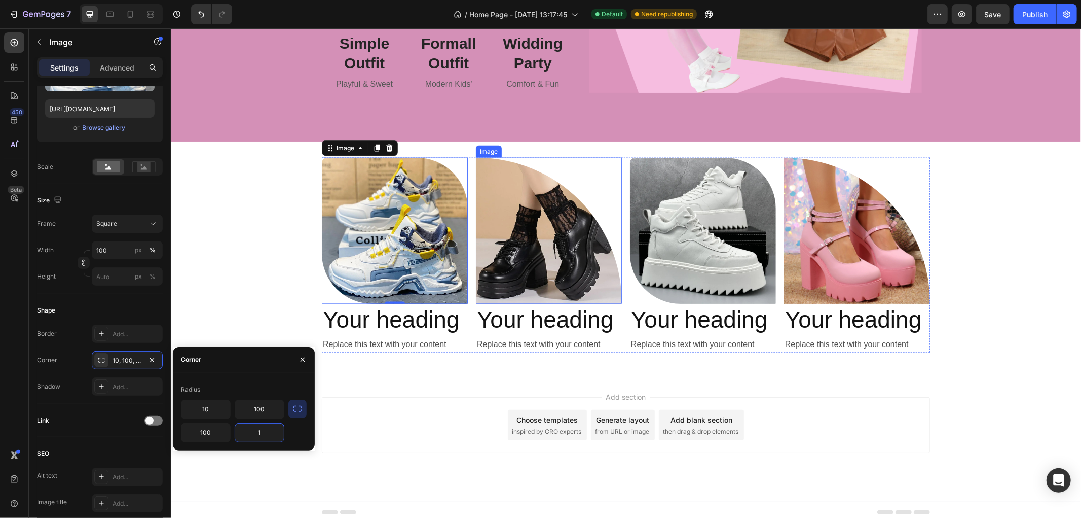
click at [563, 252] on img at bounding box center [549, 230] width 146 height 146
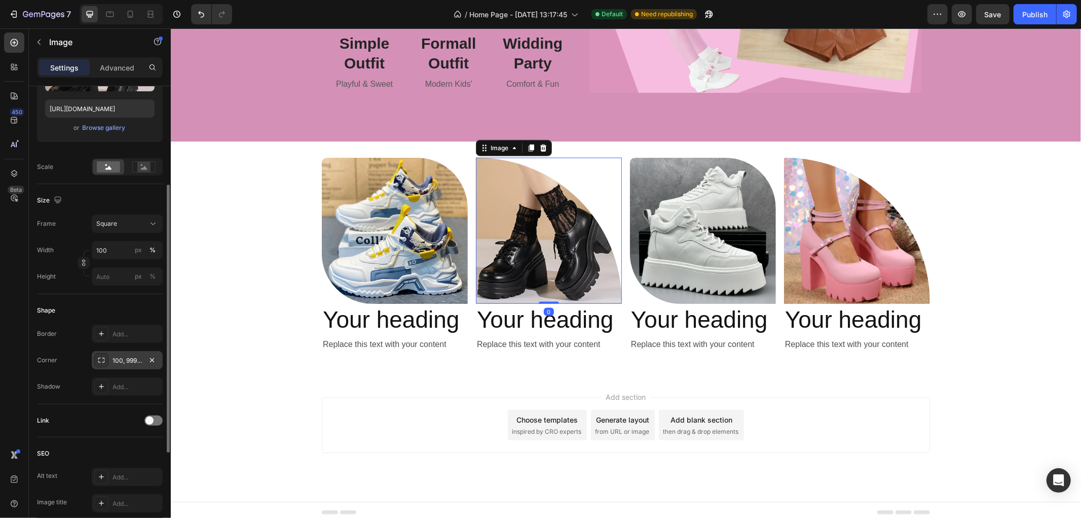
click at [123, 356] on div "100, 9999, 100, 0" at bounding box center [127, 360] width 29 height 9
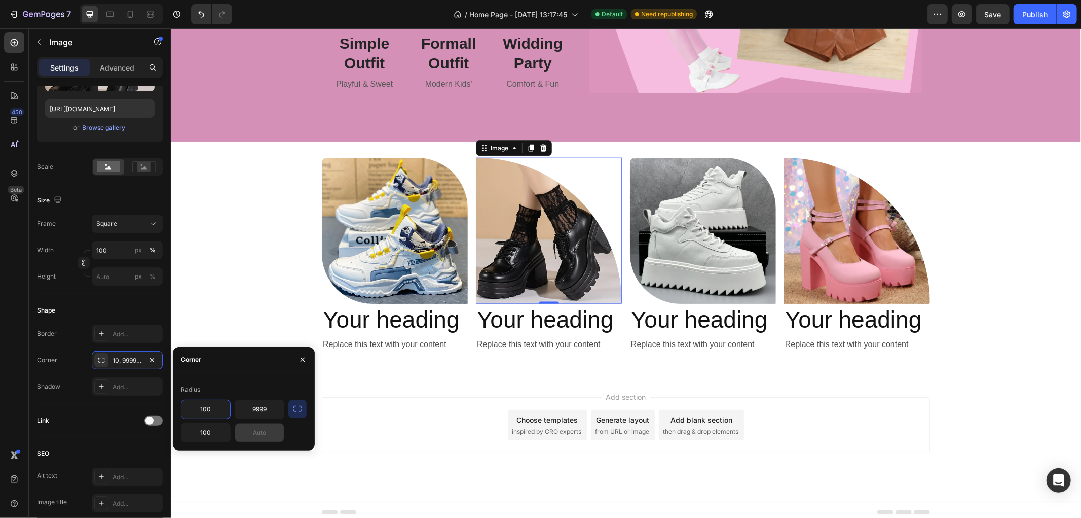
type input "100"
click at [258, 428] on input "text" at bounding box center [259, 432] width 49 height 18
type input "0"
type input "100"
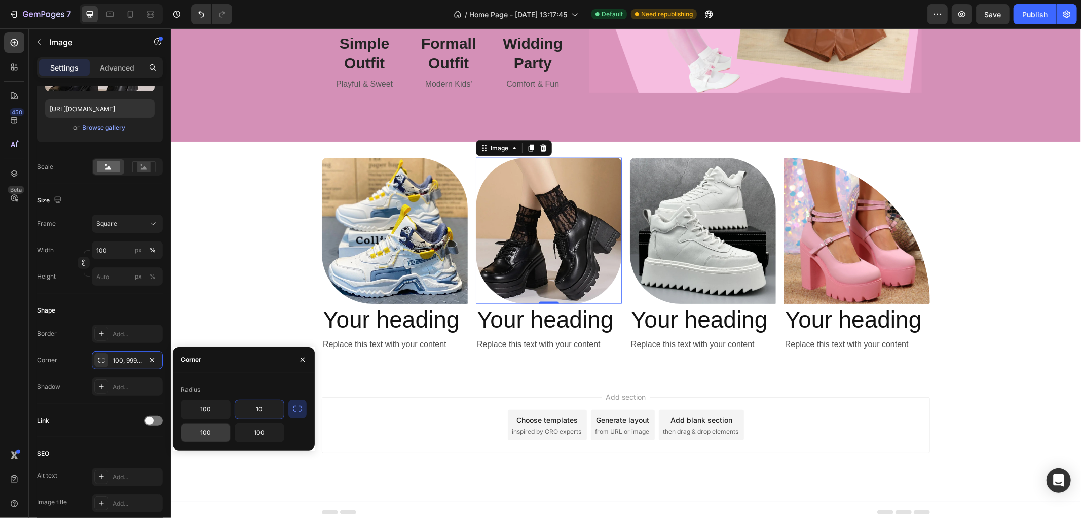
type input "10"
click at [210, 433] on input "100" at bounding box center [206, 432] width 49 height 18
type input "1"
click at [225, 289] on div "Image Your heading Heading Replace this text with your content Text Block Image…" at bounding box center [625, 258] width 911 height 203
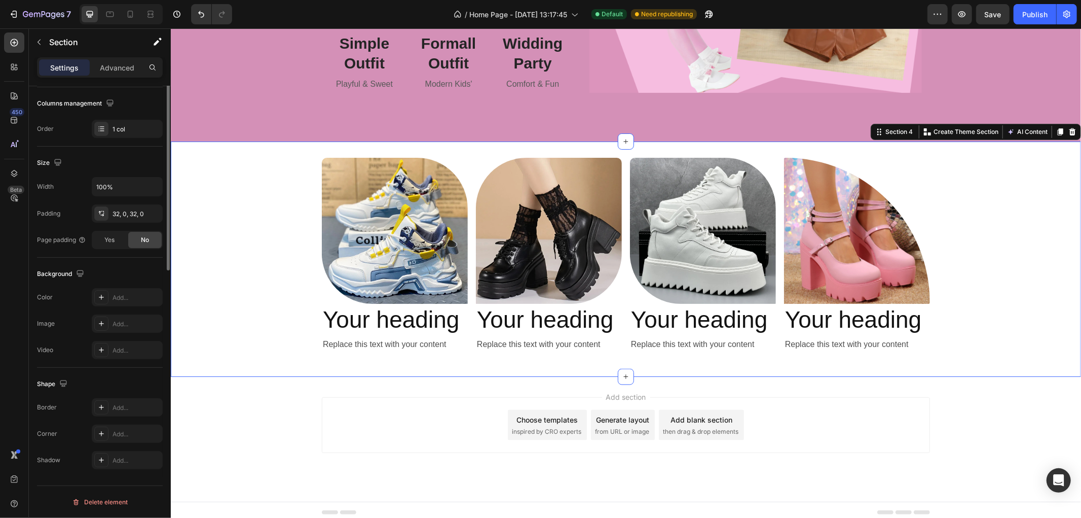
scroll to position [0, 0]
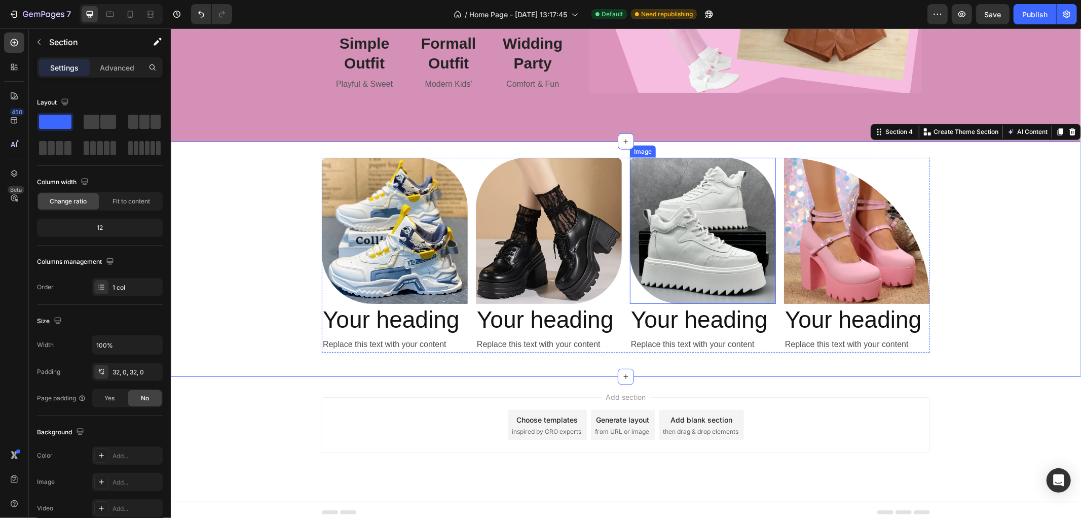
click at [721, 229] on img at bounding box center [703, 230] width 146 height 146
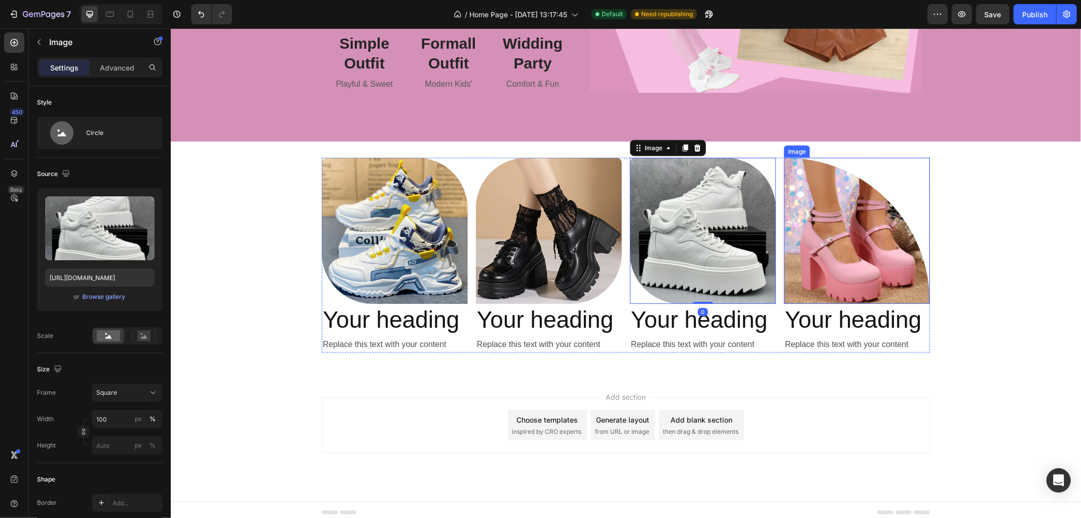
click at [846, 236] on img at bounding box center [857, 230] width 146 height 146
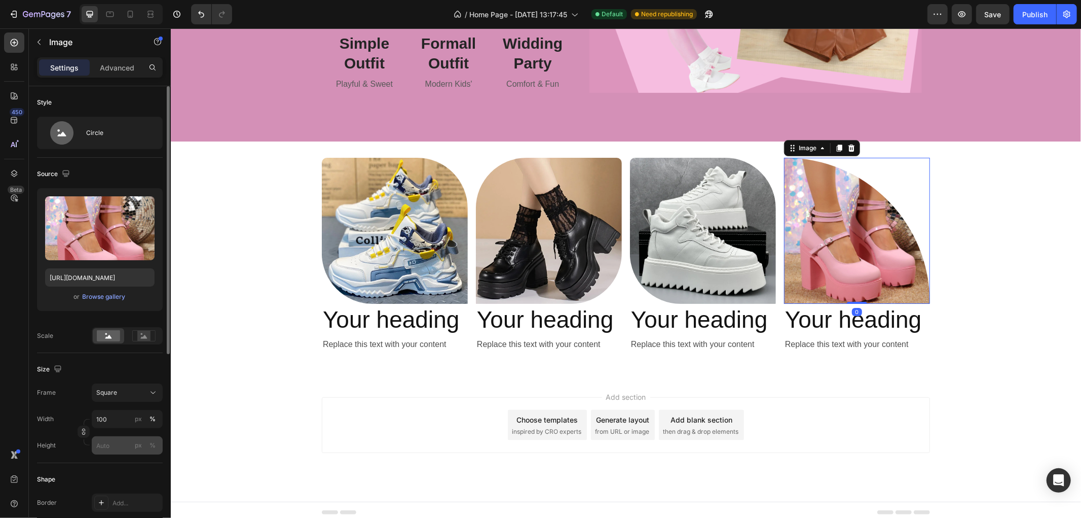
scroll to position [113, 0]
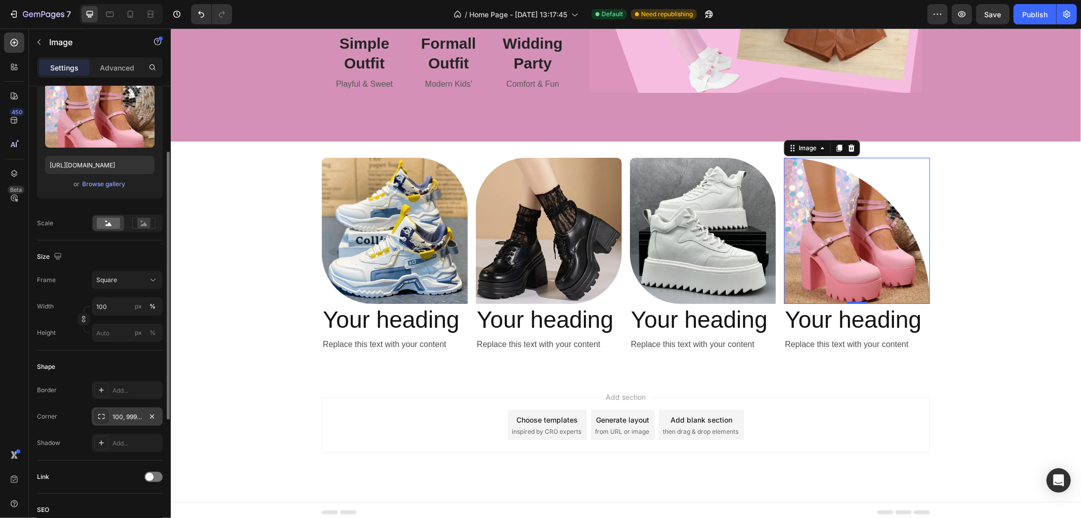
click at [125, 417] on div "100, 9999, 0, 100" at bounding box center [127, 416] width 29 height 9
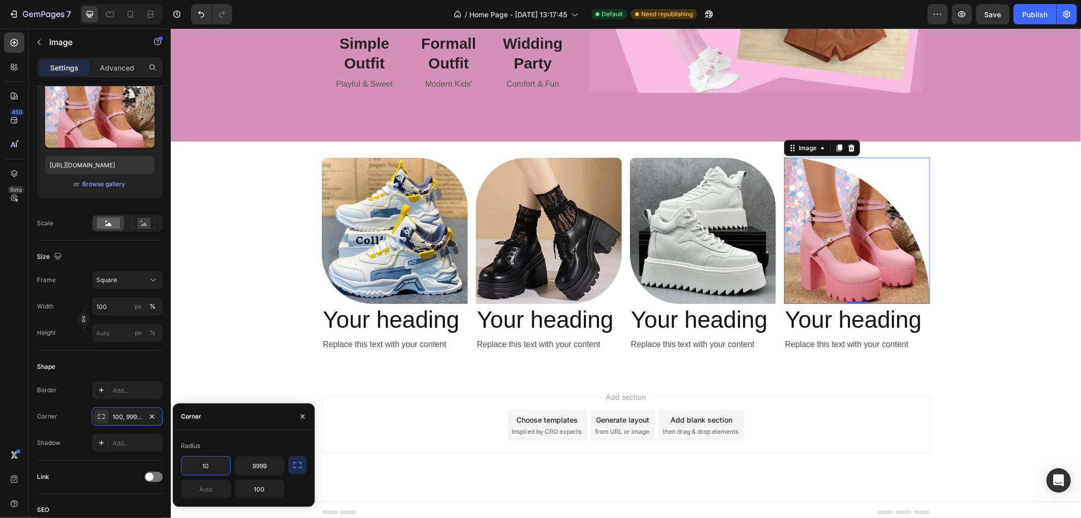
type input "100"
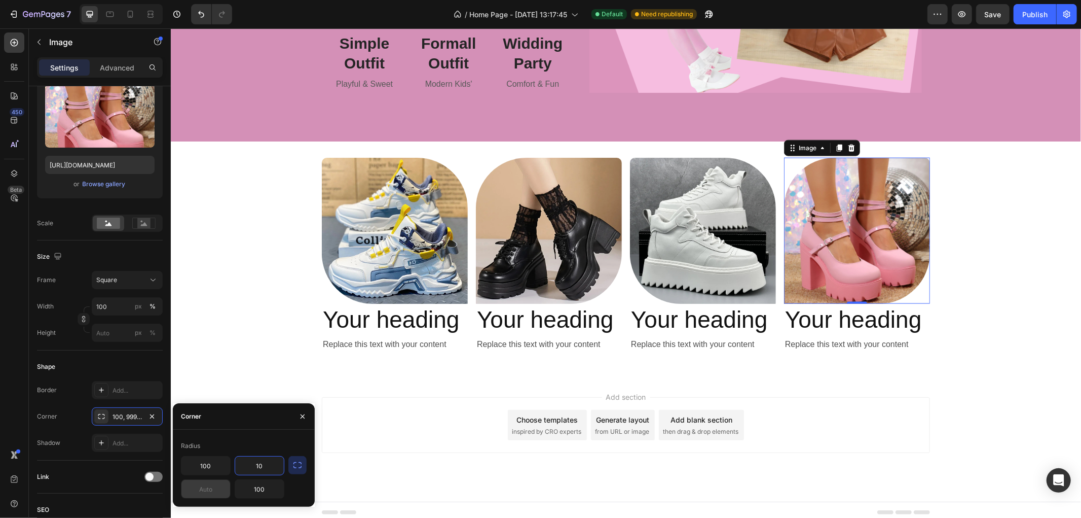
type input "10"
click at [214, 492] on input "text" at bounding box center [206, 489] width 49 height 18
type input "1"
click at [968, 256] on div "Image Your heading Heading Replace this text with your content Text Block Image…" at bounding box center [625, 258] width 911 height 203
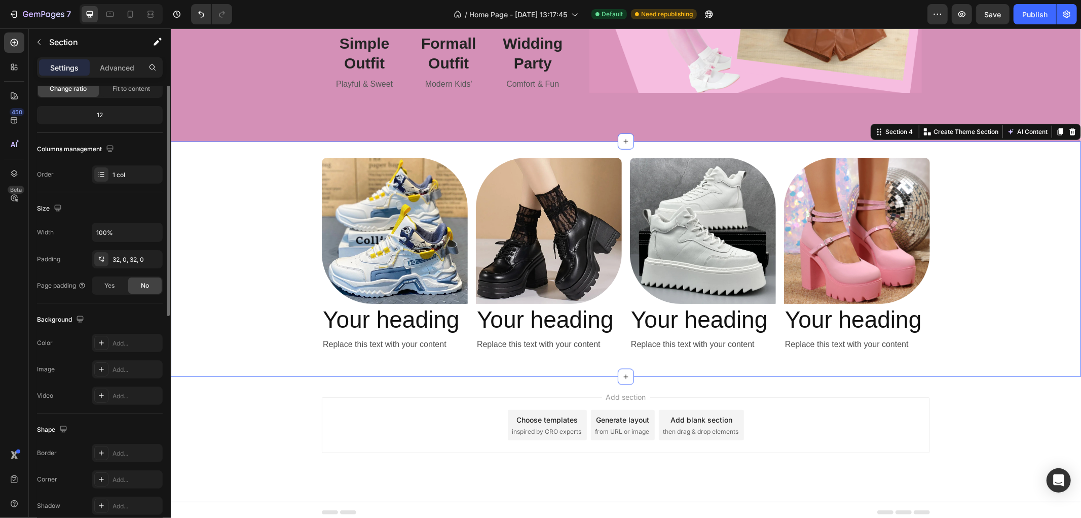
scroll to position [0, 0]
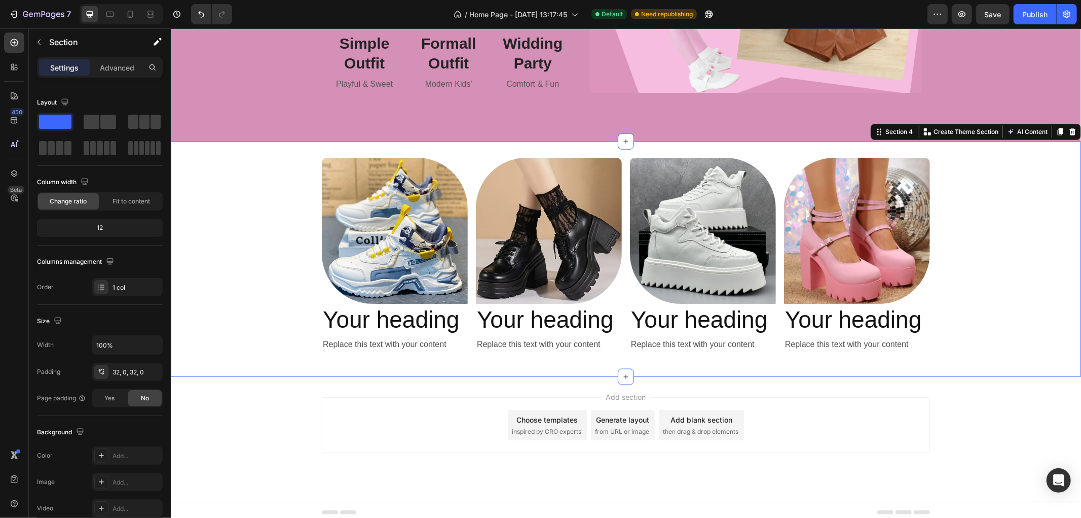
click at [269, 235] on div "Image Your heading Heading Replace this text with your content Text Block Image…" at bounding box center [625, 258] width 911 height 203
click at [246, 319] on div "Image Your heading Heading Replace this text with your content Text Block Image…" at bounding box center [625, 258] width 911 height 203
click at [382, 319] on p "Your heading" at bounding box center [394, 319] width 144 height 30
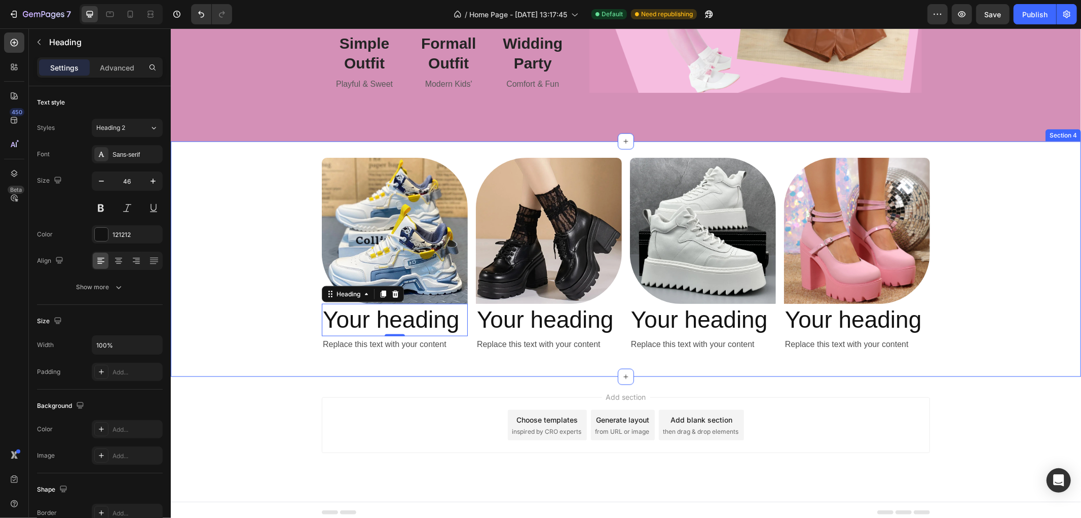
click at [239, 320] on div "Image Your heading Heading 0 Replace this text with your content Text Block Ima…" at bounding box center [625, 258] width 911 height 203
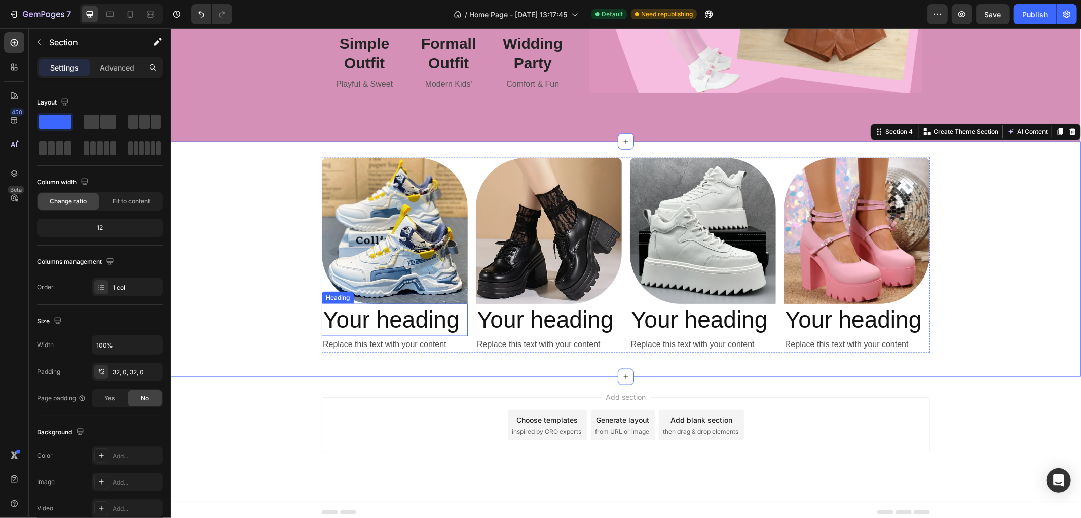
click at [346, 322] on p "Your heading" at bounding box center [394, 319] width 144 height 30
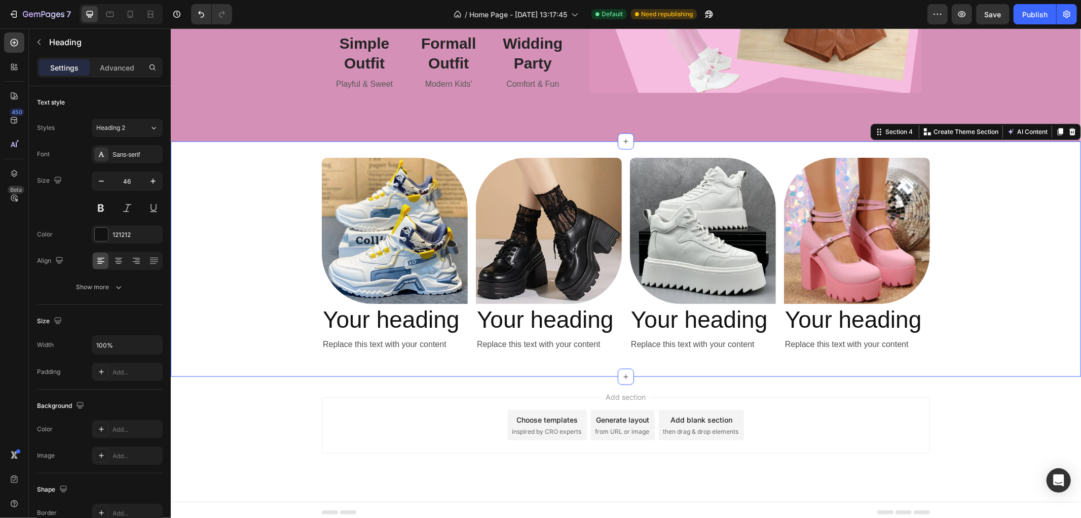
click at [250, 290] on div "Image Your heading Heading Replace this text with your content Text Block Image…" at bounding box center [625, 258] width 911 height 203
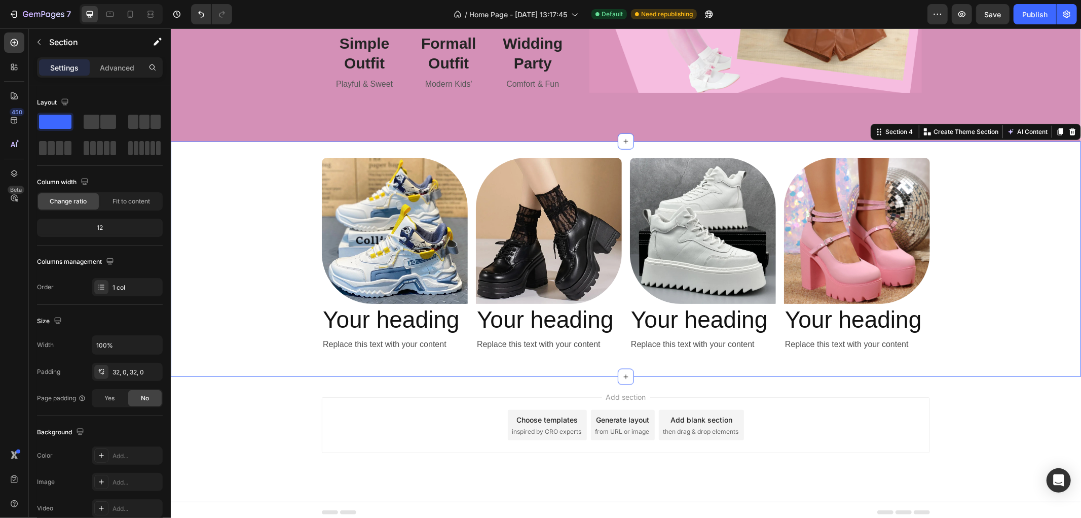
click at [247, 235] on div "Image Your heading Heading Replace this text with your content Text Block Image…" at bounding box center [625, 258] width 911 height 203
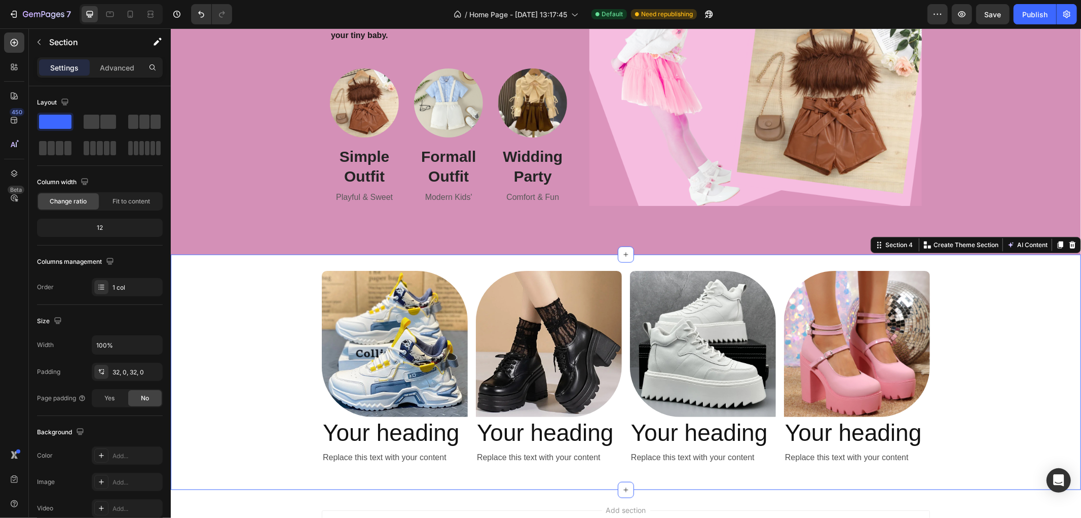
click at [272, 287] on div "Image Your heading Heading Replace this text with your content Text Block Image…" at bounding box center [625, 371] width 911 height 203
click at [37, 42] on icon "button" at bounding box center [39, 42] width 8 height 8
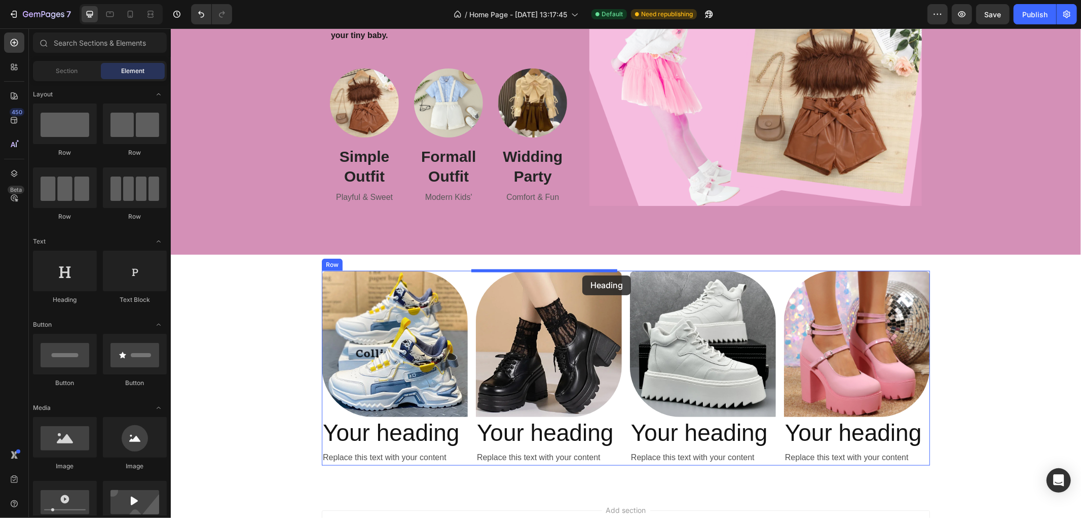
drag, startPoint x: 252, startPoint y: 320, endPoint x: 582, endPoint y: 275, distance: 333.1
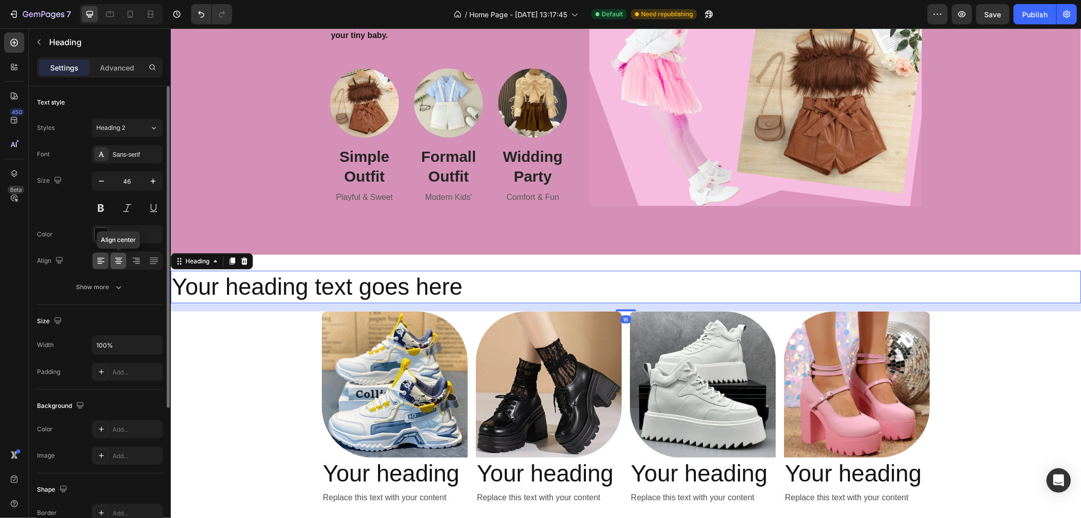
click at [116, 264] on icon at bounding box center [119, 261] width 10 height 10
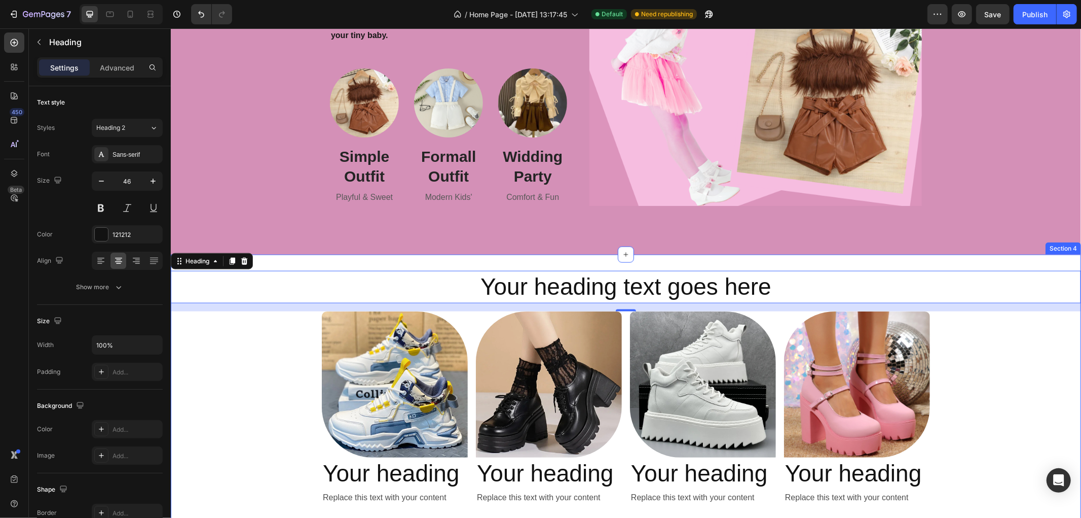
click at [253, 362] on div "Your heading text goes here Heading 16 Image Your heading Heading Replace this …" at bounding box center [625, 391] width 911 height 243
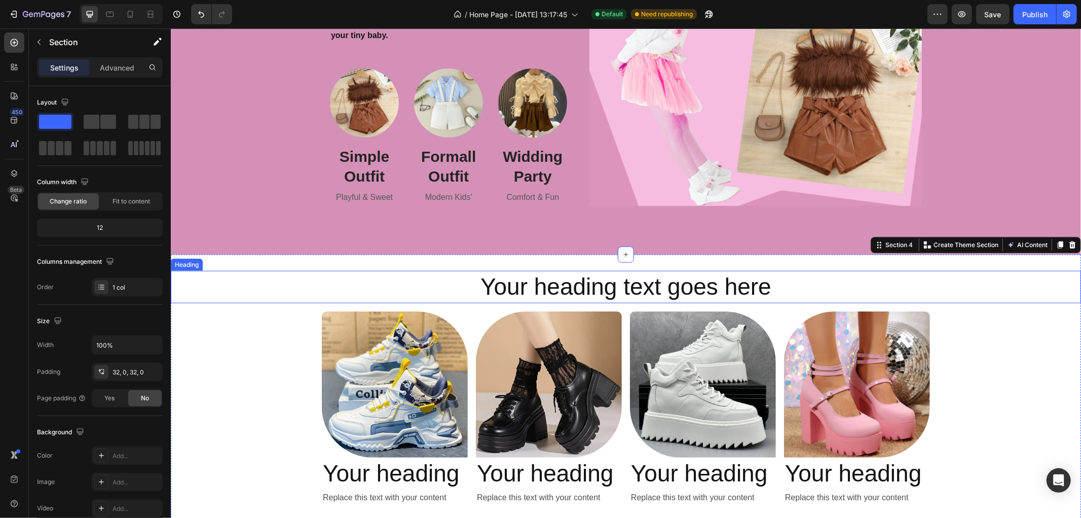
click at [586, 282] on h2 "Your heading text goes here" at bounding box center [625, 286] width 911 height 32
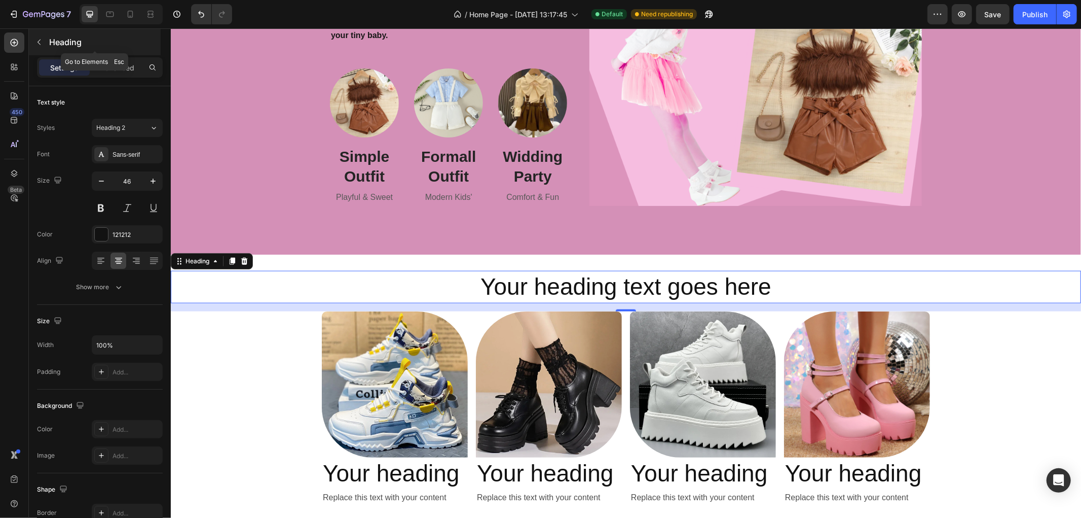
click at [38, 39] on icon "button" at bounding box center [39, 42] width 8 height 8
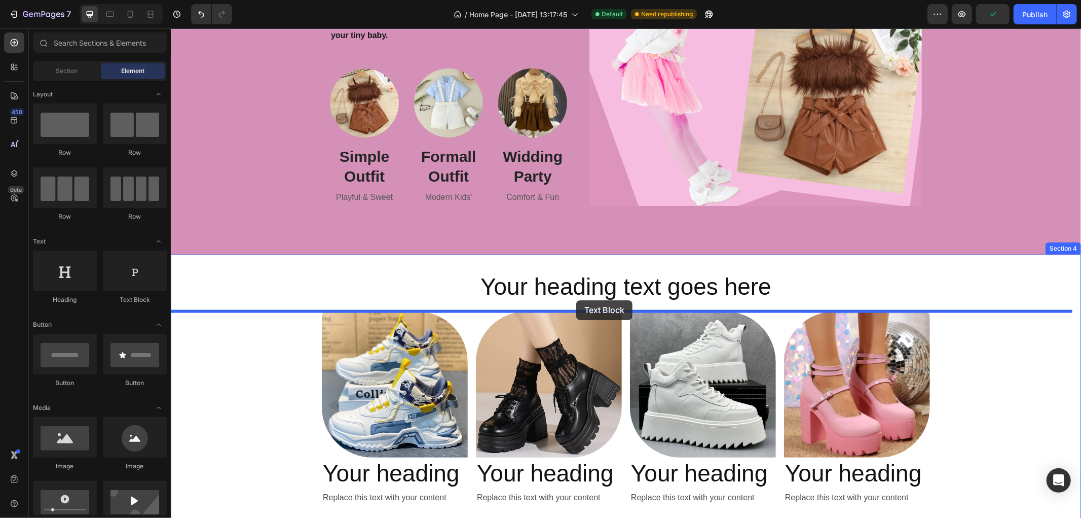
drag, startPoint x: 305, startPoint y: 306, endPoint x: 576, endPoint y: 300, distance: 271.3
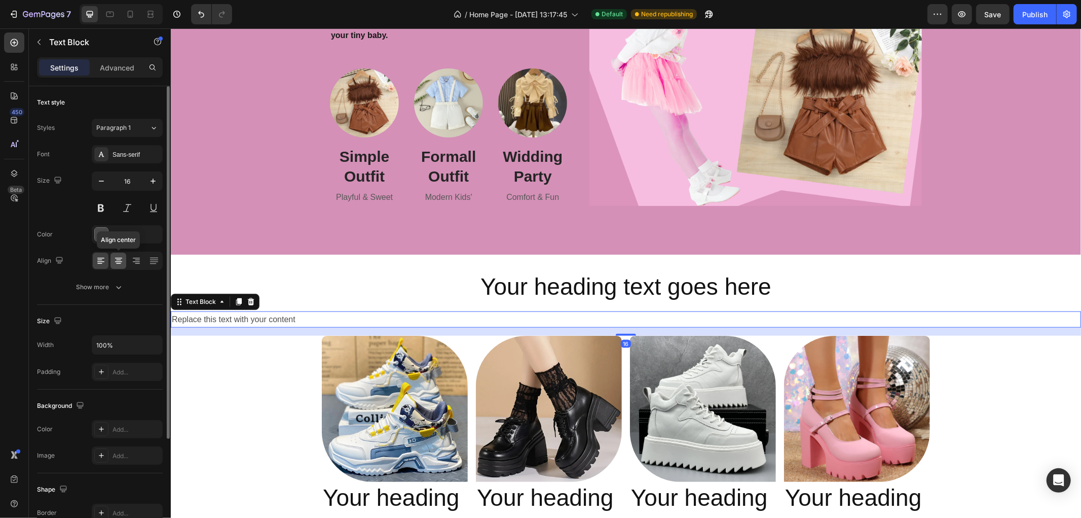
click at [118, 265] on icon at bounding box center [119, 261] width 10 height 10
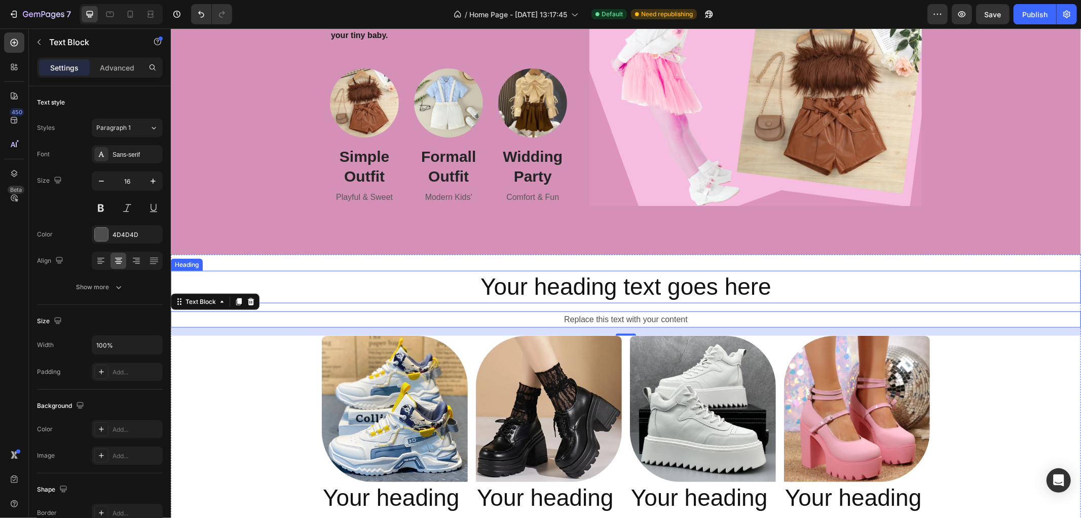
click at [341, 281] on h2 "Your heading text goes here" at bounding box center [625, 286] width 911 height 32
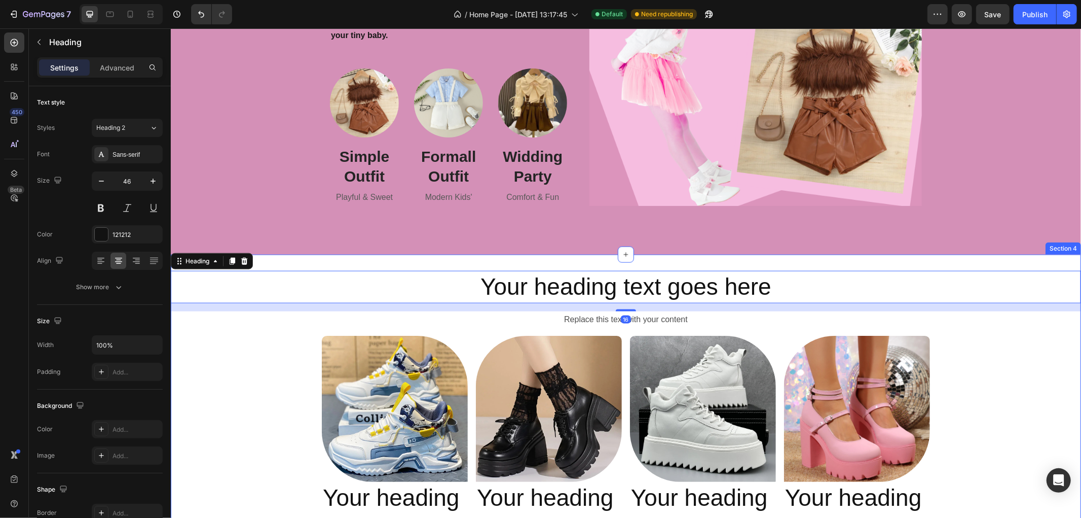
click at [263, 355] on div "Your heading text goes here Heading 16 Replace this text with your content Text…" at bounding box center [625, 404] width 911 height 268
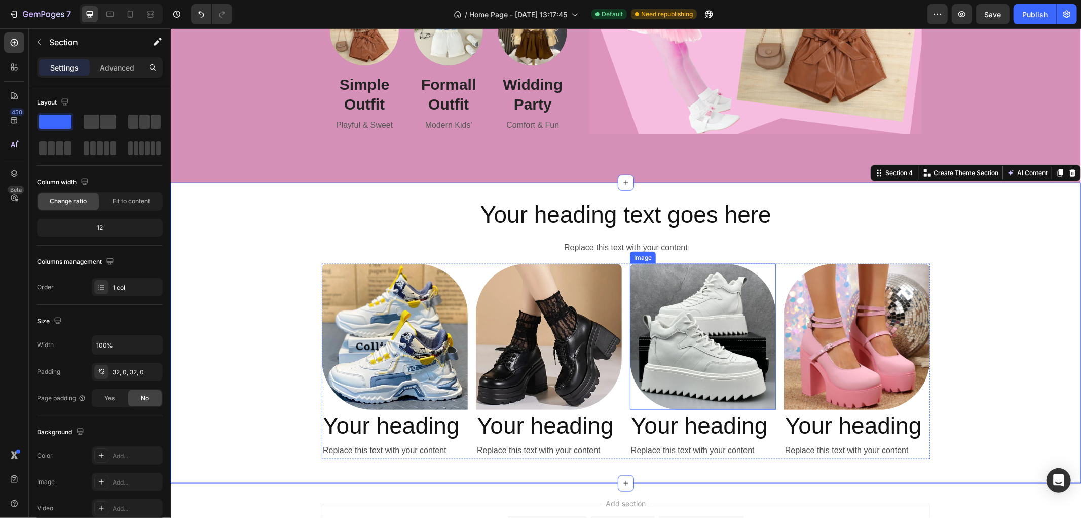
scroll to position [1028, 0]
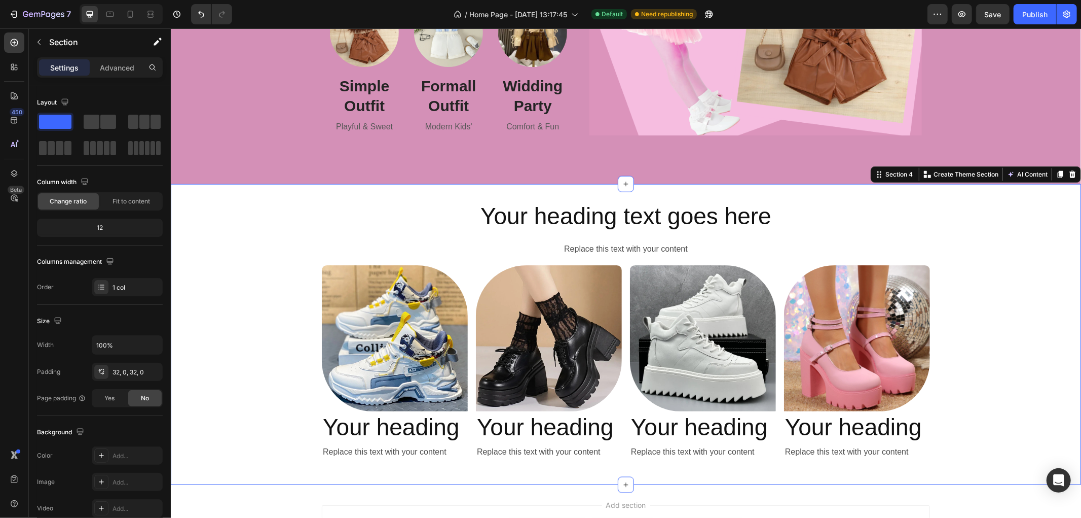
click at [251, 260] on div "Your heading text goes here Heading Replace this text with your content Text Bl…" at bounding box center [625, 334] width 911 height 268
click at [40, 44] on icon "button" at bounding box center [39, 42] width 8 height 8
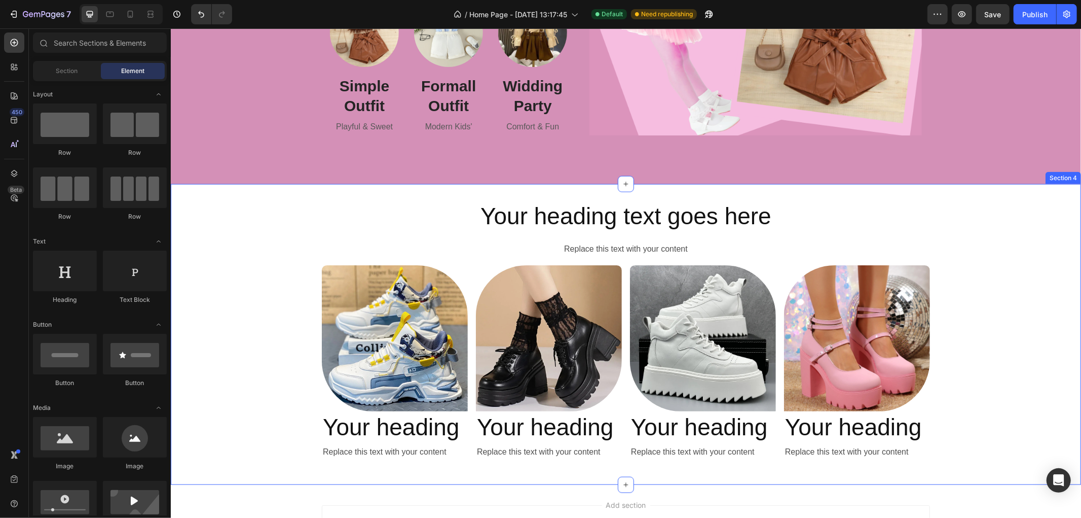
click at [221, 259] on div "Your heading text goes here Heading Replace this text with your content Text Bl…" at bounding box center [625, 334] width 911 height 268
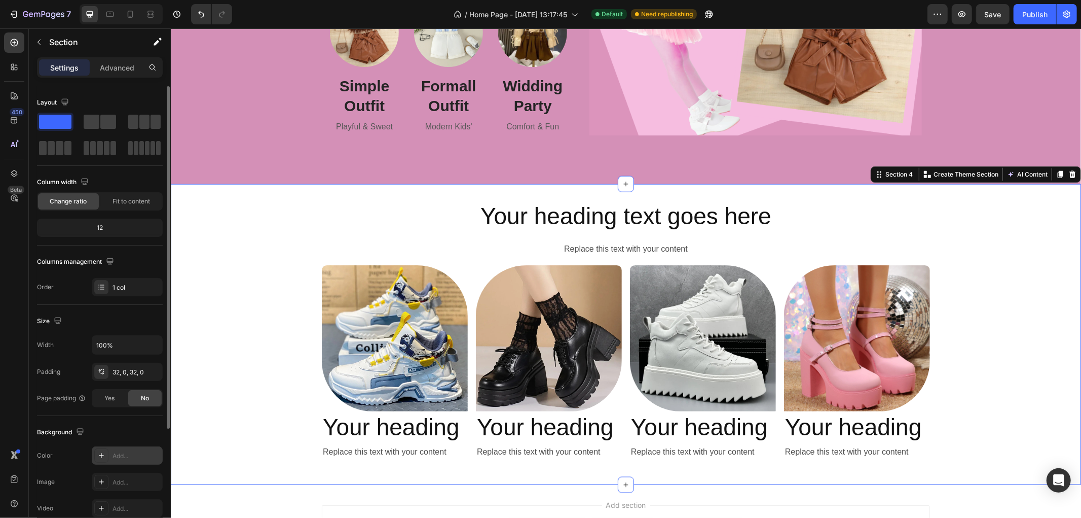
click at [113, 460] on div "Add..." at bounding box center [137, 455] width 48 height 9
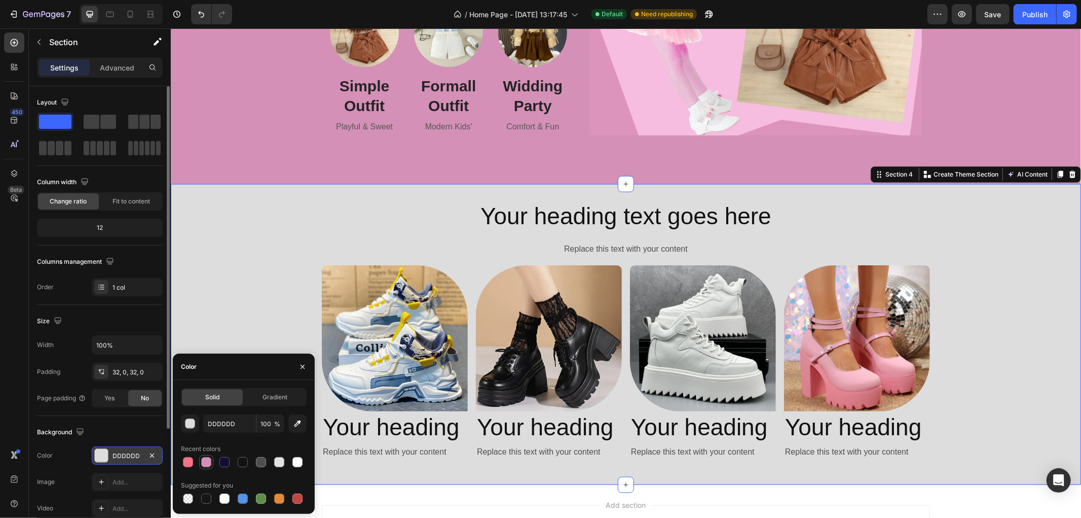
click at [203, 464] on div at bounding box center [206, 462] width 10 height 10
type input "D490B7"
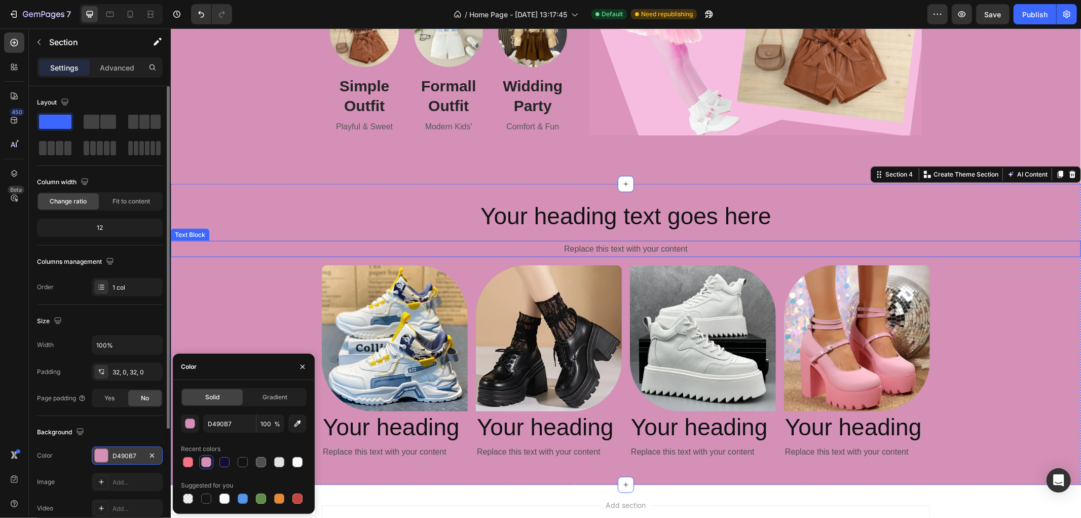
click at [293, 243] on div "Replace this text with your content" at bounding box center [625, 248] width 911 height 17
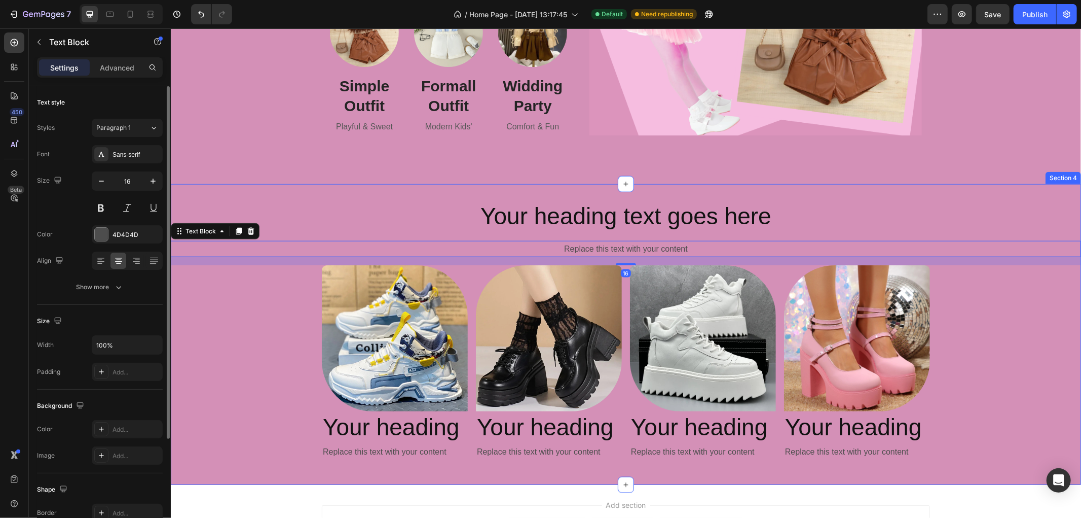
click at [997, 304] on div "Your heading text goes here Heading Replace this text with your content Text Bl…" at bounding box center [625, 334] width 911 height 268
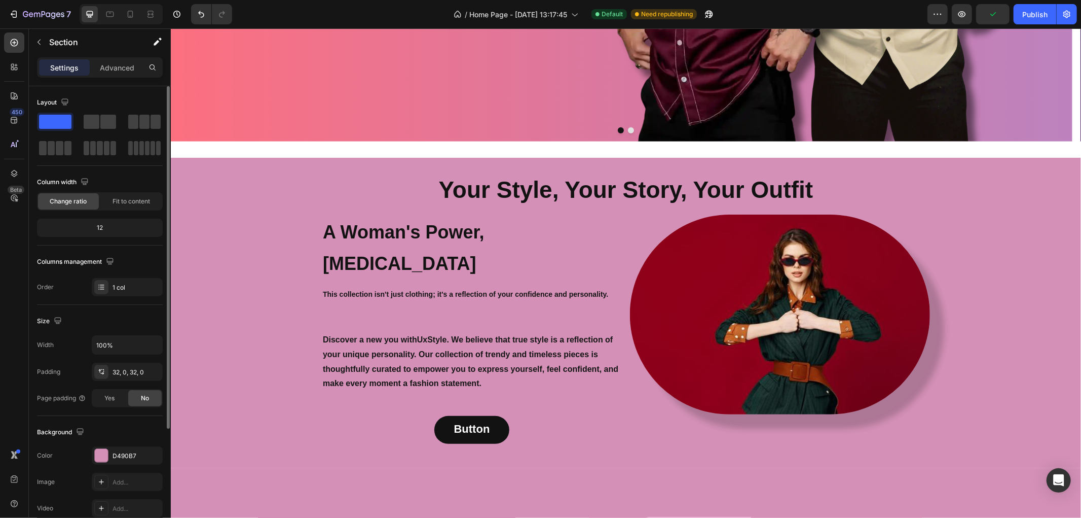
scroll to position [281, 0]
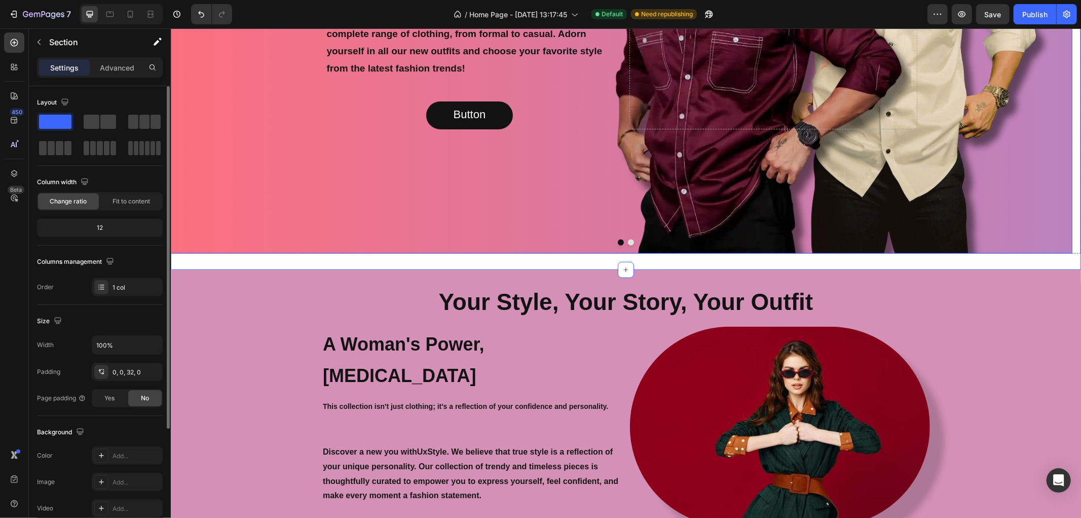
click at [333, 218] on div "Background Image" at bounding box center [621, 10] width 902 height 486
click at [261, 331] on div "Your Style, Your Story, Your Outfit Heading A Woman's Power, Her Own Style Head…" at bounding box center [625, 424] width 911 height 278
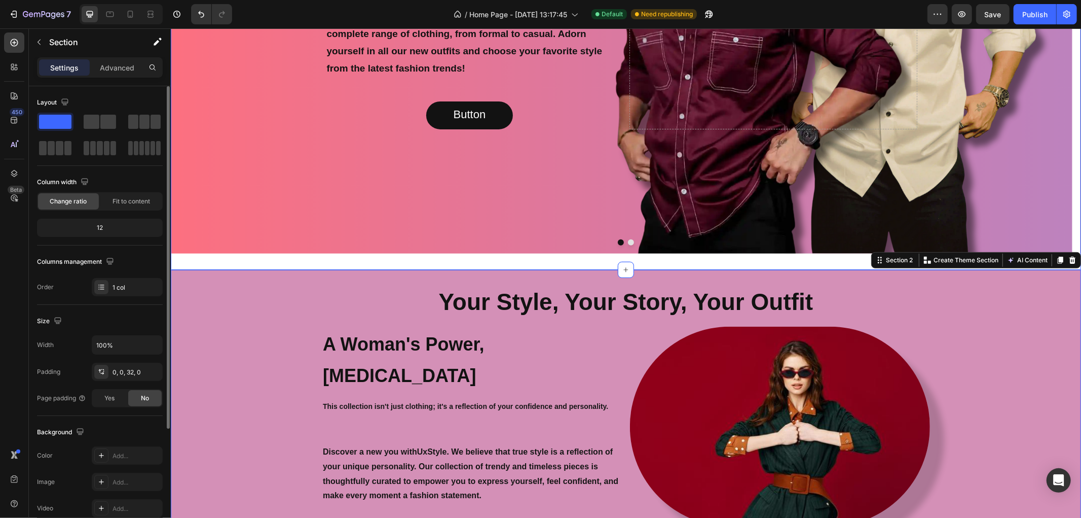
click at [269, 265] on div "New Fashion Trends are Now in Your Hands Text Block Your Style, Your Personalit…" at bounding box center [625, 18] width 911 height 502
click at [273, 258] on div "New Fashion Trends are Now in Your Hands Text Block Your Style, Your Personalit…" at bounding box center [625, 18] width 911 height 502
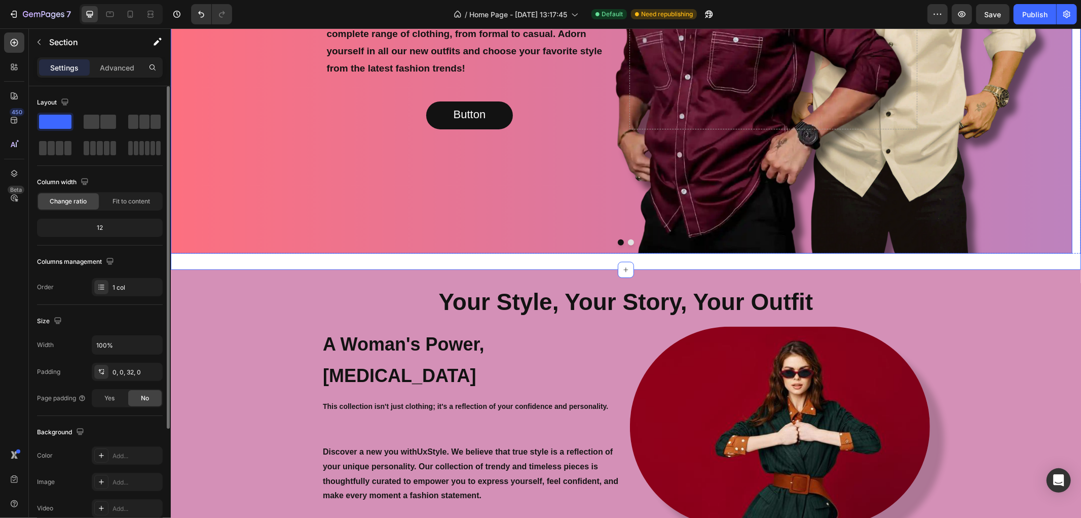
click at [301, 213] on div "Background Image" at bounding box center [621, 10] width 902 height 486
click at [288, 261] on div "New Fashion Trends are Now in Your Hands Text Block Your Style, Your Personalit…" at bounding box center [625, 18] width 911 height 502
click at [295, 218] on div "Background Image" at bounding box center [621, 10] width 902 height 486
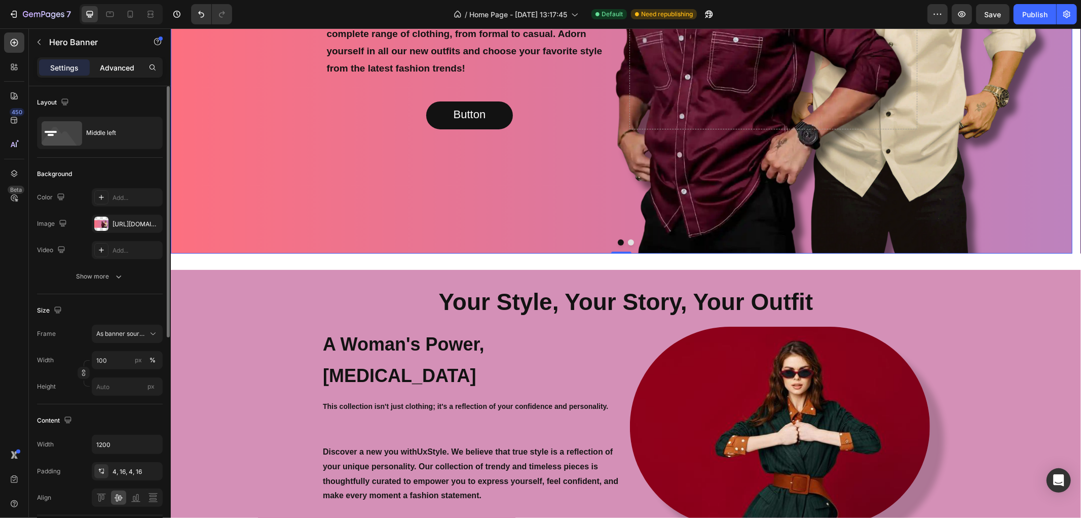
click at [109, 69] on p "Advanced" at bounding box center [117, 67] width 34 height 11
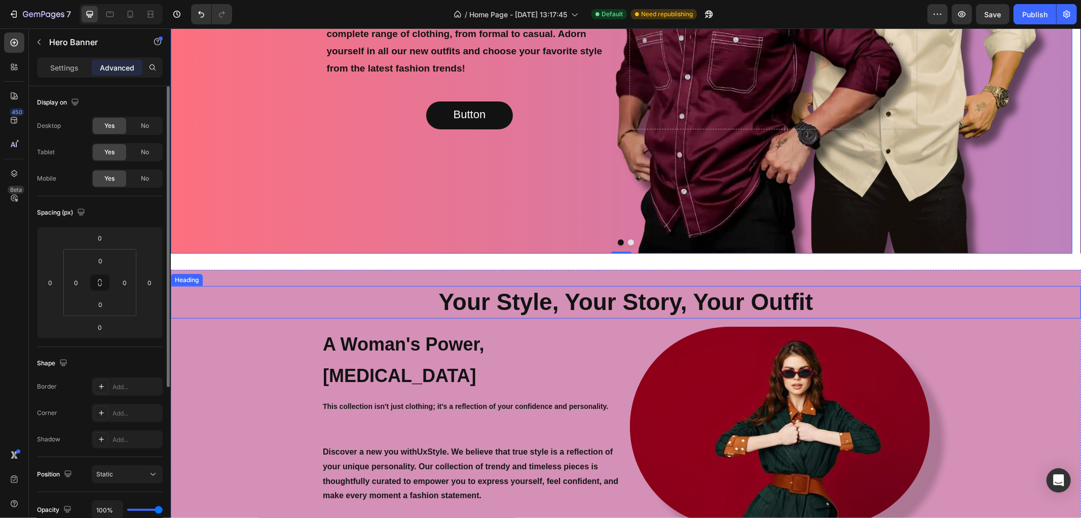
click at [258, 301] on h2 "Your Style, Your Story, Your Outfit" at bounding box center [625, 301] width 911 height 32
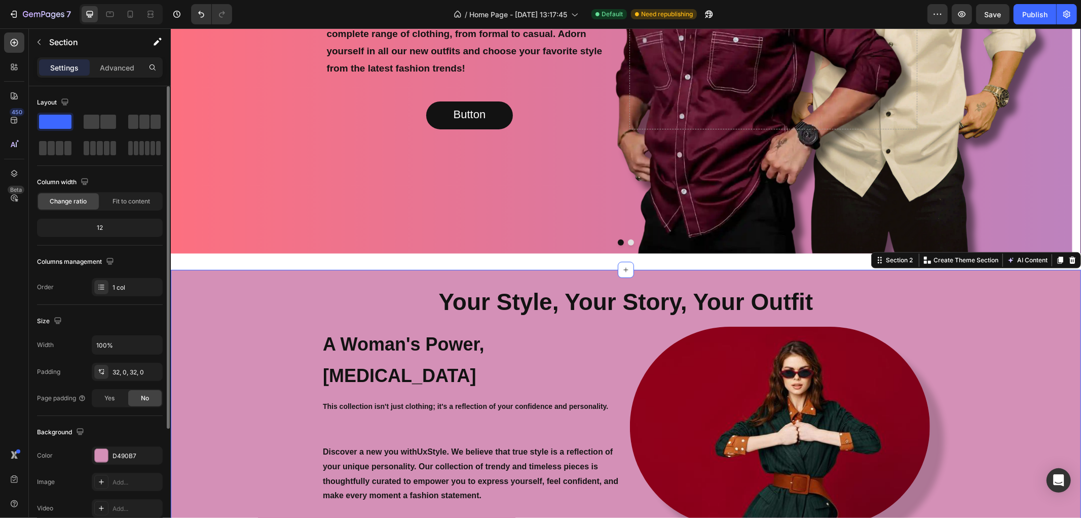
click at [179, 407] on div "Your Style, Your Story, Your Outfit Heading A Woman's Power, Her Own Style Head…" at bounding box center [625, 424] width 911 height 278
click at [117, 67] on p "Advanced" at bounding box center [117, 67] width 34 height 11
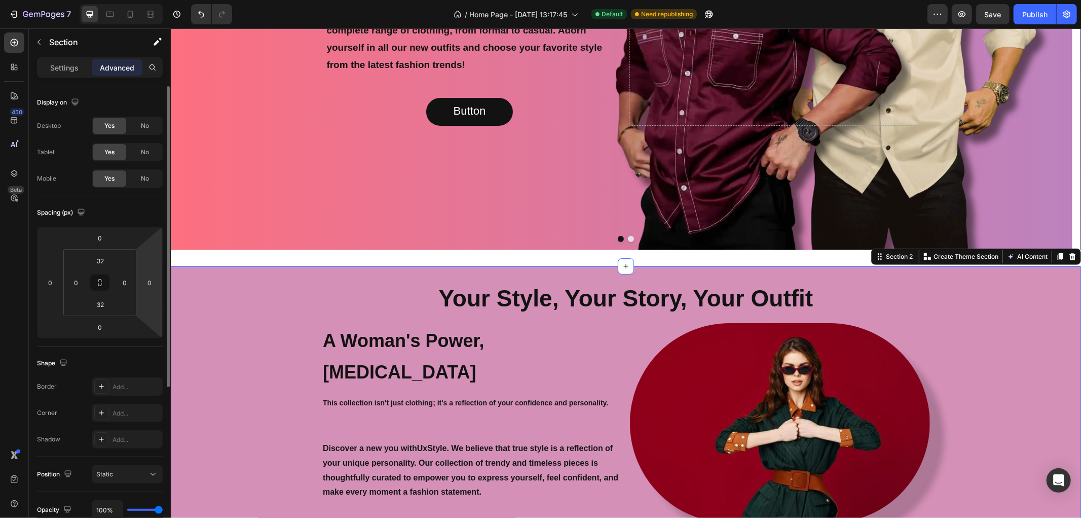
scroll to position [563, 0]
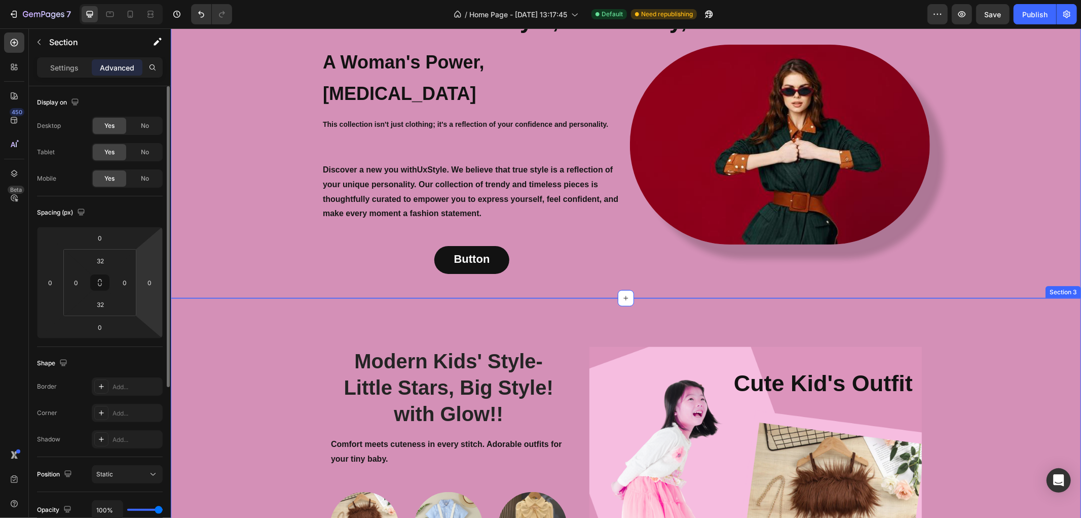
click at [255, 307] on div "Modern Kids' Style- Little Stars, Big Style! with Glow!! Heading Comfort meets …" at bounding box center [625, 488] width 911 height 380
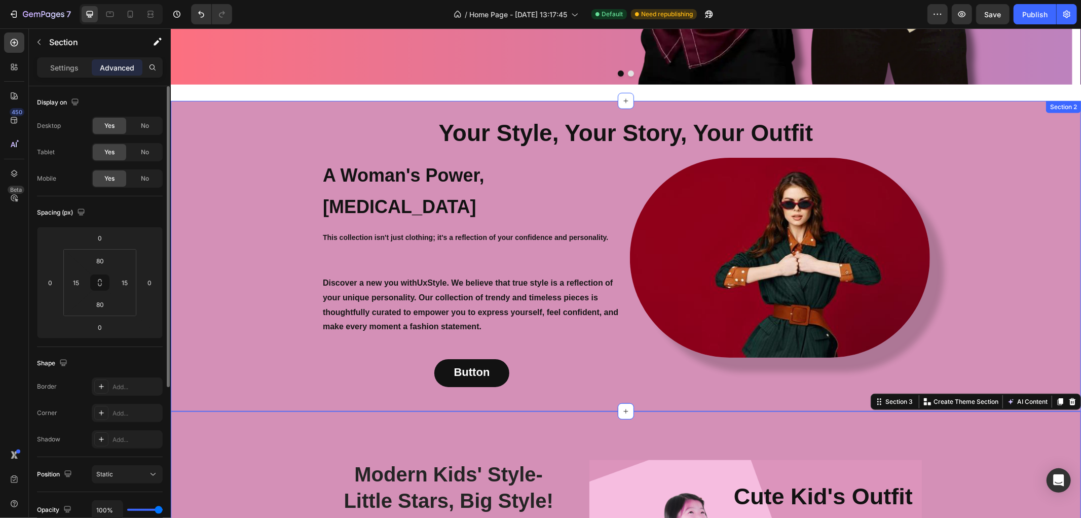
click at [252, 217] on div "Your Style, Your Story, Your Outfit Heading A Woman's Power, Her Own Style Head…" at bounding box center [625, 256] width 911 height 278
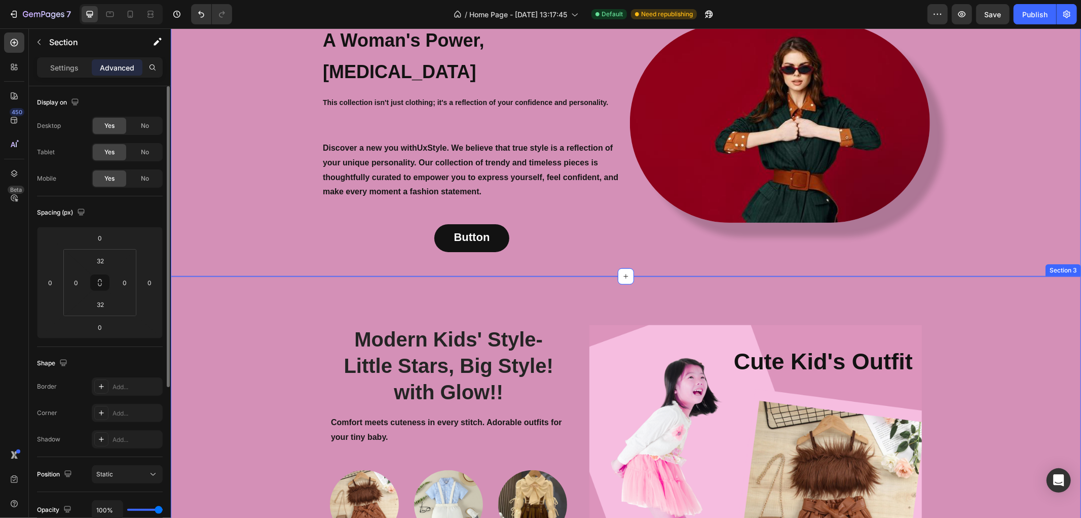
scroll to position [732, 0]
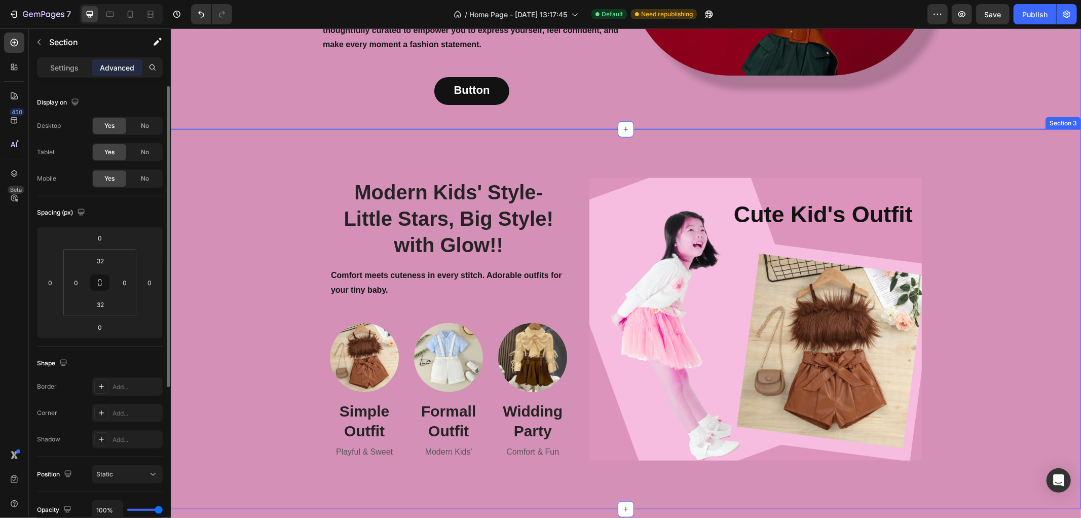
click at [251, 203] on div "Modern Kids' Style- Little Stars, Big Style! with Glow!! Heading Comfort meets …" at bounding box center [625, 318] width 895 height 299
click at [273, 169] on div "Modern Kids' Style- Little Stars, Big Style! with Glow!! Heading Comfort meets …" at bounding box center [625, 318] width 895 height 299
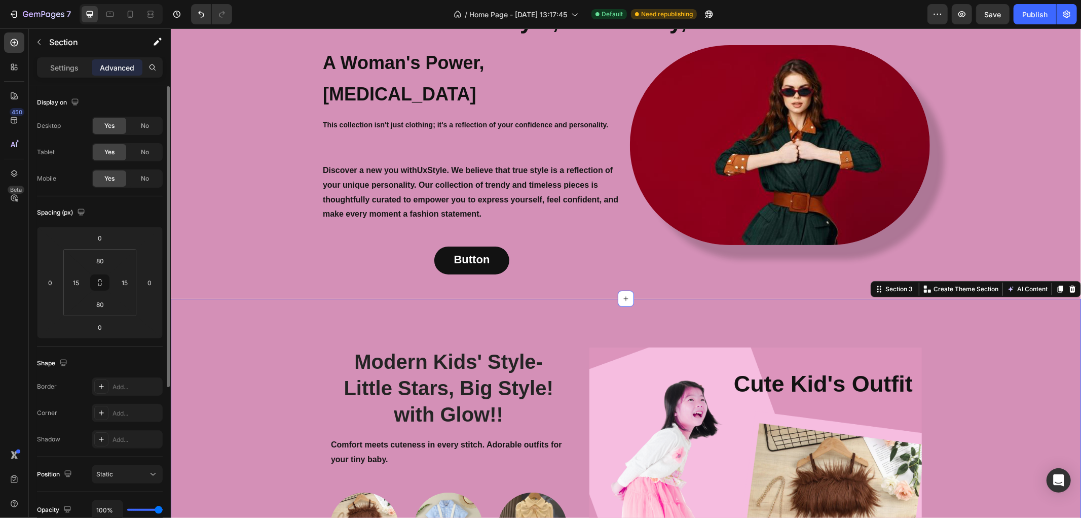
scroll to position [394, 0]
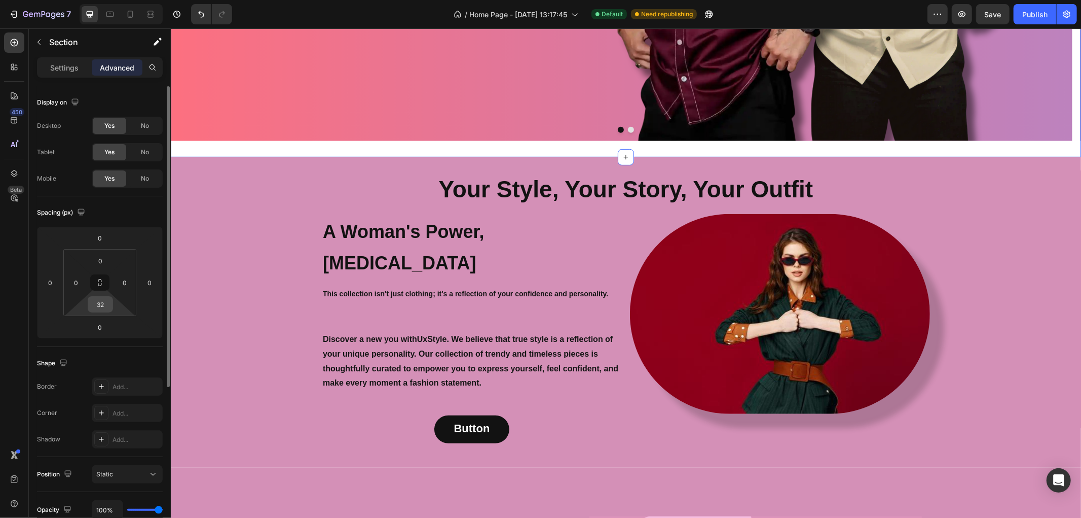
click at [110, 306] on input "32" at bounding box center [100, 304] width 20 height 15
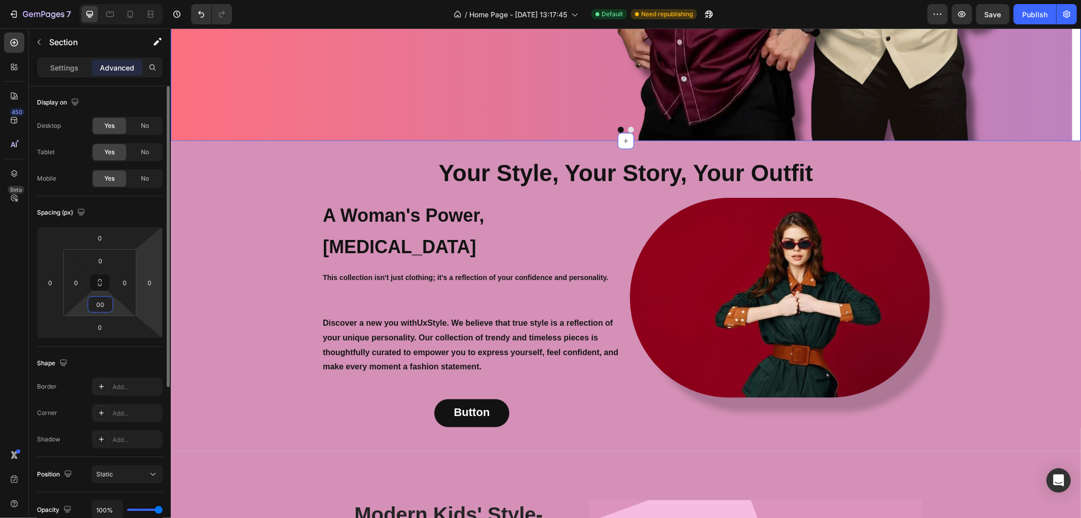
type input "0"
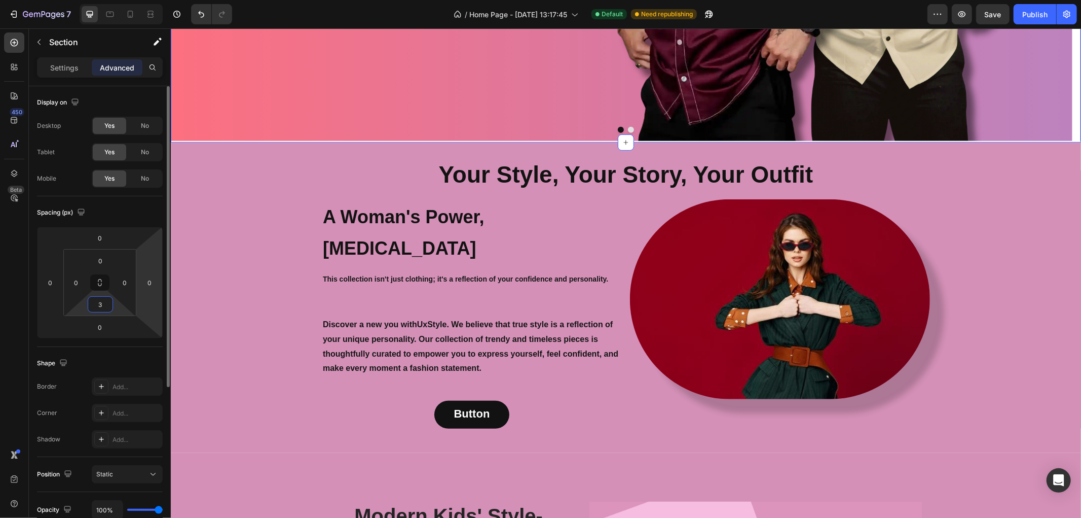
type input "32"
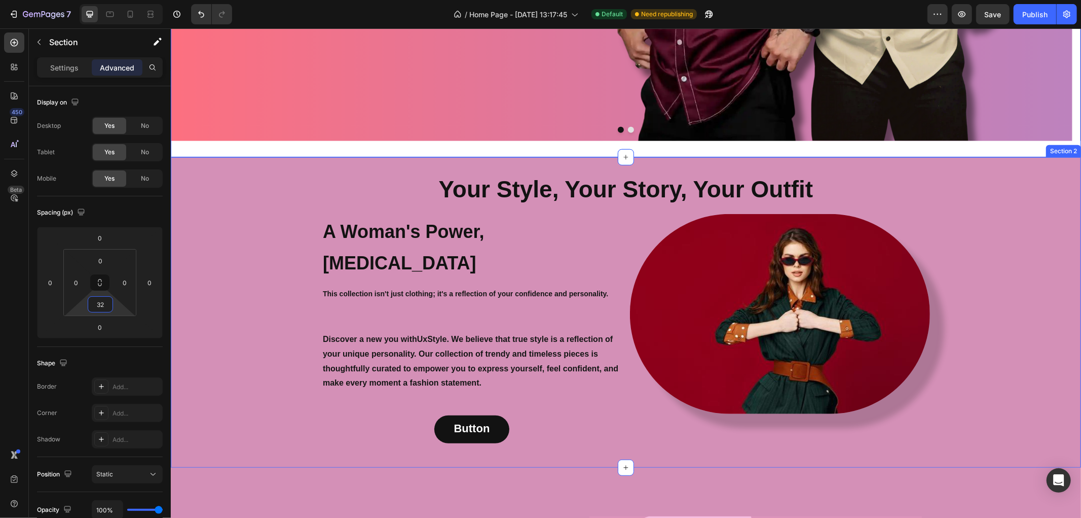
scroll to position [676, 0]
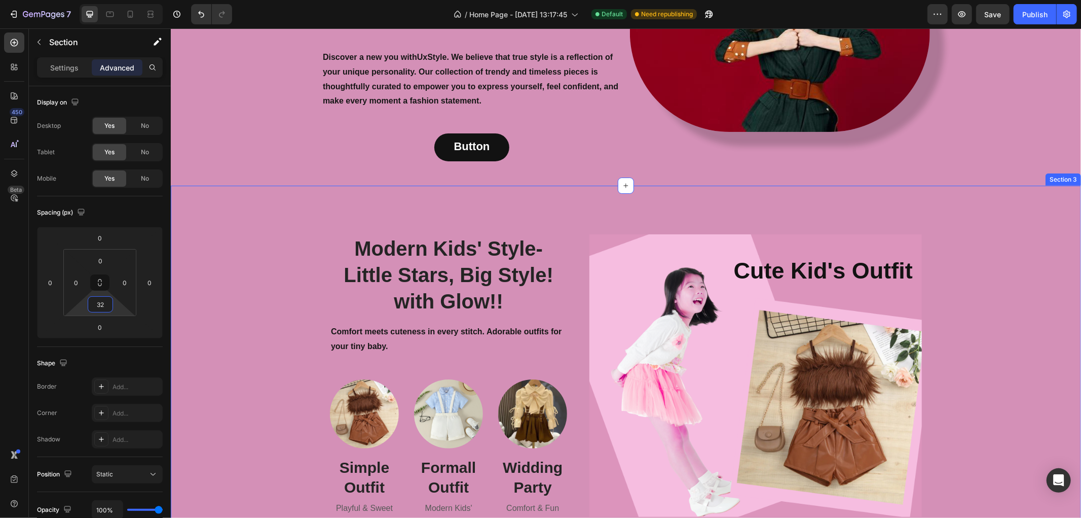
click at [245, 320] on div "Modern Kids' Style- Little Stars, Big Style! with Glow!! Heading Comfort meets …" at bounding box center [625, 375] width 895 height 299
click at [272, 226] on div "Modern Kids' Style- Little Stars, Big Style! with Glow!! Heading Comfort meets …" at bounding box center [625, 375] width 895 height 299
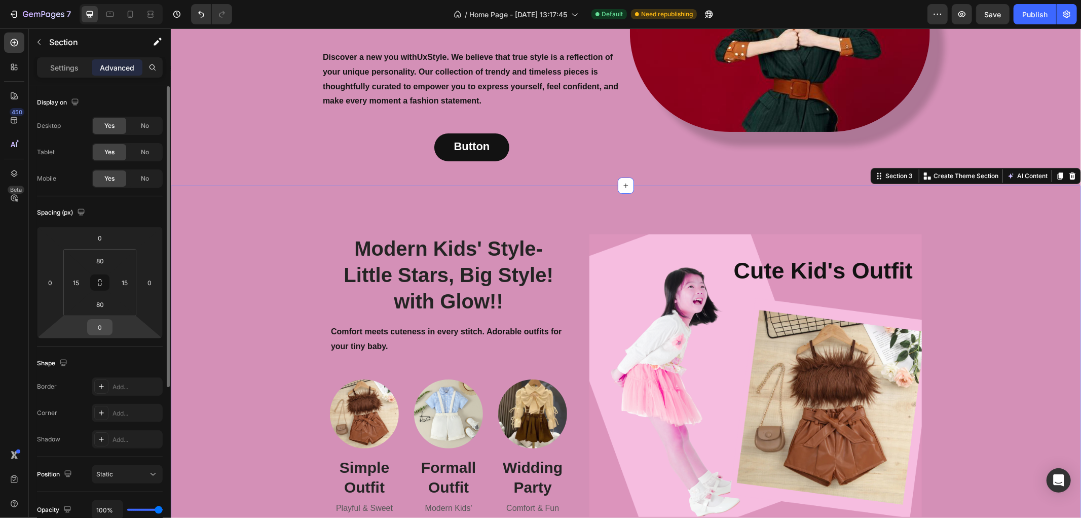
click at [110, 327] on input "0" at bounding box center [100, 326] width 20 height 15
type input "3"
click at [105, 237] on input "0" at bounding box center [100, 237] width 20 height 15
type input "0"
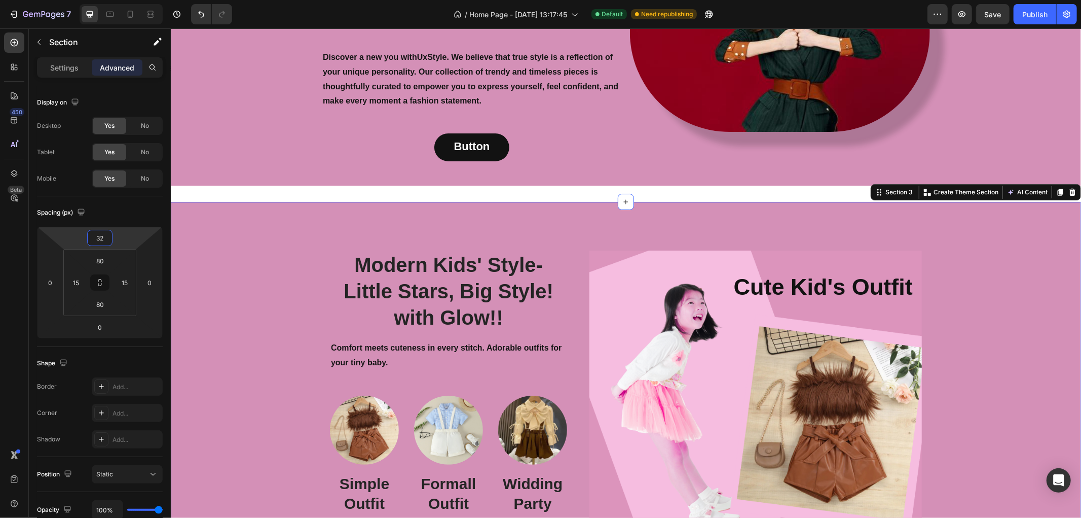
type input "32"
click at [246, 242] on div "Modern Kids' Style- Little Stars, Big Style! with Glow!! Heading Comfort meets …" at bounding box center [625, 391] width 895 height 299
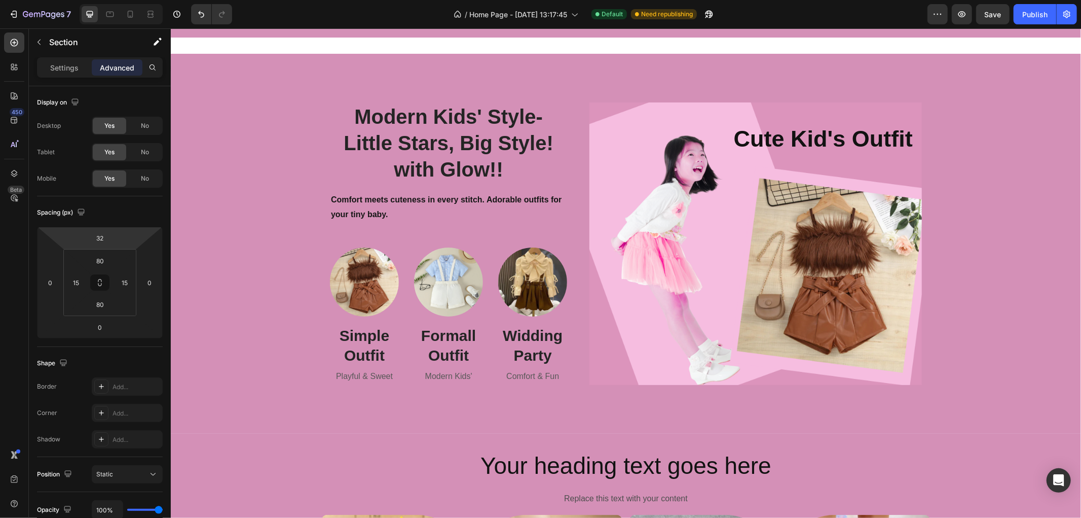
scroll to position [901, 0]
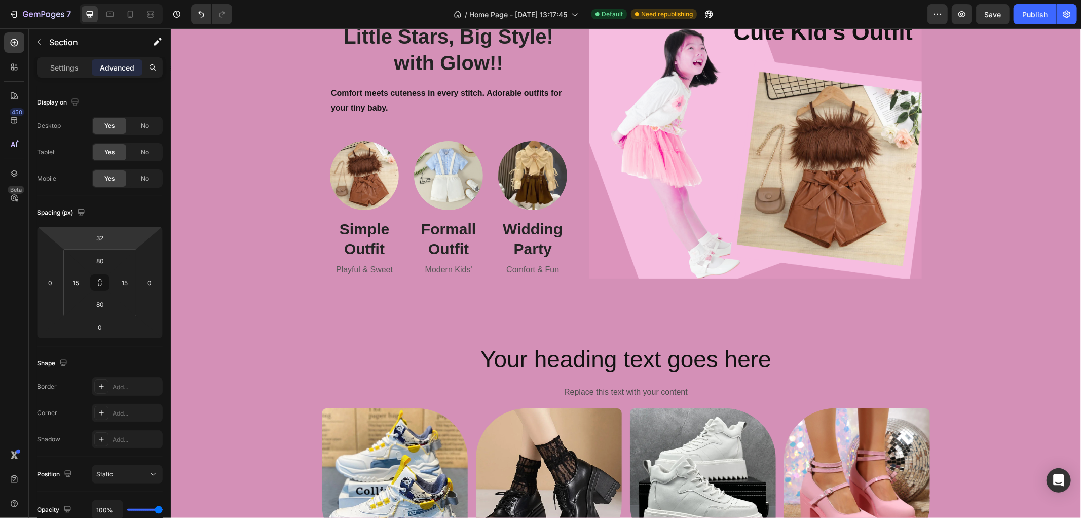
click at [247, 233] on div "Modern Kids' Style- Little Stars, Big Style! with Glow!! Heading Comfort meets …" at bounding box center [625, 136] width 895 height 299
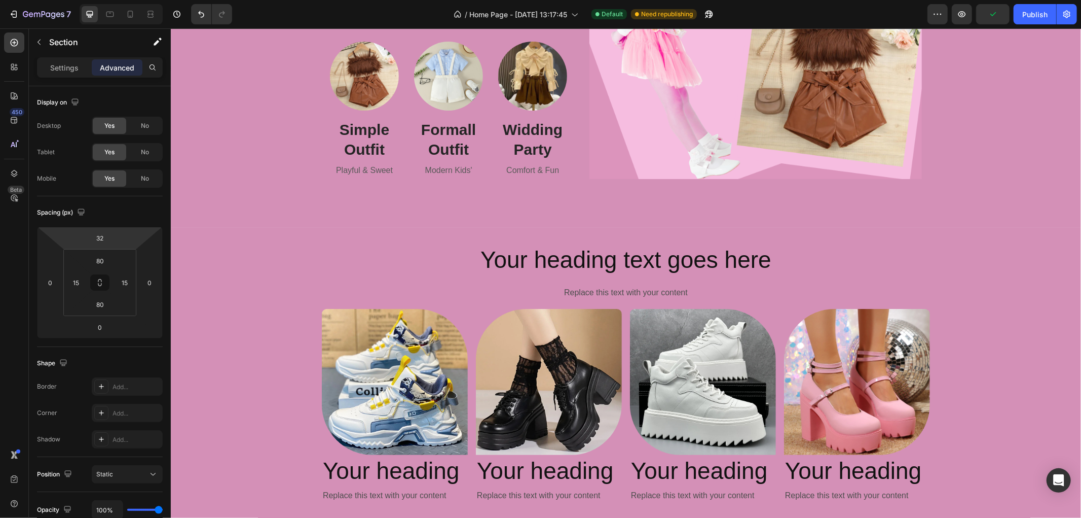
scroll to position [1070, 0]
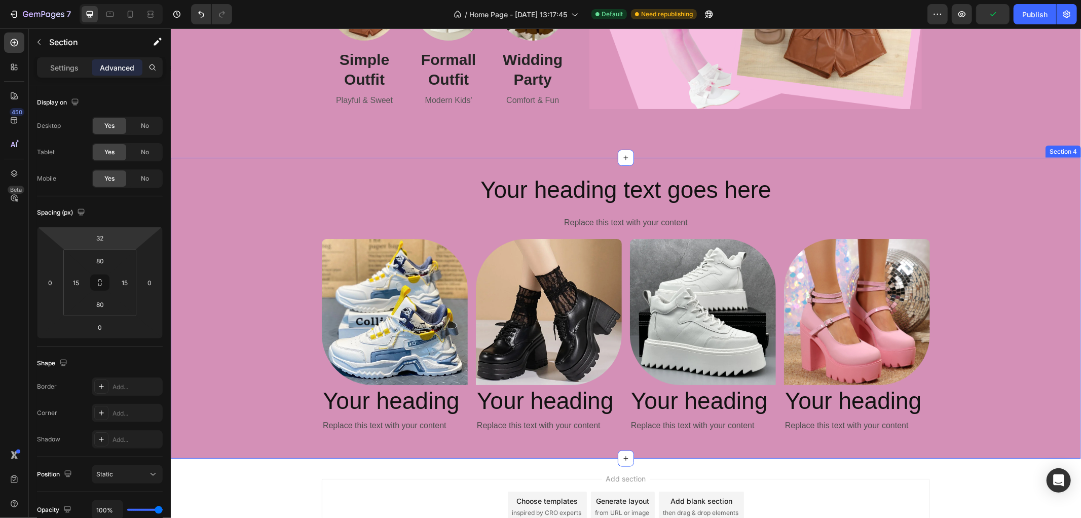
click at [220, 284] on div "Your heading text goes here Heading Replace this text with your content Text Bl…" at bounding box center [625, 307] width 911 height 268
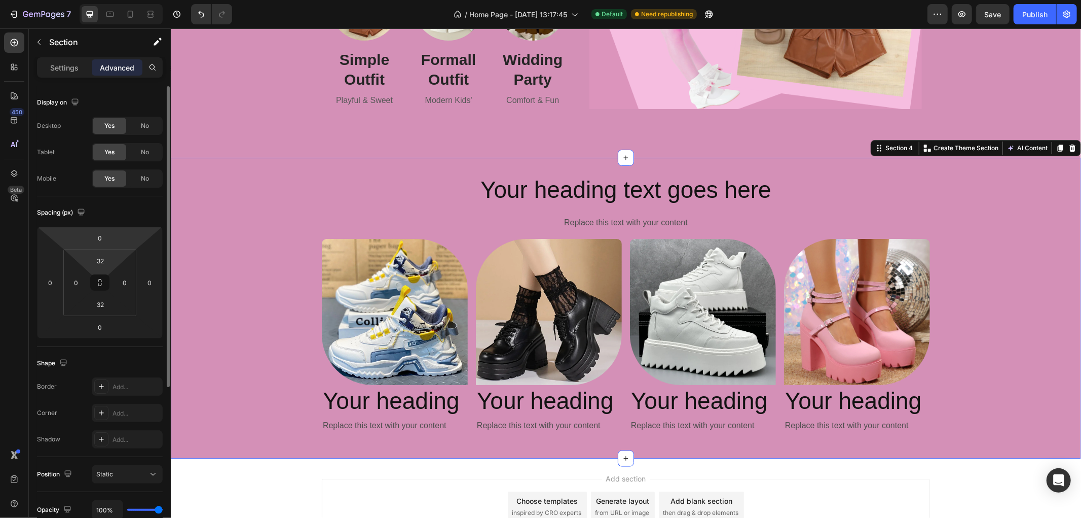
click at [114, 87] on html "7 / Home Page - Aug 26, 13:17:45 Default Need republishing Preview Save Publish…" at bounding box center [540, 43] width 1081 height 87
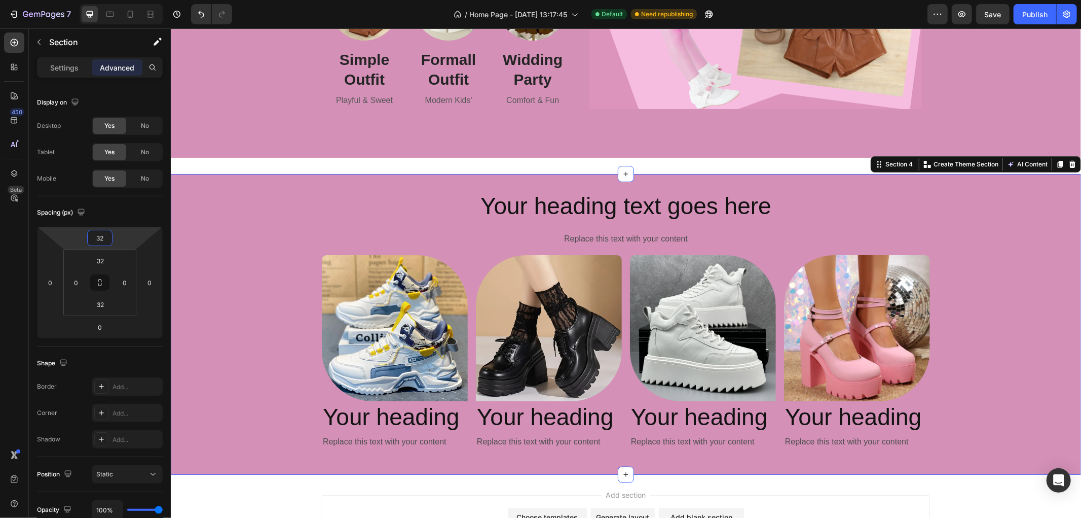
type input "32"
click at [251, 259] on div "Your heading text goes here Heading Replace this text with your content Text Bl…" at bounding box center [625, 324] width 911 height 268
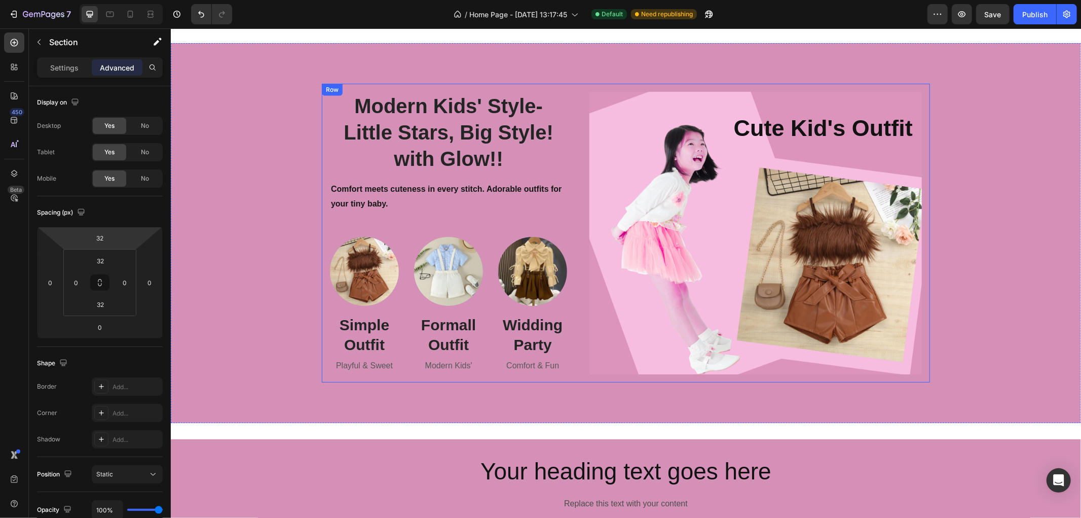
scroll to position [666, 0]
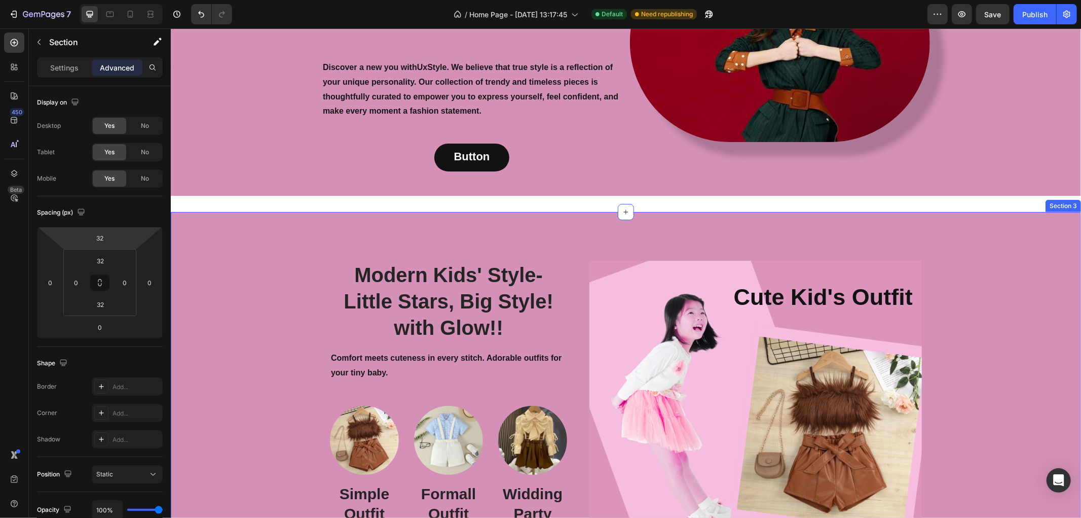
click at [221, 217] on div "Modern Kids' Style- Little Stars, Big Style! with Glow!! Heading Comfort meets …" at bounding box center [625, 401] width 911 height 380
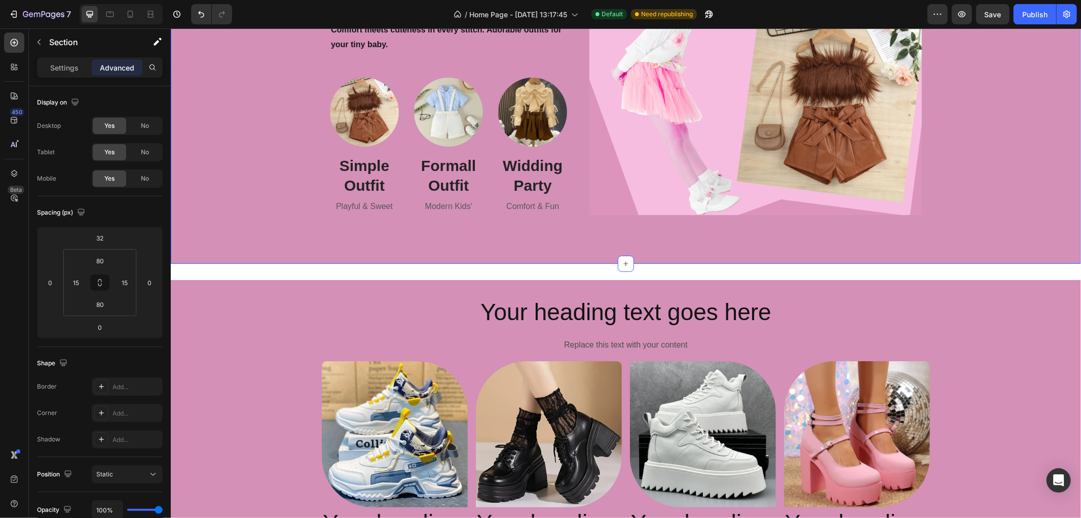
scroll to position [891, 0]
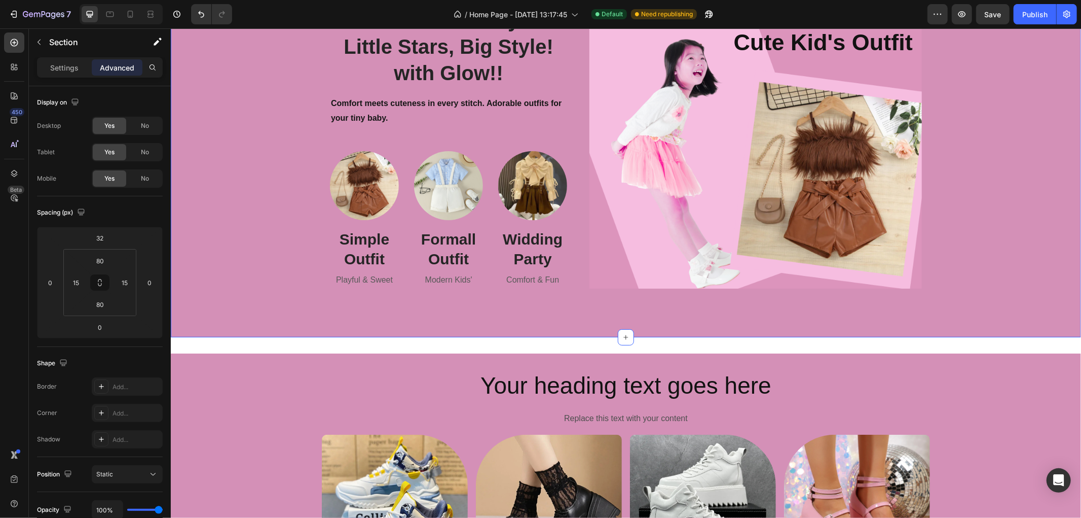
click at [255, 200] on div "Modern Kids' Style- Little Stars, Big Style! with Glow!! Heading Comfort meets …" at bounding box center [625, 146] width 895 height 299
click at [74, 58] on div "Settings Advanced" at bounding box center [100, 67] width 126 height 20
click at [67, 59] on div "Settings" at bounding box center [64, 67] width 51 height 16
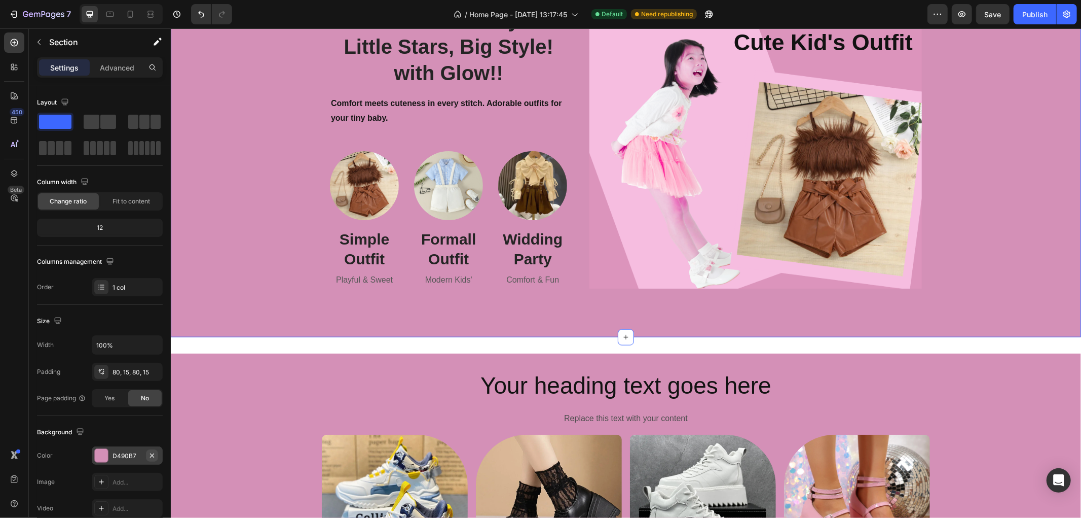
click at [151, 453] on icon "button" at bounding box center [152, 455] width 8 height 8
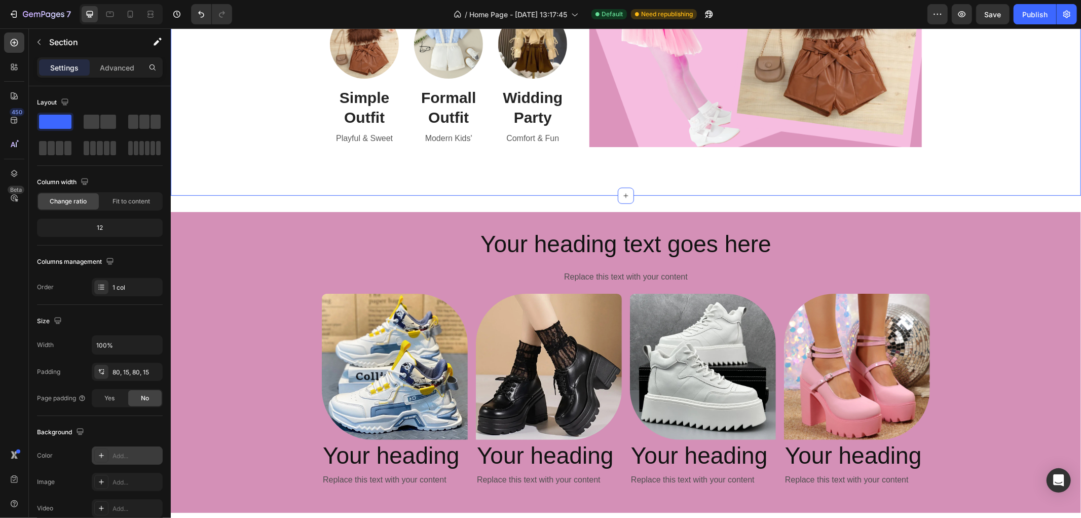
scroll to position [609, 0]
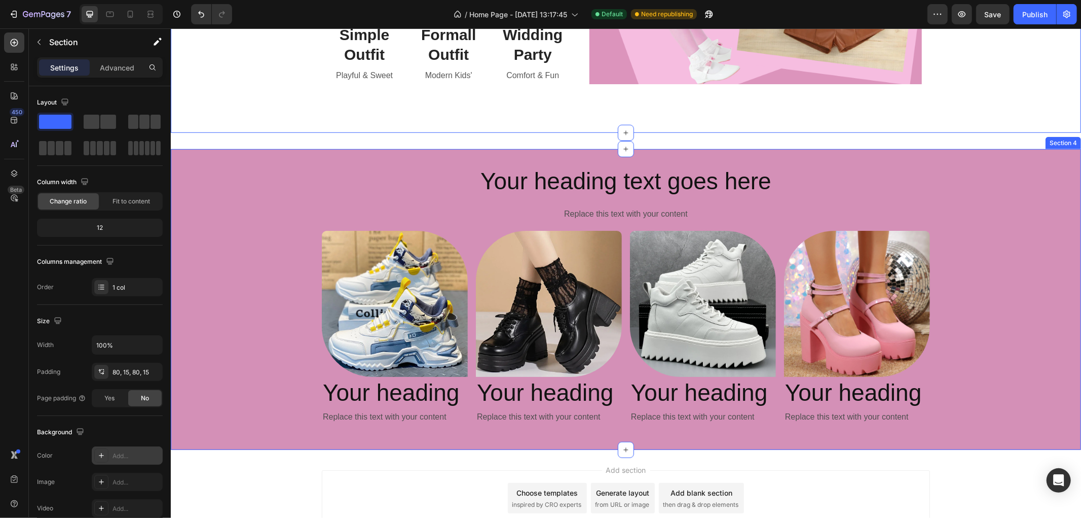
click at [240, 282] on div "Your heading text goes here Heading Replace this text with your content Text Bl…" at bounding box center [625, 299] width 911 height 268
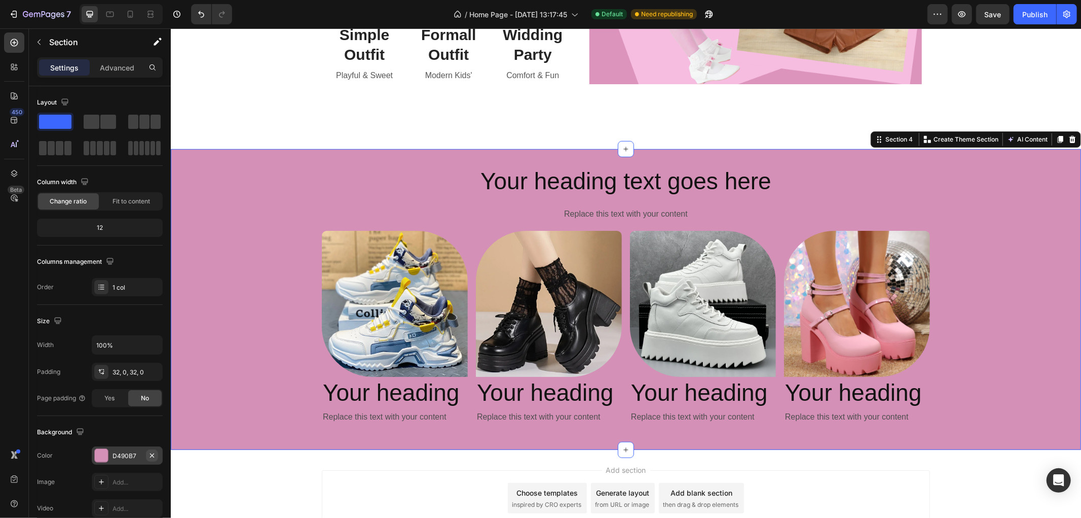
click at [153, 459] on button "button" at bounding box center [152, 455] width 12 height 12
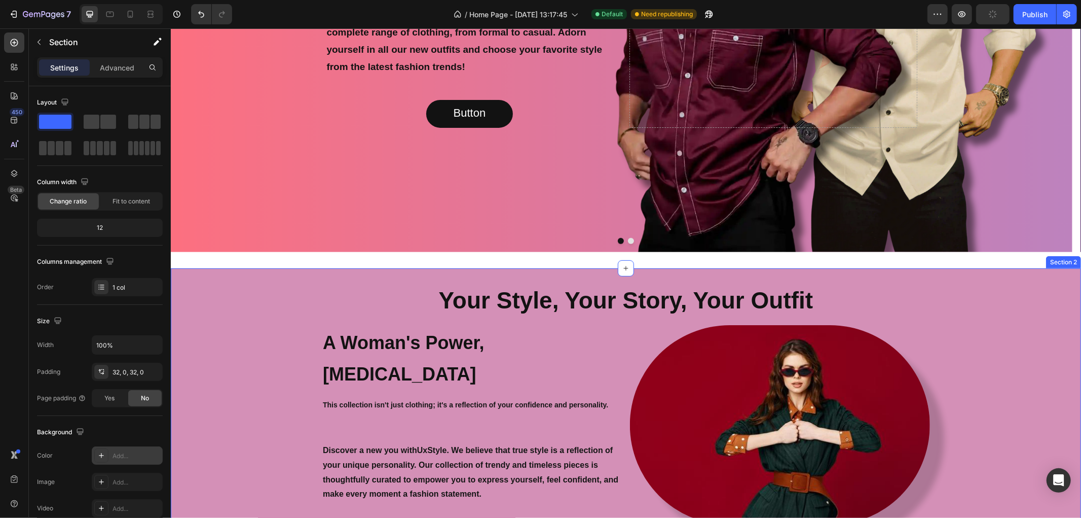
scroll to position [338, 0]
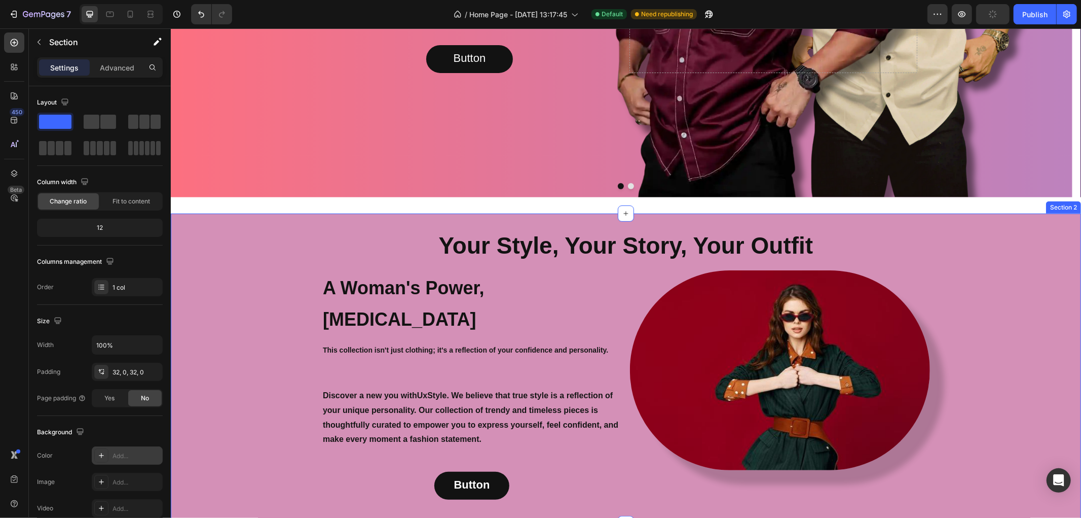
click at [211, 292] on div "Your Style, Your Story, Your Outfit Heading A Woman's Power, Her Own Style Head…" at bounding box center [625, 368] width 911 height 278
click at [149, 453] on icon "button" at bounding box center [152, 455] width 8 height 8
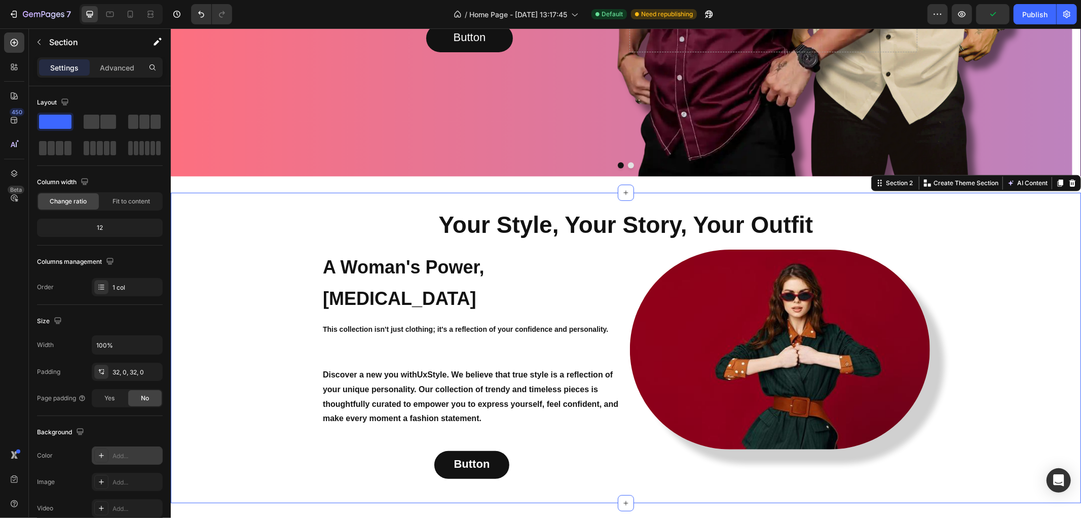
scroll to position [394, 0]
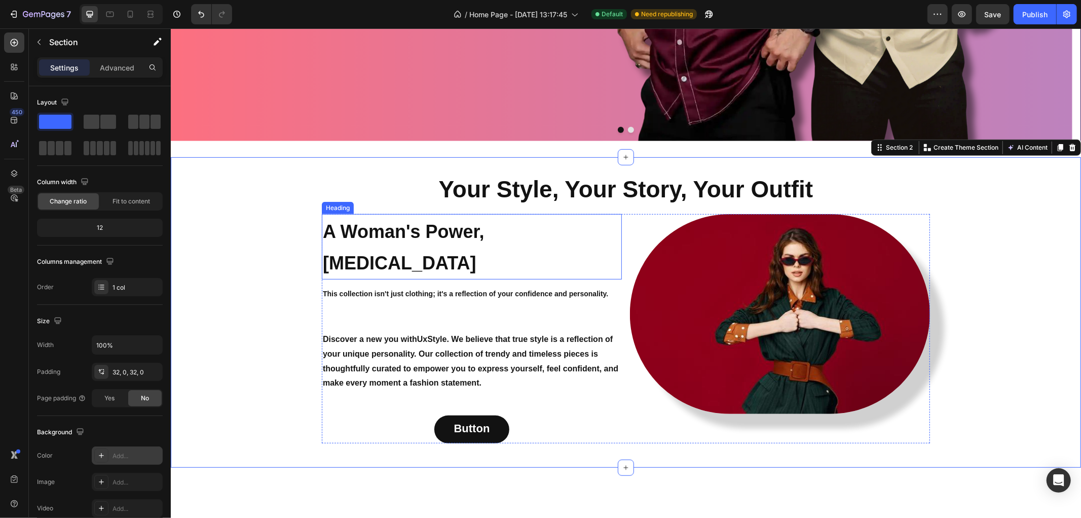
click at [322, 221] on strong "A Woman's Power, [MEDICAL_DATA]" at bounding box center [403, 247] width 162 height 53
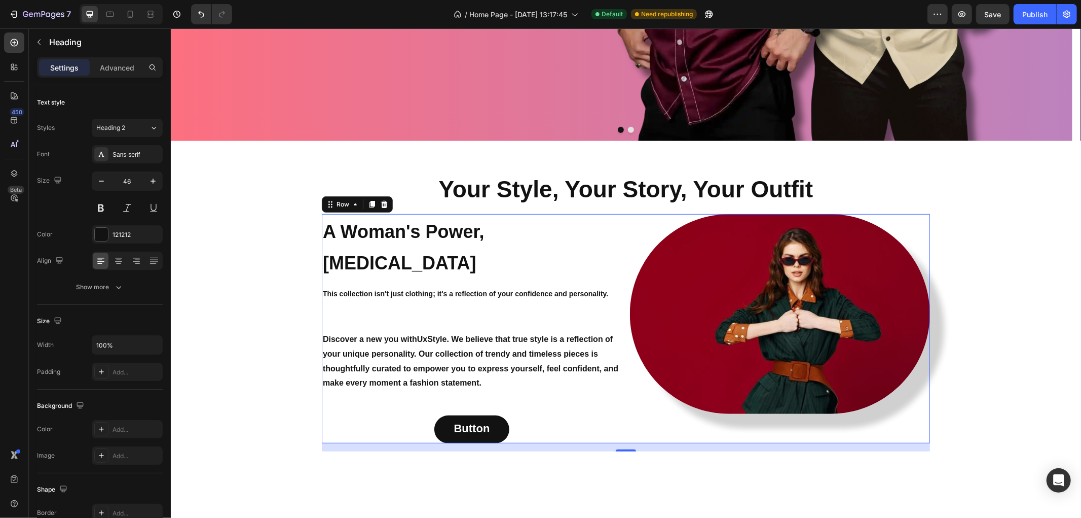
click at [623, 232] on div "A Woman's Power, Her Own Style Heading This collection isn't just clothing; it'…" at bounding box center [625, 327] width 608 height 229
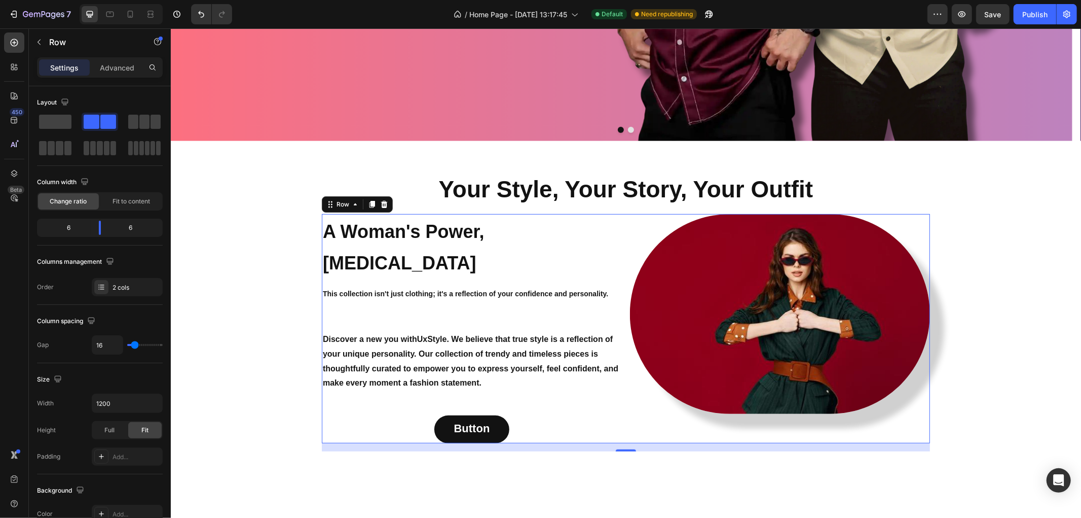
scroll to position [56, 0]
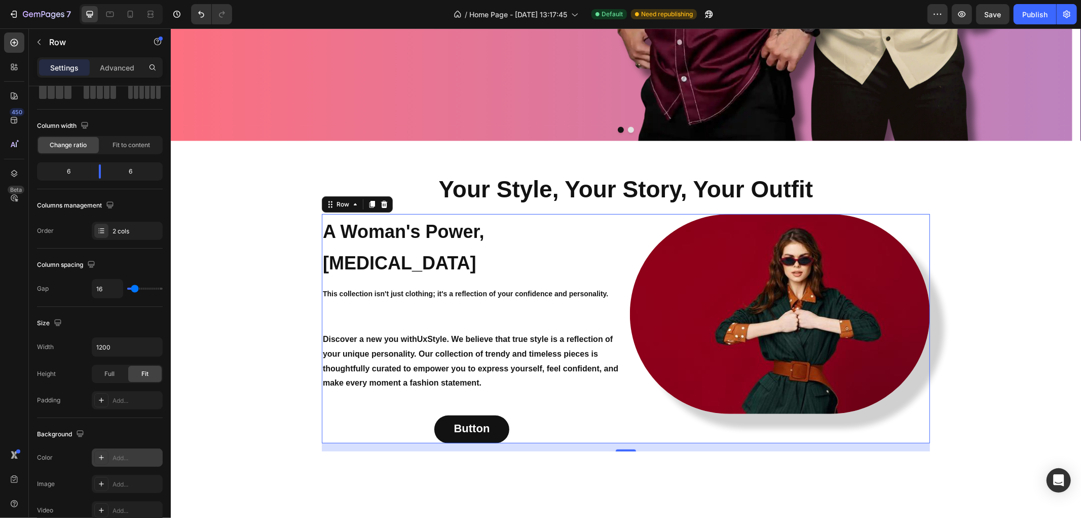
click at [126, 458] on div "Add..." at bounding box center [137, 457] width 48 height 9
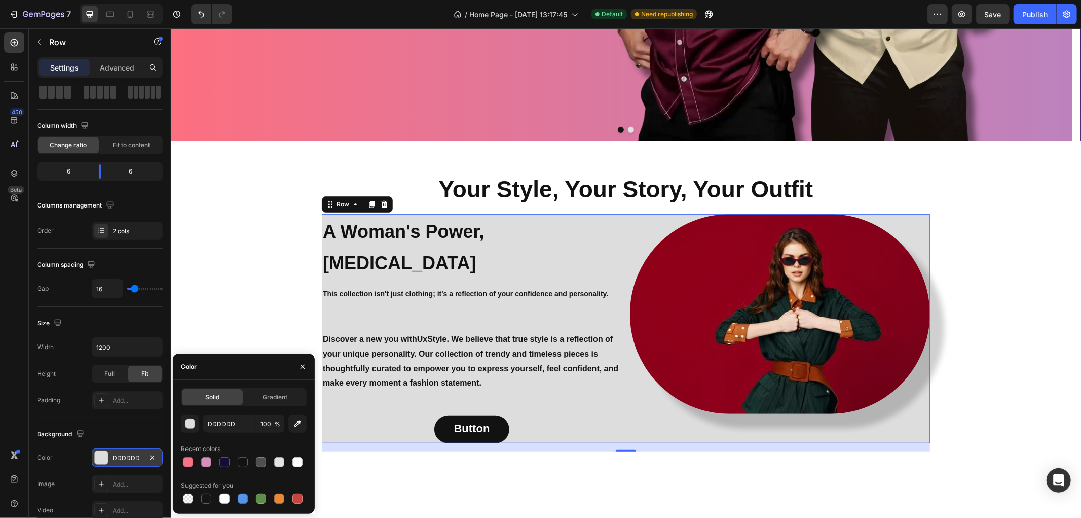
click at [209, 470] on div "DDDDDD 100 % Recent colors Suggested for you" at bounding box center [244, 459] width 126 height 91
click at [206, 464] on div at bounding box center [206, 462] width 10 height 10
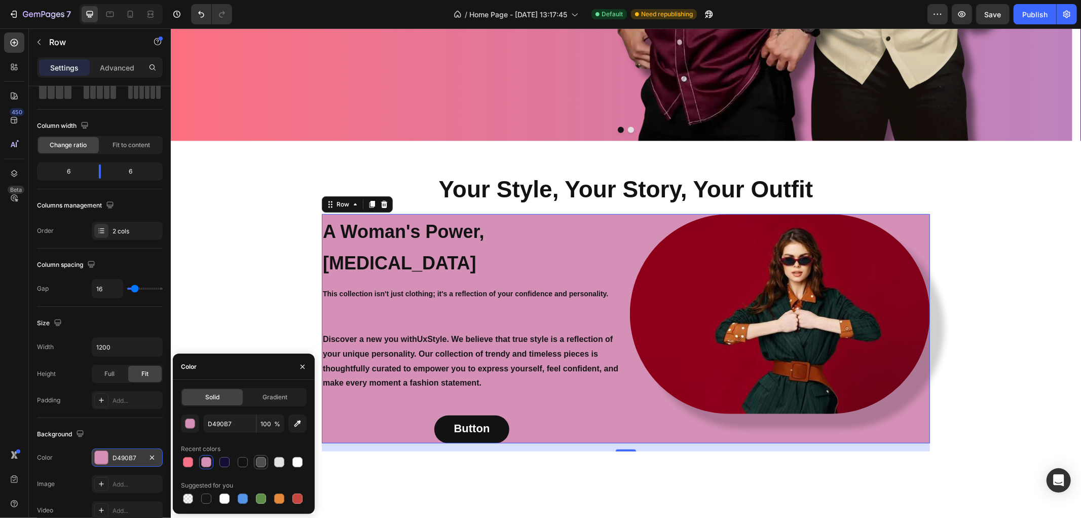
click at [256, 464] on div at bounding box center [261, 462] width 10 height 10
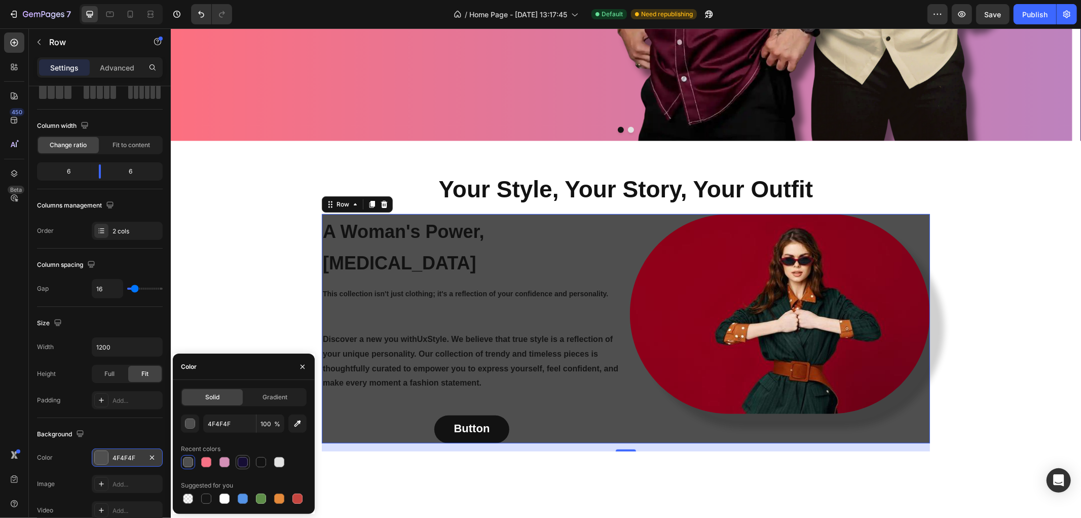
click at [241, 465] on div at bounding box center [243, 462] width 10 height 10
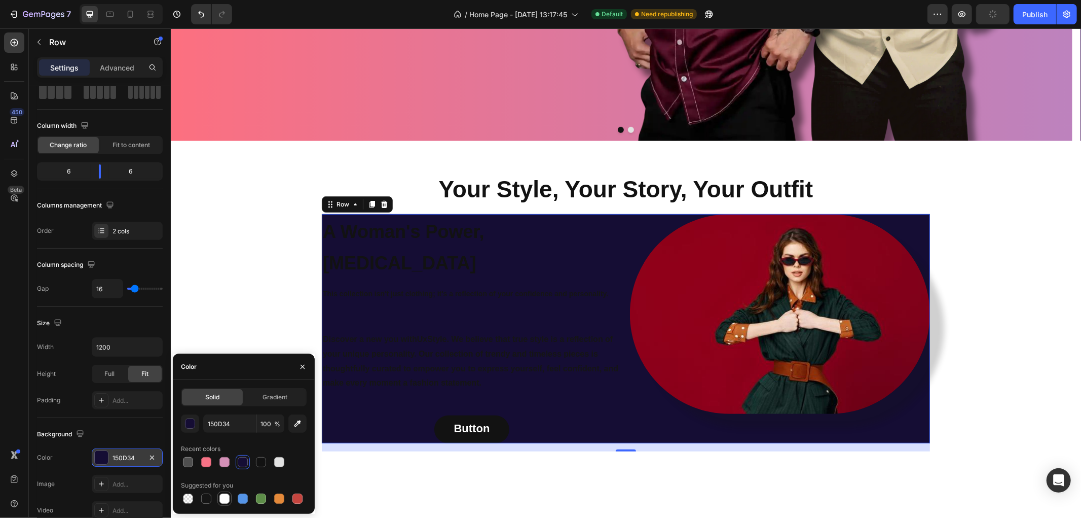
click at [227, 500] on div at bounding box center [225, 498] width 10 height 10
type input "FFFFFF"
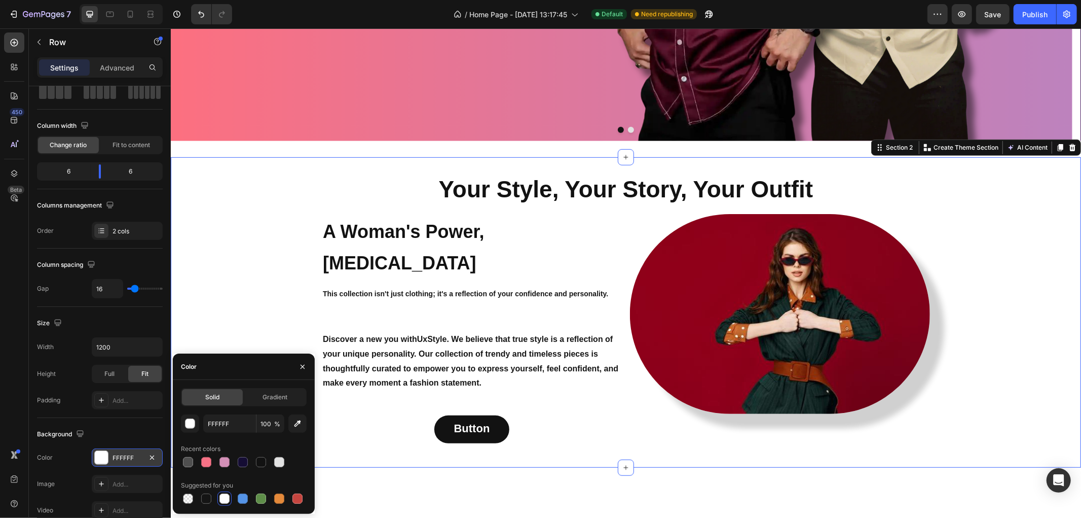
click at [275, 271] on div "Your Style, Your Story, Your Outfit Heading A Woman's Power, Her Own Style Head…" at bounding box center [625, 312] width 911 height 278
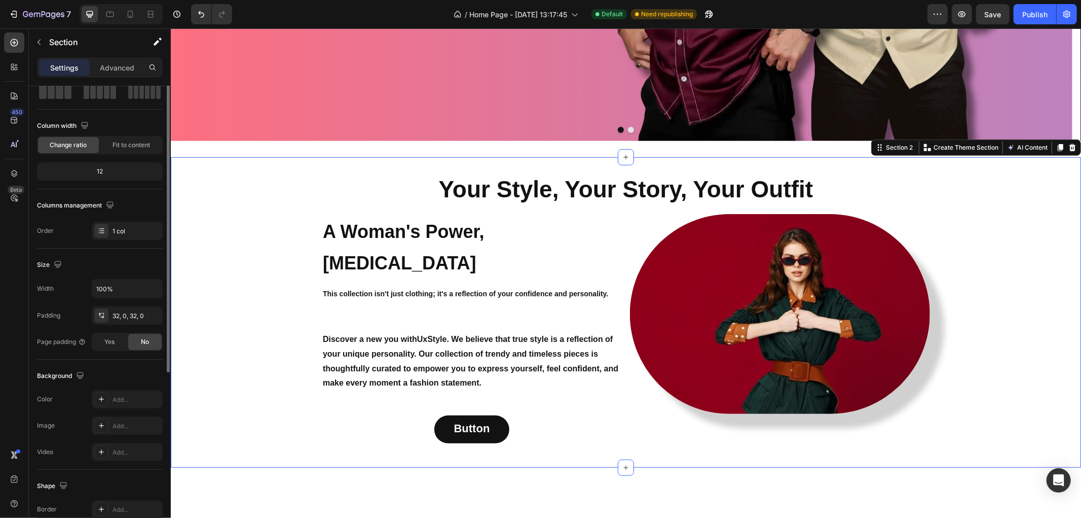
scroll to position [0, 0]
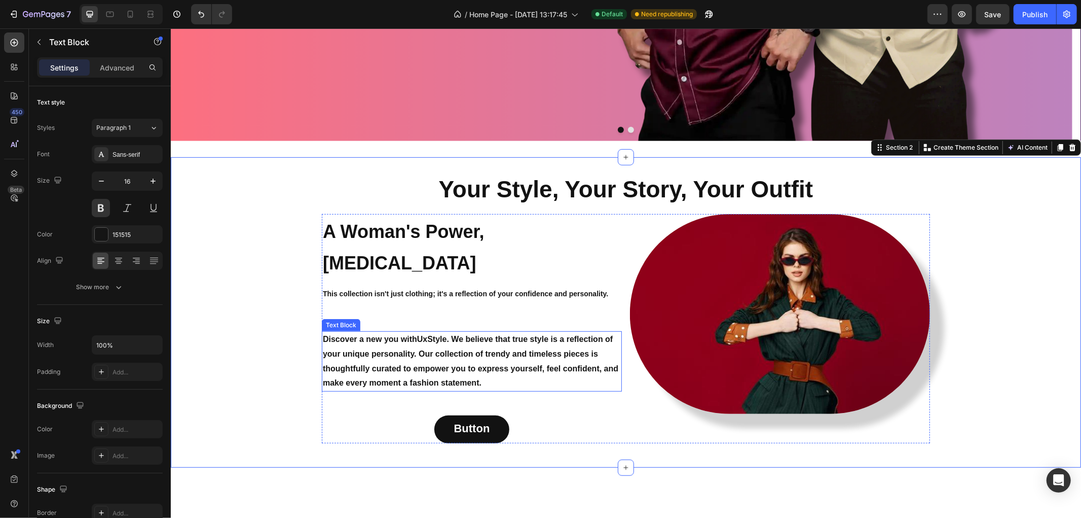
click at [356, 332] on p "Discover a new you with UxStyle . We believe that true style is a reflection of…" at bounding box center [471, 361] width 298 height 58
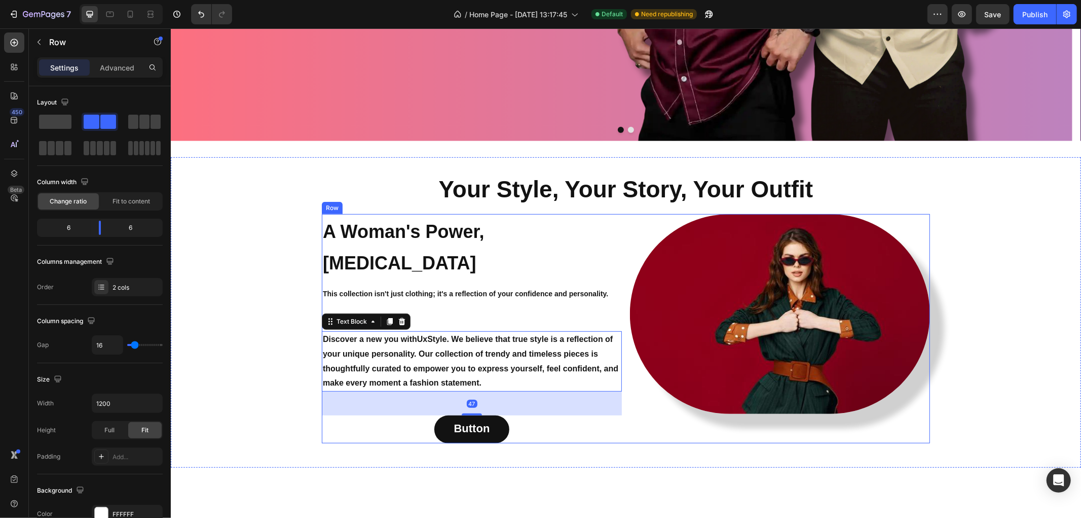
click at [380, 275] on div "A Woman's Power, Her Own Style Heading This collection isn't just clothing; it'…" at bounding box center [471, 327] width 300 height 229
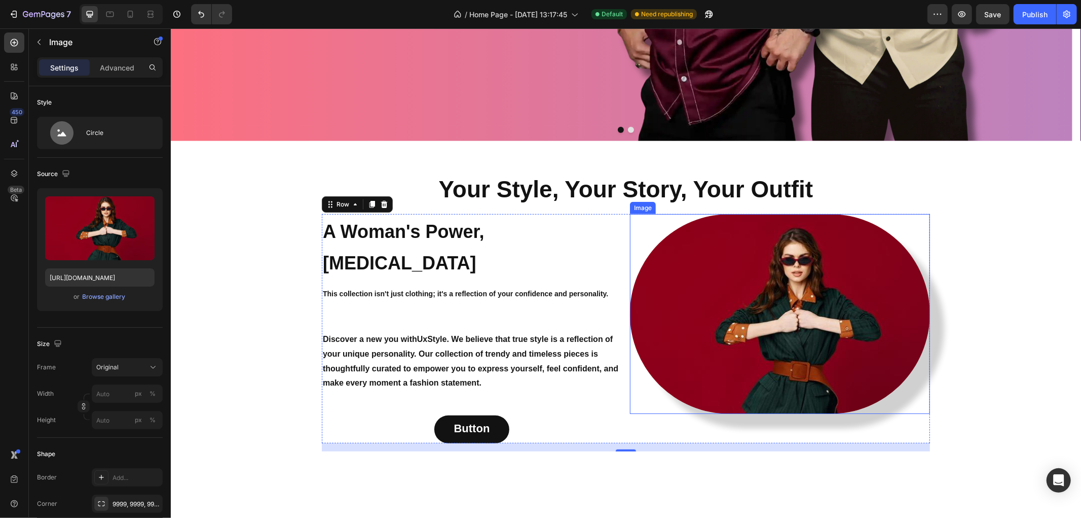
click at [717, 277] on img at bounding box center [780, 313] width 300 height 200
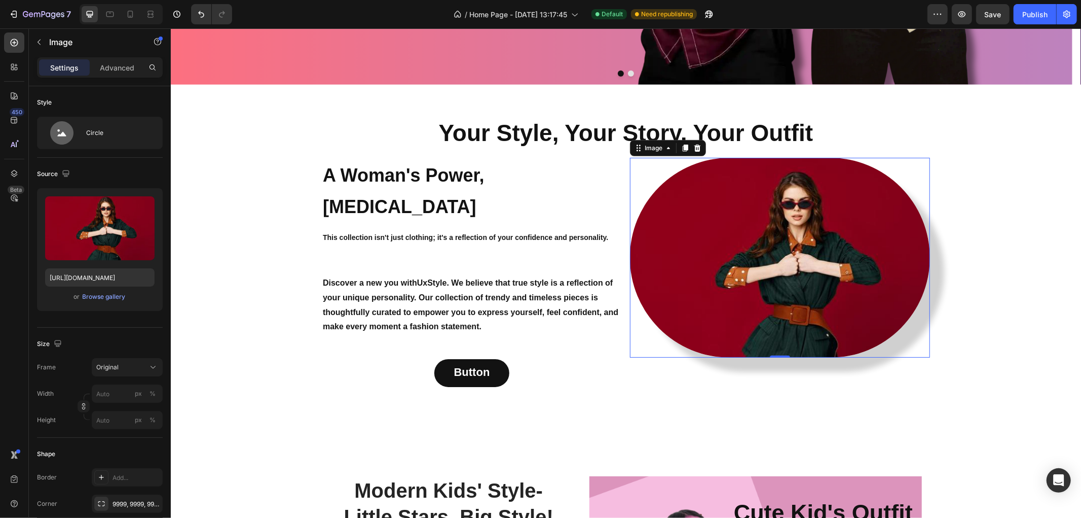
scroll to position [676, 0]
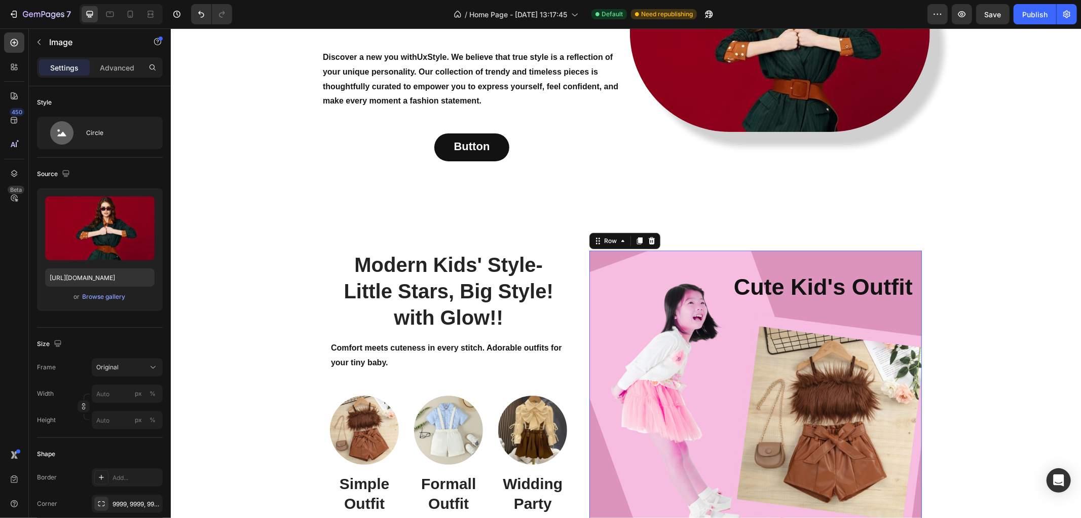
click at [638, 250] on div "cute kid's outfit Heading Row 0" at bounding box center [755, 391] width 333 height 282
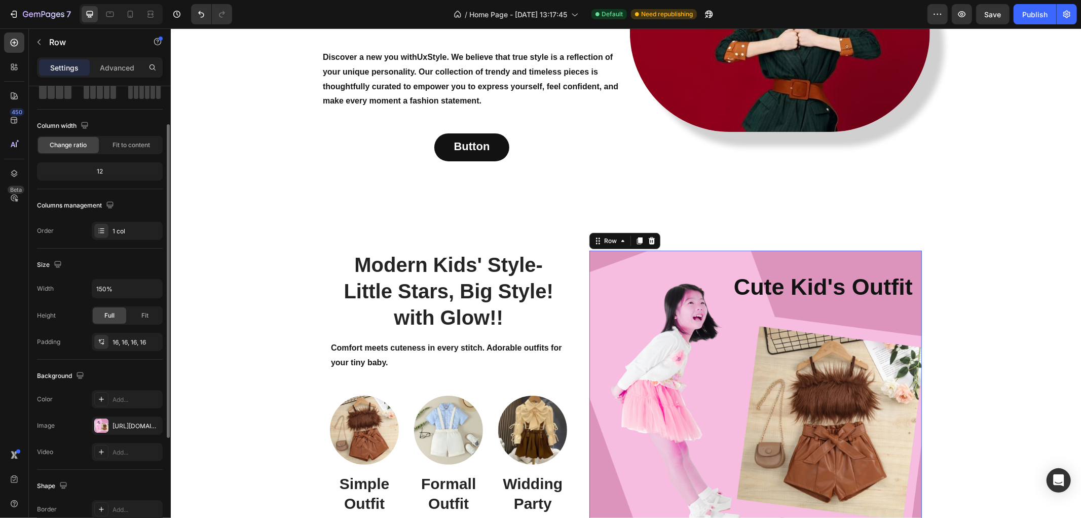
scroll to position [113, 0]
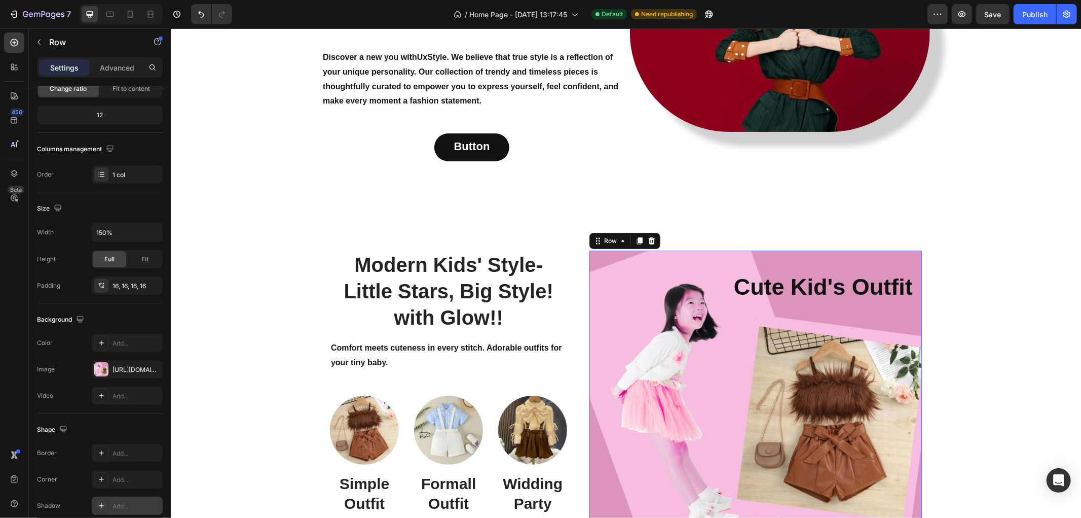
click at [122, 501] on div "Add..." at bounding box center [137, 505] width 48 height 9
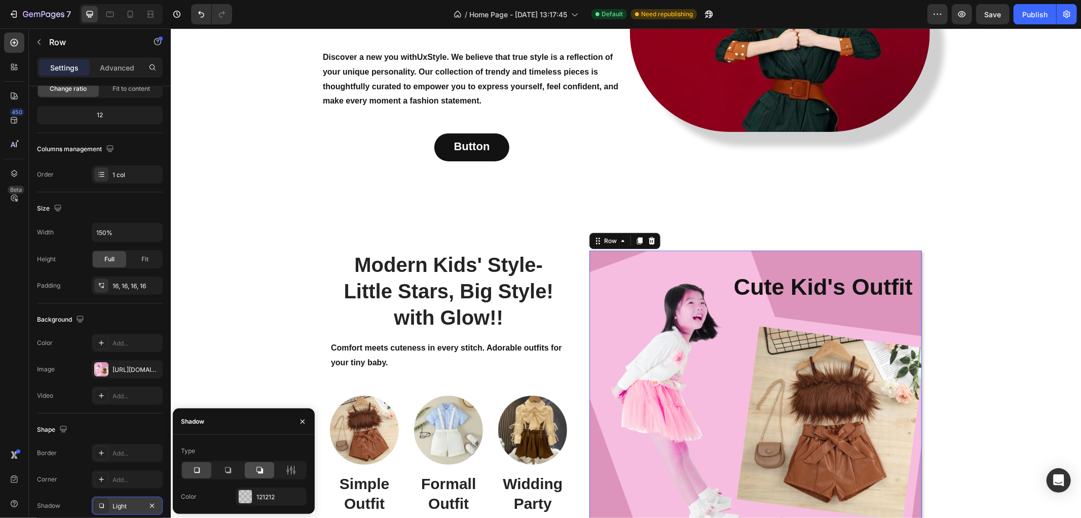
click at [254, 471] on div at bounding box center [259, 470] width 29 height 16
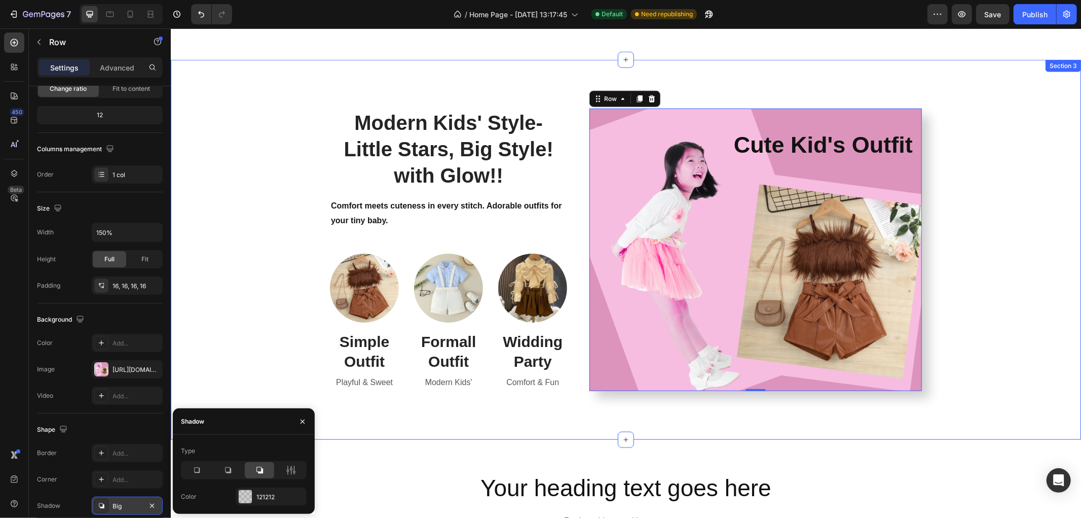
scroll to position [1070, 0]
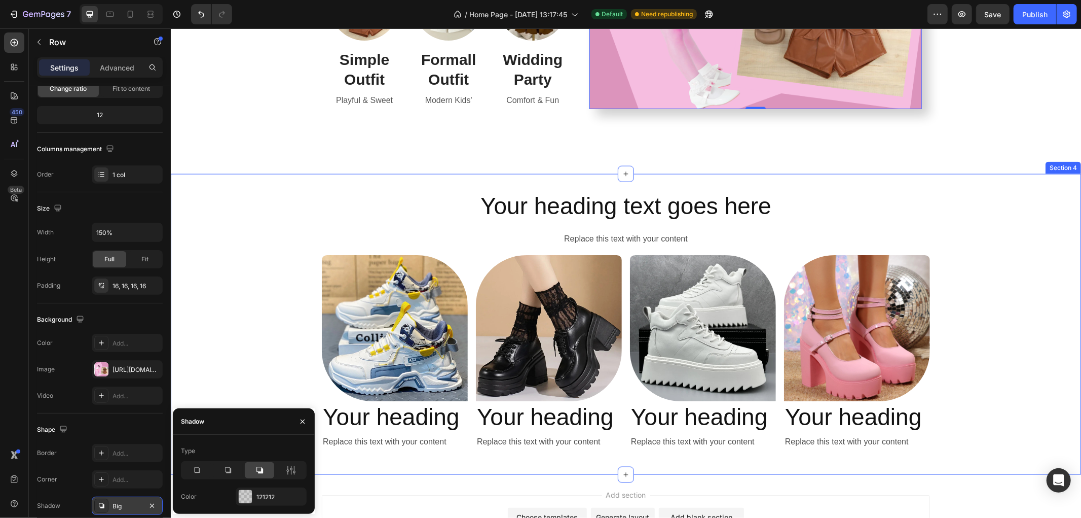
click at [270, 320] on div "Your heading text goes here Heading Replace this text with your content Text Bl…" at bounding box center [625, 324] width 911 height 268
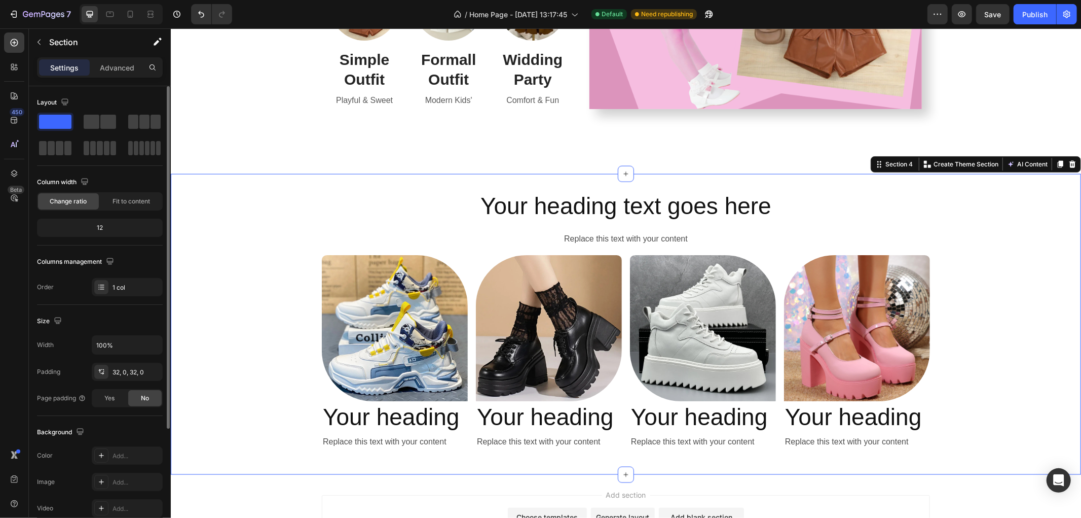
scroll to position [158, 0]
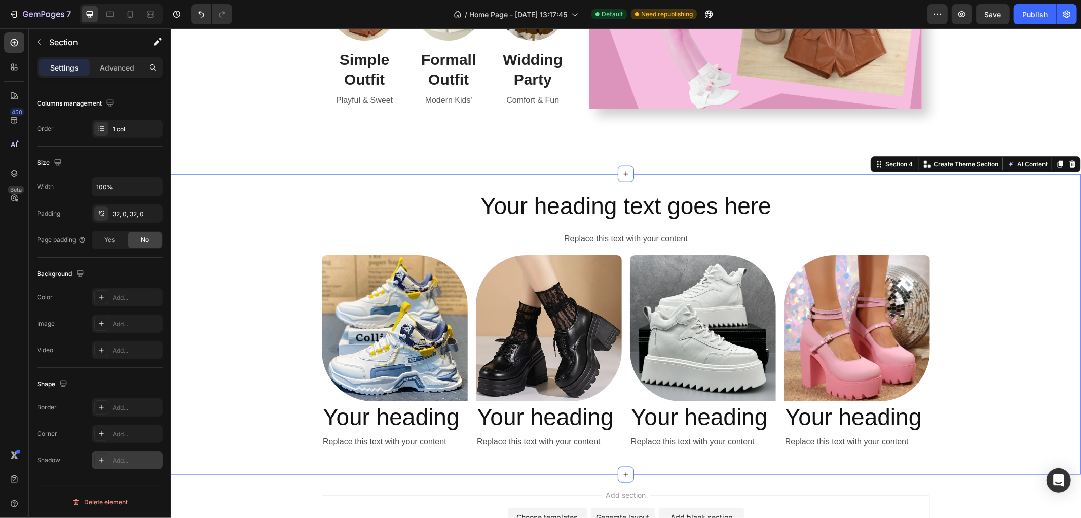
click at [121, 463] on div "Add..." at bounding box center [137, 460] width 48 height 9
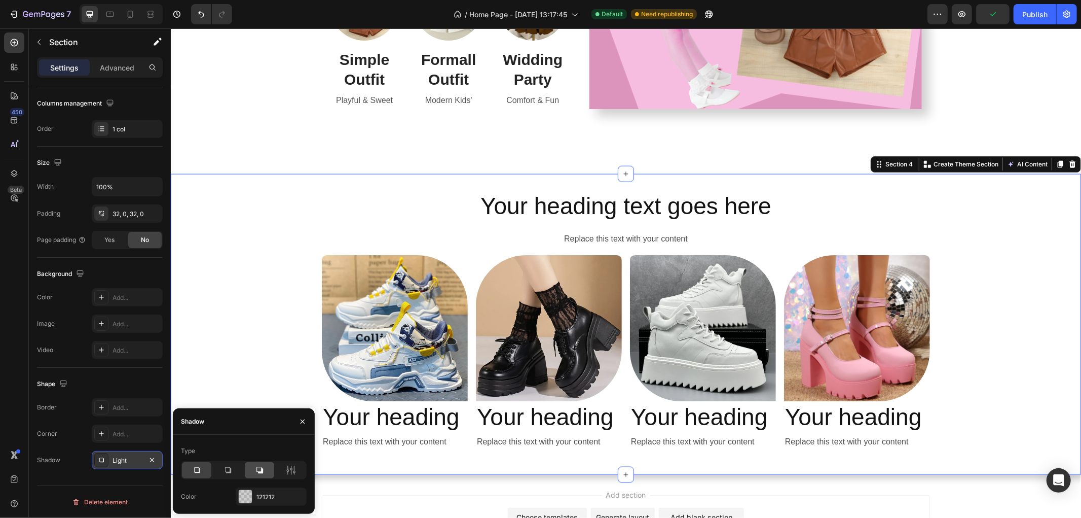
click at [261, 469] on icon at bounding box center [260, 470] width 10 height 10
click at [302, 418] on icon "button" at bounding box center [303, 421] width 8 height 8
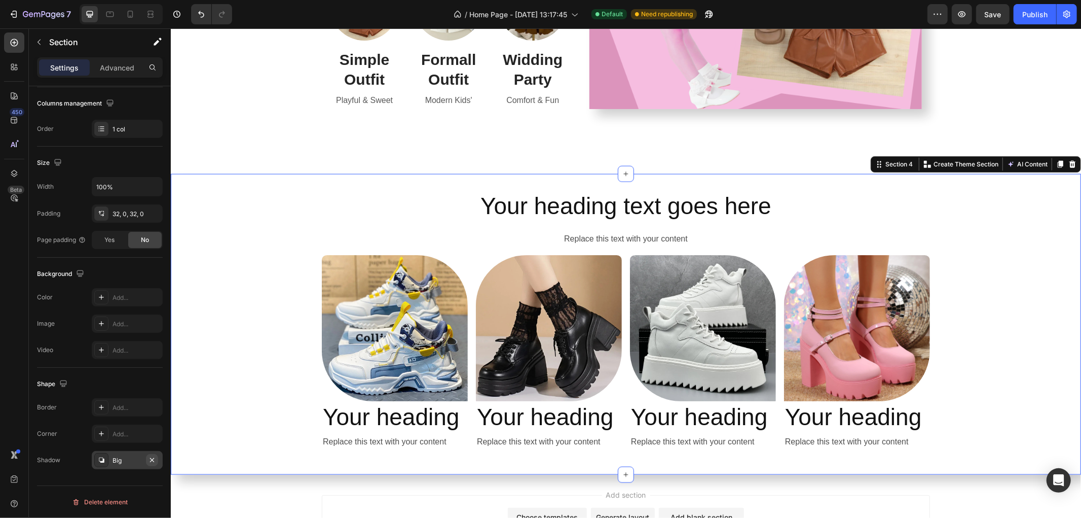
click at [154, 460] on icon "button" at bounding box center [152, 460] width 8 height 8
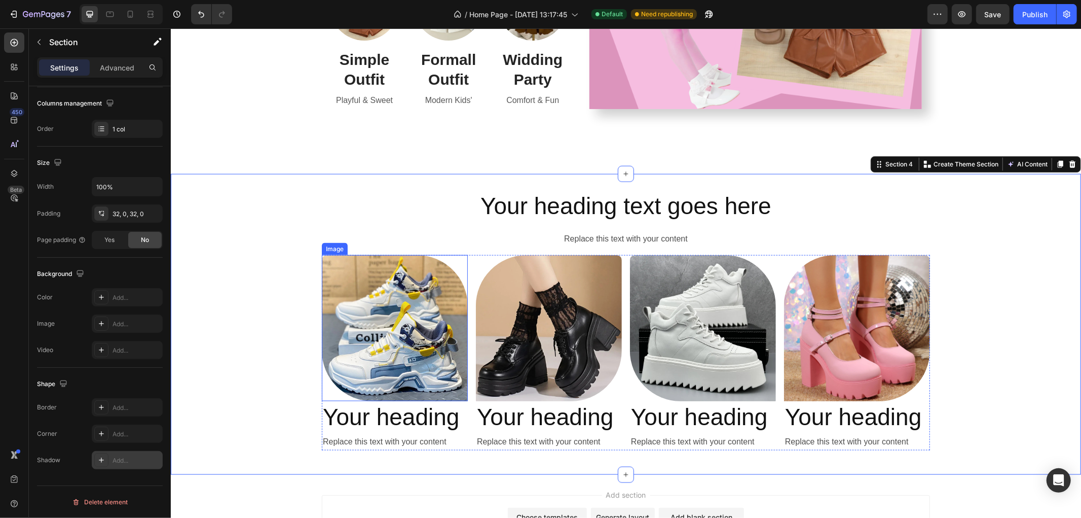
click at [343, 279] on img at bounding box center [394, 328] width 146 height 146
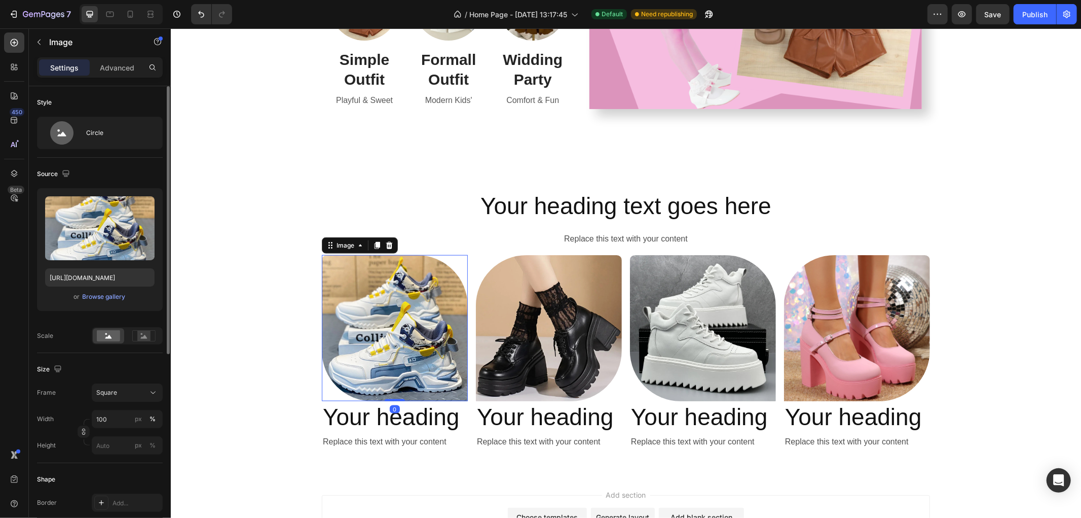
scroll to position [225, 0]
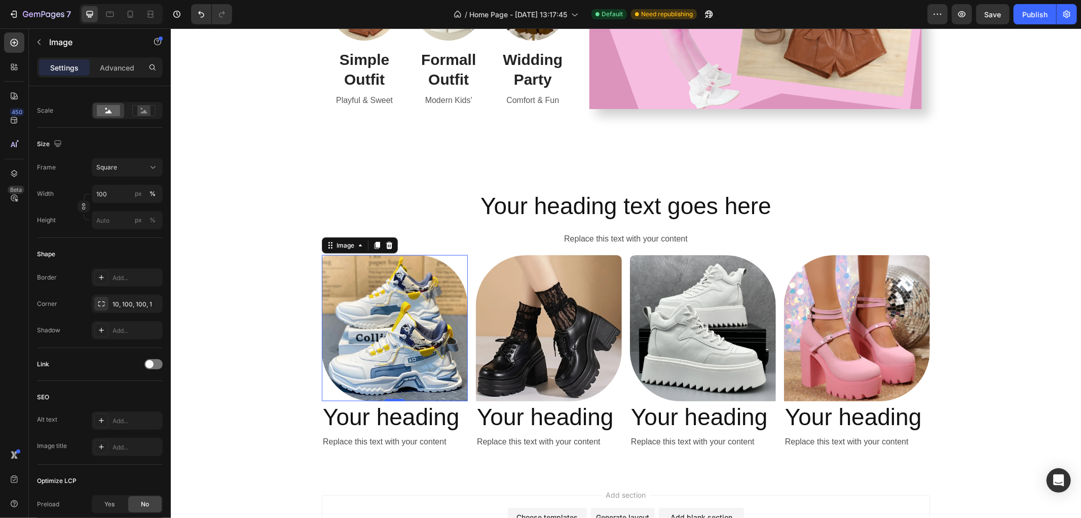
click at [103, 340] on div "Shape Border Add... Corner 10, 100, 100, 1 Shadow Add..." at bounding box center [100, 293] width 126 height 110
click at [115, 333] on div "Add..." at bounding box center [137, 330] width 48 height 9
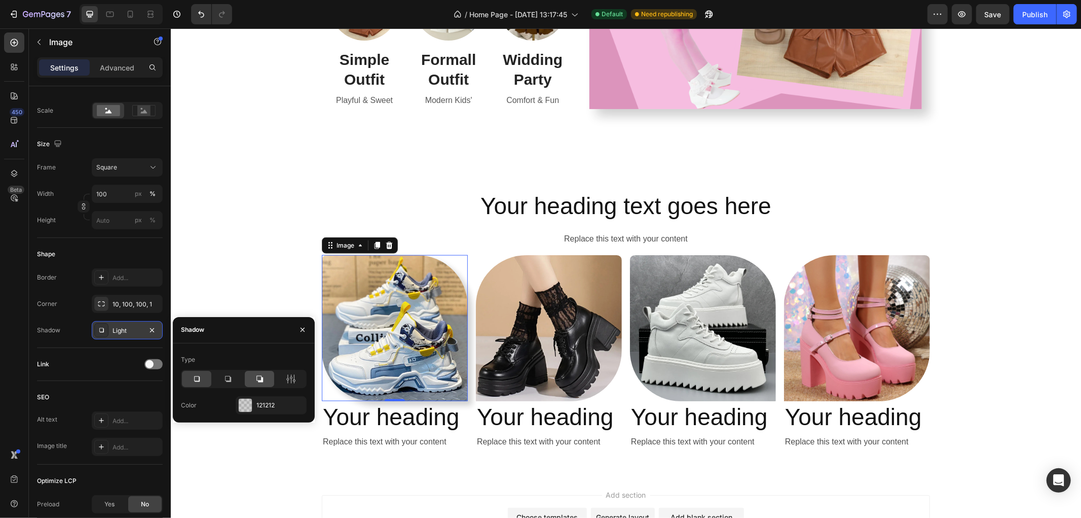
click at [262, 374] on icon at bounding box center [260, 379] width 10 height 10
click at [227, 382] on icon at bounding box center [228, 379] width 10 height 10
click at [261, 379] on icon at bounding box center [260, 379] width 10 height 10
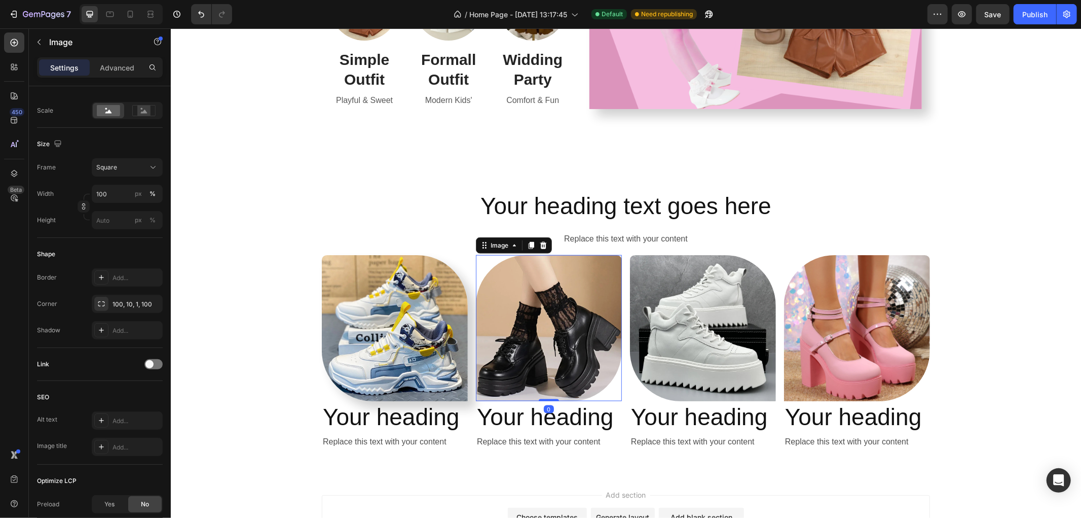
click at [513, 306] on img at bounding box center [549, 328] width 146 height 146
click at [121, 328] on div "Add..." at bounding box center [137, 330] width 48 height 9
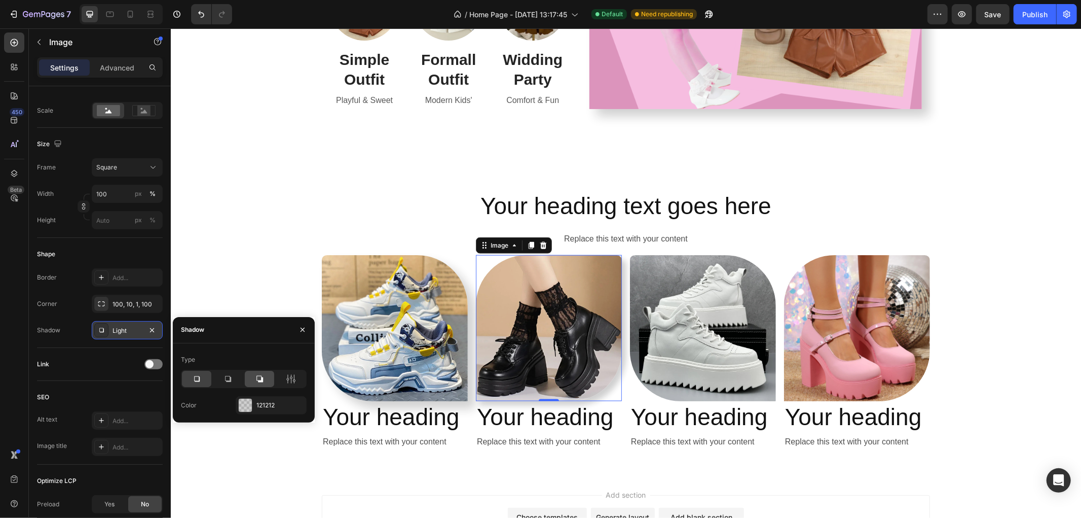
click at [253, 378] on div at bounding box center [259, 379] width 29 height 16
click at [676, 326] on img at bounding box center [703, 328] width 146 height 146
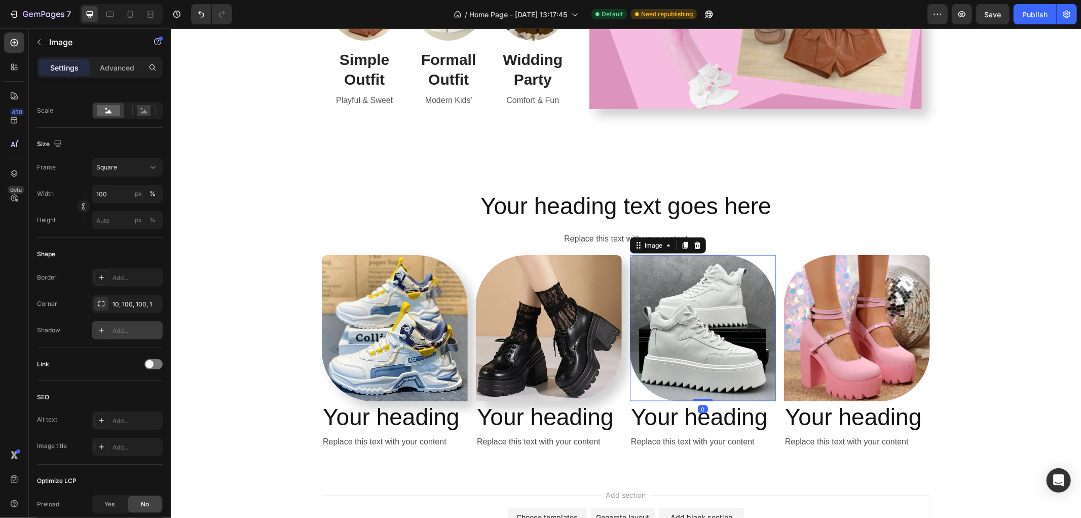
click at [123, 326] on div "Add..." at bounding box center [137, 330] width 48 height 9
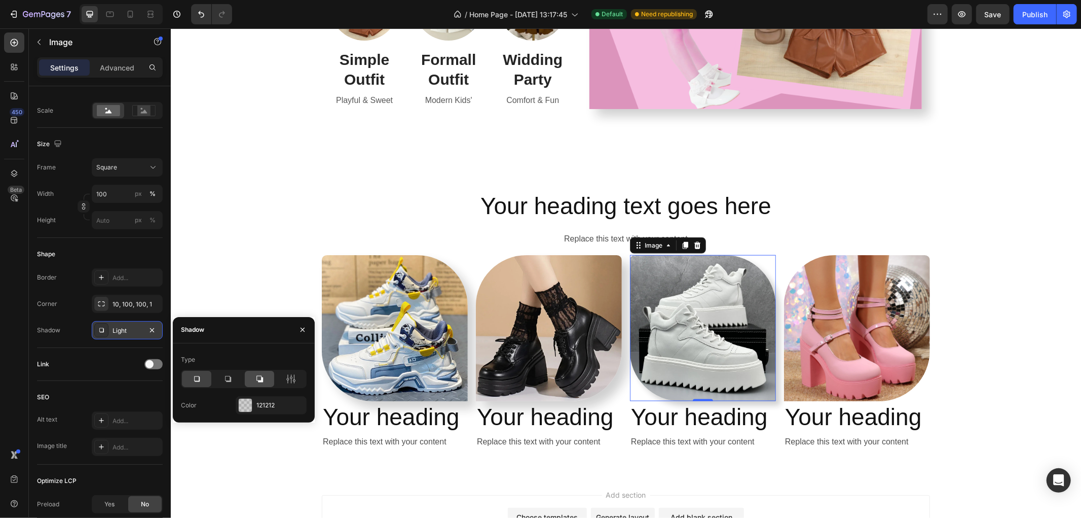
click at [266, 373] on div at bounding box center [259, 379] width 29 height 16
click at [843, 328] on img at bounding box center [857, 328] width 146 height 146
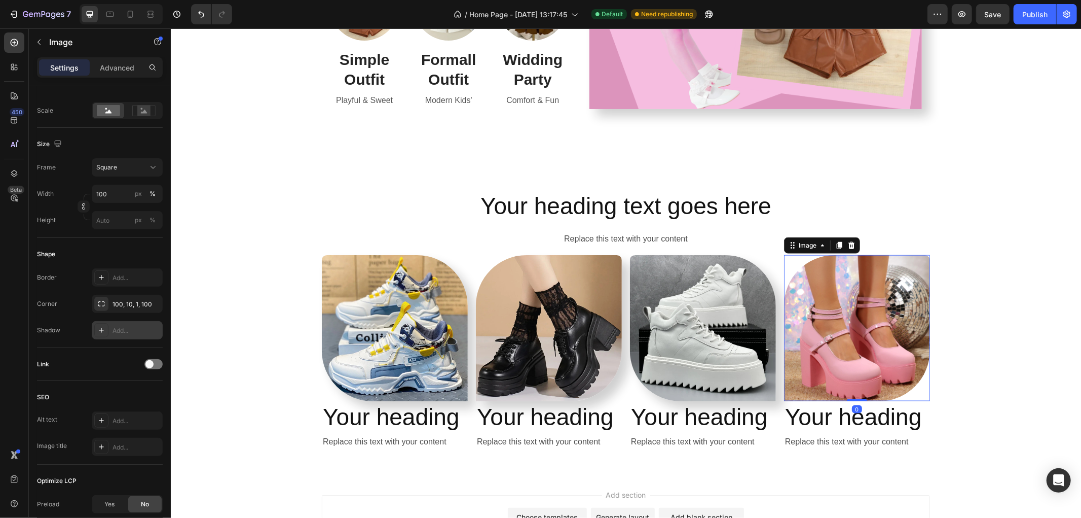
click at [130, 327] on div "Add..." at bounding box center [137, 330] width 48 height 9
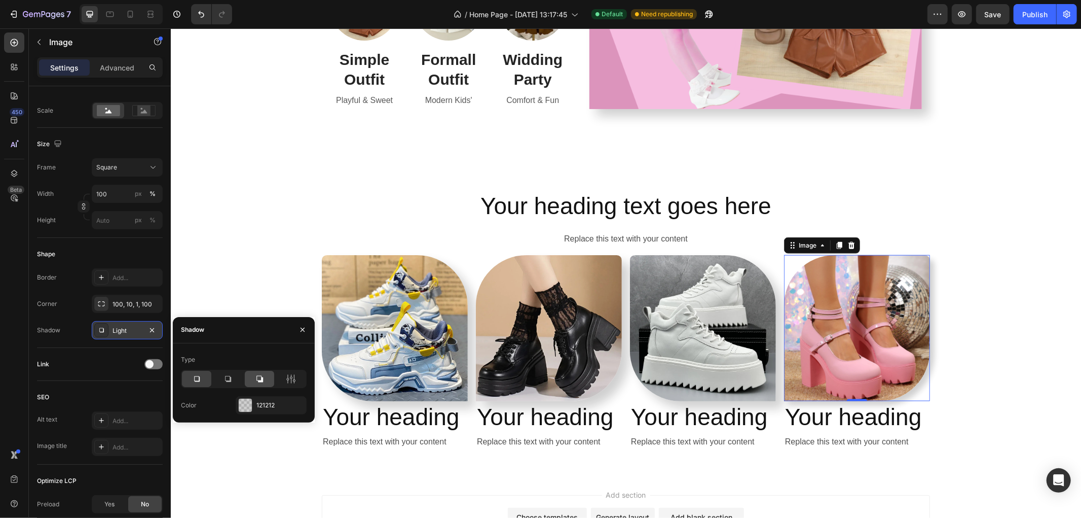
click at [264, 377] on icon at bounding box center [260, 379] width 10 height 10
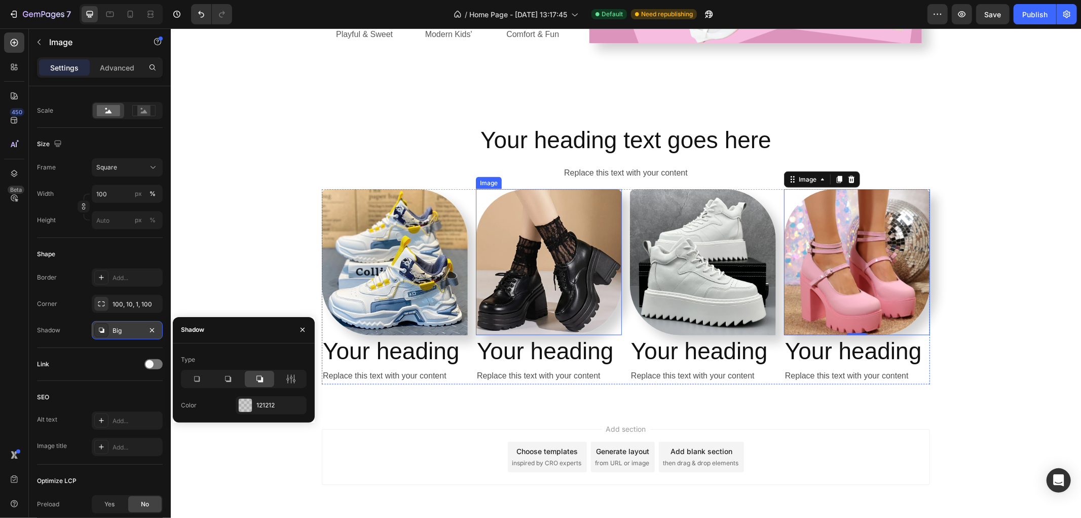
scroll to position [1116, 0]
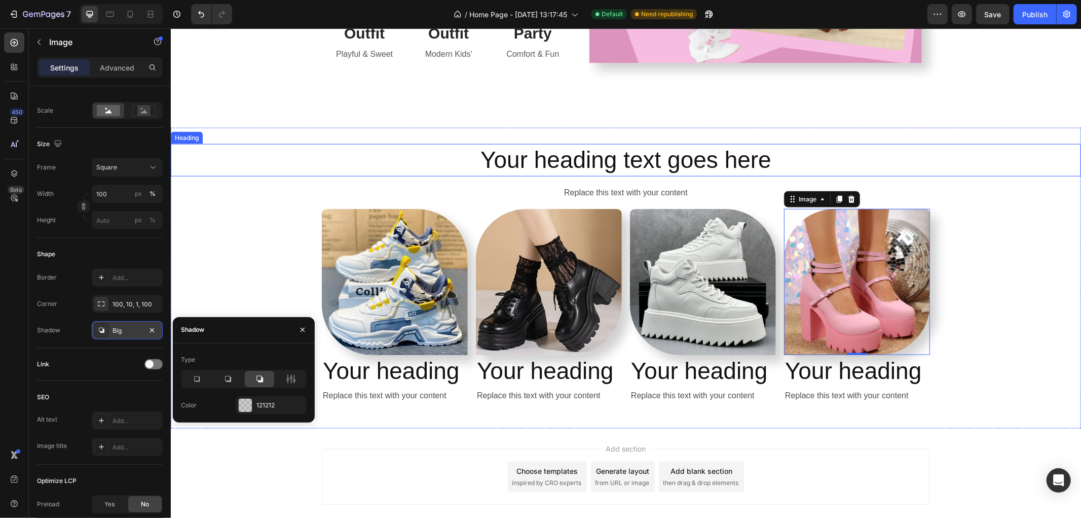
click at [603, 158] on h2 "Your heading text goes here" at bounding box center [625, 159] width 911 height 32
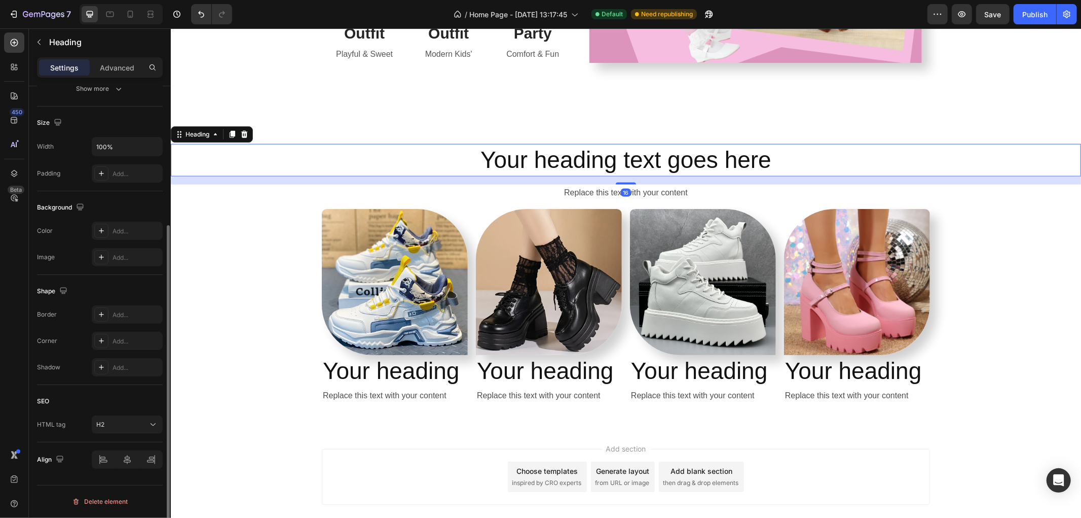
click at [603, 158] on h2 "Your heading text goes here" at bounding box center [625, 159] width 911 height 32
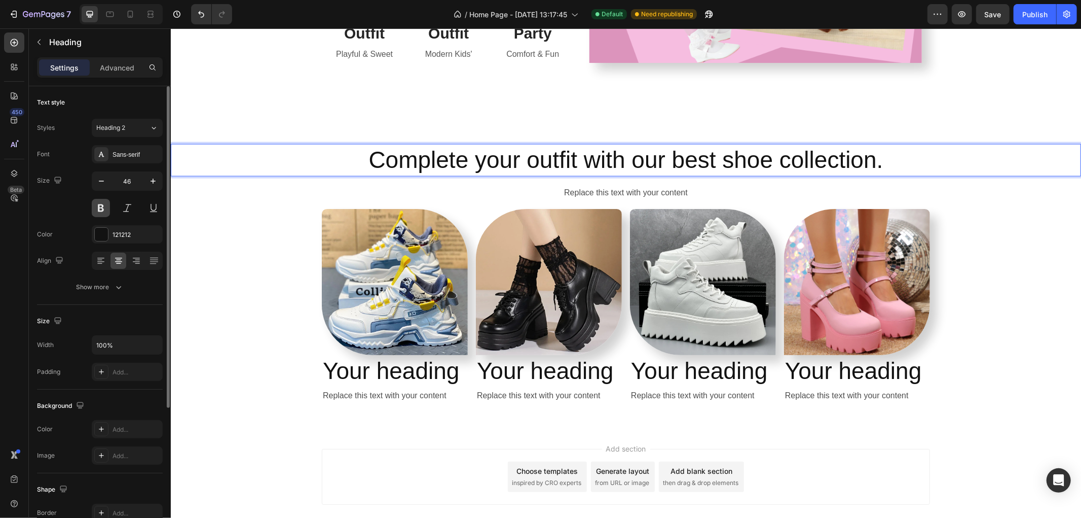
click at [95, 204] on button at bounding box center [101, 208] width 18 height 18
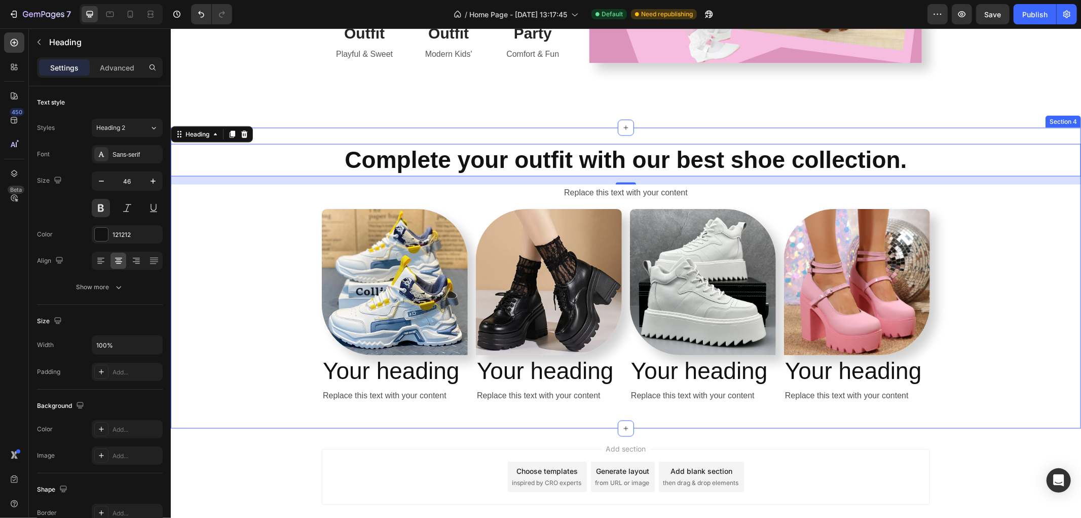
click at [234, 271] on div "Complete your outfit with our best shoe collection. Heading 16 Replace this tex…" at bounding box center [625, 277] width 911 height 268
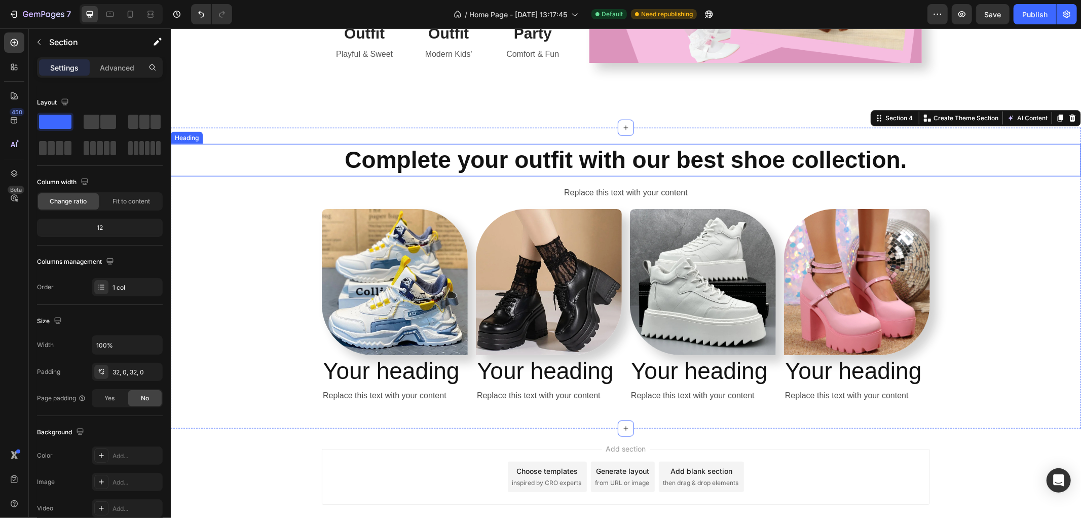
drag, startPoint x: 801, startPoint y: 156, endPoint x: 771, endPoint y: 160, distance: 29.8
click at [794, 159] on p "Complete your outfit with our best shoe collection." at bounding box center [625, 160] width 909 height 30
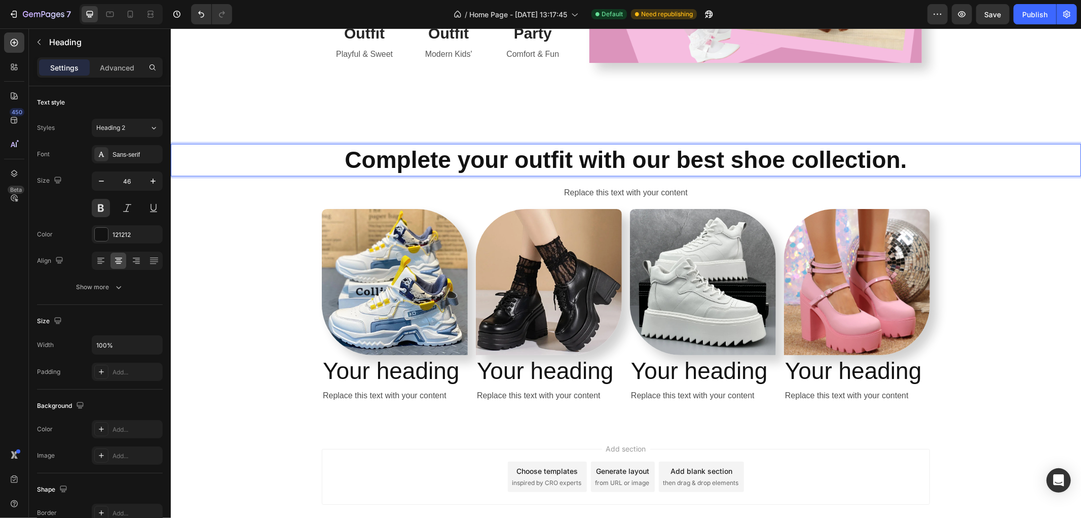
click at [778, 158] on p "Complete your outfit with our best shoe collection." at bounding box center [625, 160] width 909 height 30
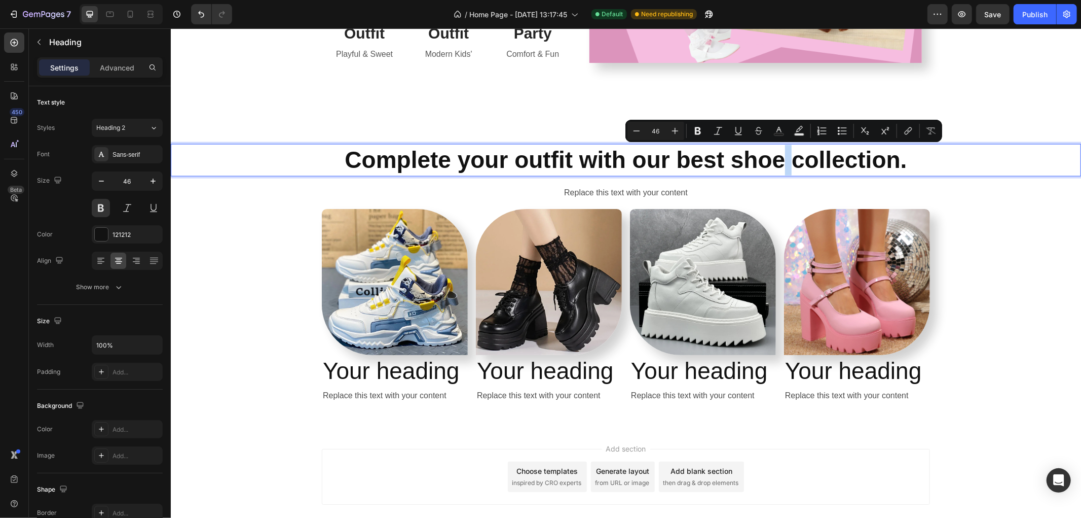
click at [775, 161] on p "Complete your outfit with our best shoe collection." at bounding box center [625, 160] width 909 height 30
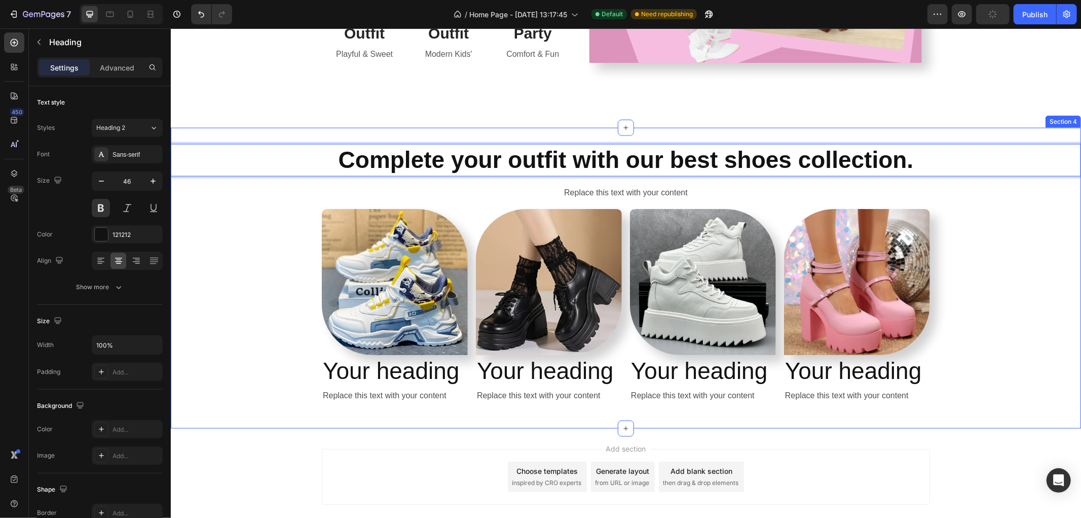
click at [234, 312] on div "Complete your outfit with our best shoes collection. Heading 16 Replace this te…" at bounding box center [625, 277] width 911 height 268
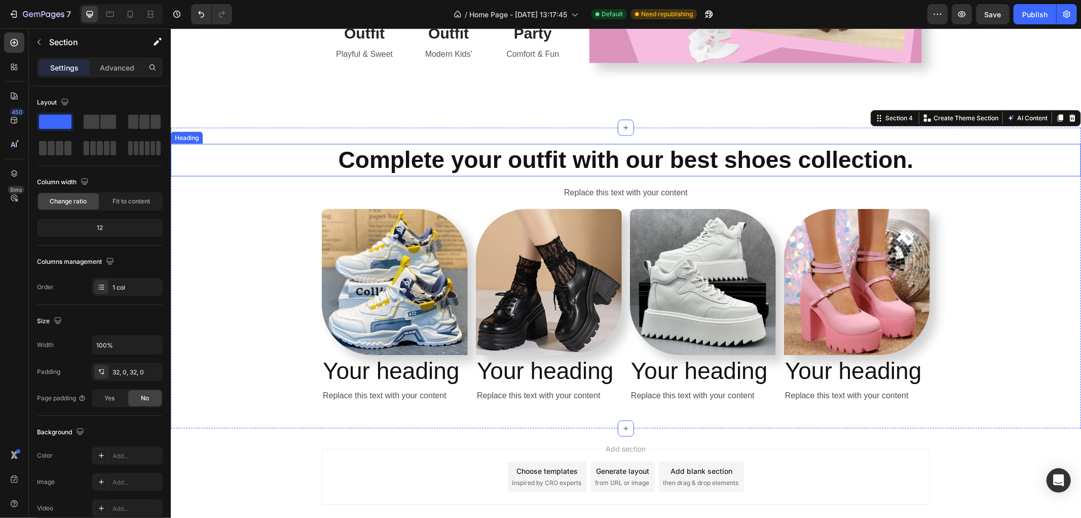
click at [755, 167] on p "Complete your outfit with our best shoes collection." at bounding box center [625, 160] width 909 height 30
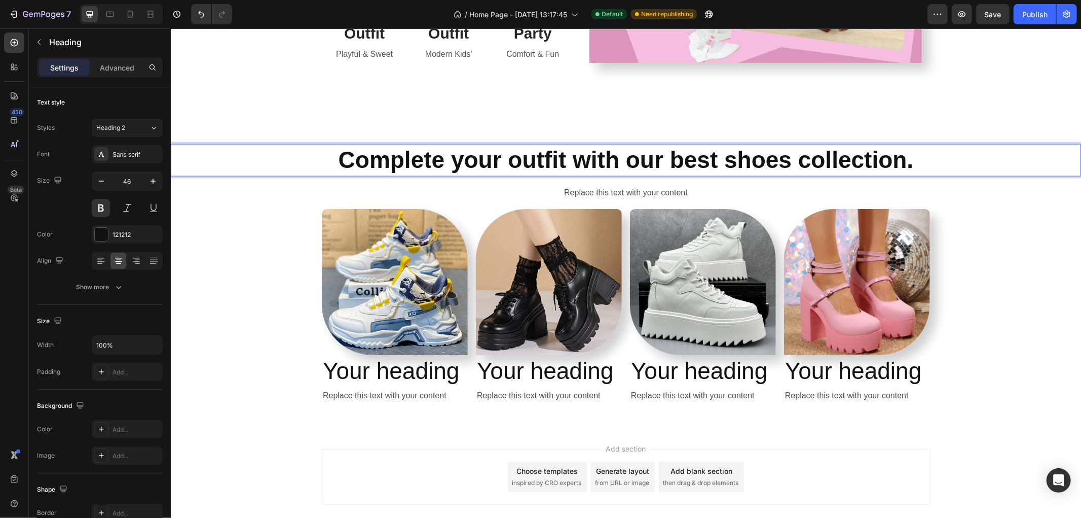
click at [774, 162] on p "Complete your outfit with our best shoes collection." at bounding box center [625, 160] width 909 height 30
click at [241, 244] on div "Complete your outfit with our best shoe's collection. Heading 16 Replace this t…" at bounding box center [625, 277] width 911 height 268
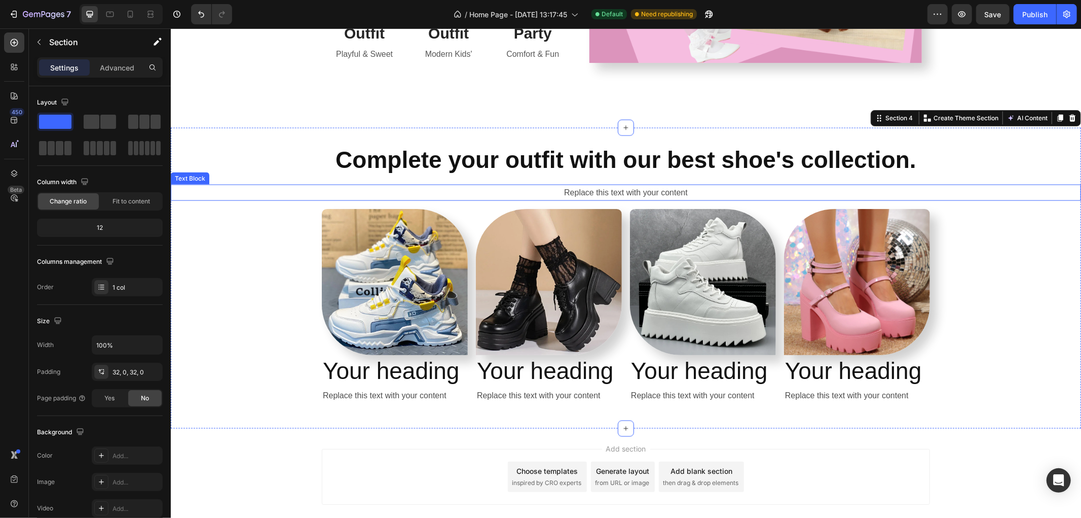
click at [589, 186] on div "Replace this text with your content" at bounding box center [625, 192] width 911 height 17
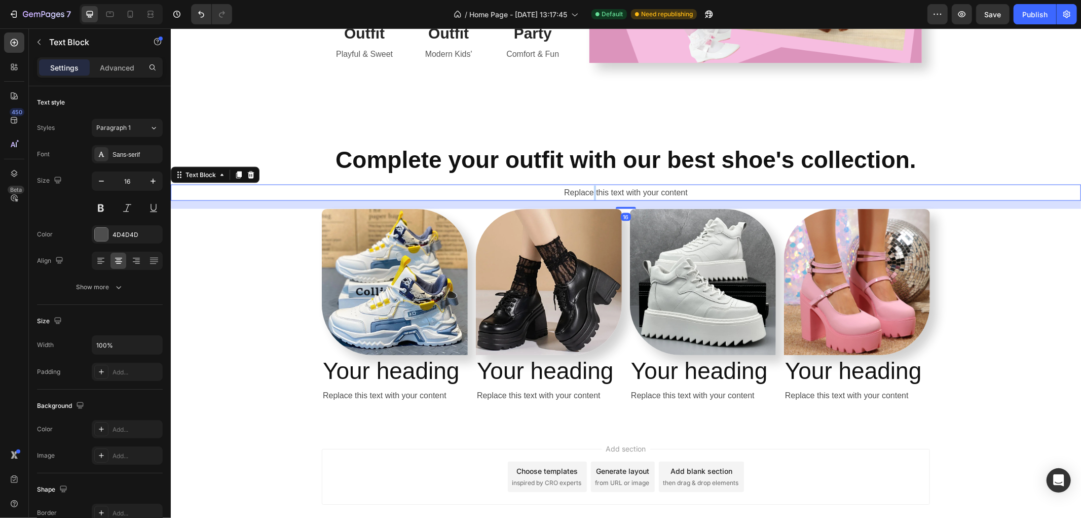
click at [589, 186] on div "Replace this text with your content" at bounding box center [625, 192] width 911 height 17
click at [589, 186] on p "Replace this text with your content" at bounding box center [625, 192] width 909 height 15
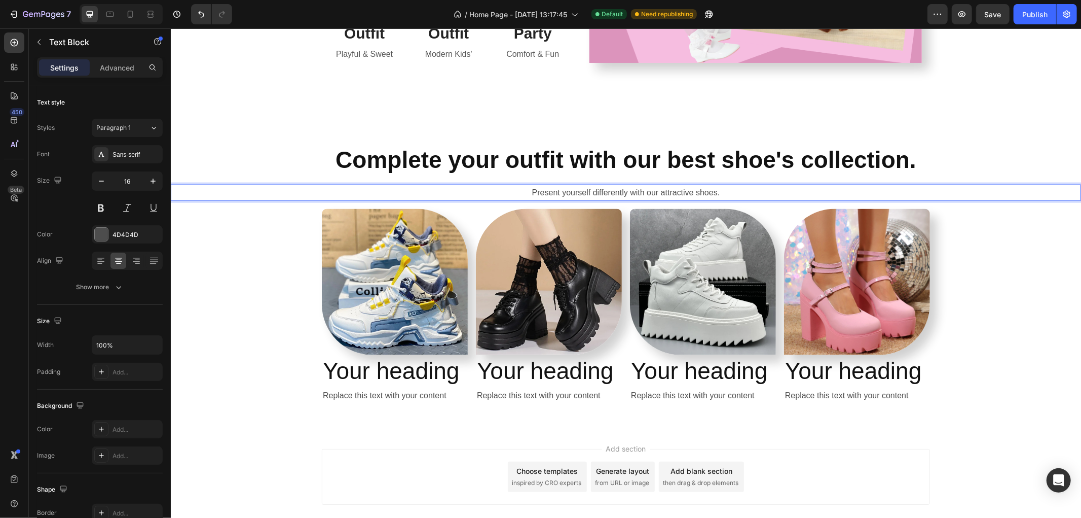
click at [602, 189] on p "Present yourself differently with our attractive shoes." at bounding box center [625, 192] width 909 height 15
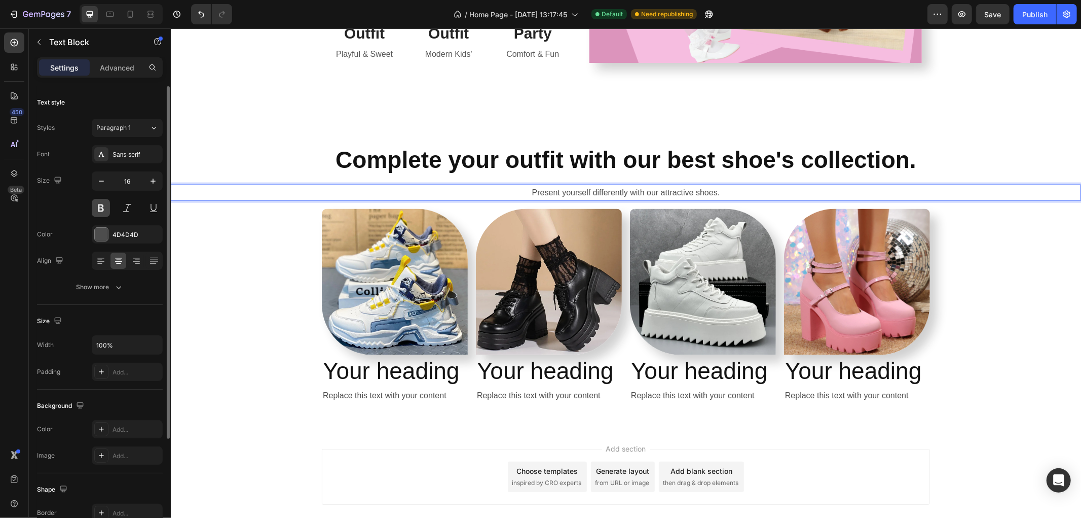
click at [101, 207] on button at bounding box center [101, 208] width 18 height 18
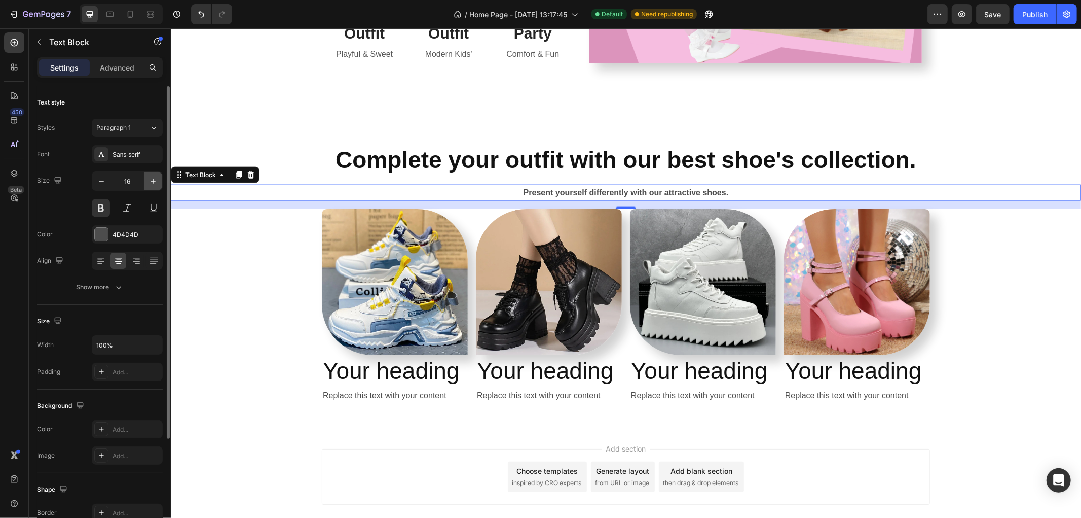
click at [155, 185] on icon "button" at bounding box center [153, 181] width 10 height 10
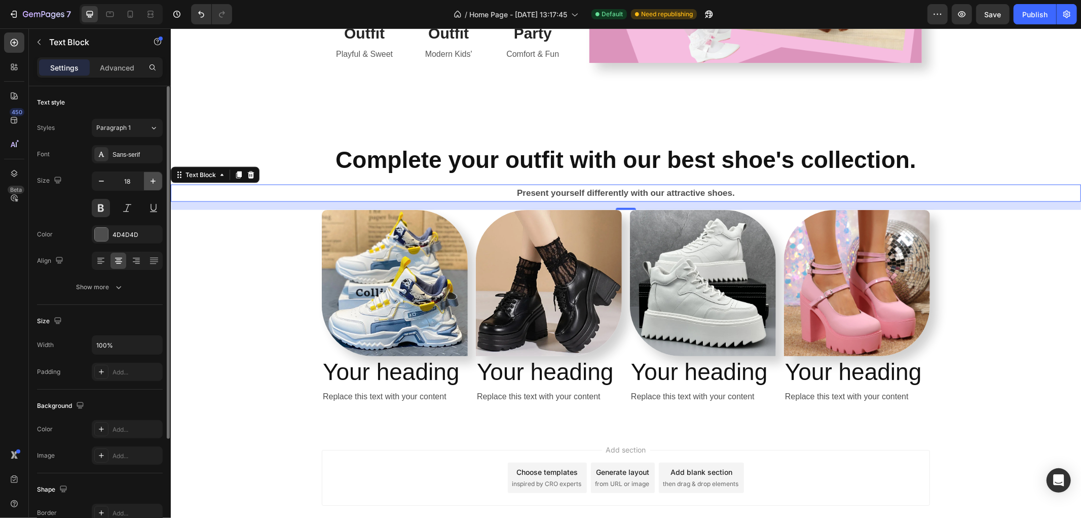
click at [155, 185] on icon "button" at bounding box center [153, 181] width 10 height 10
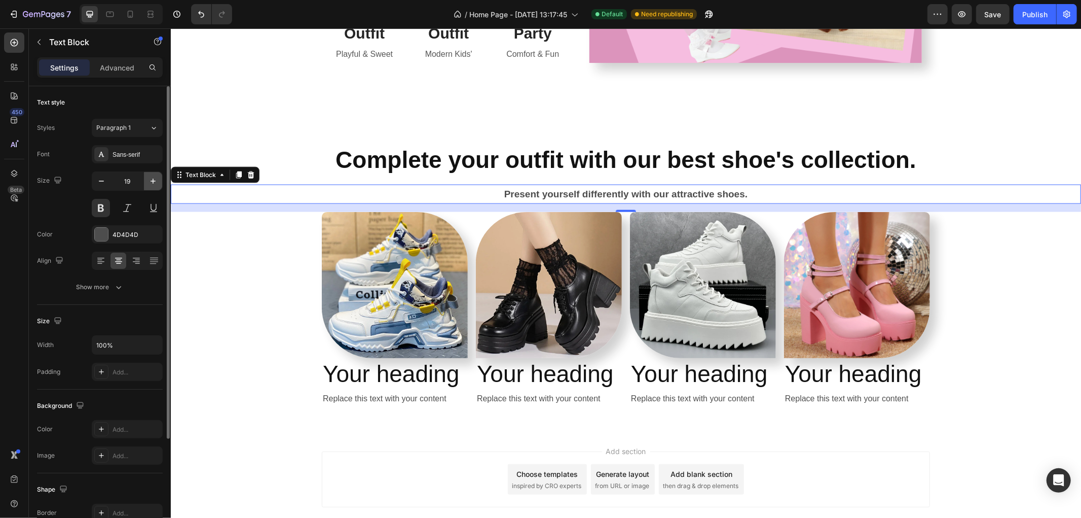
click at [155, 185] on icon "button" at bounding box center [153, 181] width 10 height 10
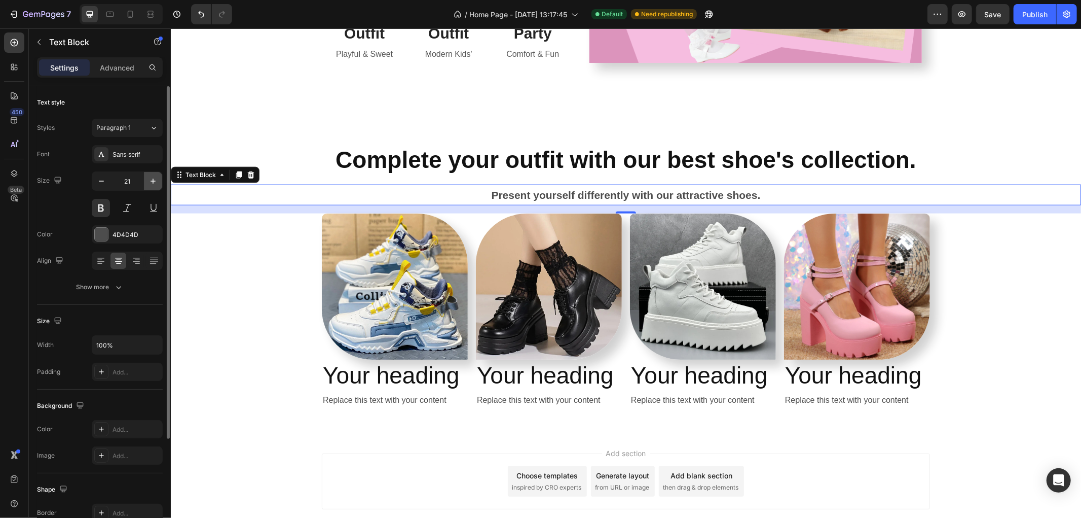
click at [153, 184] on icon "button" at bounding box center [153, 181] width 10 height 10
type input "22"
click at [94, 230] on div at bounding box center [101, 234] width 14 height 14
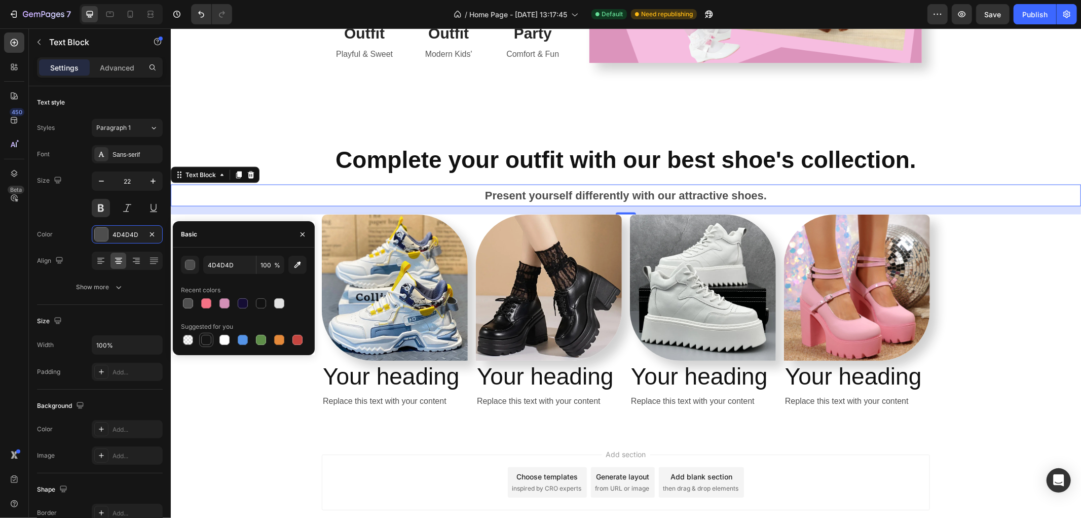
click at [204, 341] on div at bounding box center [206, 340] width 10 height 10
type input "151515"
click at [1051, 290] on div "Complete your outfit with our best shoe's collection. Heading Present yourself …" at bounding box center [625, 280] width 911 height 274
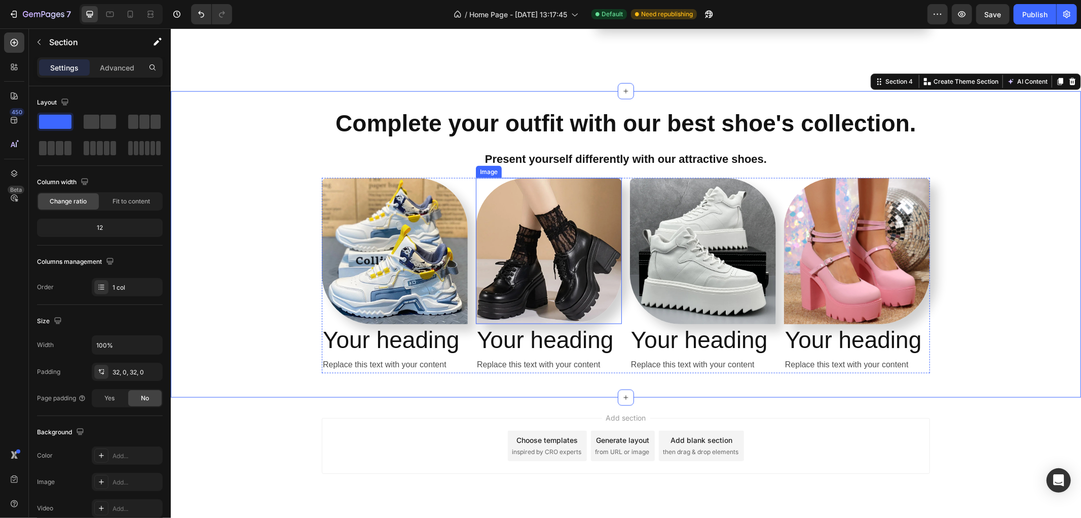
scroll to position [1173, 0]
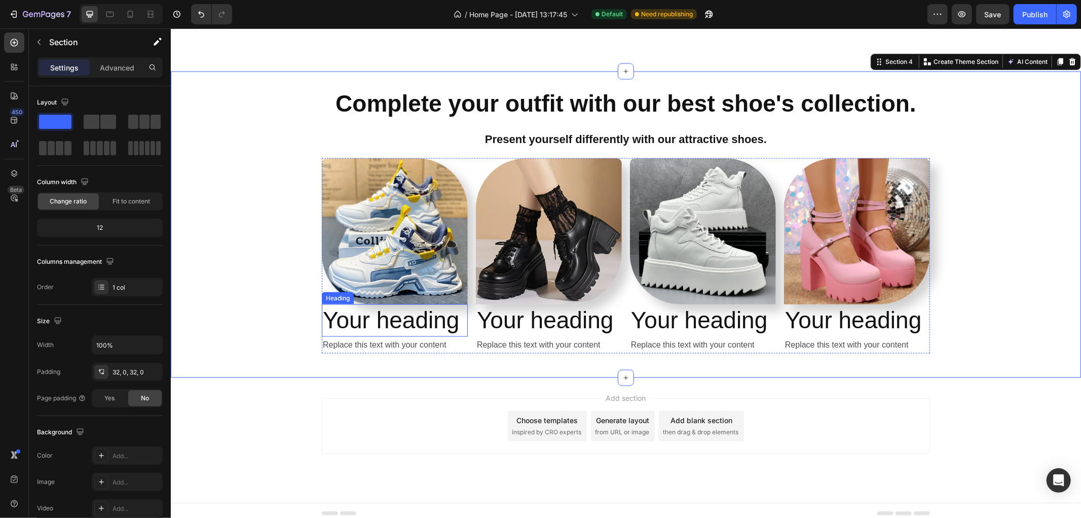
click at [405, 325] on h2 "Your heading" at bounding box center [394, 320] width 146 height 32
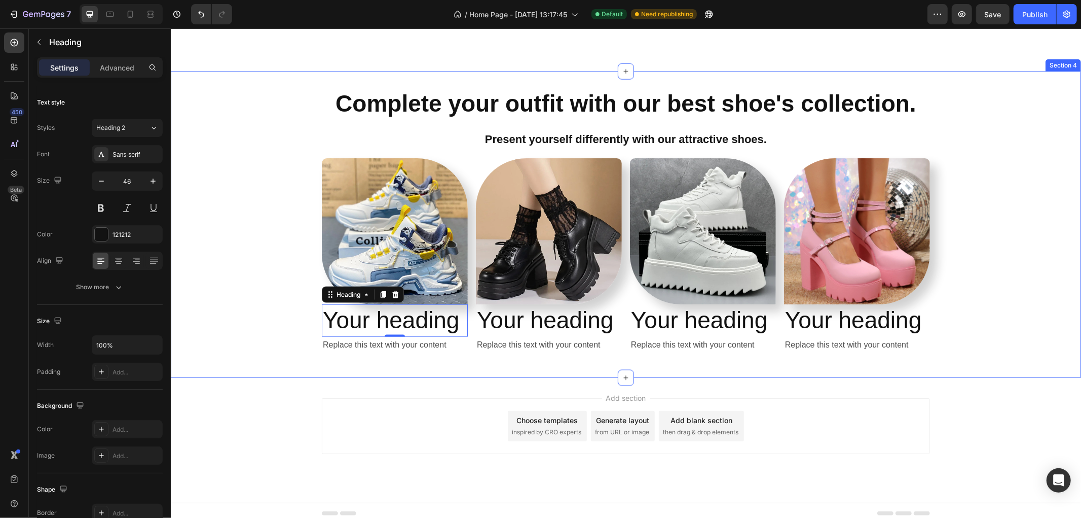
click at [302, 123] on div "Complete your outfit with our best shoe's collection. Heading Present yourself …" at bounding box center [625, 224] width 911 height 274
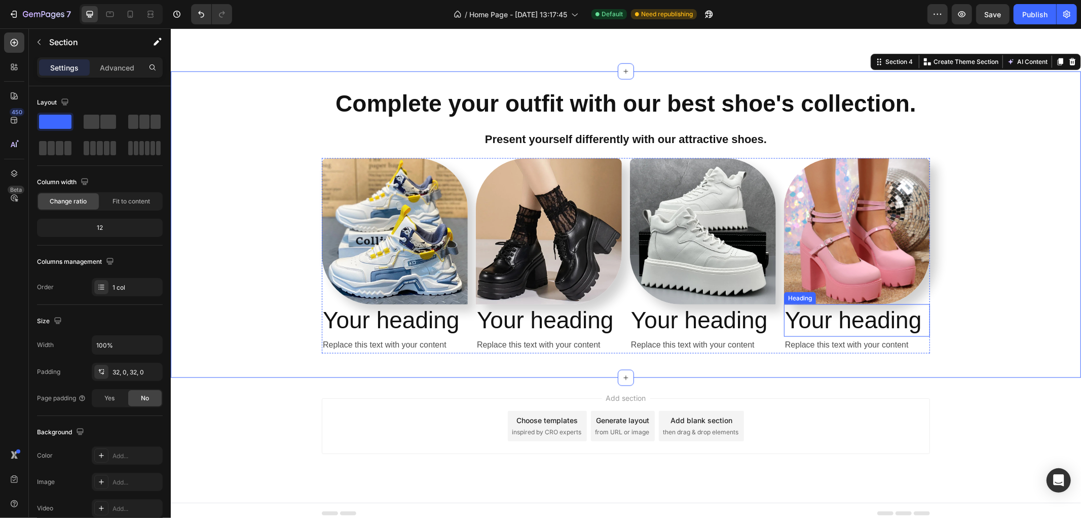
click at [830, 316] on h2 "Your heading" at bounding box center [857, 320] width 146 height 32
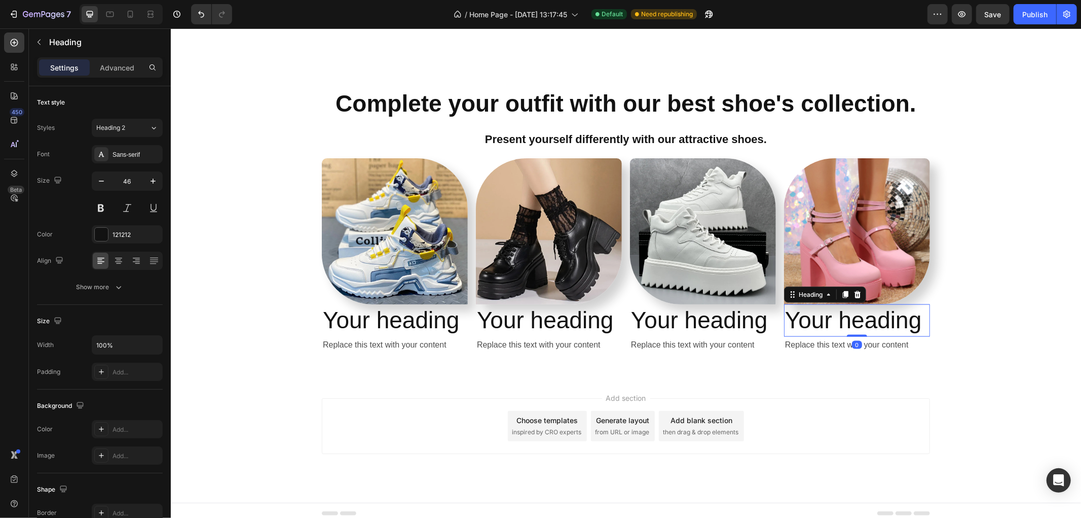
click at [830, 316] on h2 "Your heading" at bounding box center [857, 320] width 146 height 32
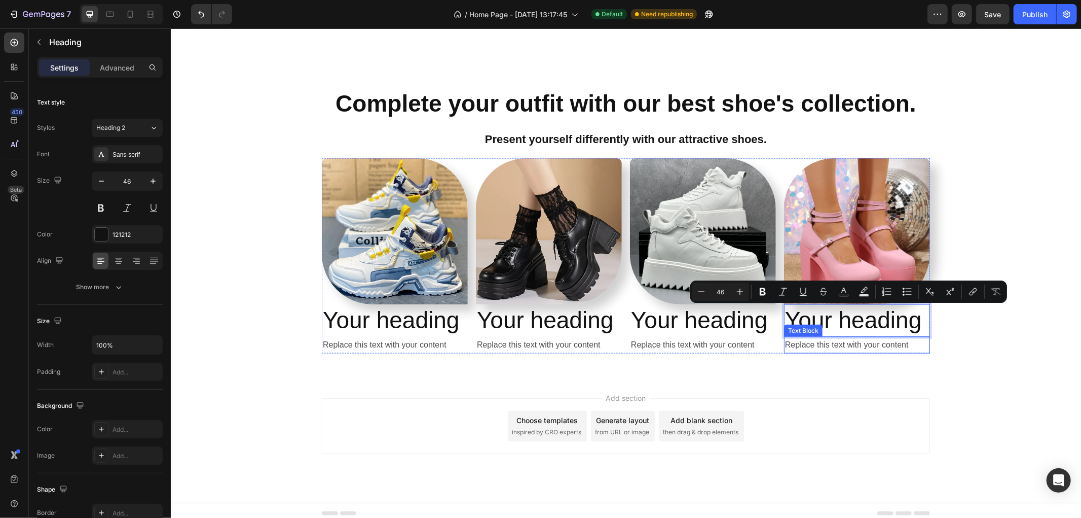
click at [831, 340] on div "Replace this text with your content" at bounding box center [857, 344] width 146 height 17
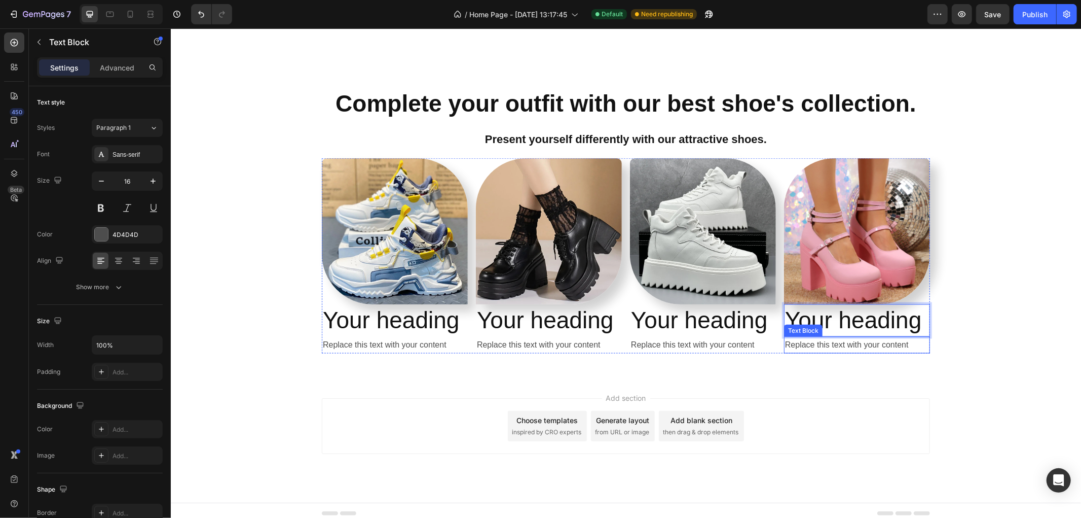
click at [831, 340] on div "Replace this text with your content" at bounding box center [857, 344] width 146 height 17
click at [831, 340] on p "Replace this text with your content" at bounding box center [857, 344] width 144 height 15
click at [849, 346] on p "The best collection for the bride." at bounding box center [857, 344] width 144 height 15
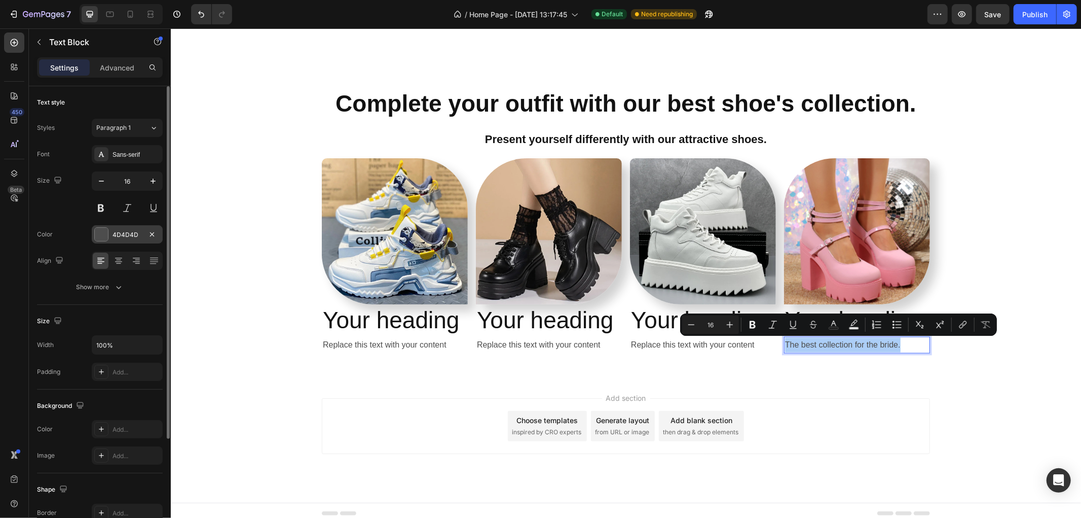
click at [93, 235] on div "4D4D4D" at bounding box center [127, 234] width 71 height 18
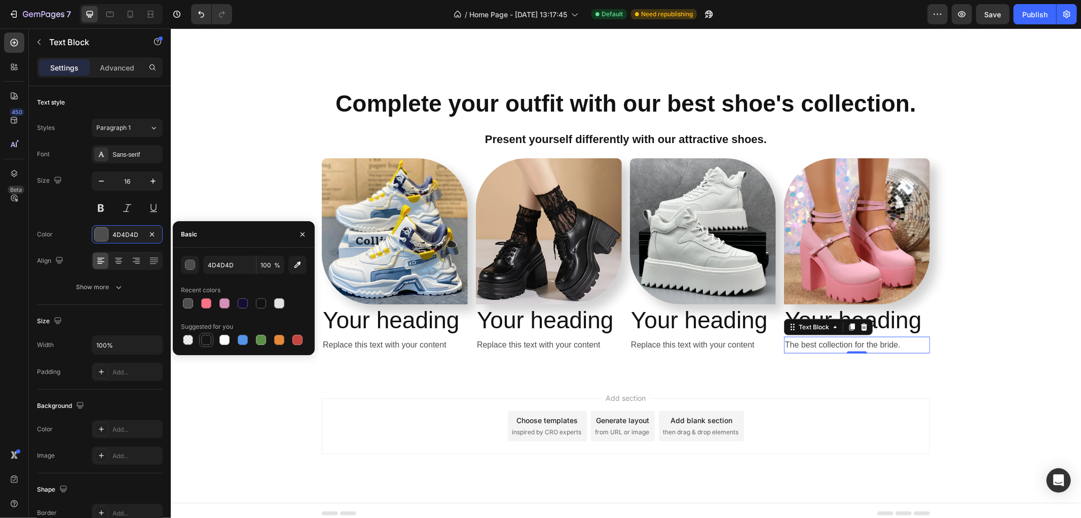
click at [201, 340] on div at bounding box center [206, 340] width 10 height 10
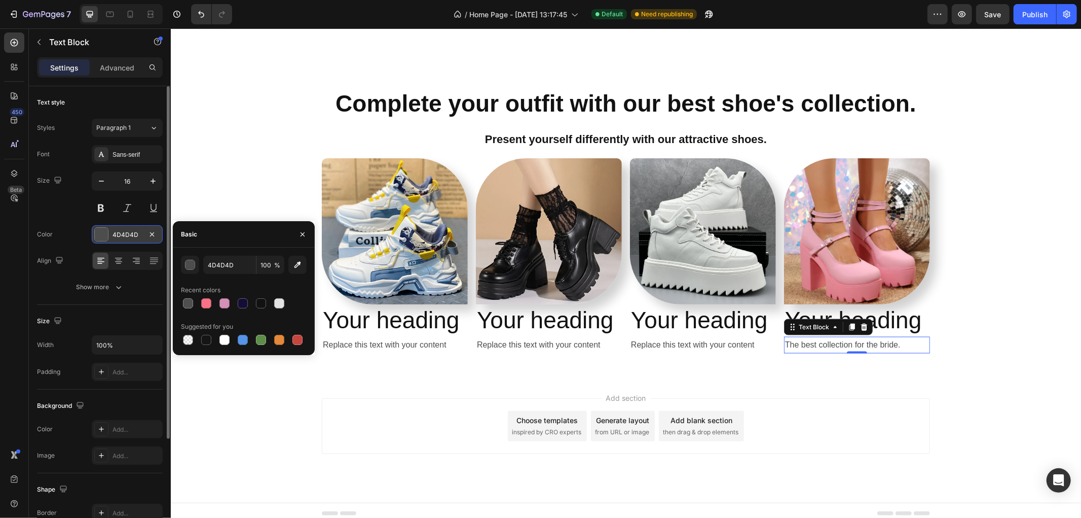
type input "151515"
click at [104, 203] on button at bounding box center [101, 208] width 18 height 18
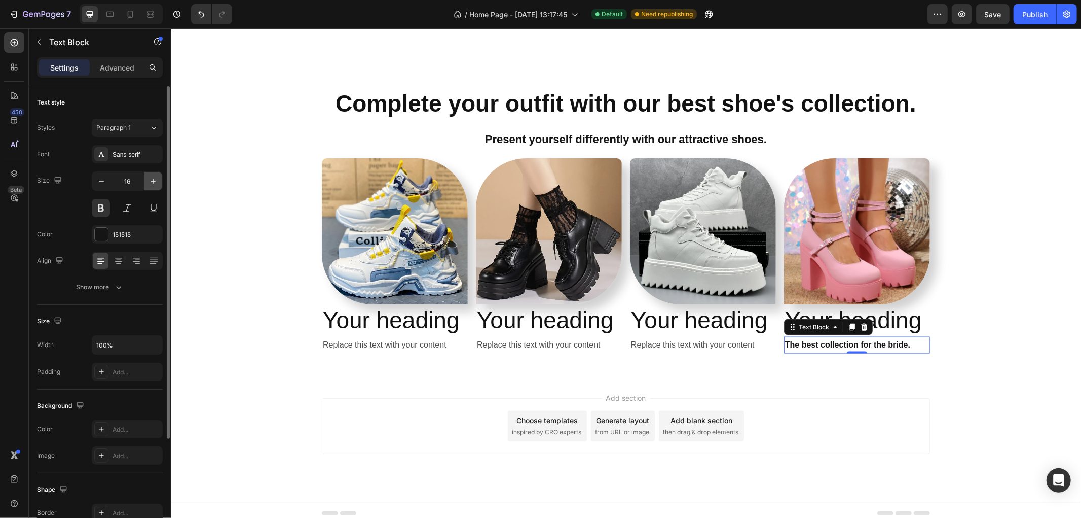
click at [159, 181] on button "button" at bounding box center [153, 181] width 18 height 18
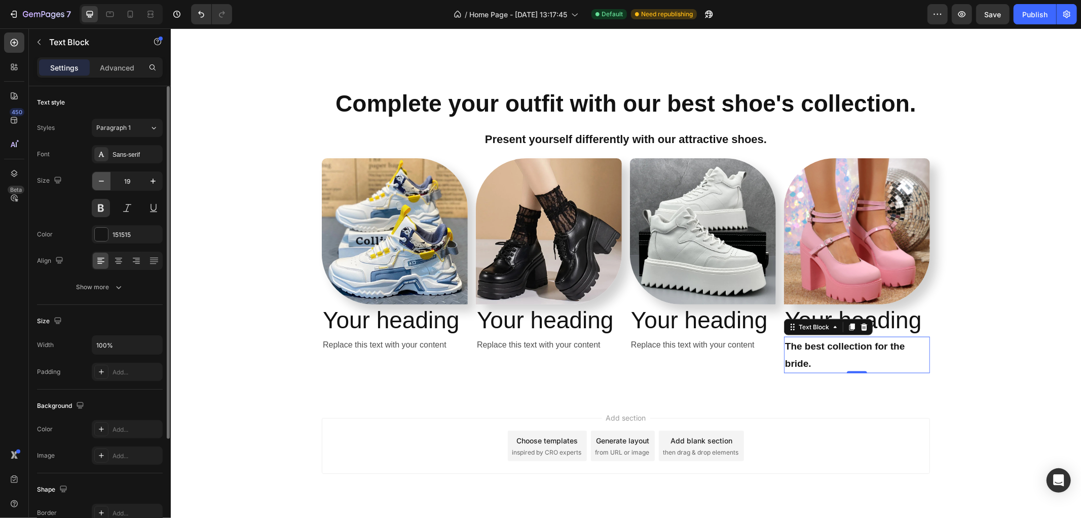
click at [100, 179] on icon "button" at bounding box center [101, 181] width 10 height 10
type input "18"
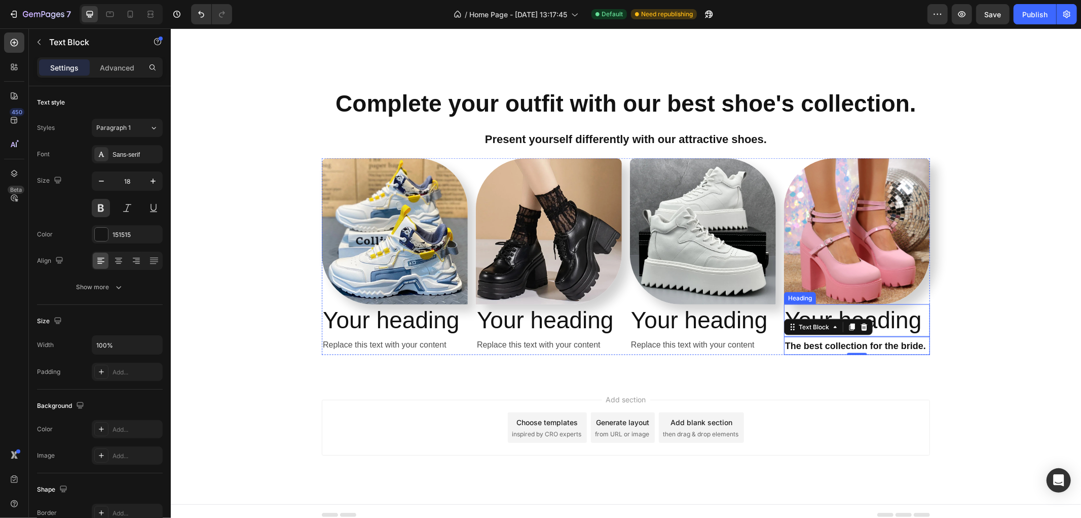
click at [891, 317] on p "Your heading" at bounding box center [857, 320] width 144 height 30
click at [854, 296] on icon at bounding box center [857, 294] width 7 height 7
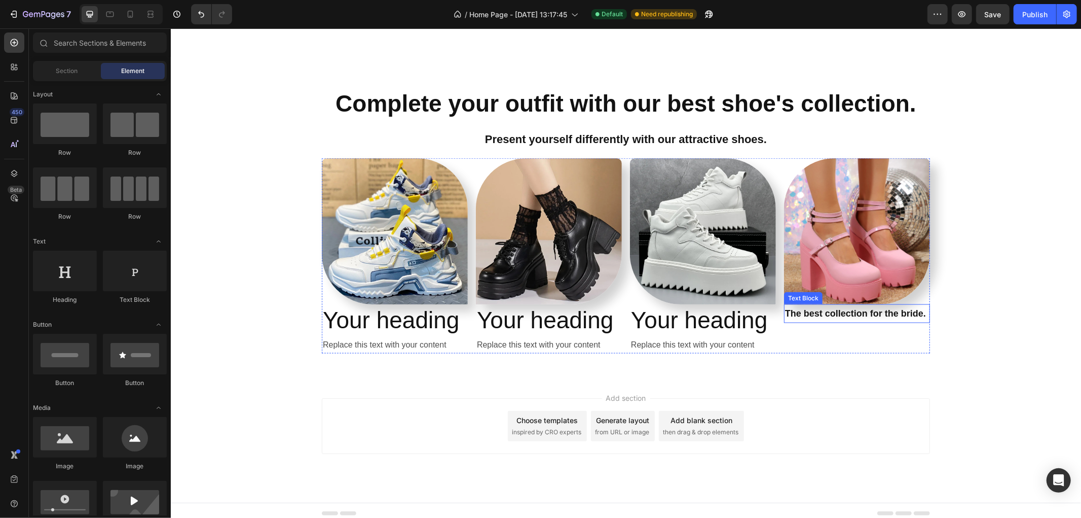
click at [836, 316] on p "The best collection for the bride." at bounding box center [857, 313] width 144 height 16
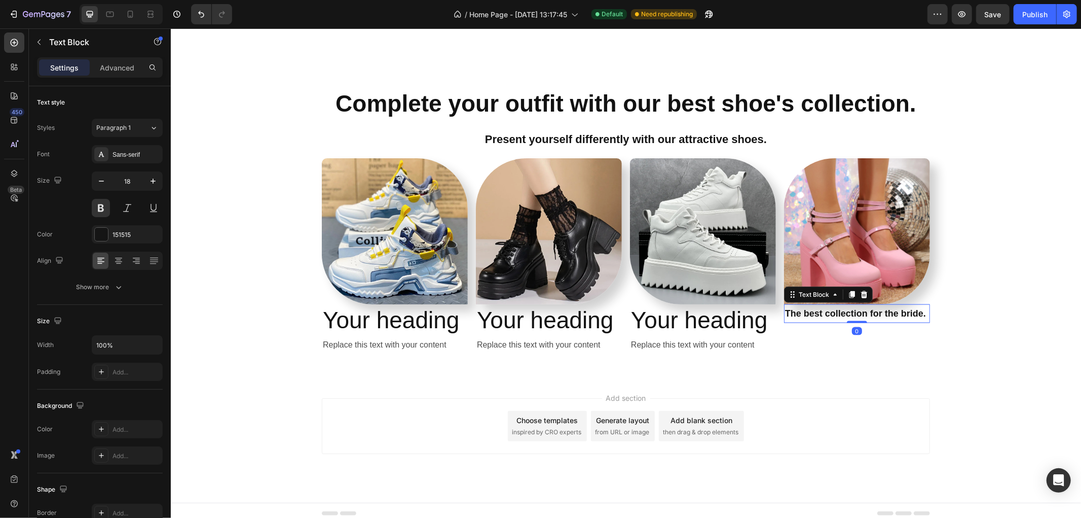
click at [848, 300] on div "Text Block" at bounding box center [828, 294] width 89 height 16
click at [909, 284] on img at bounding box center [857, 231] width 146 height 146
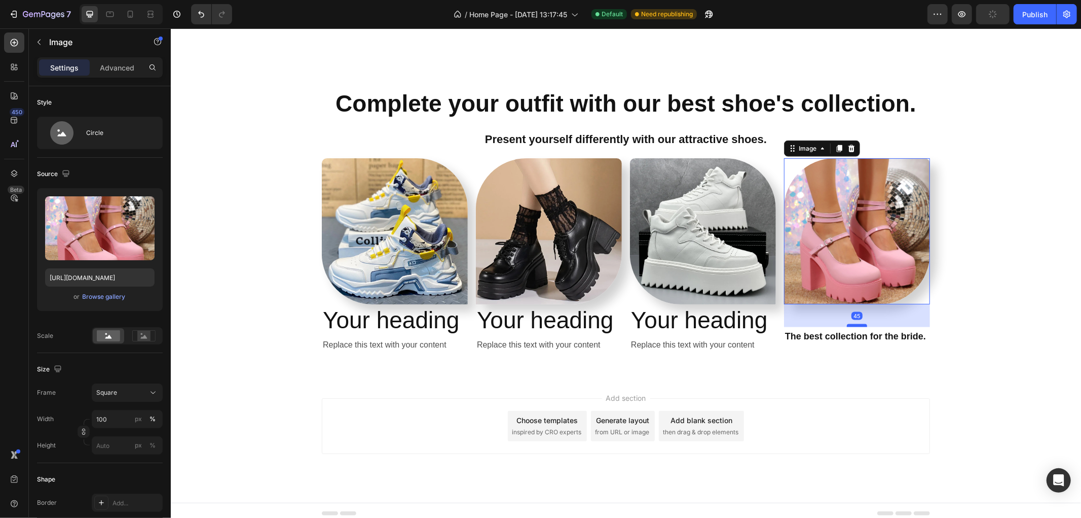
drag, startPoint x: 858, startPoint y: 302, endPoint x: 858, endPoint y: 325, distance: 22.8
click at [858, 325] on div at bounding box center [857, 324] width 20 height 3
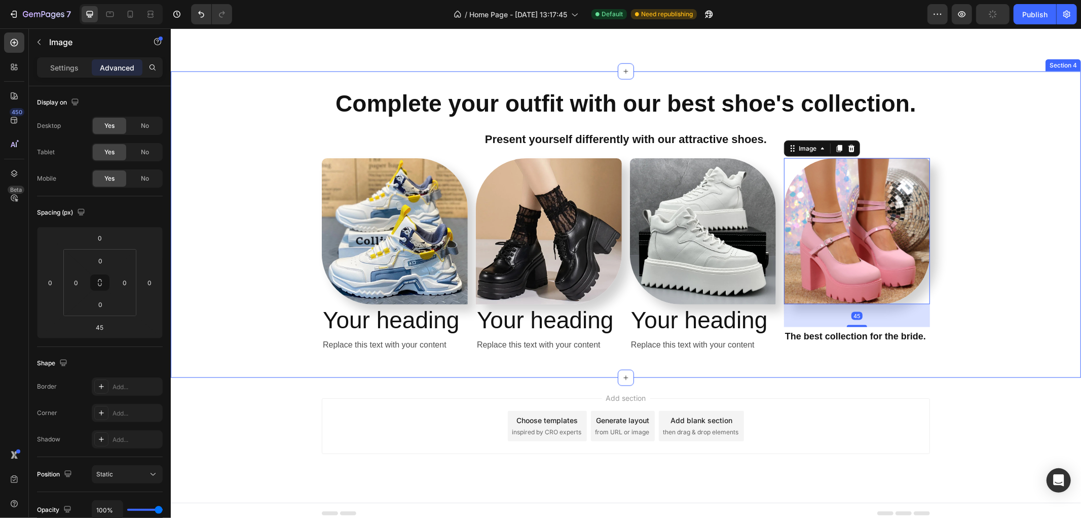
click at [995, 312] on div "Complete your outfit with our best shoe's collection. Heading Present yourself …" at bounding box center [625, 224] width 911 height 274
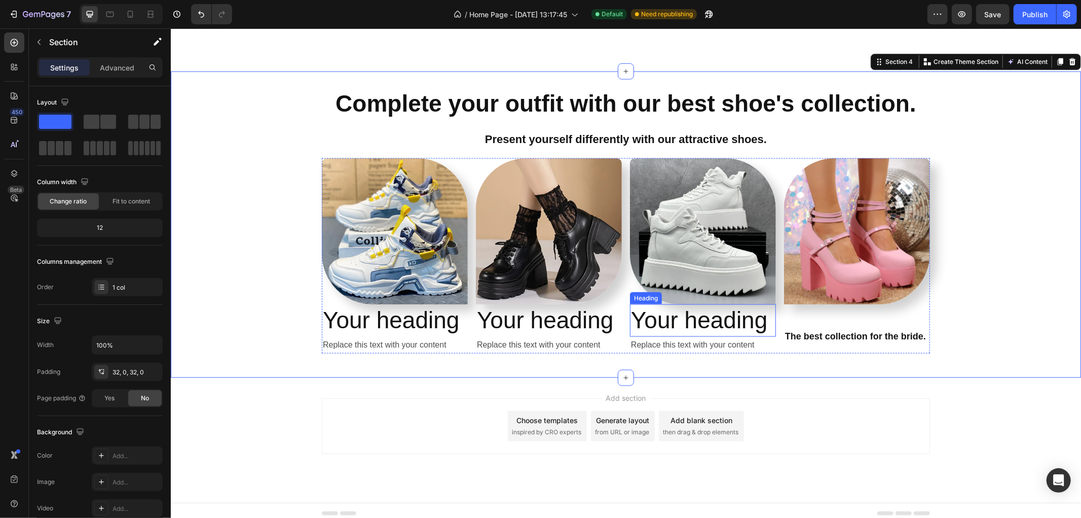
click at [684, 326] on h2 "Your heading" at bounding box center [703, 320] width 146 height 32
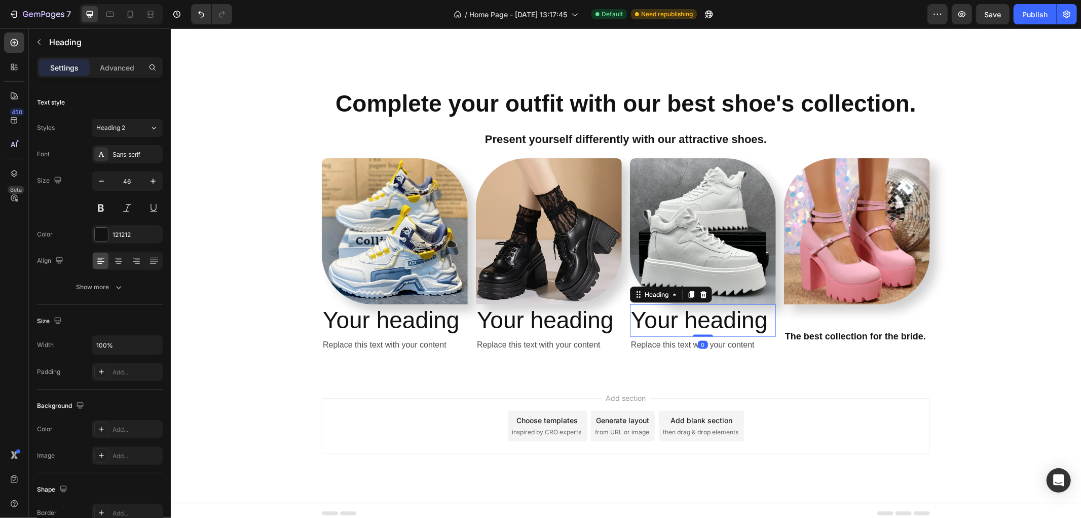
click at [706, 295] on div "Heading" at bounding box center [671, 294] width 82 height 16
click at [701, 296] on icon at bounding box center [703, 294] width 7 height 7
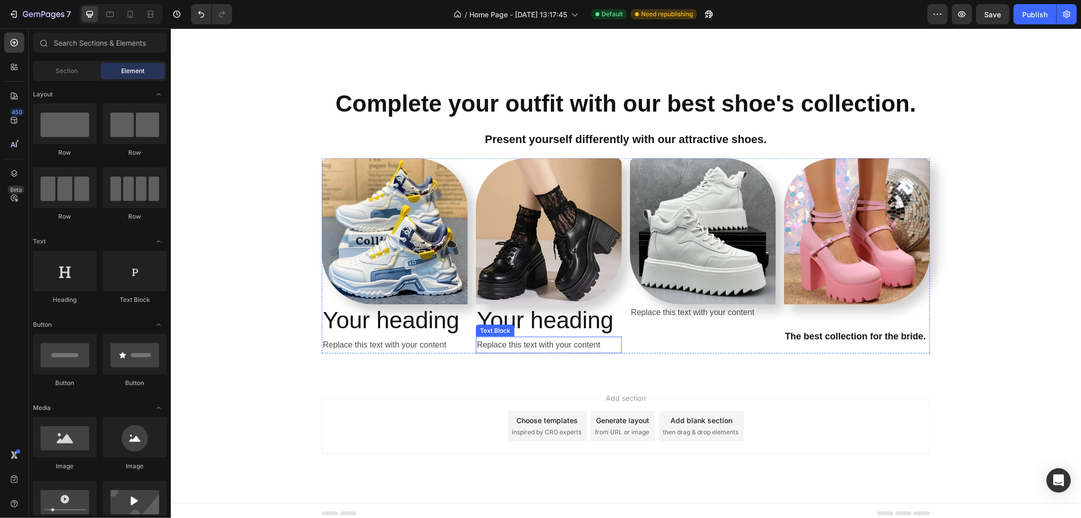
click at [572, 322] on h2 "Your heading" at bounding box center [549, 320] width 146 height 32
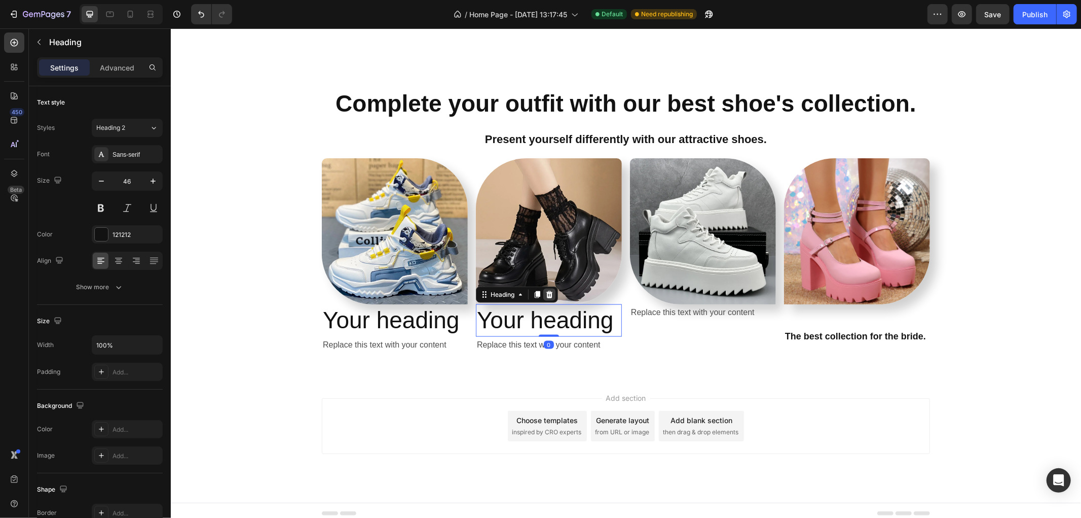
click at [547, 295] on icon at bounding box center [549, 294] width 7 height 7
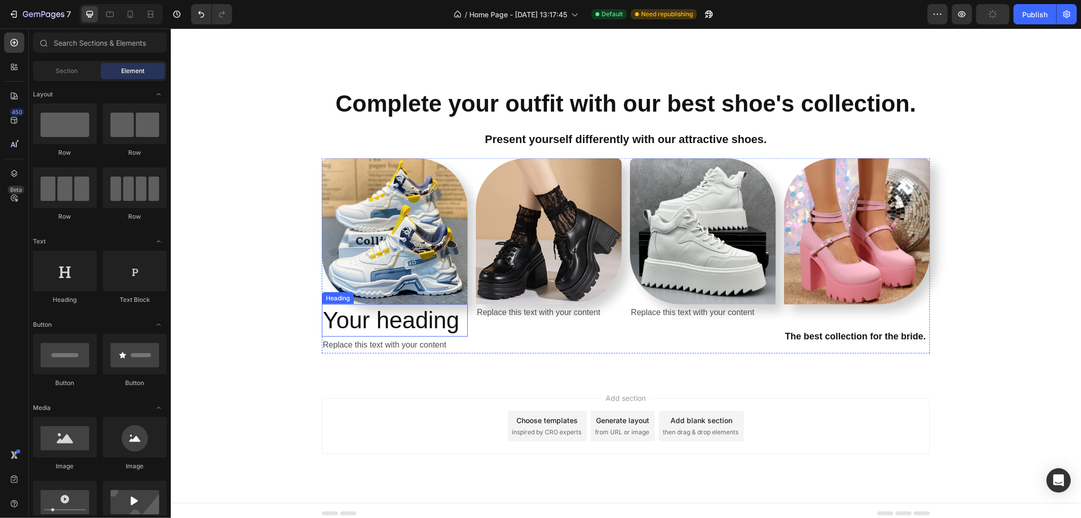
click at [440, 325] on h2 "Your heading" at bounding box center [394, 320] width 146 height 32
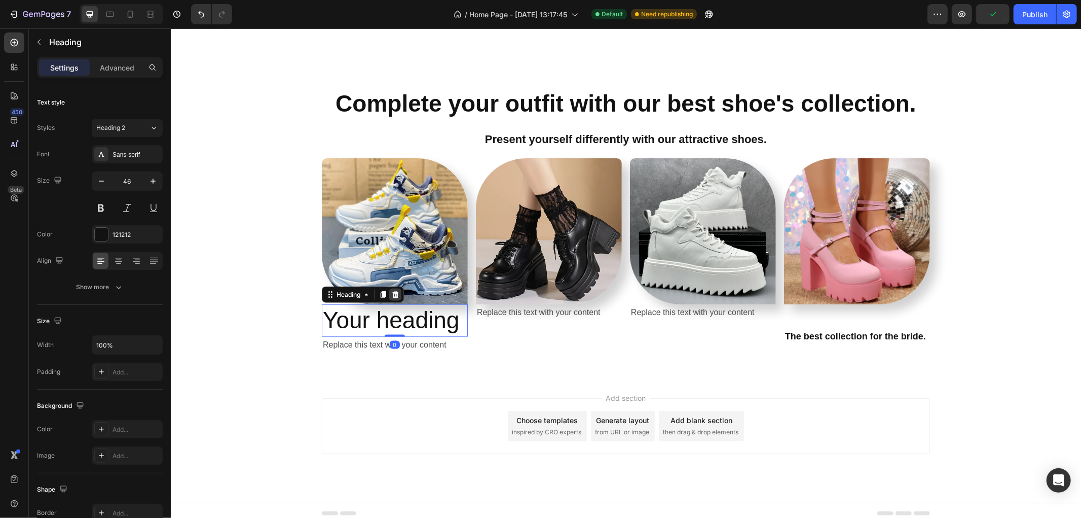
click at [394, 294] on icon at bounding box center [395, 294] width 8 height 8
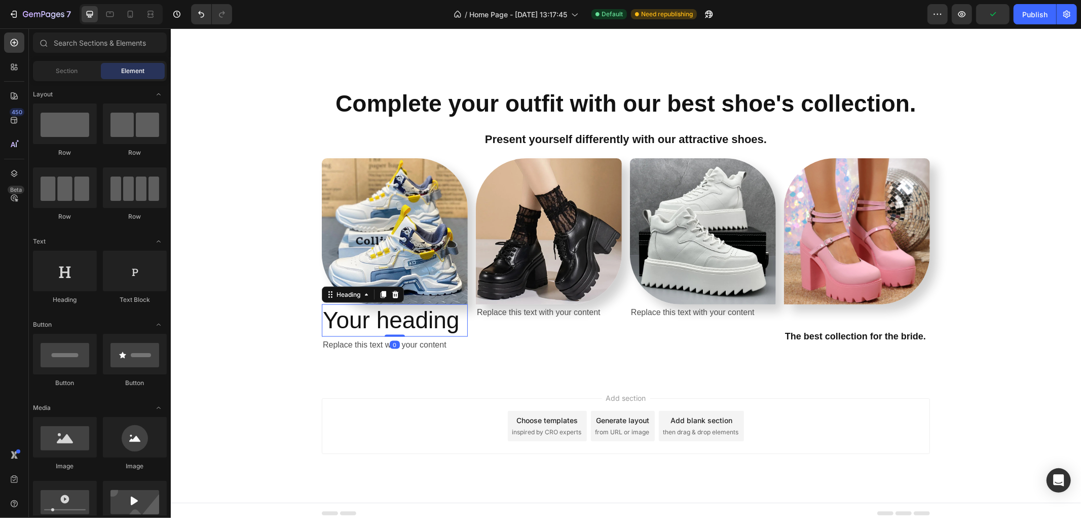
scroll to position [1170, 0]
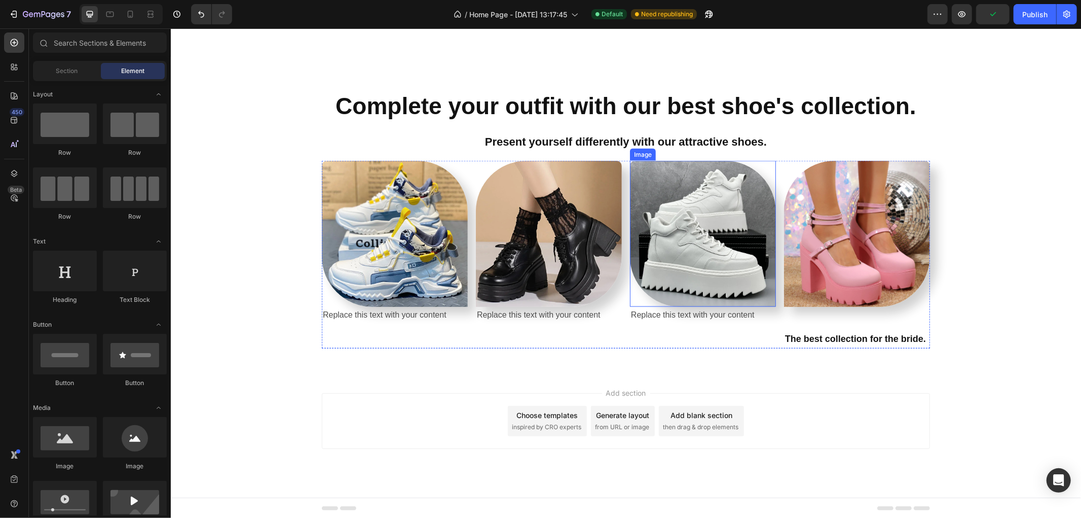
click at [716, 291] on img at bounding box center [703, 233] width 146 height 146
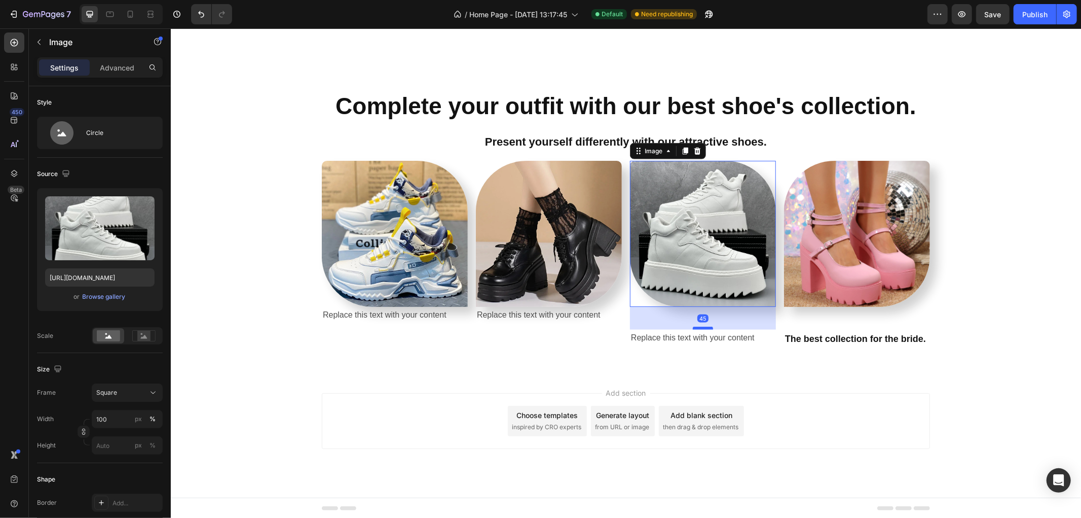
drag, startPoint x: 699, startPoint y: 304, endPoint x: 703, endPoint y: 327, distance: 23.1
click at [703, 327] on div at bounding box center [703, 327] width 20 height 3
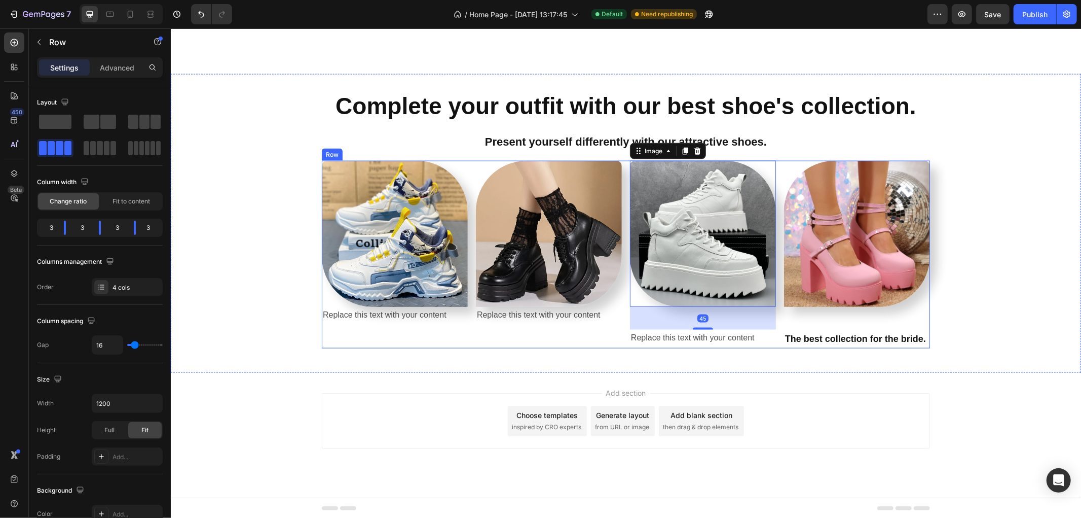
click at [830, 320] on div "Image The best collection for the bride. Text Block" at bounding box center [857, 253] width 146 height 187
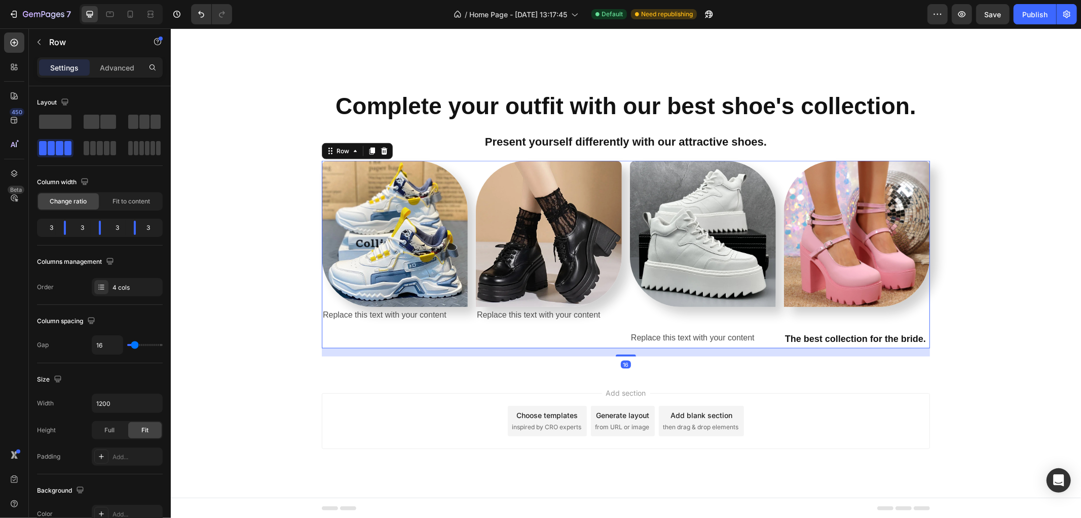
click at [830, 287] on img at bounding box center [857, 233] width 146 height 146
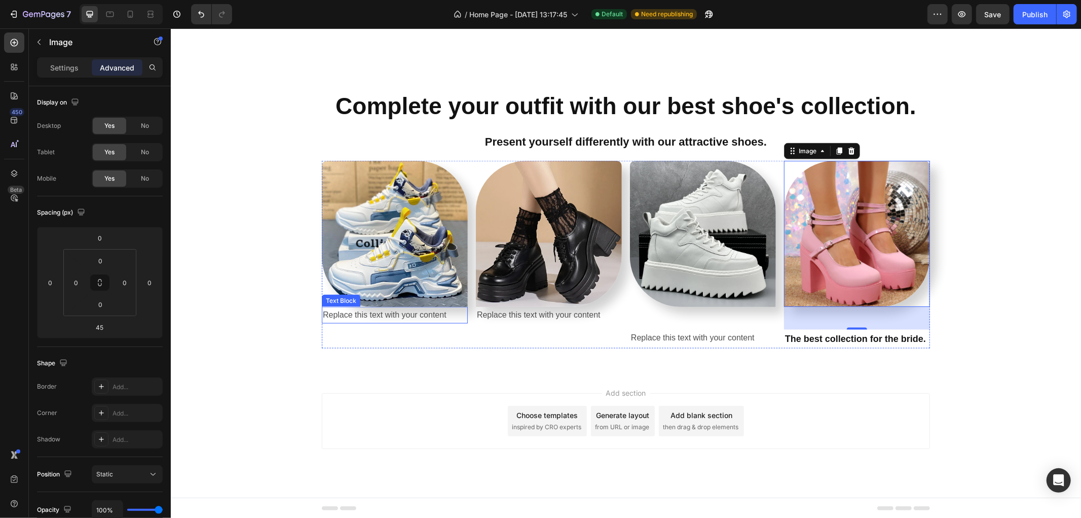
click at [381, 308] on div "Replace this text with your content" at bounding box center [394, 314] width 146 height 17
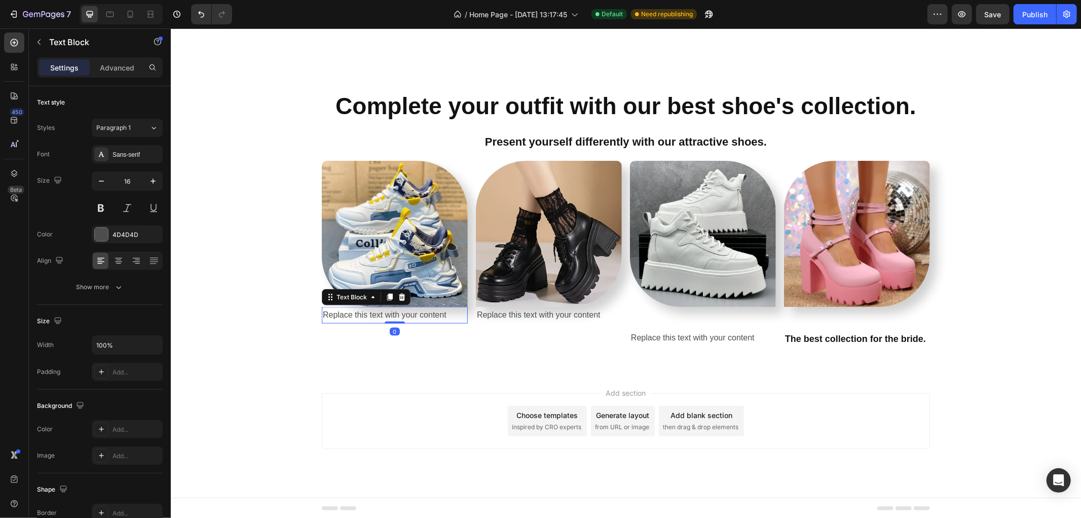
click at [381, 308] on div "Replace this text with your content" at bounding box center [394, 314] width 146 height 17
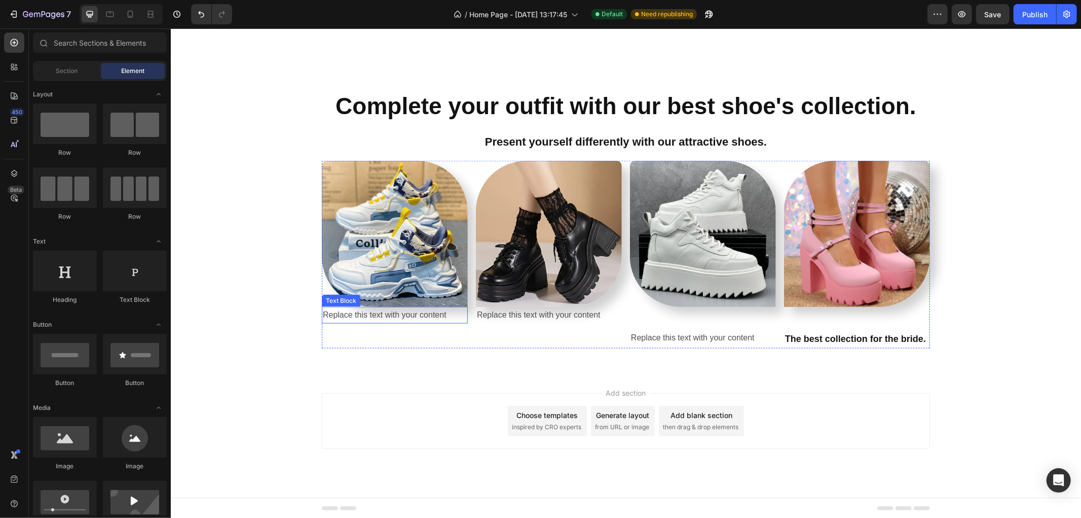
click at [397, 312] on p "Replace this text with your content" at bounding box center [394, 314] width 144 height 15
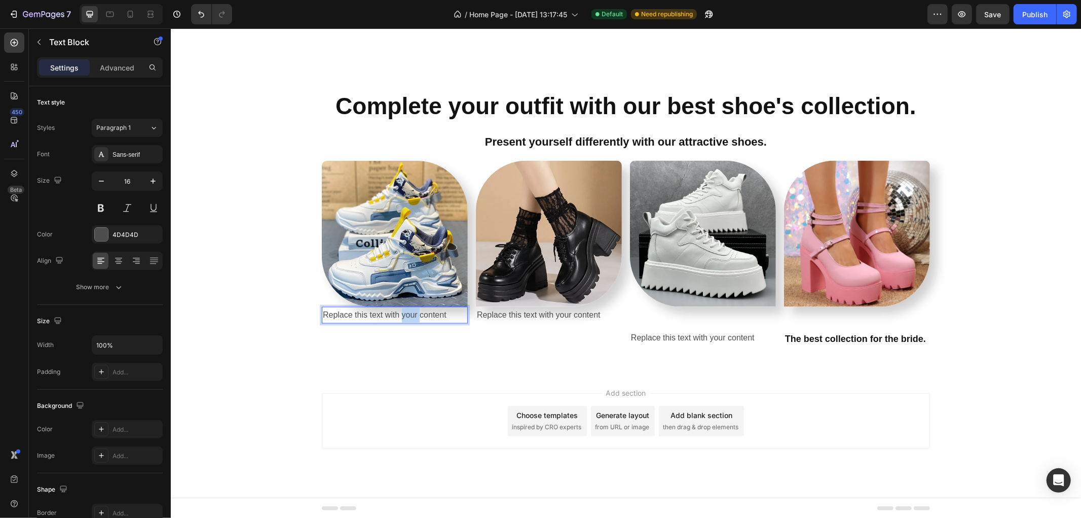
click at [410, 311] on p "Replace this text with your content" at bounding box center [394, 314] width 144 height 15
click at [387, 280] on img at bounding box center [394, 233] width 146 height 146
click at [448, 245] on img at bounding box center [394, 233] width 146 height 146
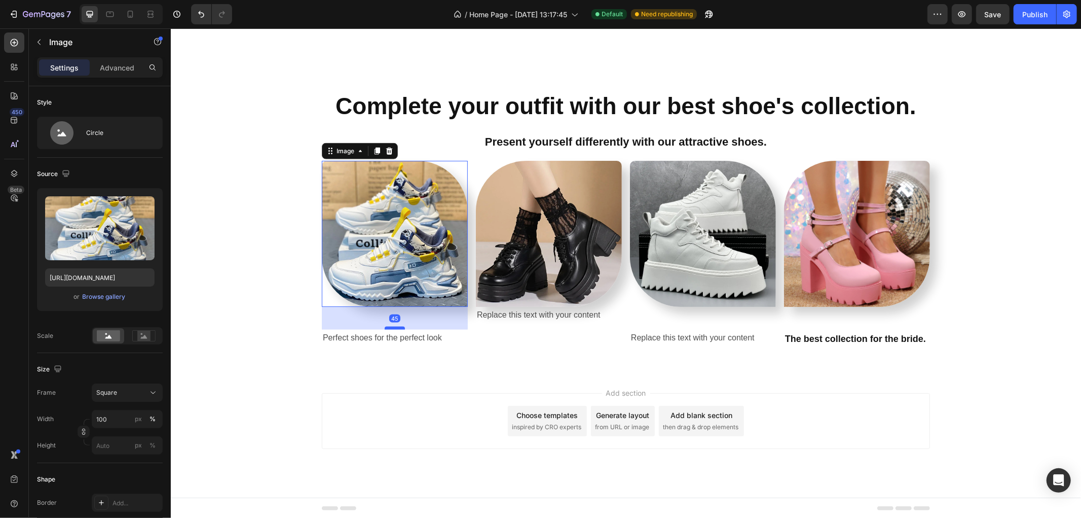
drag, startPoint x: 388, startPoint y: 304, endPoint x: 389, endPoint y: 327, distance: 22.8
click at [389, 327] on div at bounding box center [394, 327] width 20 height 3
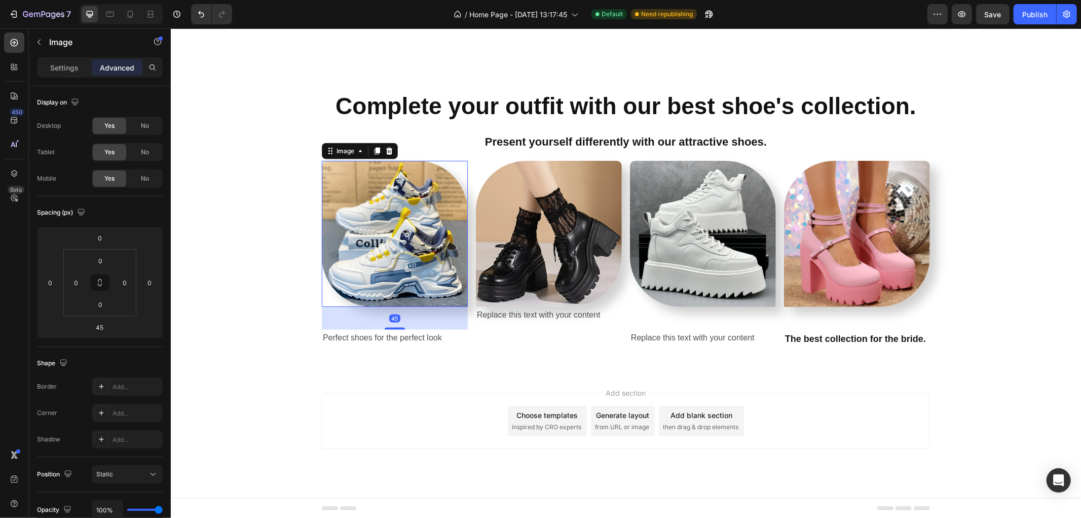
click at [279, 289] on div "Complete your outfit with our best shoe's collection. Heading Present yourself …" at bounding box center [625, 223] width 911 height 266
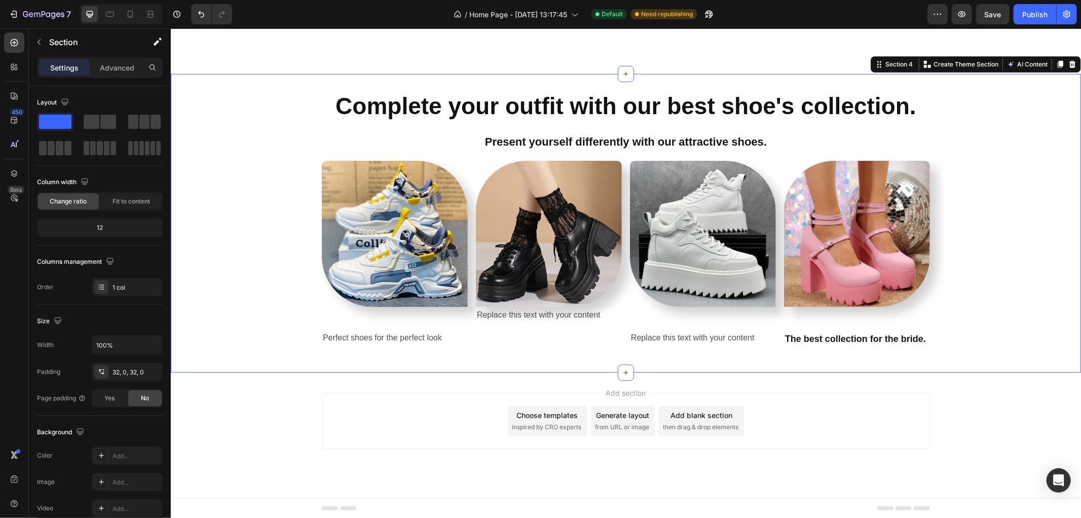
click at [376, 335] on p "Perfect shoes for the perfect look" at bounding box center [394, 337] width 144 height 15
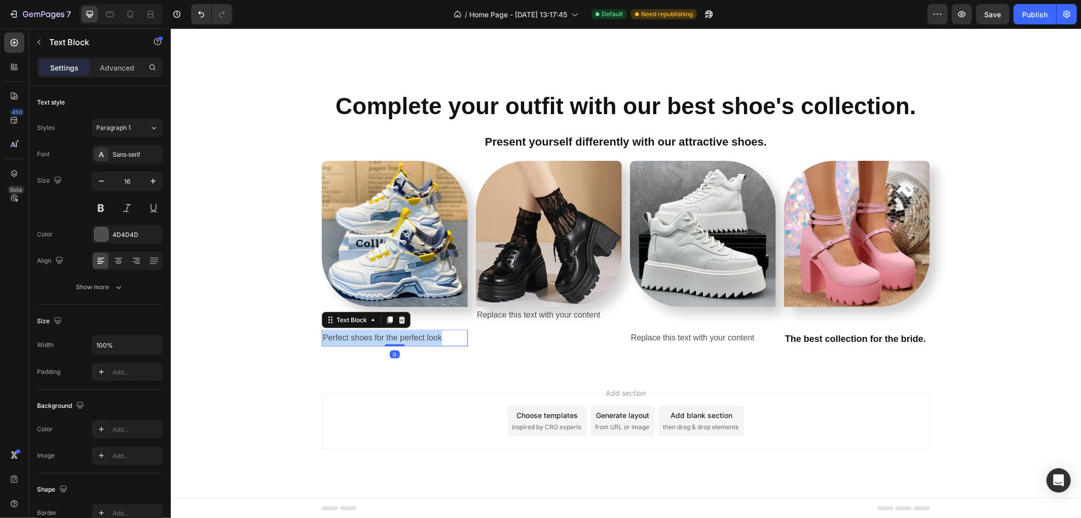
click at [376, 335] on p "Perfect shoes for the perfect look" at bounding box center [394, 337] width 144 height 15
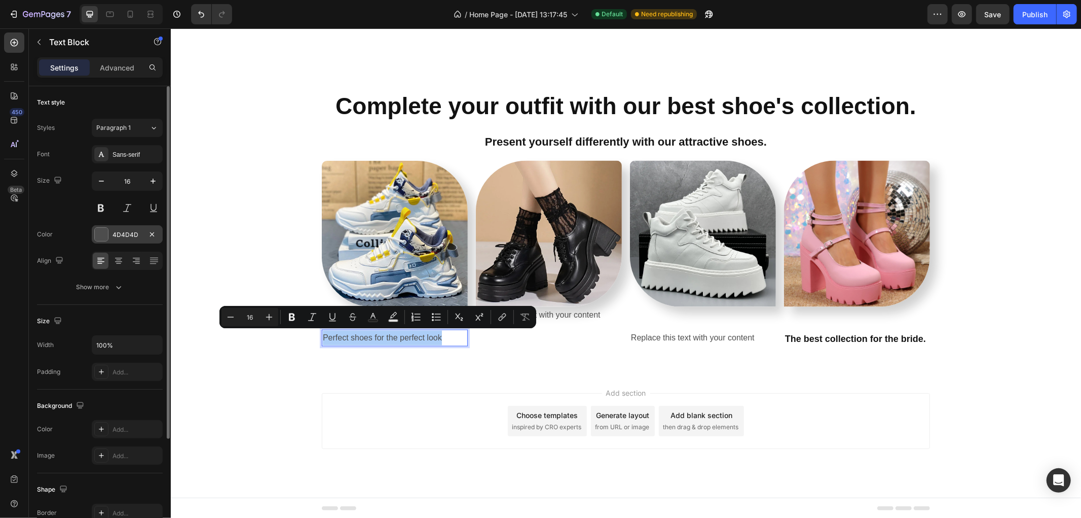
click at [102, 234] on div at bounding box center [101, 234] width 13 height 13
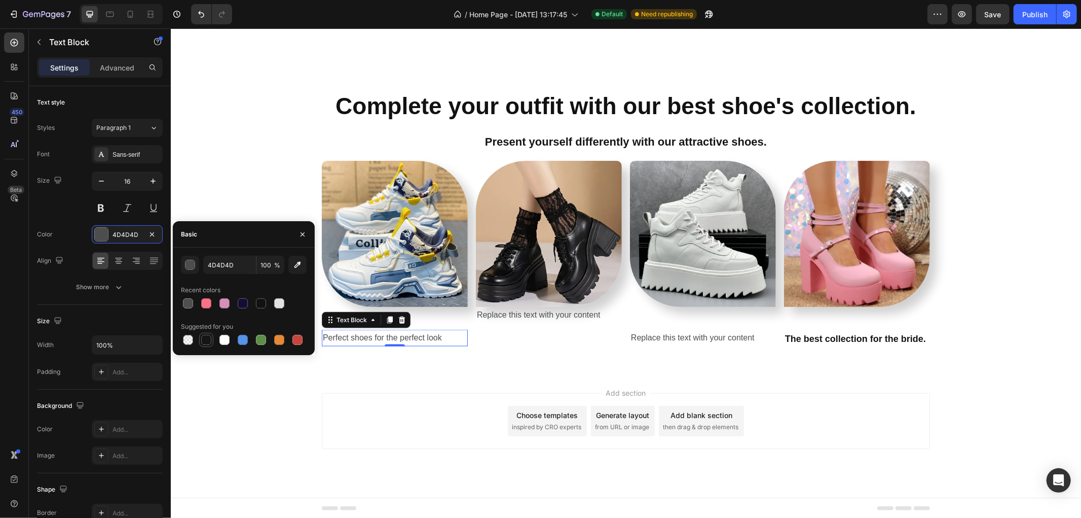
click at [203, 338] on div at bounding box center [206, 340] width 10 height 10
type input "151515"
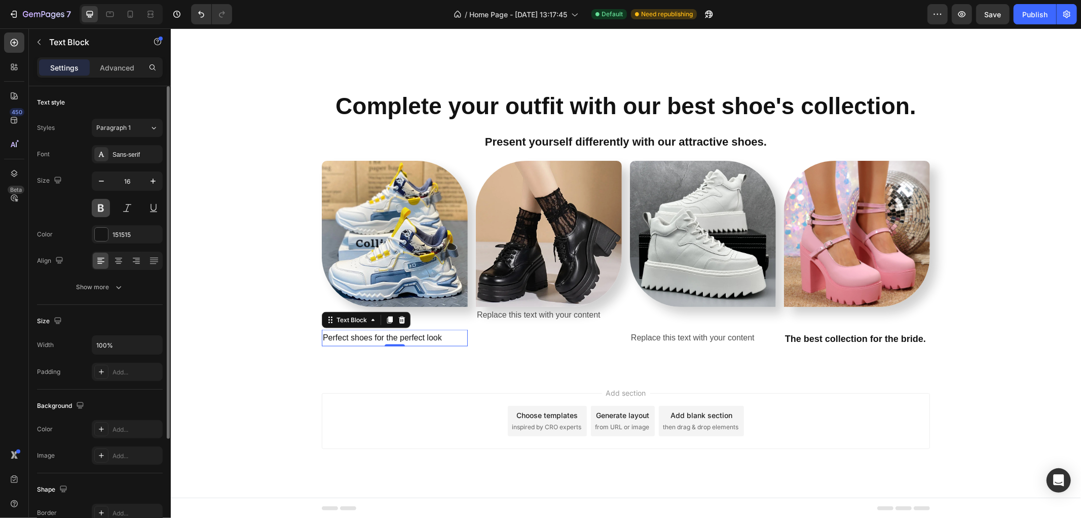
click at [98, 206] on button at bounding box center [101, 208] width 18 height 18
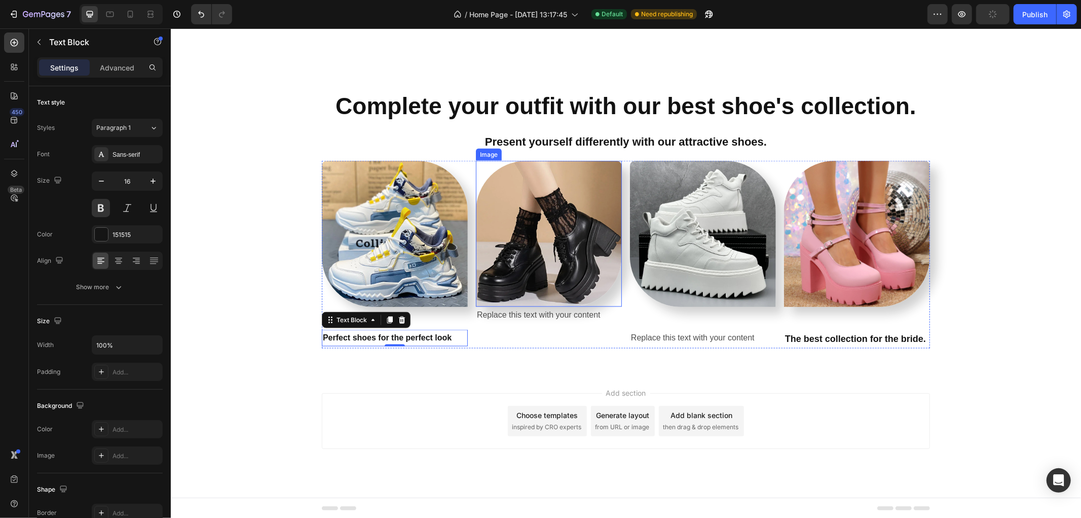
click at [551, 273] on img at bounding box center [549, 233] width 146 height 146
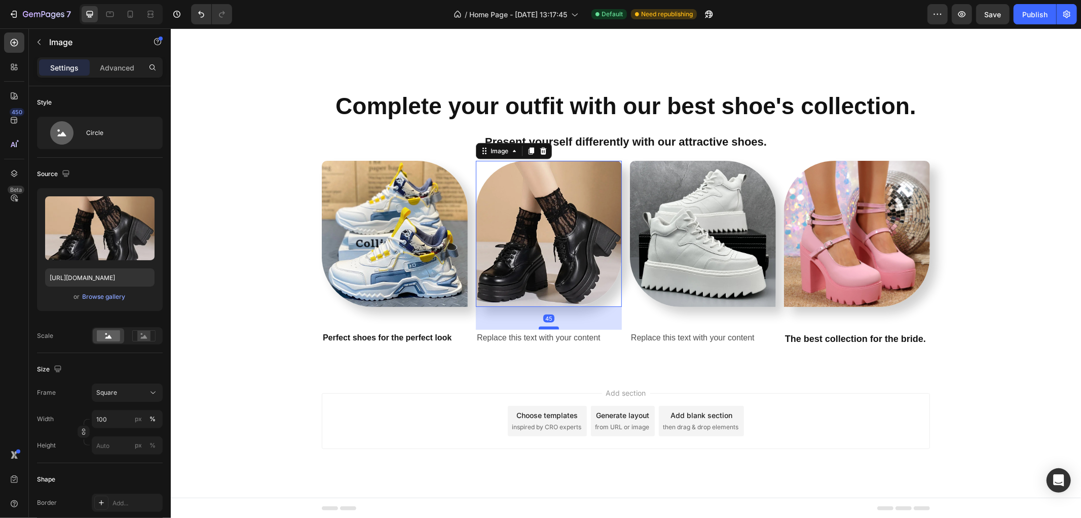
drag, startPoint x: 544, startPoint y: 304, endPoint x: 544, endPoint y: 327, distance: 22.8
click at [544, 327] on div at bounding box center [548, 327] width 20 height 3
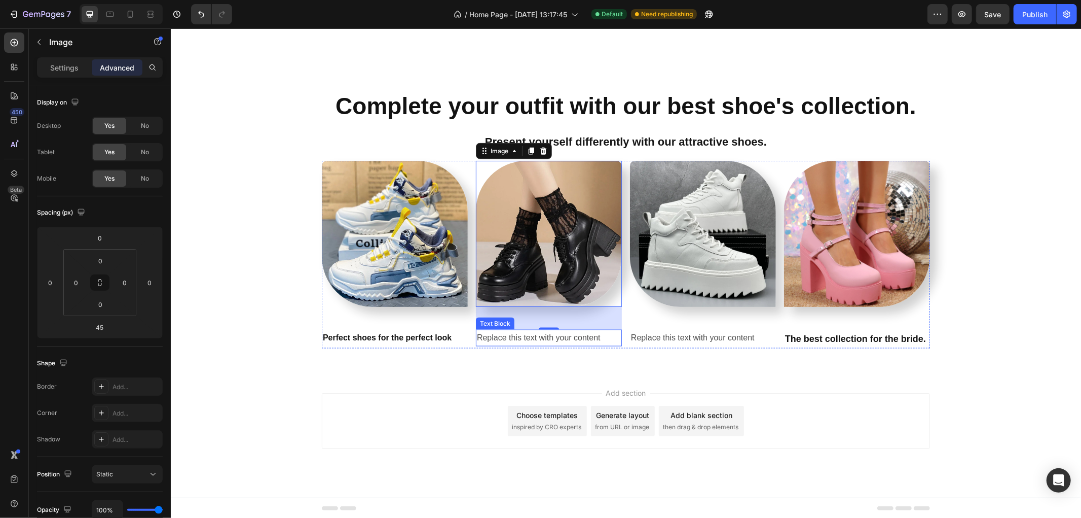
click at [541, 337] on div "Replace this text with your content" at bounding box center [549, 337] width 146 height 17
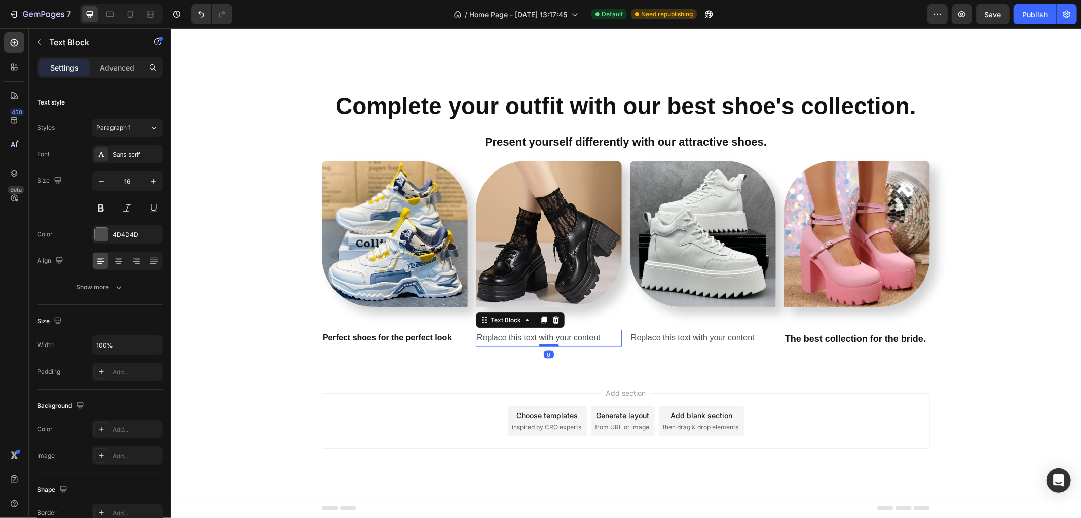
click at [541, 337] on div "Replace this text with your content" at bounding box center [549, 337] width 146 height 17
click at [541, 337] on p "Replace this text with your content" at bounding box center [549, 337] width 144 height 15
click at [540, 337] on p "Shoes for your special day" at bounding box center [549, 337] width 144 height 15
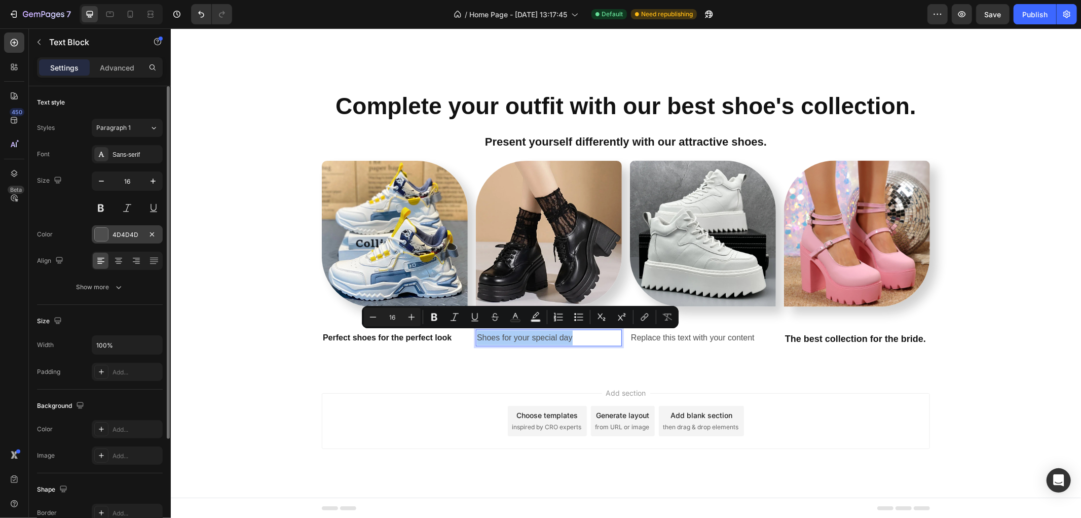
click at [98, 237] on div at bounding box center [101, 234] width 13 height 13
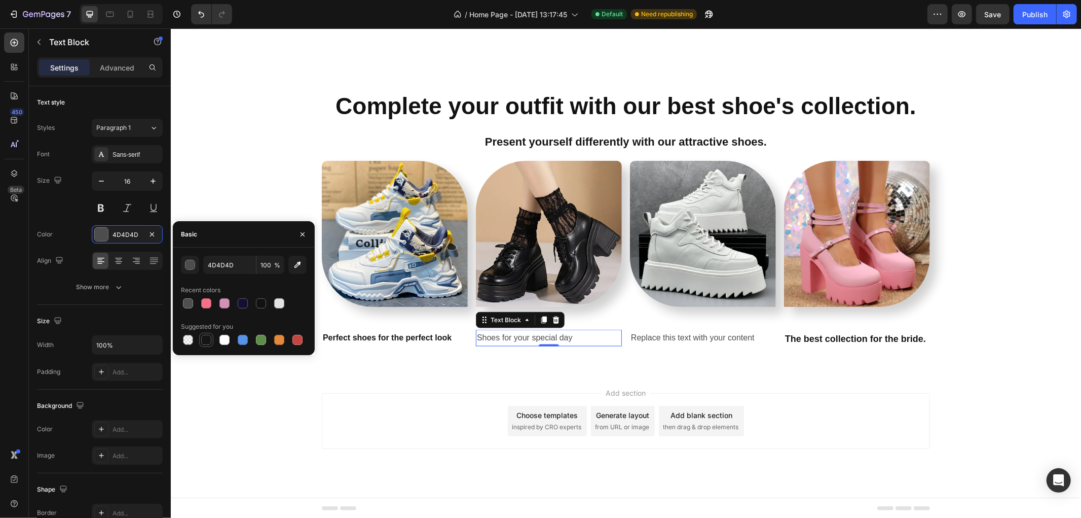
click at [203, 341] on div at bounding box center [206, 340] width 10 height 10
type input "151515"
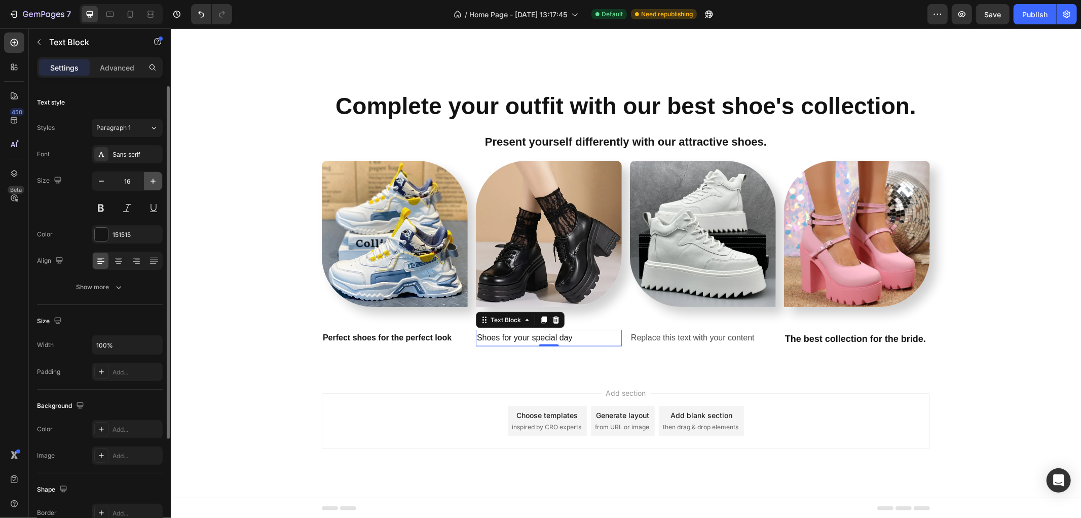
click at [151, 183] on icon "button" at bounding box center [153, 181] width 10 height 10
type input "18"
click at [102, 204] on button at bounding box center [101, 208] width 18 height 18
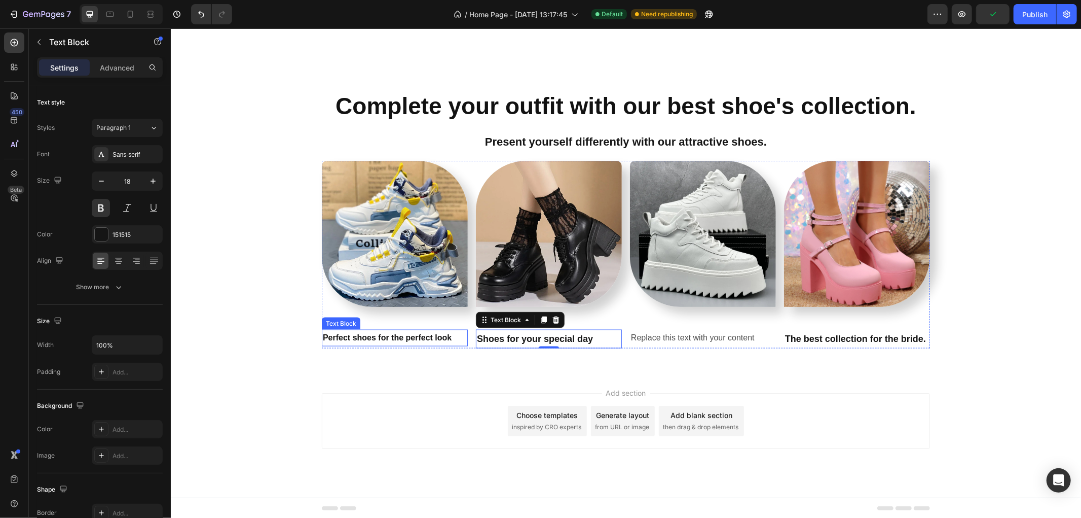
click at [442, 338] on p "Perfect shoes for the perfect look" at bounding box center [394, 337] width 144 height 15
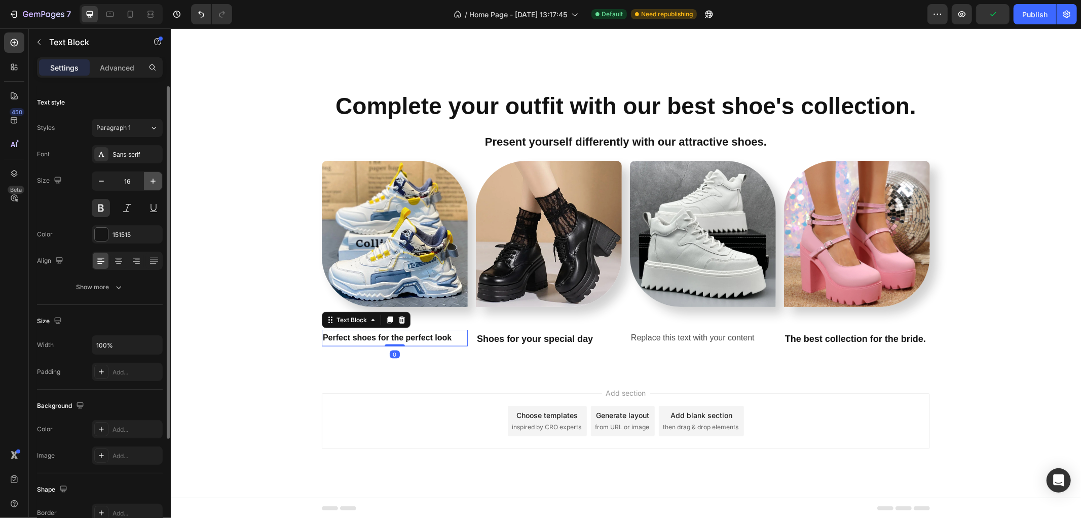
click at [151, 174] on button "button" at bounding box center [153, 181] width 18 height 18
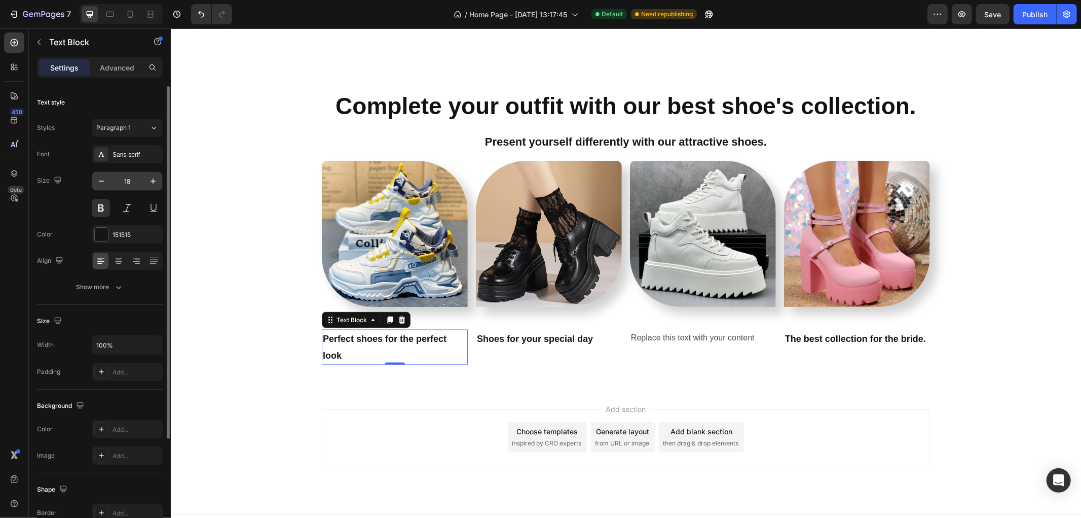
click at [111, 178] on input "18" at bounding box center [127, 181] width 33 height 18
click at [110, 183] on button "button" at bounding box center [101, 181] width 18 height 18
type input "17"
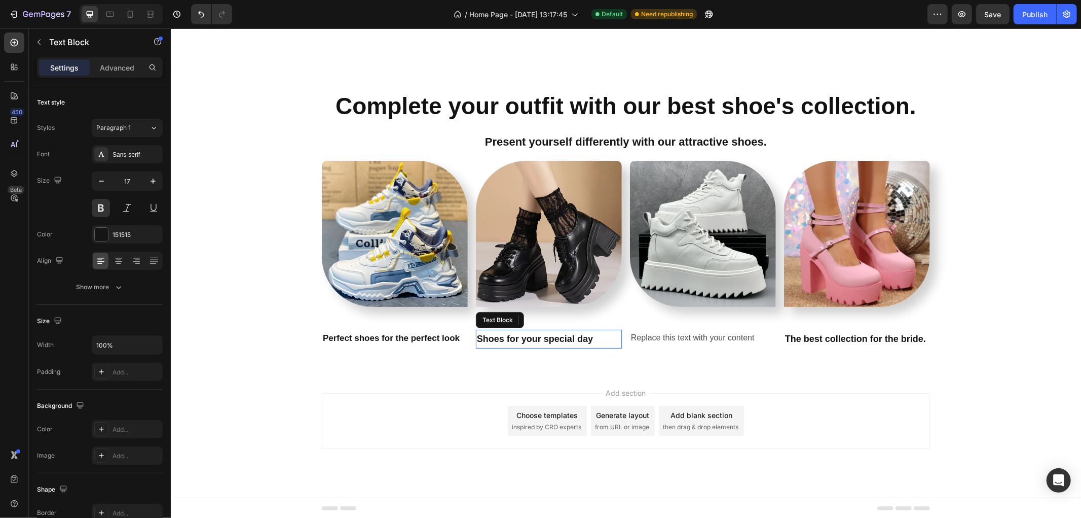
click at [519, 331] on p "Shoes for your special day" at bounding box center [549, 338] width 144 height 16
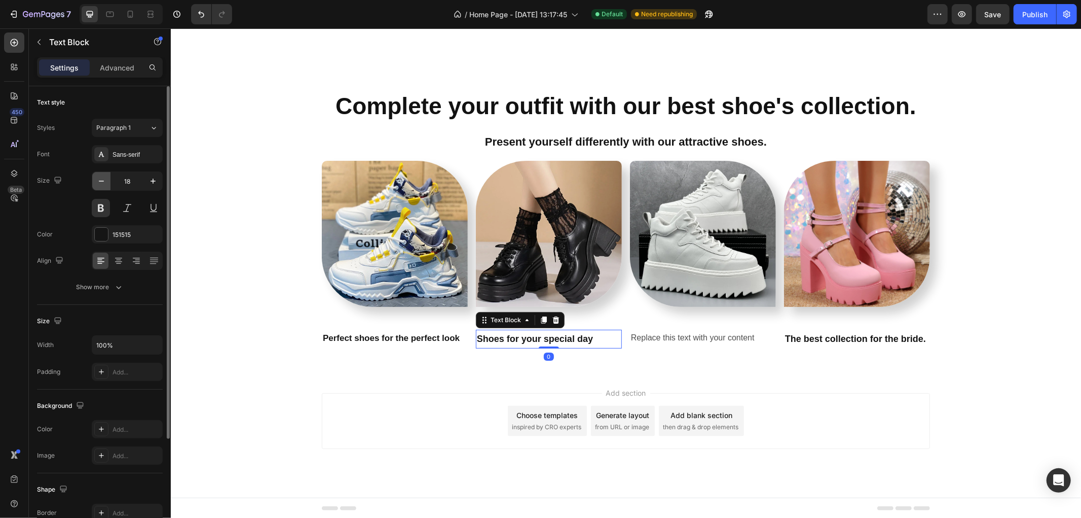
click at [104, 179] on icon "button" at bounding box center [101, 181] width 10 height 10
type input "17"
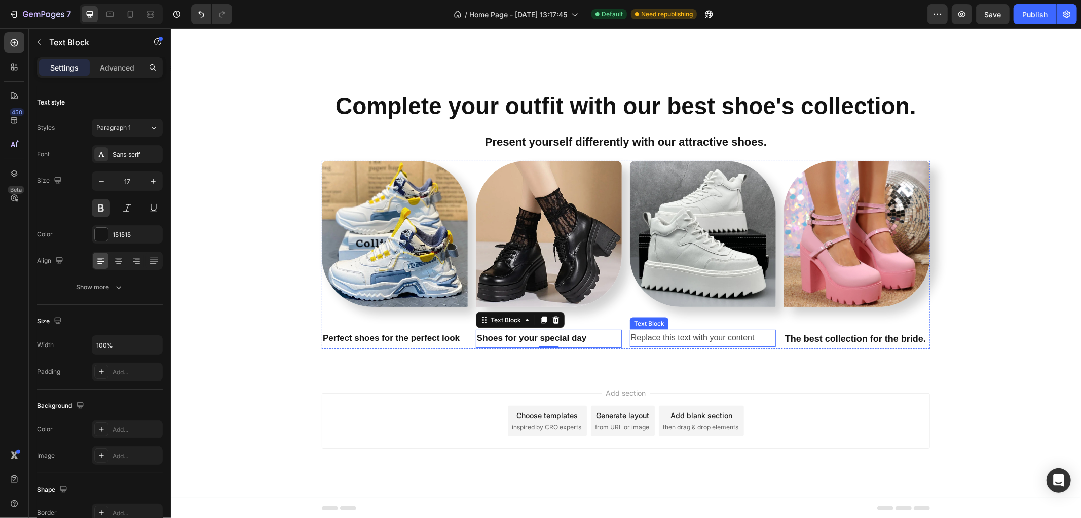
click at [680, 337] on div "Replace this text with your content" at bounding box center [703, 337] width 146 height 17
click at [681, 336] on div "Replace this text with your content" at bounding box center [703, 337] width 146 height 17
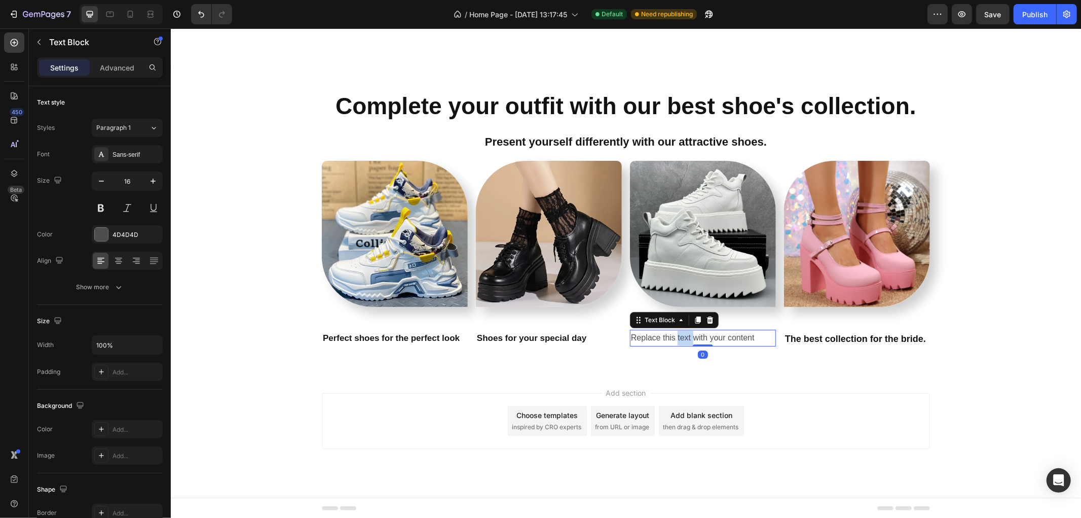
click at [681, 336] on p "Replace this text with your content" at bounding box center [703, 337] width 144 height 15
click at [712, 341] on p "The right shoes for the perfect style." at bounding box center [703, 337] width 144 height 15
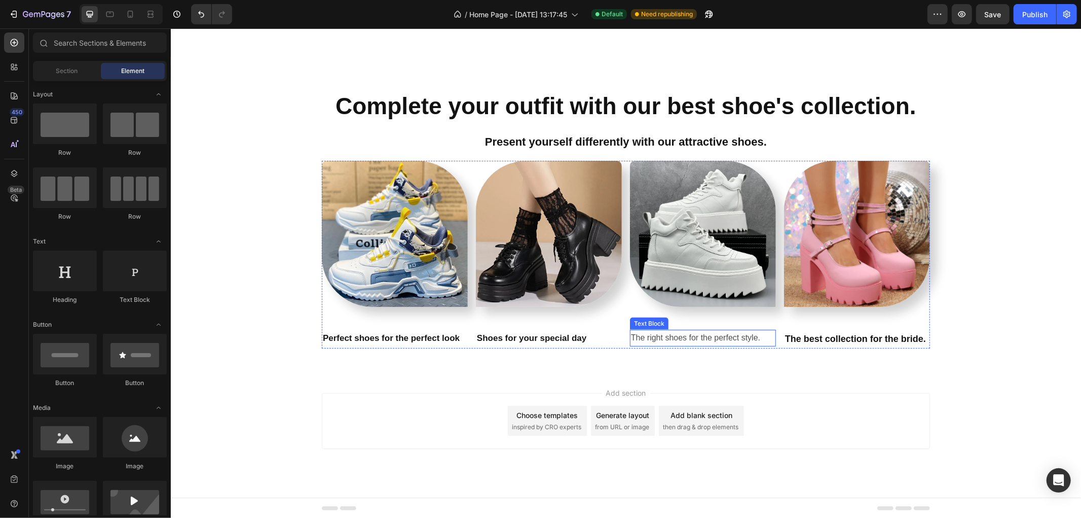
click at [692, 337] on p "The right shoes for the perfect style." at bounding box center [703, 337] width 144 height 15
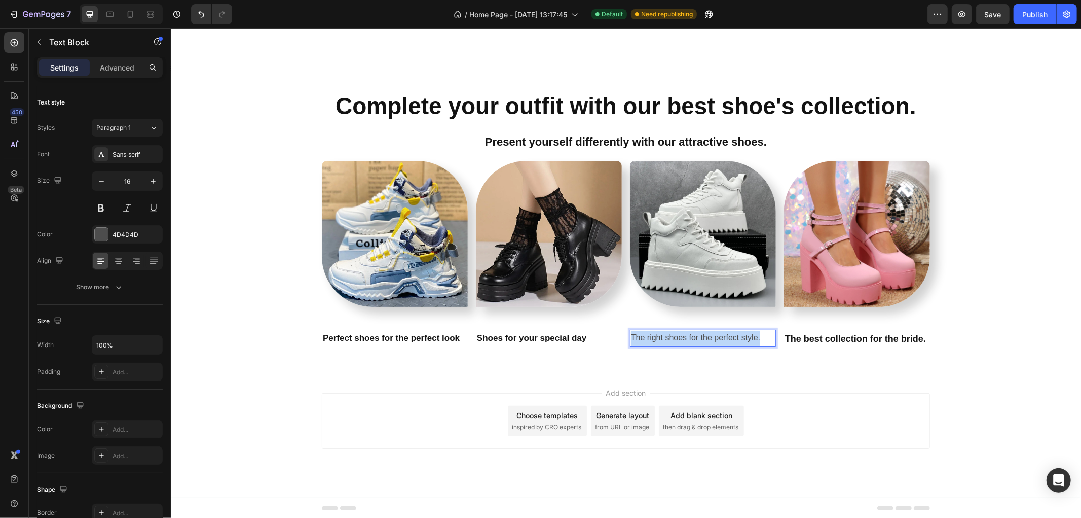
drag, startPoint x: 692, startPoint y: 337, endPoint x: 279, endPoint y: 291, distance: 415.4
click at [692, 337] on p "The right shoes for the perfect style." at bounding box center [703, 337] width 144 height 15
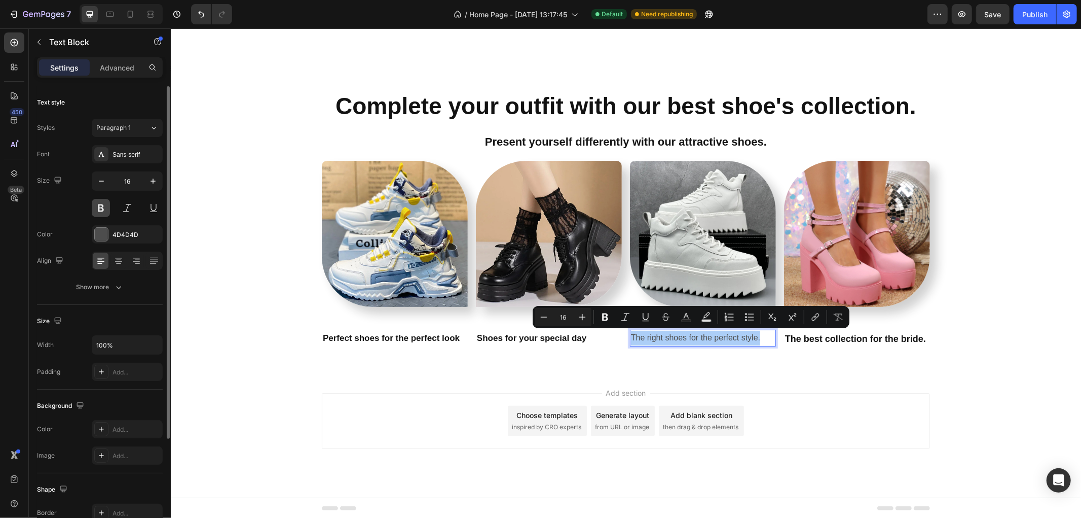
click at [104, 211] on button at bounding box center [101, 208] width 18 height 18
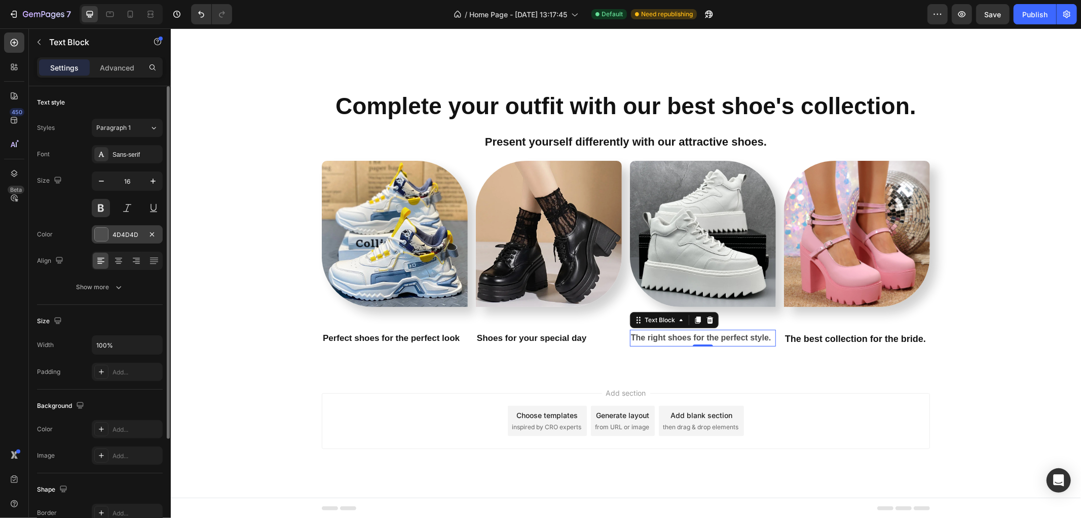
click at [104, 237] on div at bounding box center [101, 234] width 13 height 13
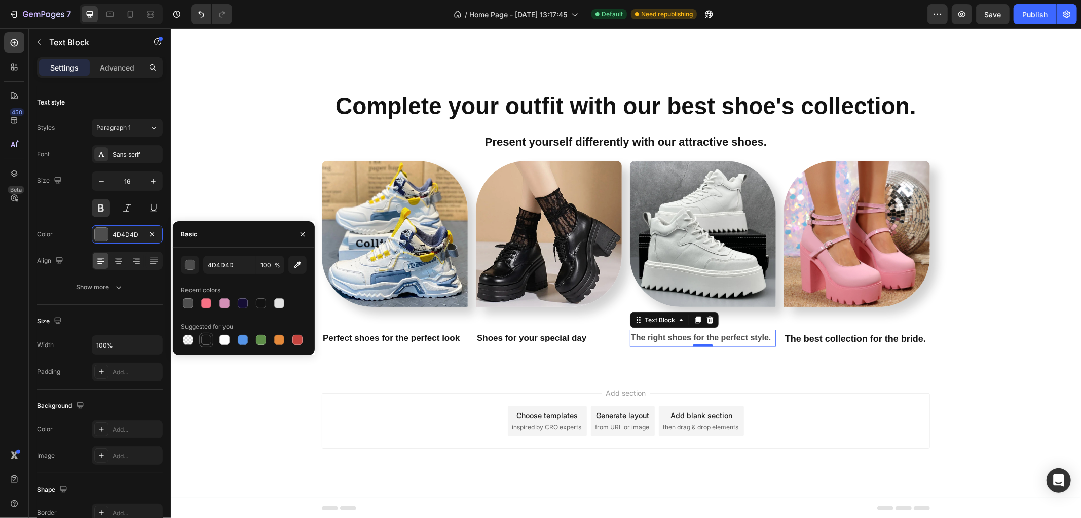
click at [206, 341] on div at bounding box center [206, 340] width 10 height 10
type input "151515"
click at [985, 343] on div "Complete your outfit with our best shoe's collection. Heading Present yourself …" at bounding box center [625, 223] width 911 height 266
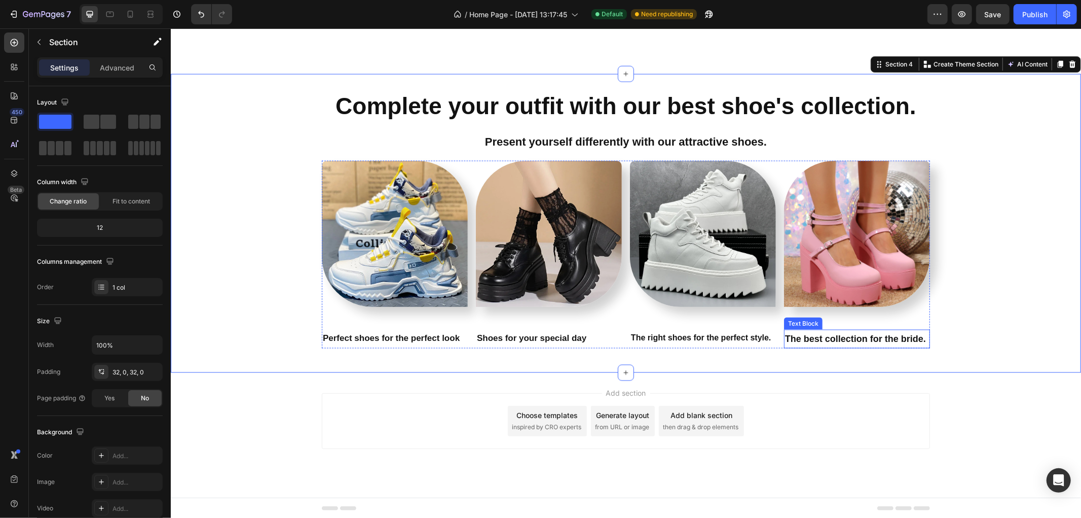
click at [808, 336] on p "The best collection for the bride." at bounding box center [857, 338] width 144 height 16
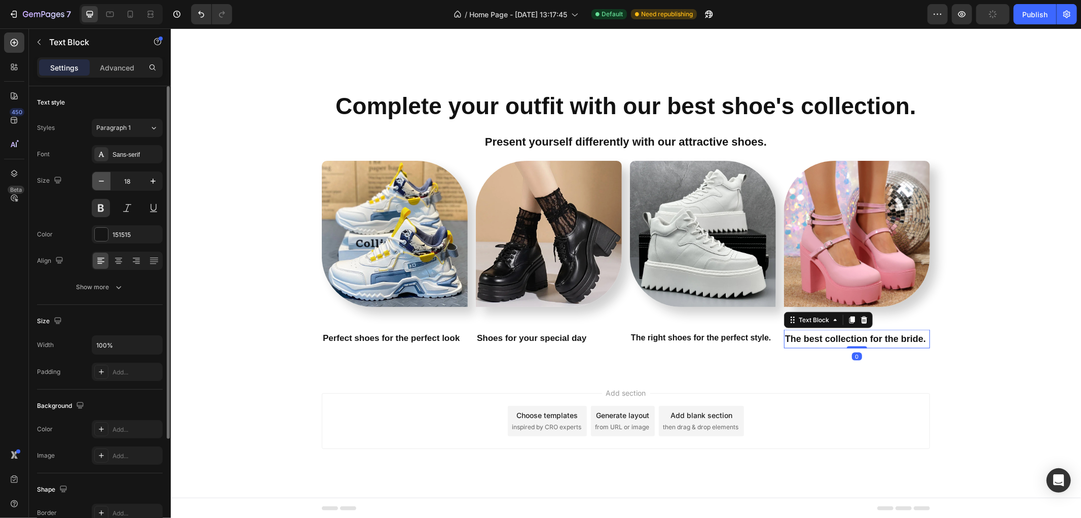
click at [100, 184] on icon "button" at bounding box center [101, 181] width 10 height 10
type input "17"
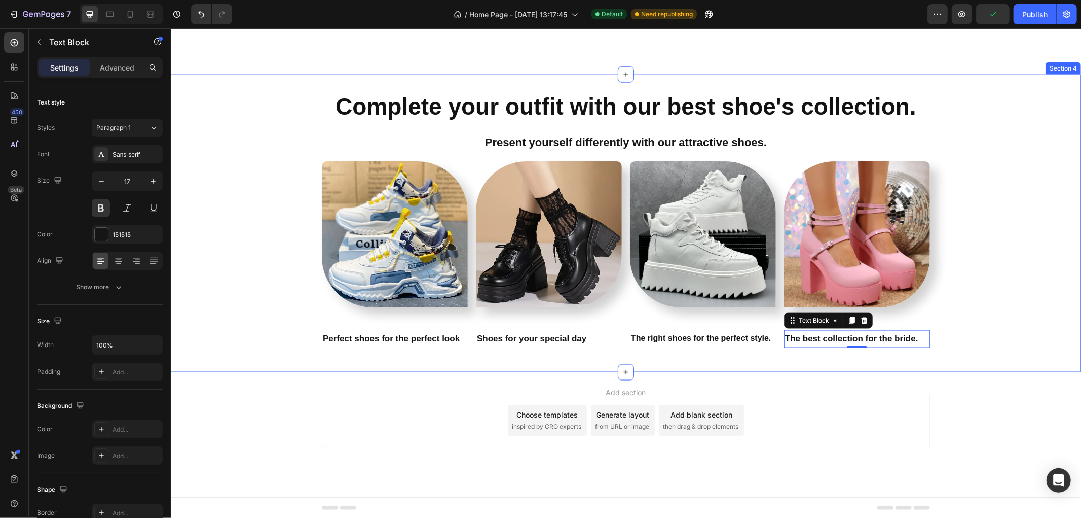
click at [278, 370] on div "Complete your outfit with our best shoe's collection. Heading Present yourself …" at bounding box center [625, 223] width 911 height 298
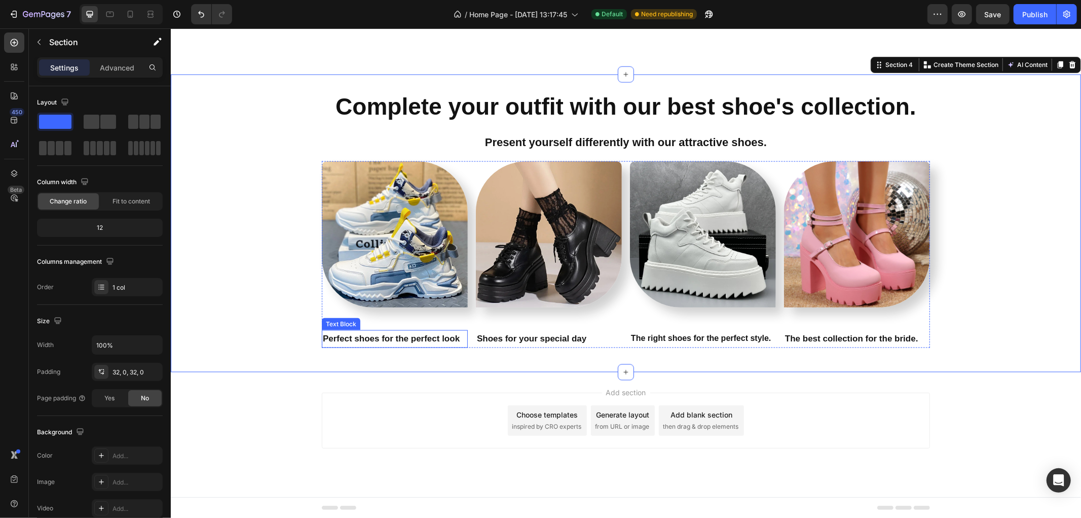
click at [404, 337] on p "Perfect shoes for the perfect look" at bounding box center [394, 339] width 144 height 16
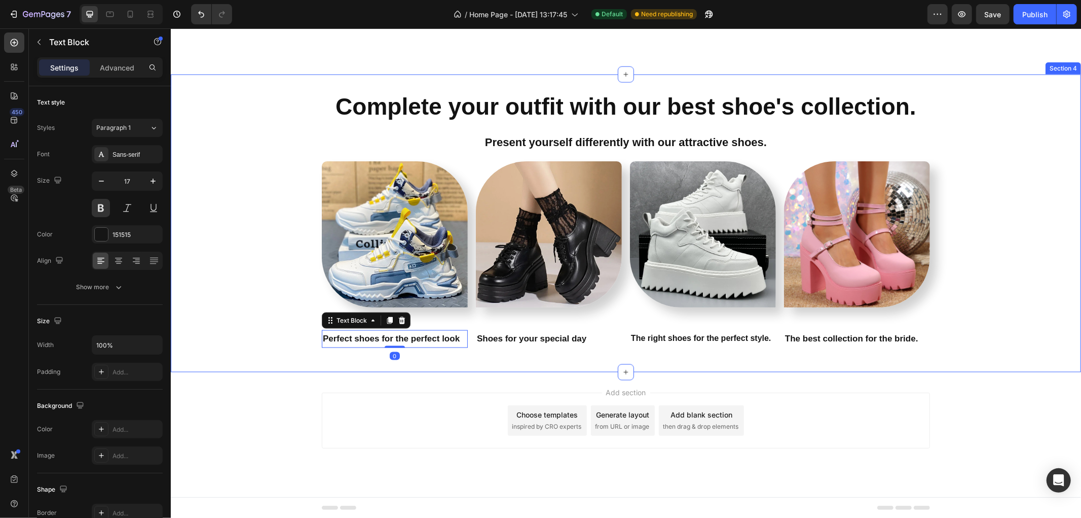
click at [1020, 203] on div "Complete your outfit with our best shoe's collection. Heading Present yourself …" at bounding box center [625, 222] width 911 height 265
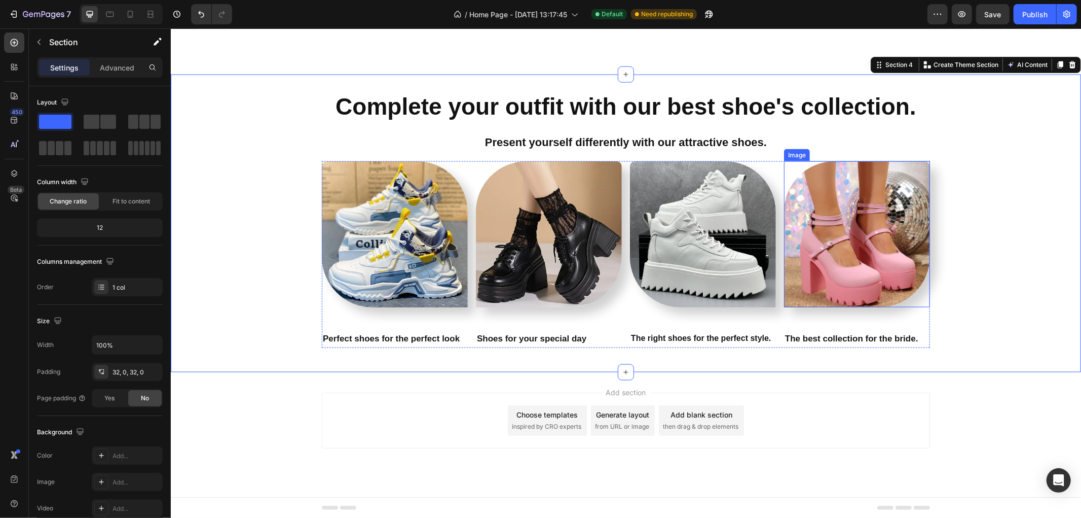
click at [906, 283] on img at bounding box center [857, 234] width 146 height 146
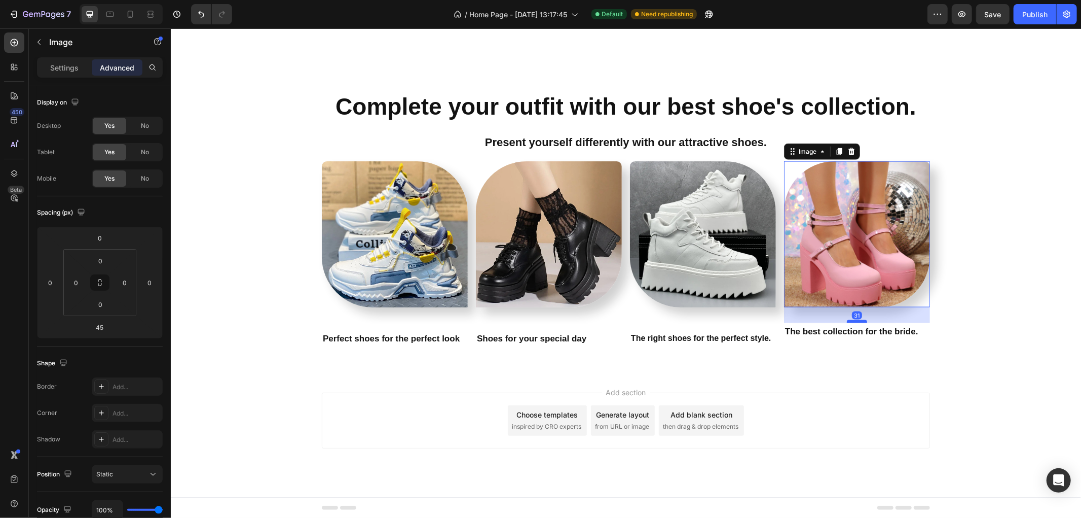
drag, startPoint x: 853, startPoint y: 327, endPoint x: 853, endPoint y: 320, distance: 7.1
click at [853, 320] on div at bounding box center [857, 320] width 20 height 3
type input "31"
click at [682, 285] on img at bounding box center [703, 234] width 146 height 146
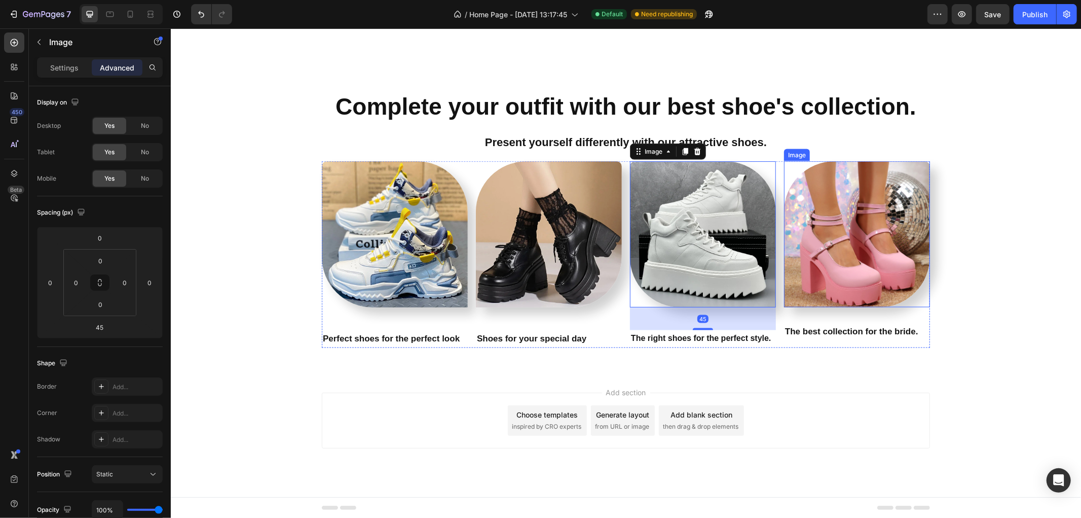
click at [830, 298] on img at bounding box center [857, 234] width 146 height 146
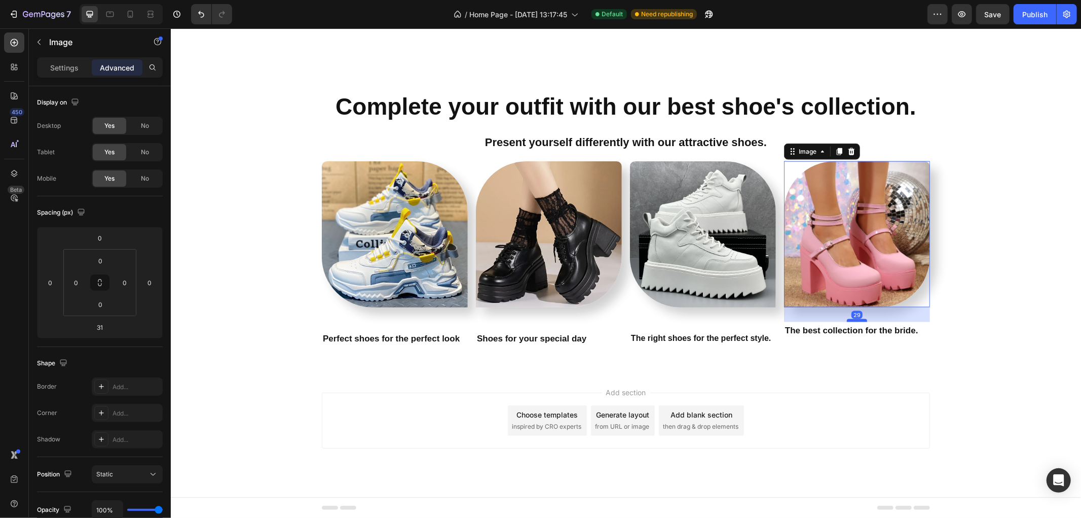
click at [847, 320] on div at bounding box center [857, 319] width 20 height 3
click at [847, 319] on div at bounding box center [857, 320] width 20 height 2
click at [847, 319] on div at bounding box center [857, 320] width 20 height 3
type input "31"
click at [852, 316] on div "31" at bounding box center [857, 315] width 10 height 8
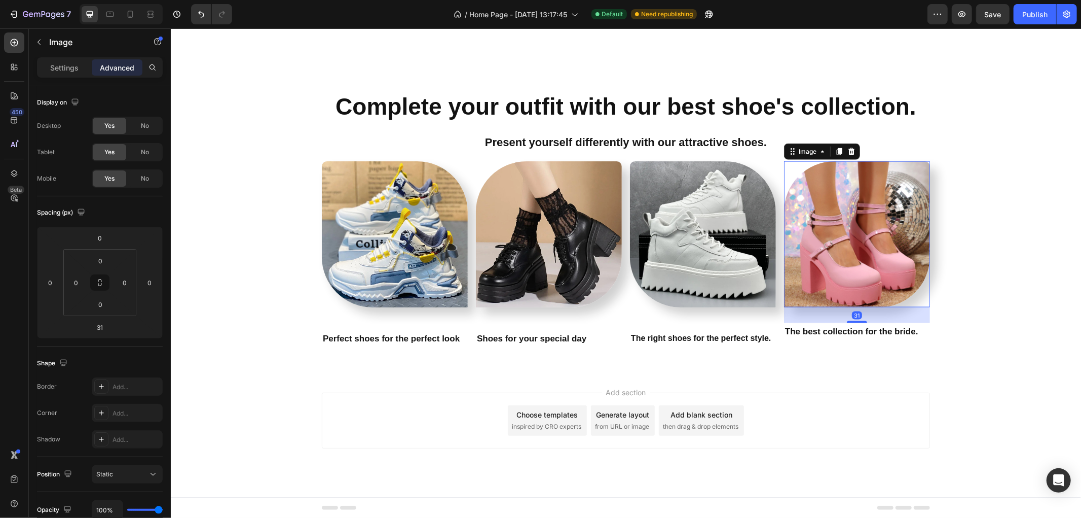
click at [852, 313] on div "31" at bounding box center [857, 315] width 10 height 8
click at [714, 277] on img at bounding box center [703, 234] width 146 height 146
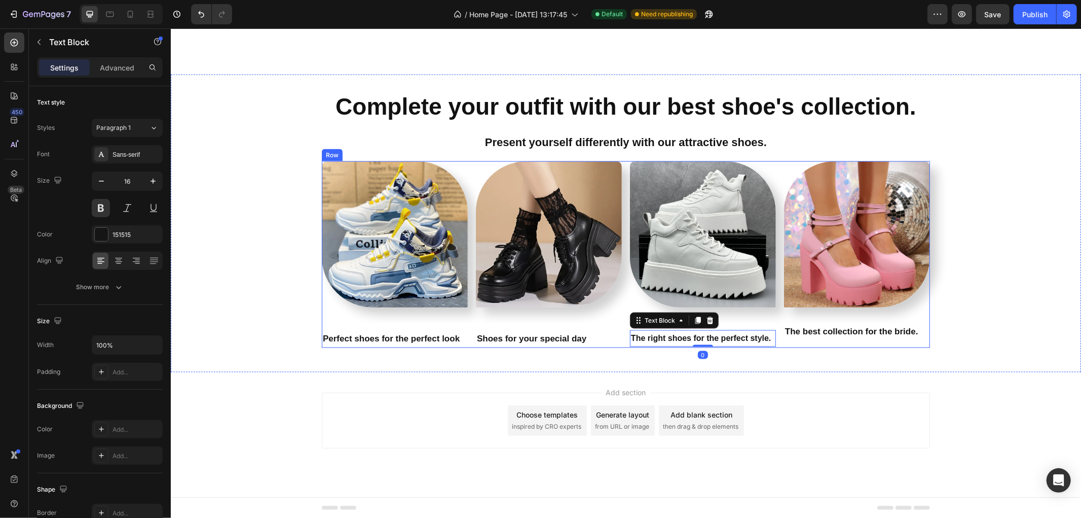
click at [726, 281] on img at bounding box center [703, 234] width 146 height 146
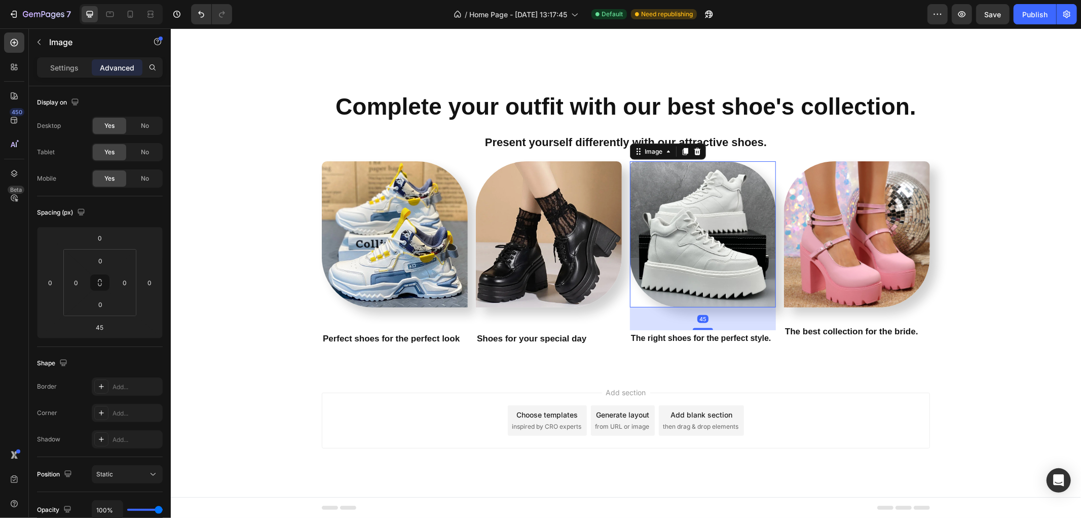
click at [698, 326] on div "45" at bounding box center [703, 318] width 146 height 23
click at [697, 320] on div at bounding box center [703, 320] width 20 height 3
type input "30"
click at [539, 280] on img at bounding box center [549, 234] width 146 height 146
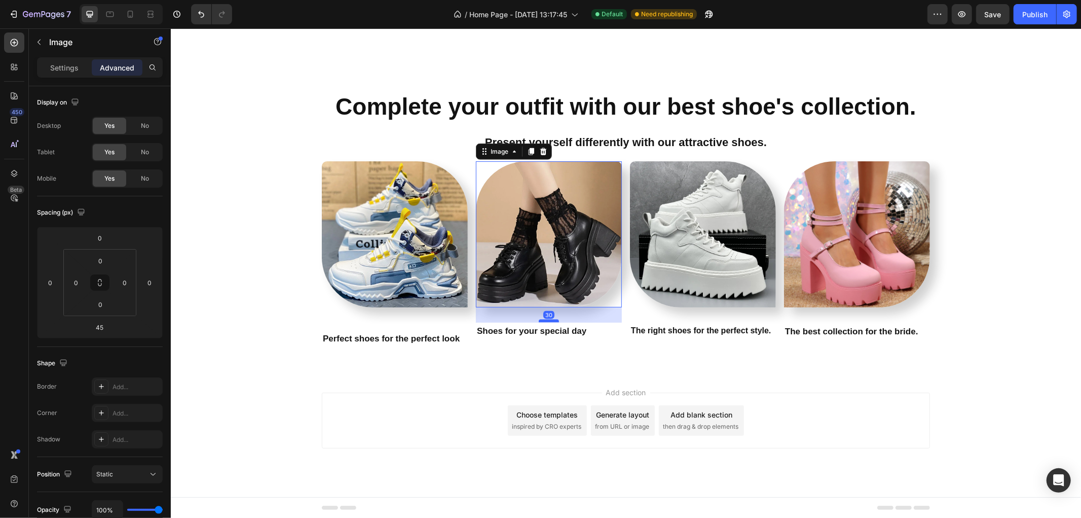
drag, startPoint x: 540, startPoint y: 327, endPoint x: 540, endPoint y: 319, distance: 7.6
click at [540, 319] on div at bounding box center [548, 320] width 20 height 3
type input "30"
click at [396, 259] on img at bounding box center [394, 234] width 146 height 146
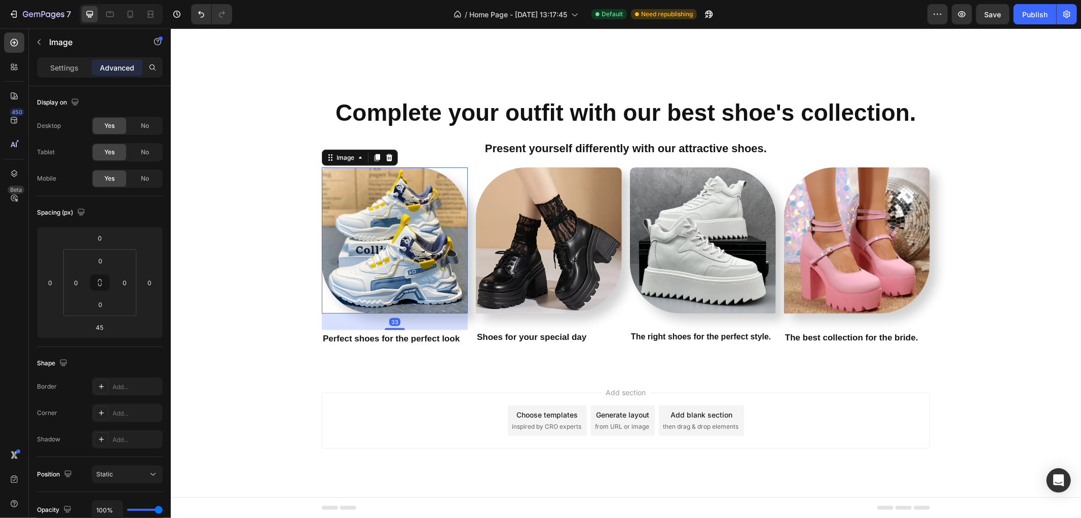
scroll to position [1163, 0]
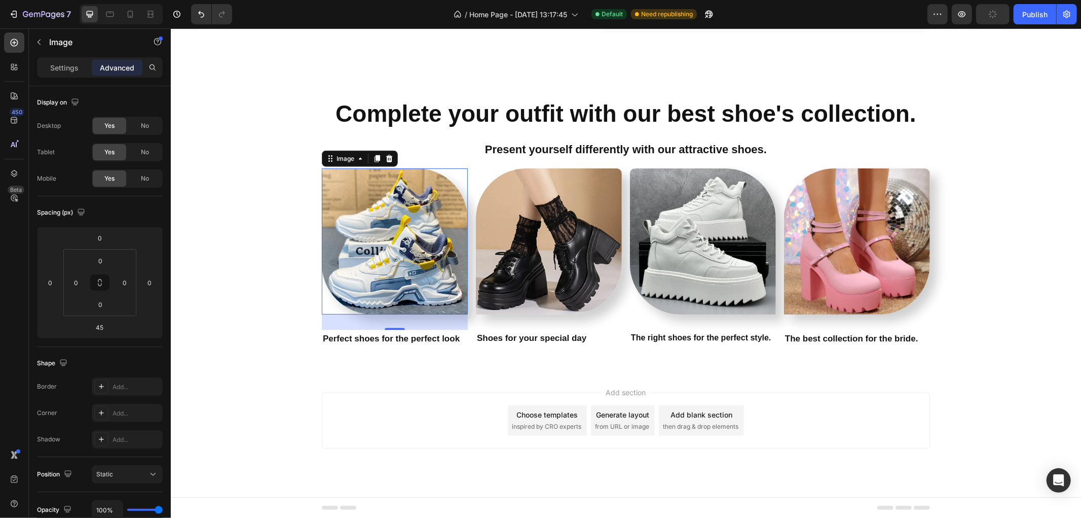
click at [382, 314] on div "31" at bounding box center [394, 314] width 146 height 0
click at [390, 289] on img at bounding box center [394, 241] width 146 height 146
click at [388, 327] on div at bounding box center [394, 327] width 20 height 3
type input "30"
click at [843, 281] on img at bounding box center [857, 241] width 146 height 146
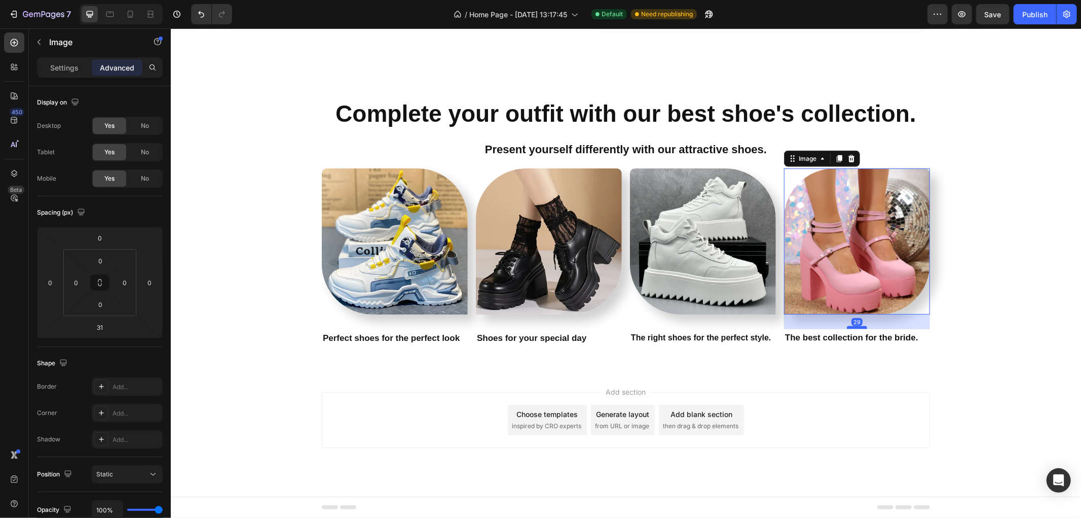
scroll to position [1162, 0]
click at [851, 327] on div at bounding box center [857, 328] width 20 height 3
type input "30"
click at [986, 296] on div "Complete your outfit with our best shoe's collection. Heading Present yourself …" at bounding box center [625, 227] width 911 height 258
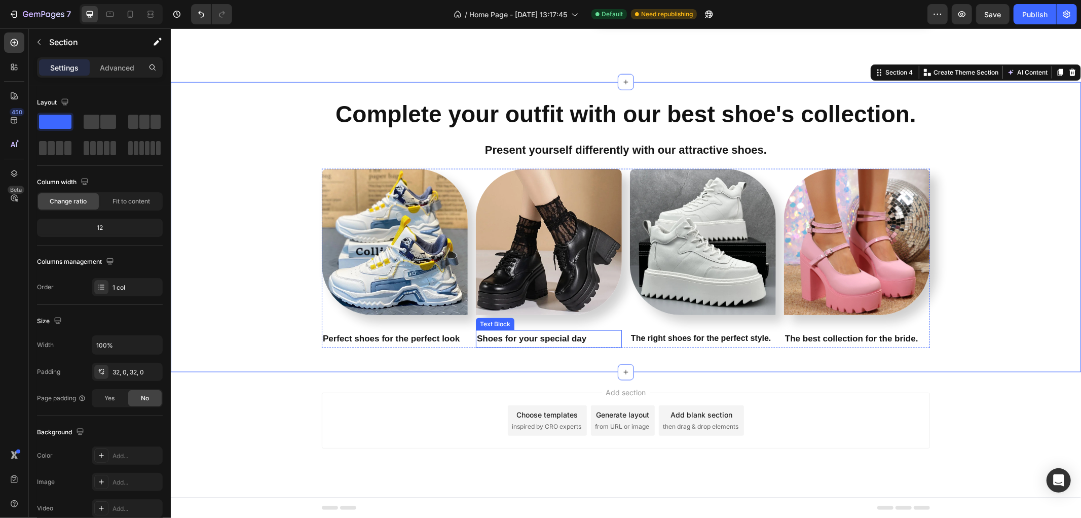
click at [525, 340] on p "Shoes for your special day" at bounding box center [549, 339] width 144 height 16
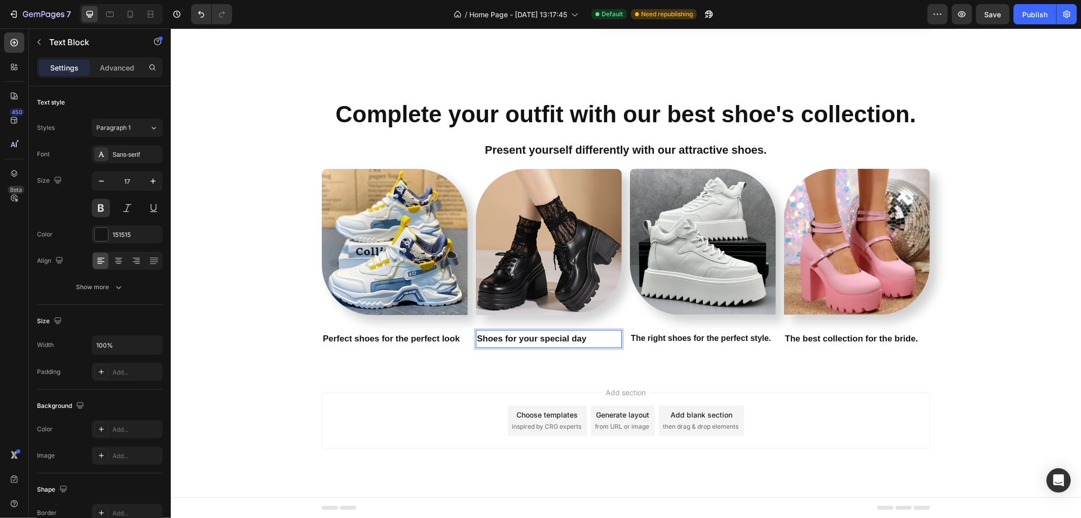
click at [590, 337] on p "Shoes for your special day" at bounding box center [549, 339] width 144 height 16
click at [432, 342] on p "Perfect shoes for the perfect look" at bounding box center [394, 339] width 144 height 16
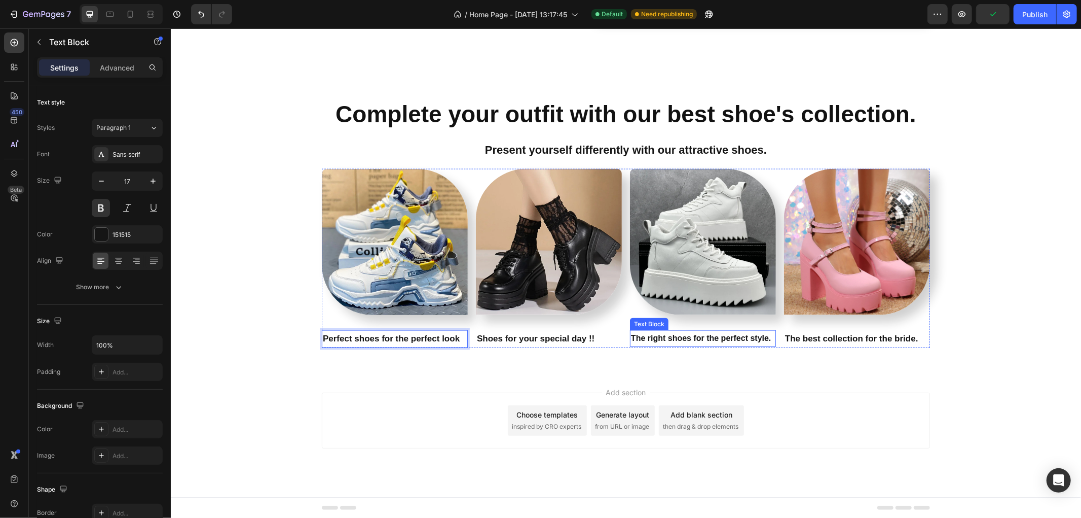
click at [721, 336] on p "The right shoes for the perfect style." at bounding box center [703, 338] width 144 height 15
click at [844, 340] on p "The best collection for the bride." at bounding box center [857, 339] width 144 height 16
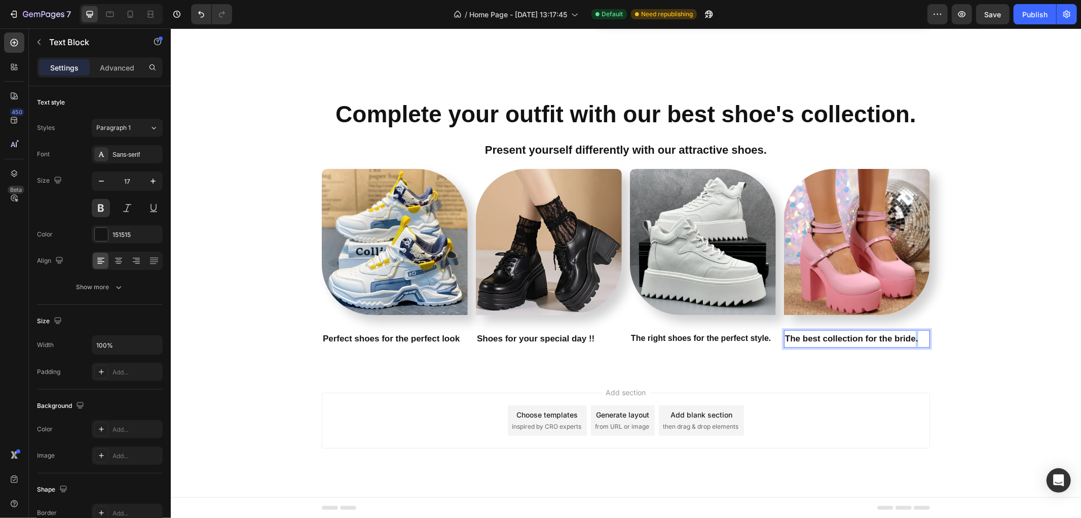
click at [912, 335] on p "The best collection for the bride." at bounding box center [857, 339] width 144 height 16
click at [731, 340] on p "The right shoes for the perfect style." at bounding box center [703, 338] width 144 height 15
click at [768, 338] on p "The right shoes for the perfect style." at bounding box center [703, 338] width 144 height 15
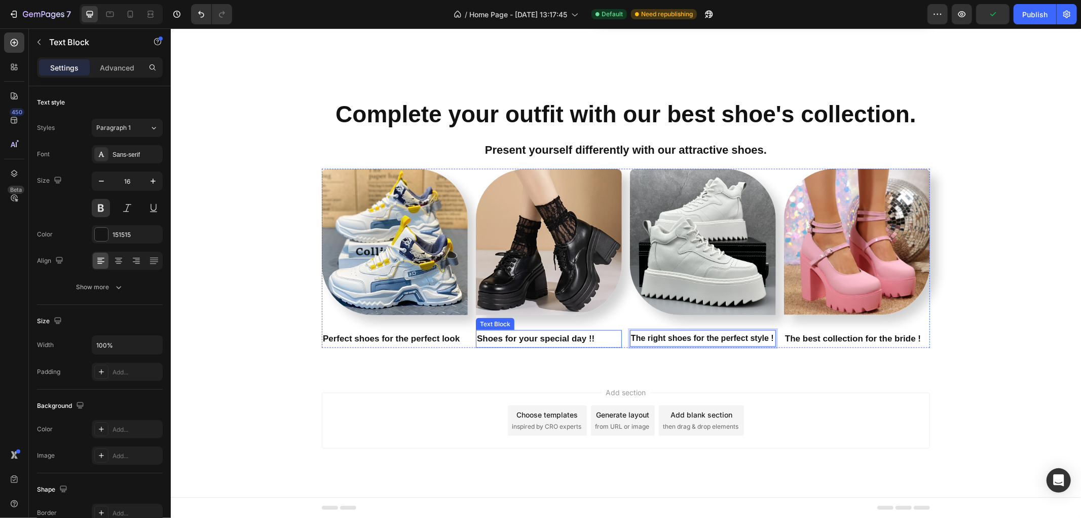
click at [550, 342] on p "Shoes for your special day !!" at bounding box center [549, 339] width 144 height 16
click at [612, 343] on p "Shoes for your special day !!" at bounding box center [549, 339] width 144 height 16
click at [442, 345] on p "Perfect shoes for the perfect look" at bounding box center [394, 339] width 144 height 16
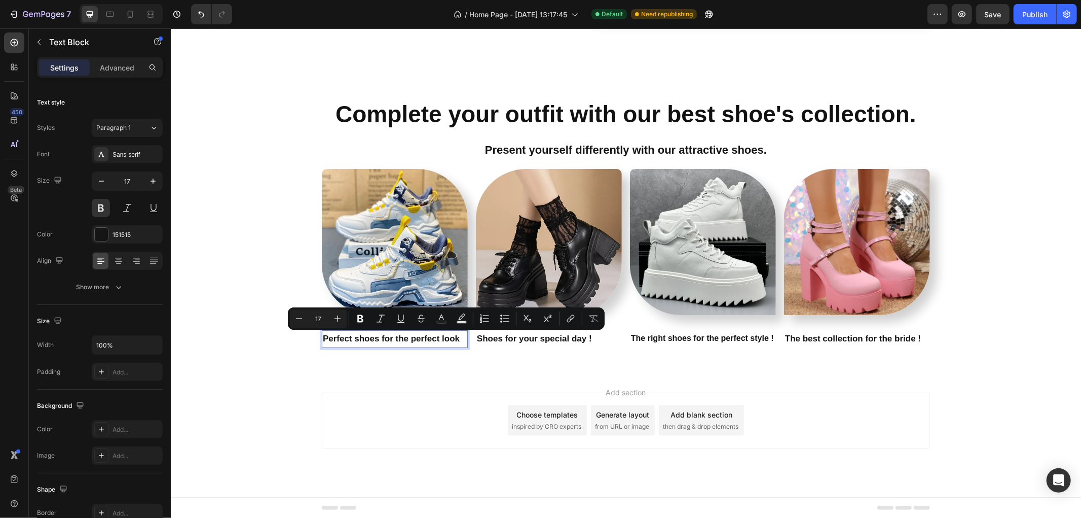
click at [455, 339] on p "Perfect shoes for the perfect look" at bounding box center [394, 339] width 144 height 16
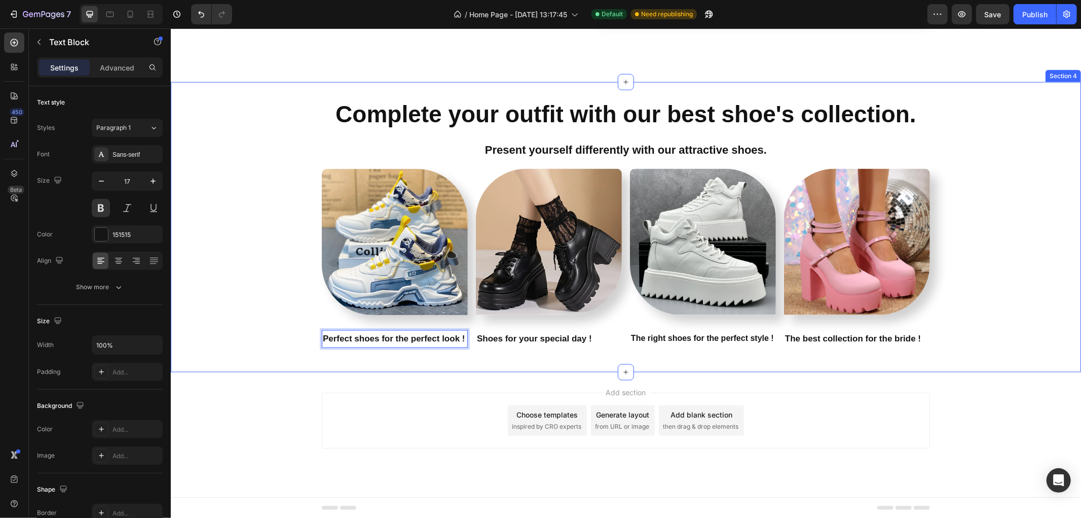
click at [243, 316] on div "Complete your outfit with our best shoe's collection. Heading Present yourself …" at bounding box center [625, 227] width 911 height 258
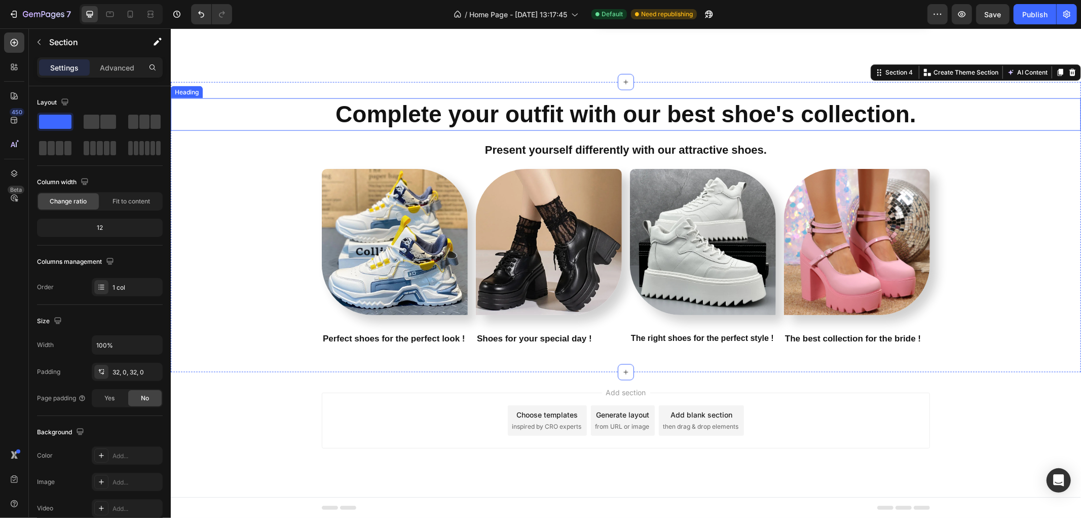
click at [620, 122] on p "Complete your outfit with our best shoe's collection." at bounding box center [625, 114] width 909 height 30
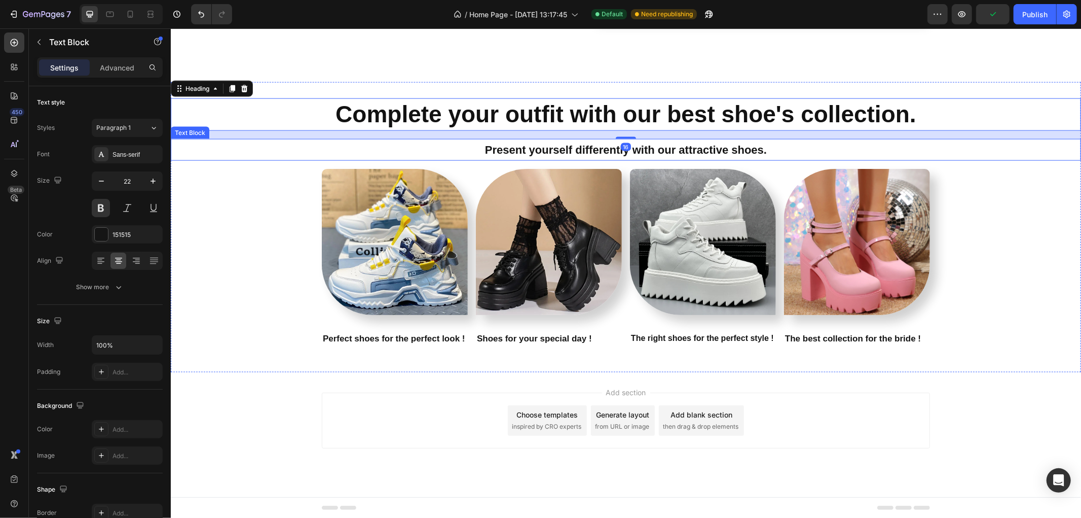
click at [609, 147] on p "Present yourself differently with our attractive shoes." at bounding box center [625, 149] width 909 height 20
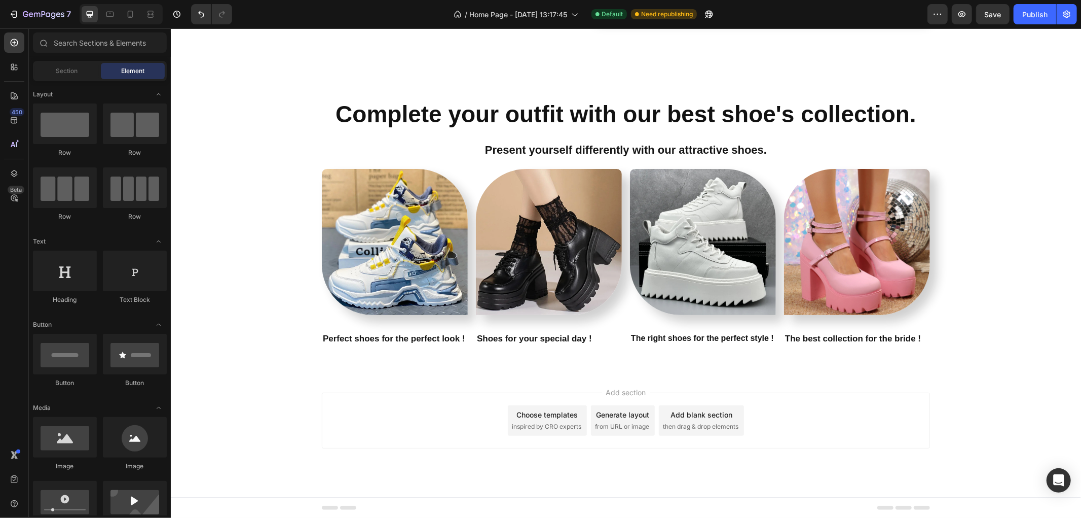
click at [957, 435] on div "Add section Choose templates inspired by CRO experts Generate layout from URL o…" at bounding box center [625, 434] width 911 height 125
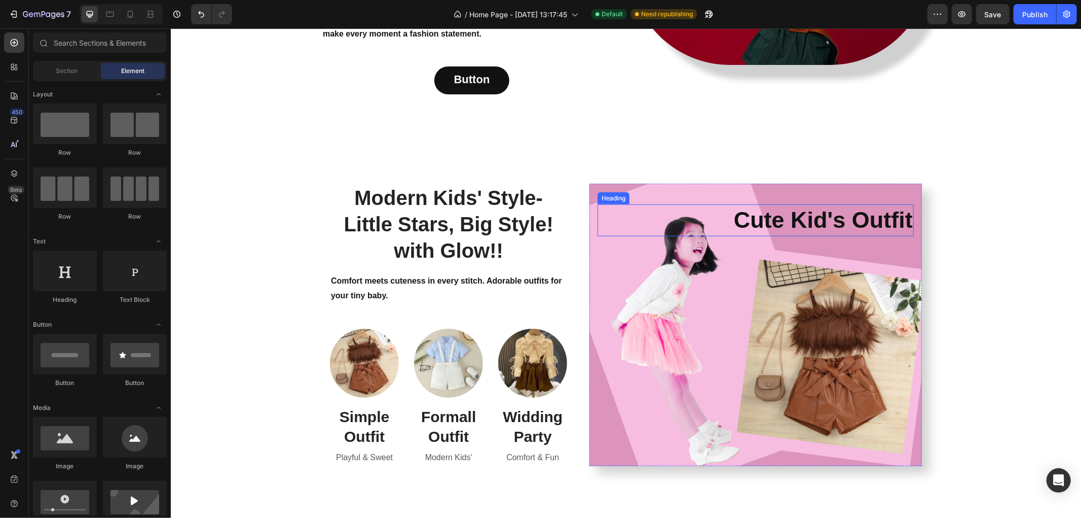
scroll to position [486, 0]
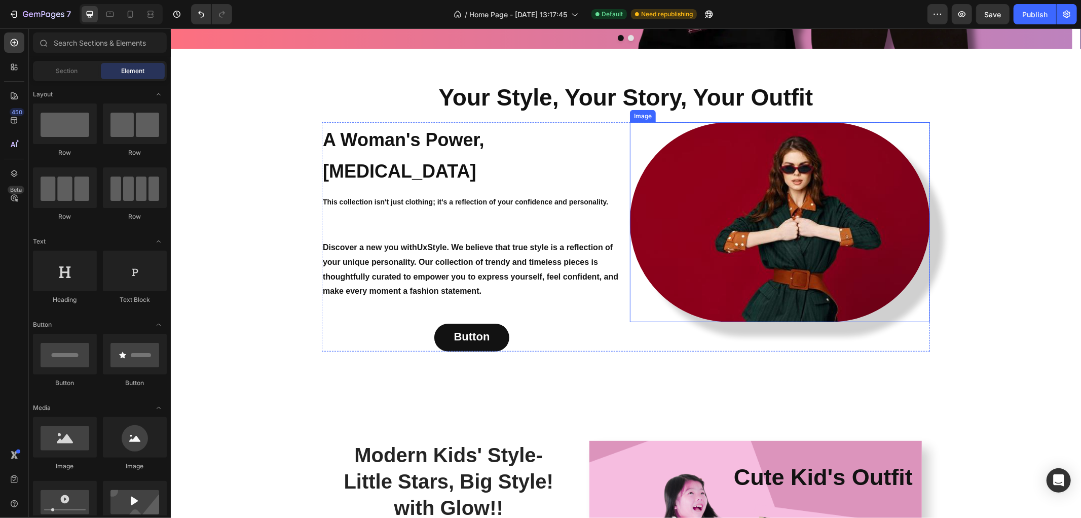
click at [759, 203] on img at bounding box center [780, 222] width 300 height 200
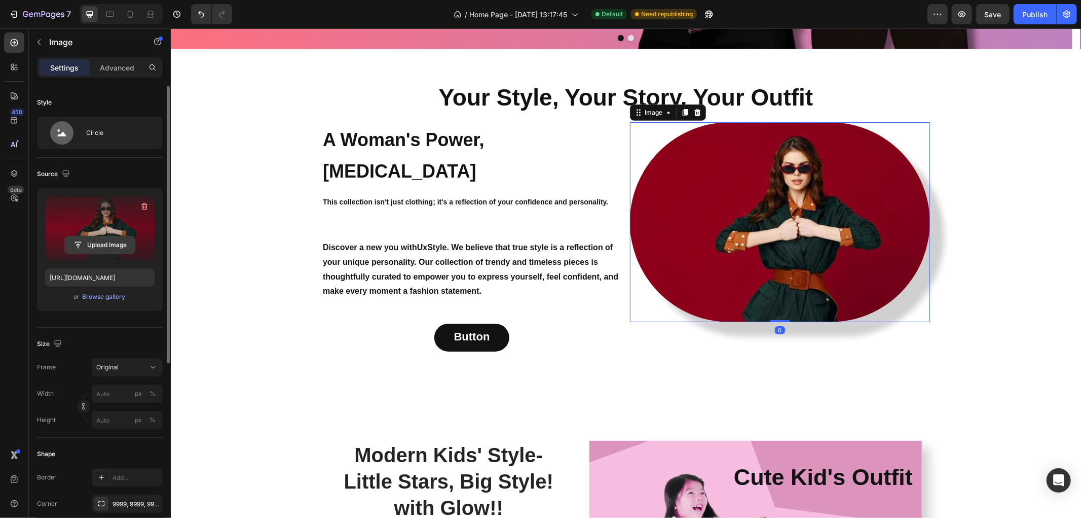
click at [90, 245] on input "file" at bounding box center [100, 244] width 70 height 17
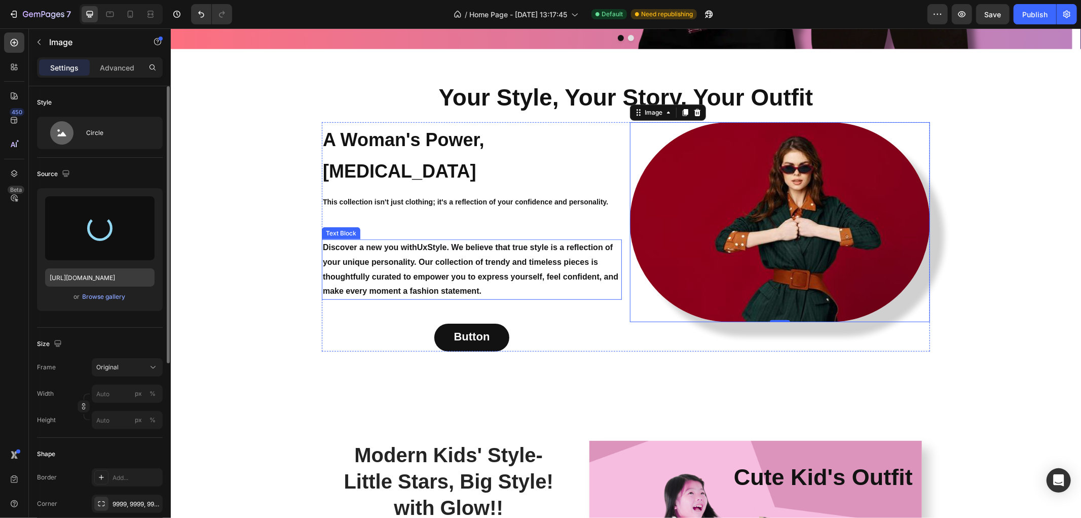
type input "https://cdn.shopify.com/s/files/1/0662/7662/2425/files/gempages_581591097348719…"
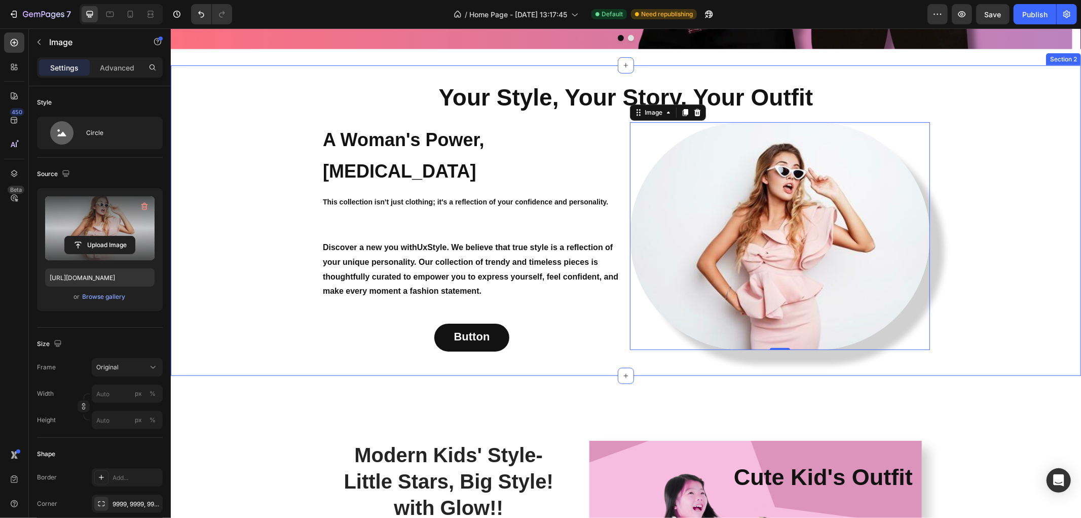
click at [1027, 177] on div "Your Style, Your Story, Your Outfit Heading A Woman's Power, Her Own Style Head…" at bounding box center [625, 220] width 911 height 278
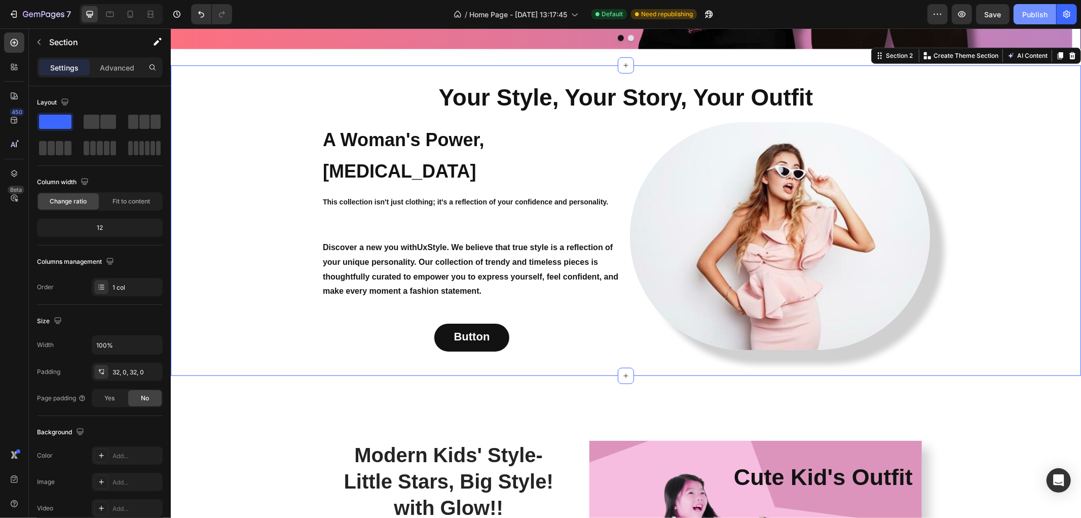
click at [1036, 13] on div "Publish" at bounding box center [1035, 14] width 25 height 11
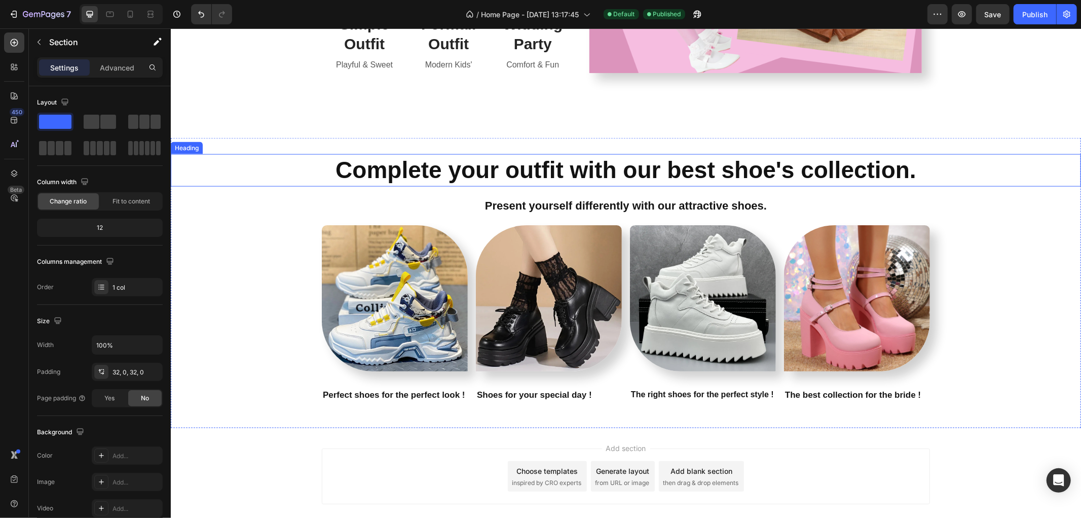
scroll to position [1190, 0]
